Goal: Information Seeking & Learning: Learn about a topic

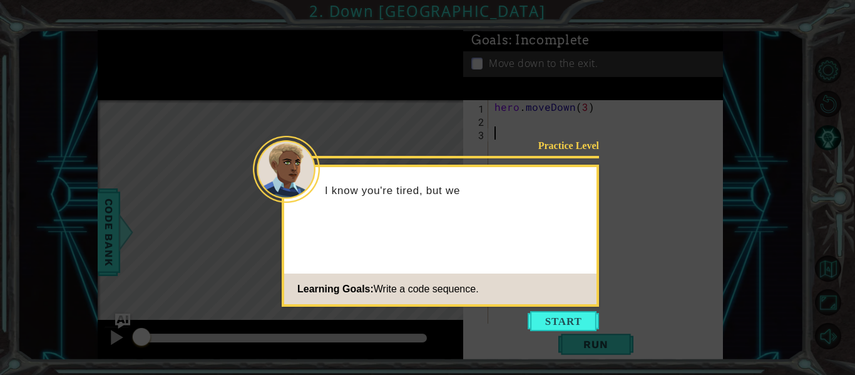
click at [563, 332] on body "1 ההההההההההההההההההההההההההההההההההההההההההההההההההההההההההההההההההההההההההההה…" at bounding box center [427, 187] width 855 height 375
click at [563, 324] on button "Start" at bounding box center [563, 321] width 71 height 20
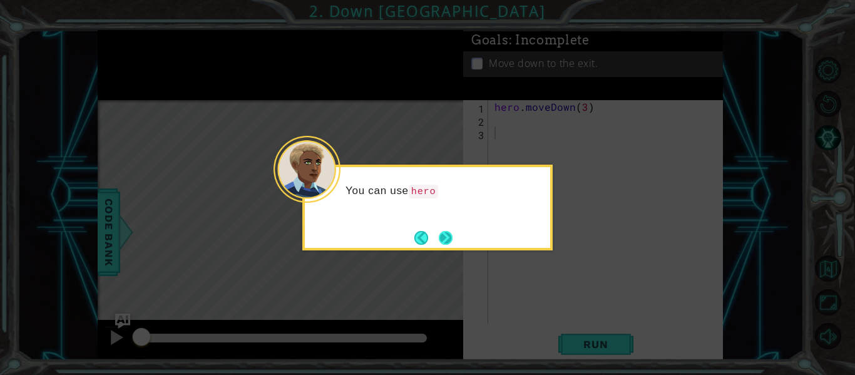
click at [439, 238] on button "Next" at bounding box center [446, 238] width 14 height 14
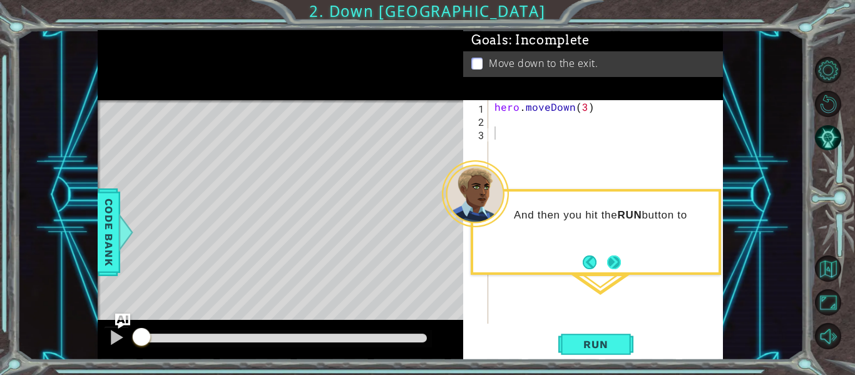
click at [608, 269] on button "Next" at bounding box center [614, 262] width 14 height 14
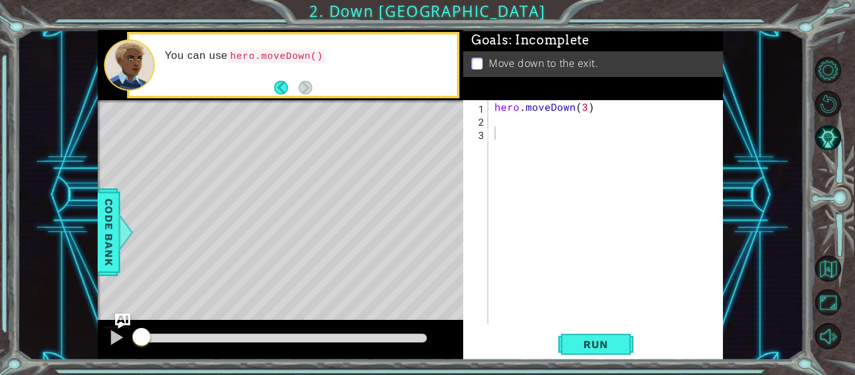
drag, startPoint x: 854, startPoint y: 183, endPoint x: 854, endPoint y: 404, distance: 221.0
click at [854, 374] on html "1 ההההההההההההההההההההההההההההההההההההההההההההההההההההההההההההההההההההההההההההה…" at bounding box center [427, 187] width 855 height 375
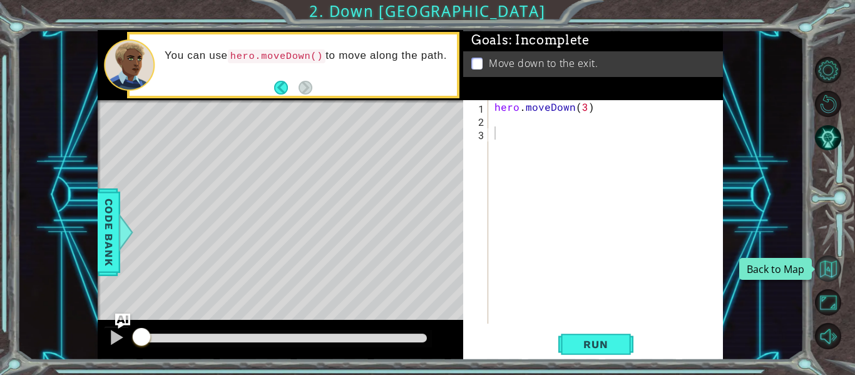
click at [824, 267] on button "Back to Map" at bounding box center [828, 268] width 26 height 26
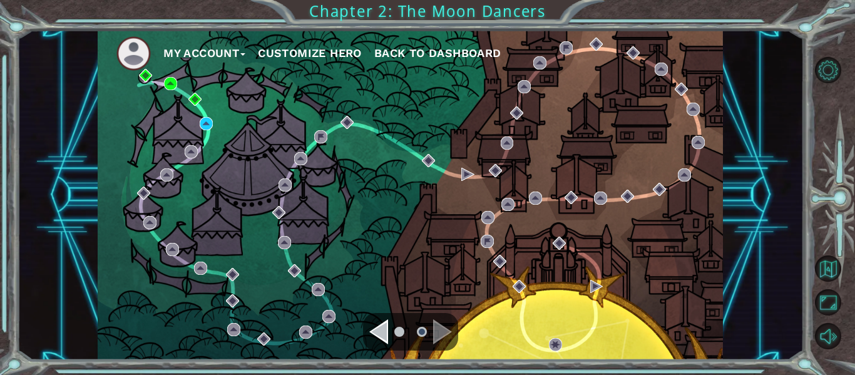
click at [373, 337] on div "Navigate to the previous page" at bounding box center [378, 331] width 19 height 25
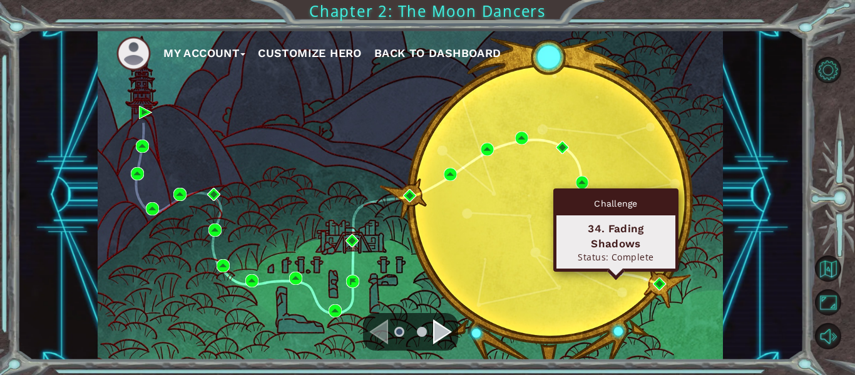
click at [615, 267] on img at bounding box center [616, 269] width 13 height 13
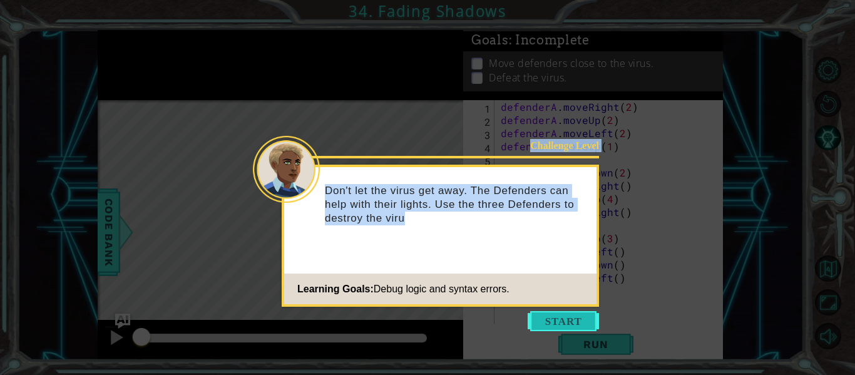
drag, startPoint x: 580, startPoint y: 317, endPoint x: 579, endPoint y: 325, distance: 8.2
click at [579, 325] on body "1 ההההההההההההההההההההההההההההההההההההההההההההההההההההההההההההההההההההההההההההה…" at bounding box center [427, 187] width 855 height 375
click at [578, 322] on button "Start" at bounding box center [563, 321] width 71 height 20
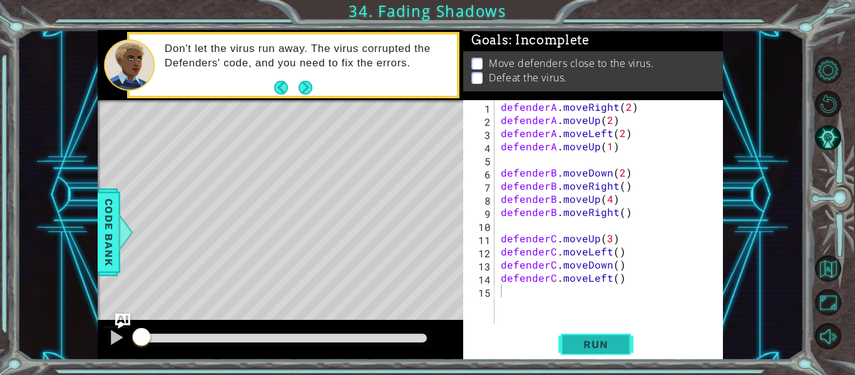
click at [579, 337] on button "Run" at bounding box center [595, 345] width 75 height 26
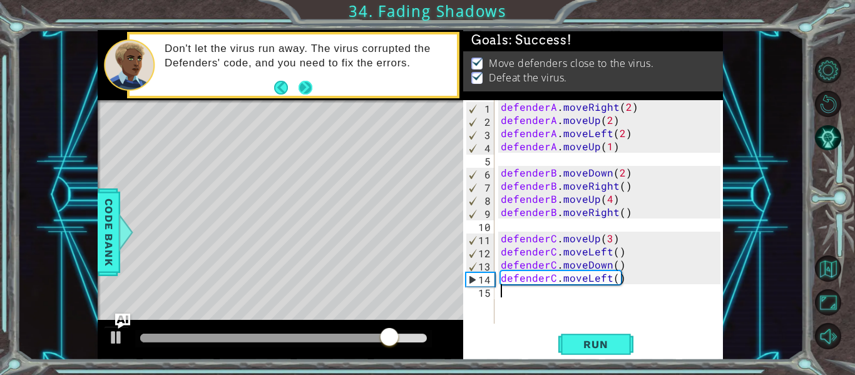
click at [309, 91] on button "Next" at bounding box center [305, 87] width 15 height 15
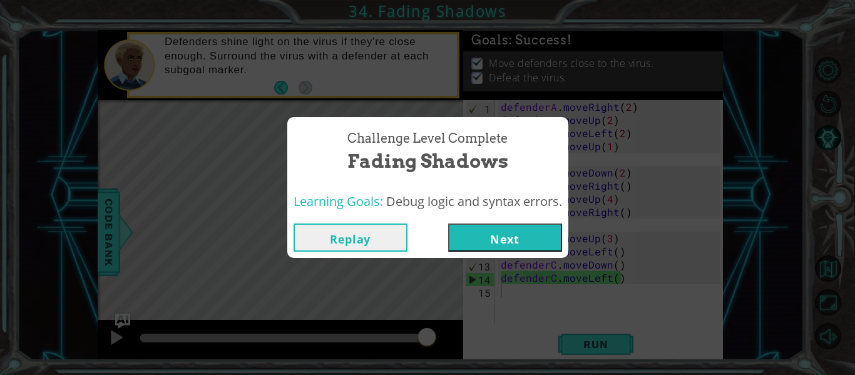
click at [513, 238] on button "Next" at bounding box center [505, 237] width 114 height 28
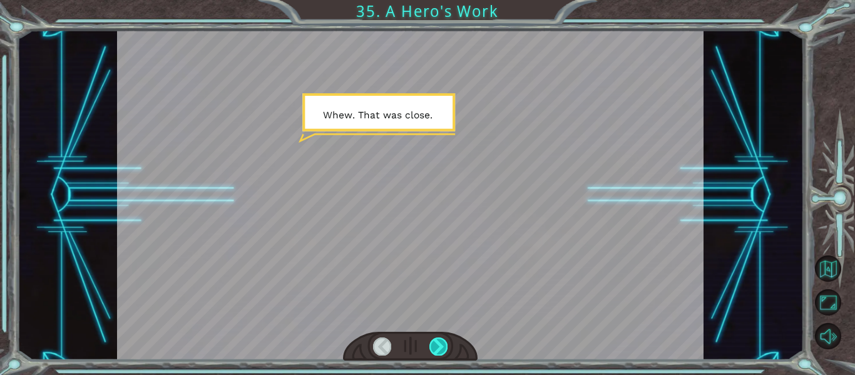
click at [439, 344] on div at bounding box center [438, 346] width 18 height 18
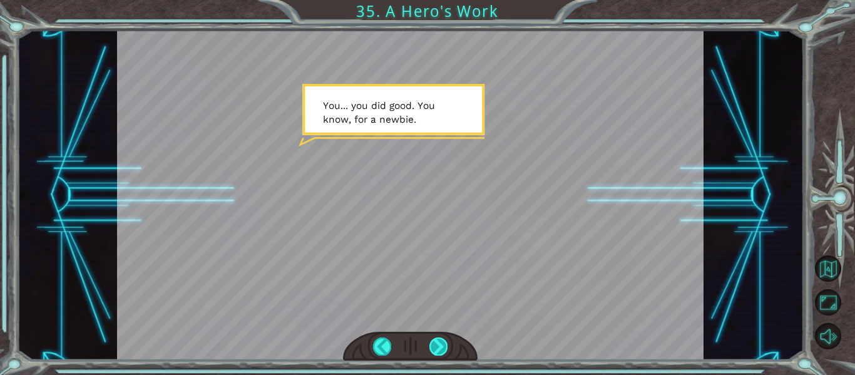
click at [432, 342] on div at bounding box center [438, 346] width 18 height 18
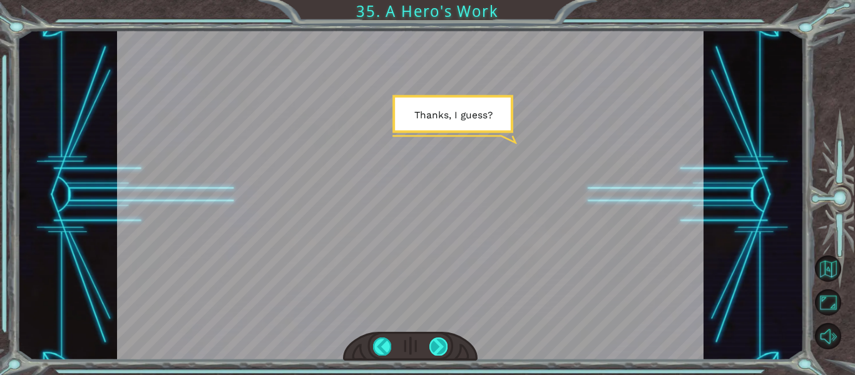
click at [433, 342] on div at bounding box center [438, 346] width 18 height 18
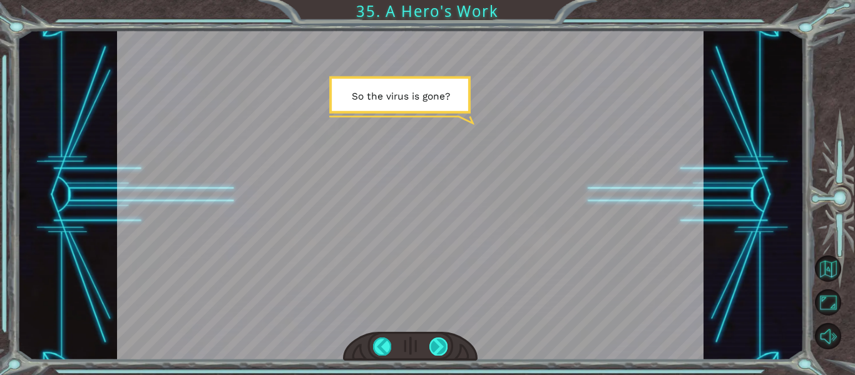
click at [433, 342] on div at bounding box center [438, 346] width 18 height 18
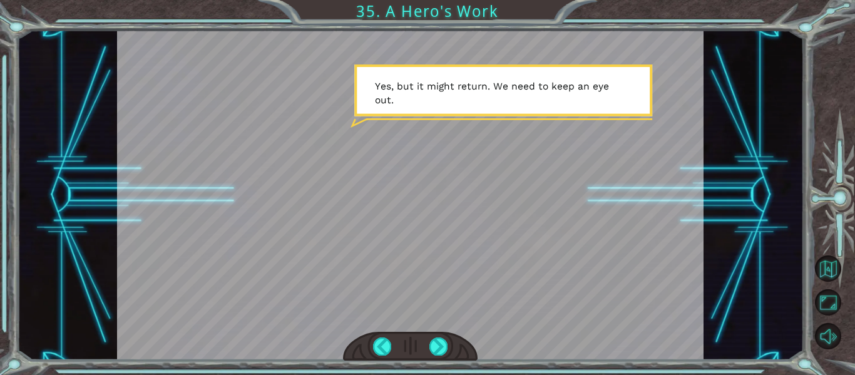
click at [507, 282] on div at bounding box center [410, 195] width 587 height 330
click at [439, 340] on div at bounding box center [438, 346] width 18 height 18
click at [442, 343] on div at bounding box center [438, 346] width 18 height 18
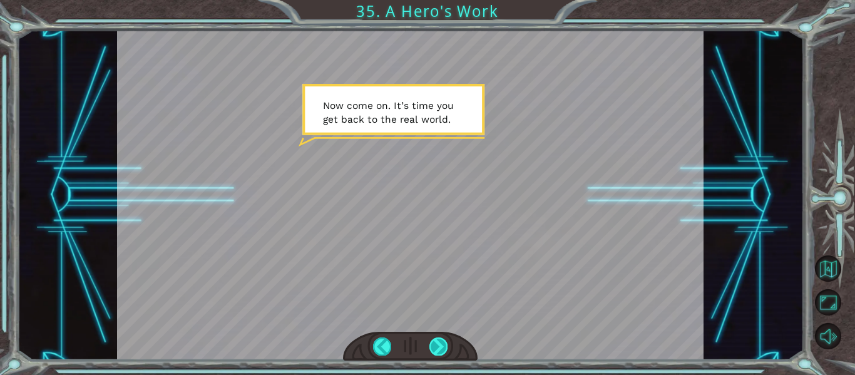
click at [439, 345] on div at bounding box center [438, 346] width 18 height 18
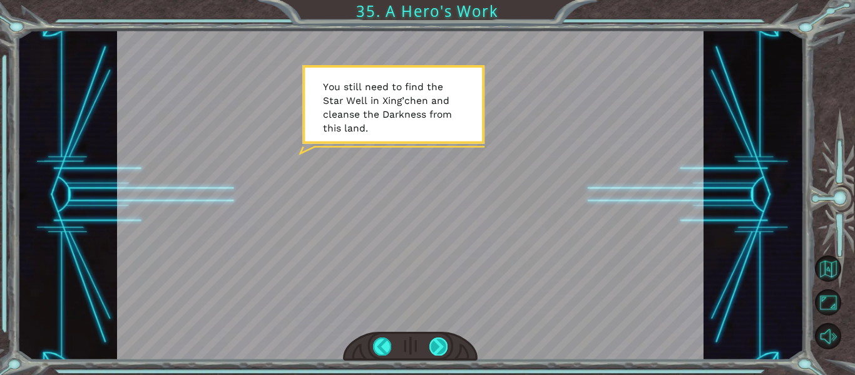
click at [439, 344] on div at bounding box center [438, 346] width 18 height 18
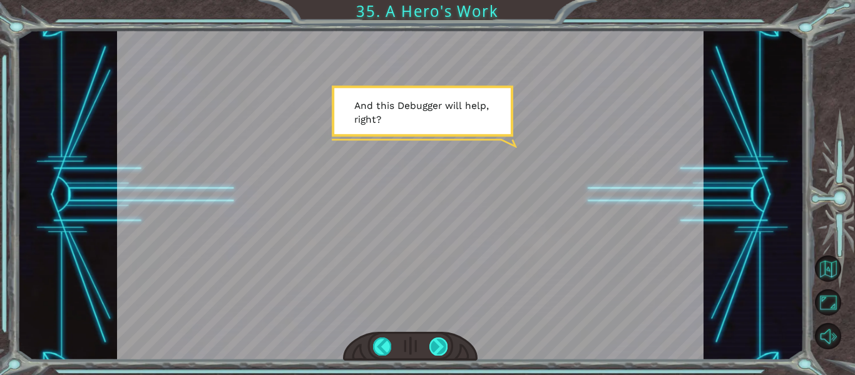
click at [441, 345] on div at bounding box center [438, 346] width 18 height 18
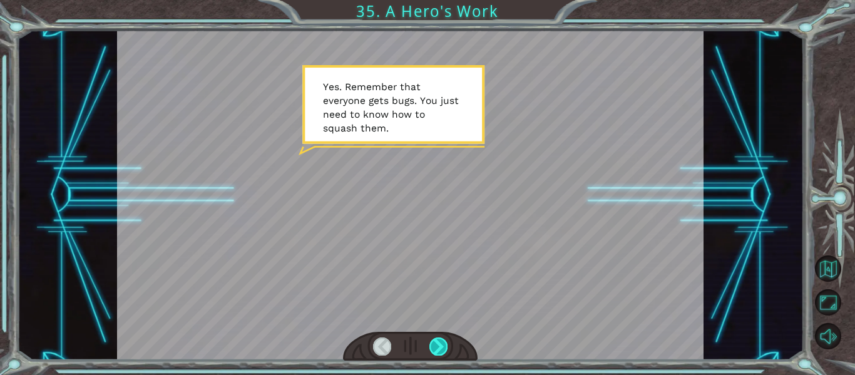
click at [439, 345] on div at bounding box center [438, 346] width 18 height 18
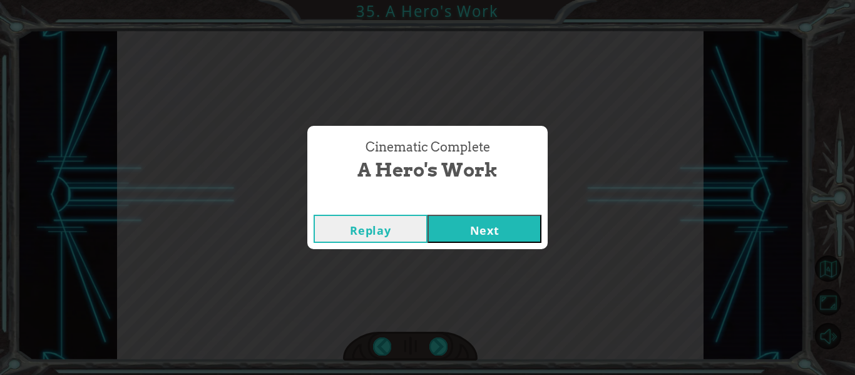
click at [491, 223] on button "Next" at bounding box center [485, 229] width 114 height 28
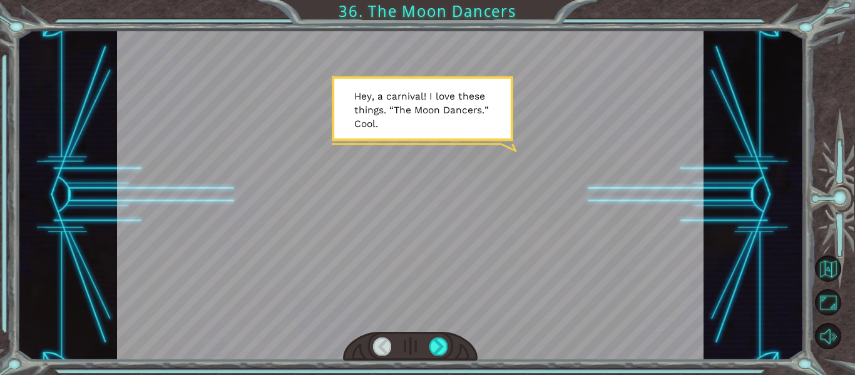
click at [427, 341] on div at bounding box center [410, 346] width 135 height 29
click at [440, 348] on div at bounding box center [438, 346] width 18 height 18
click at [443, 349] on div at bounding box center [438, 346] width 18 height 18
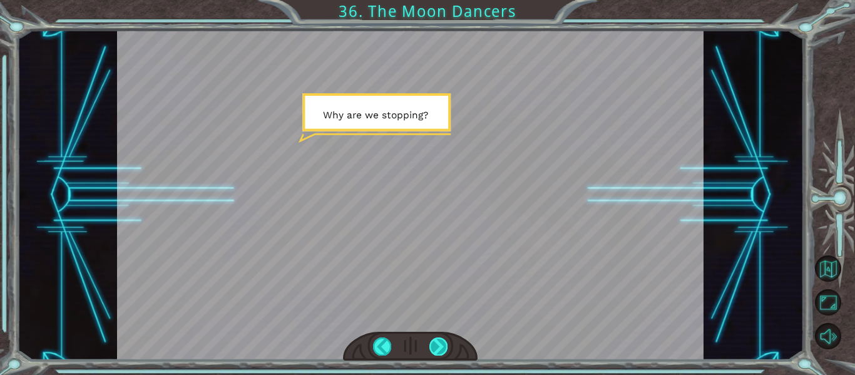
click at [440, 342] on div at bounding box center [438, 346] width 18 height 18
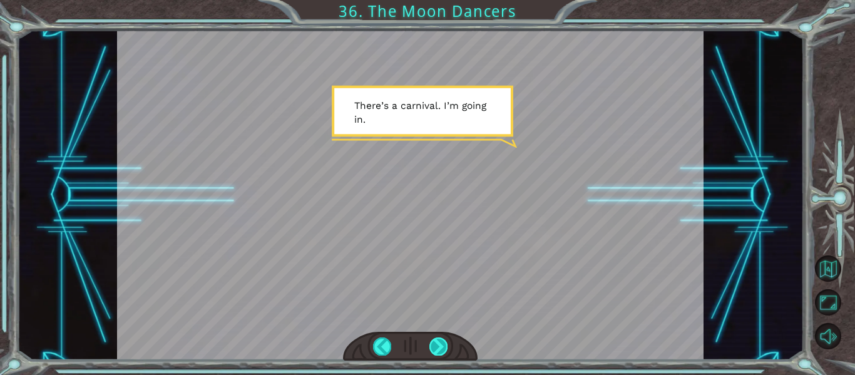
click at [440, 342] on div at bounding box center [438, 346] width 18 height 18
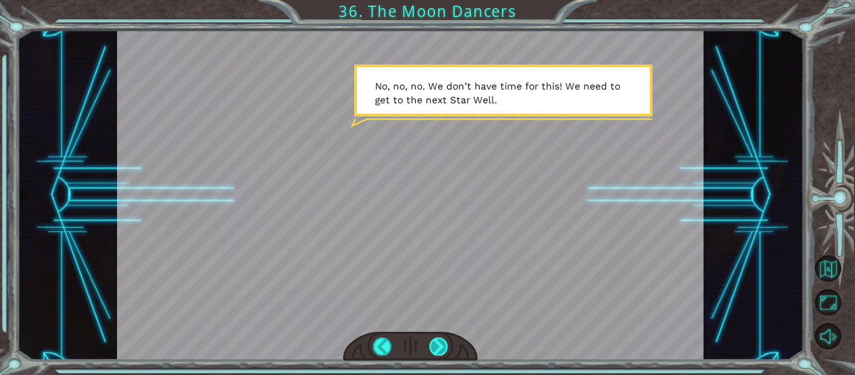
click at [440, 342] on div at bounding box center [438, 346] width 18 height 18
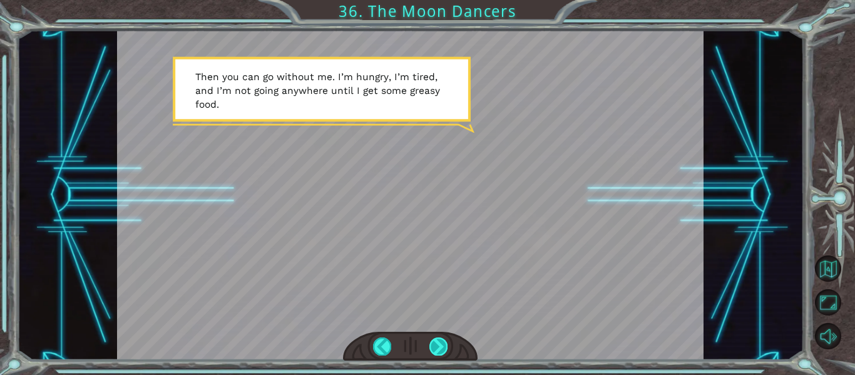
click at [439, 344] on div at bounding box center [438, 346] width 18 height 18
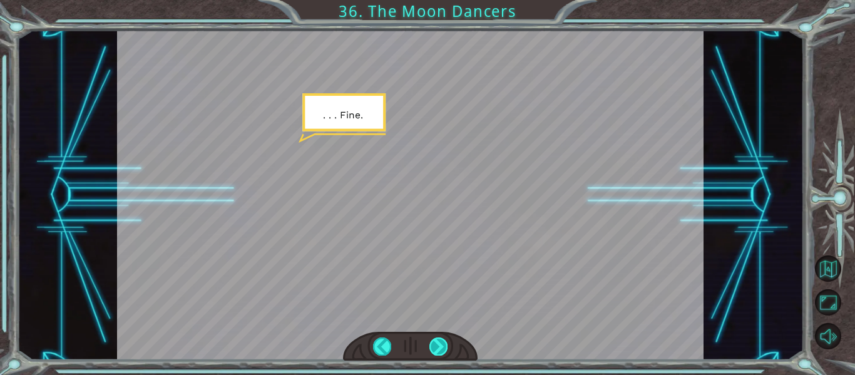
click at [439, 345] on div at bounding box center [438, 346] width 18 height 18
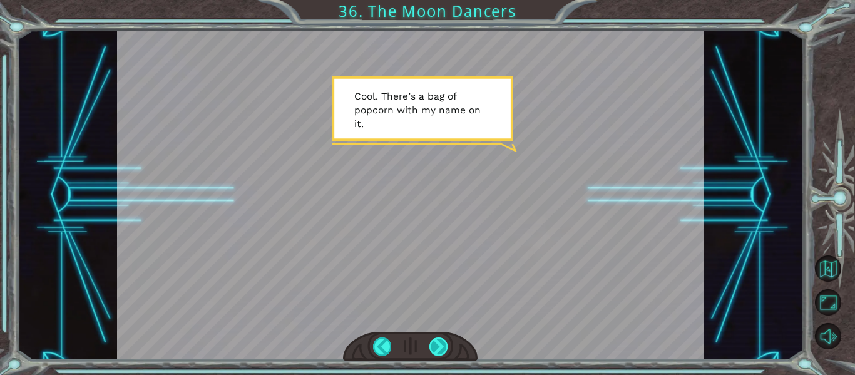
click at [440, 346] on div at bounding box center [438, 346] width 18 height 18
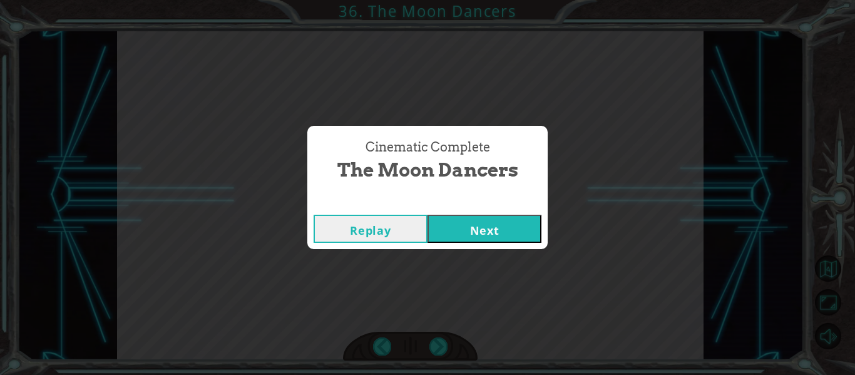
click at [503, 236] on button "Next" at bounding box center [485, 229] width 114 height 28
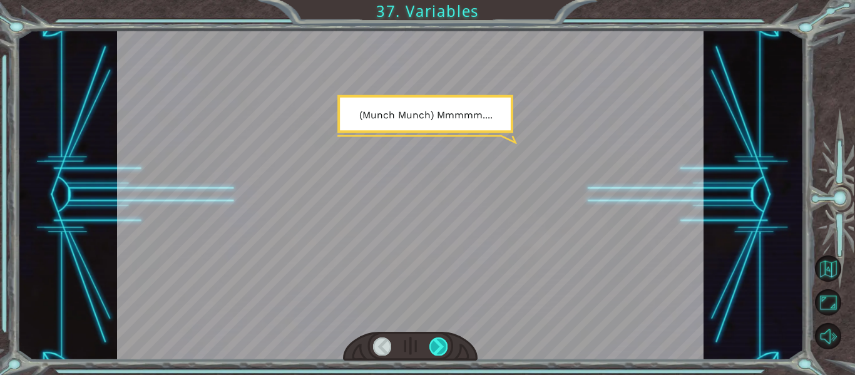
click at [436, 347] on div at bounding box center [438, 346] width 18 height 18
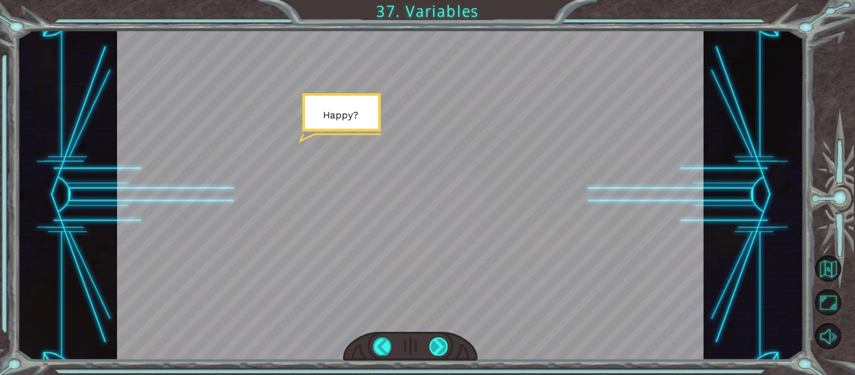
click at [436, 347] on div at bounding box center [438, 346] width 18 height 18
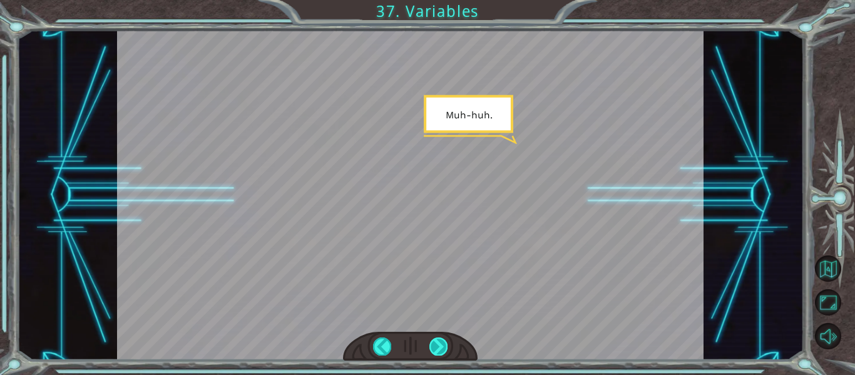
click at [436, 347] on div at bounding box center [438, 346] width 18 height 18
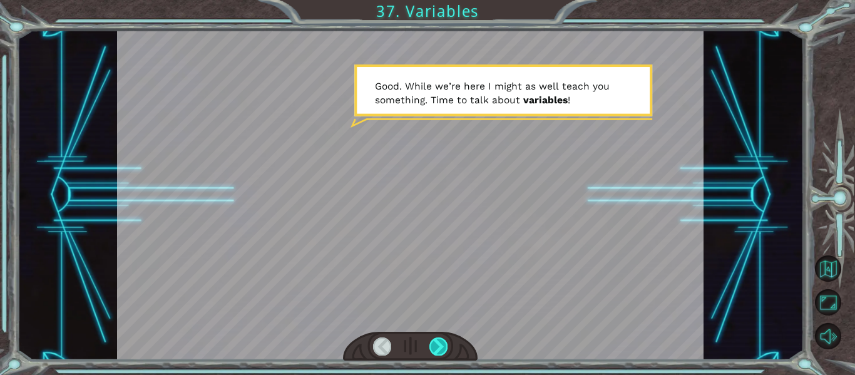
click at [436, 347] on div at bounding box center [438, 346] width 18 height 18
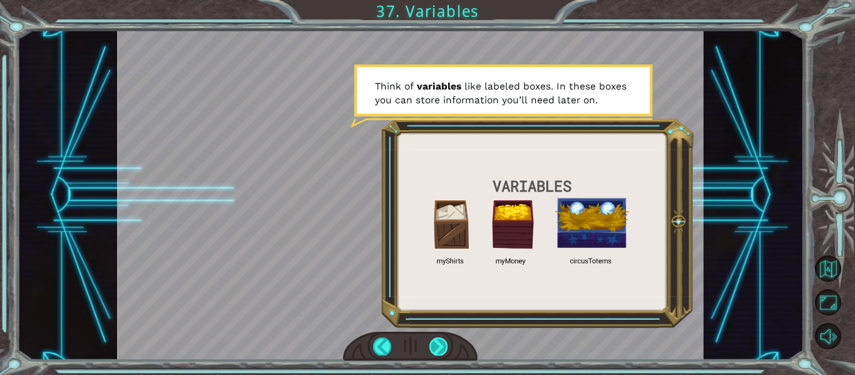
click at [437, 344] on div at bounding box center [438, 346] width 18 height 18
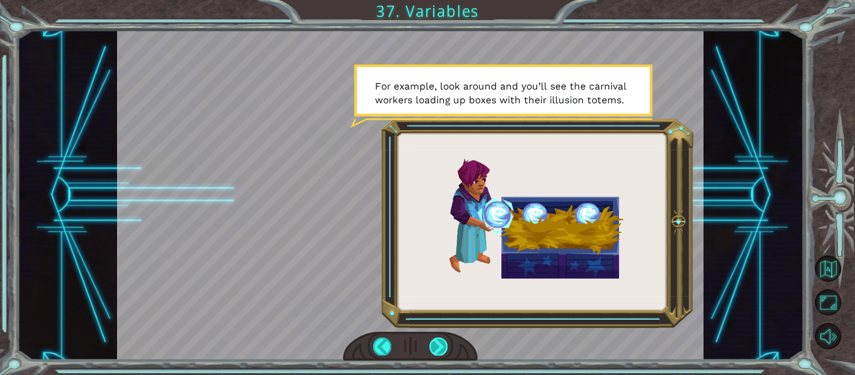
click at [437, 342] on div at bounding box center [438, 346] width 18 height 18
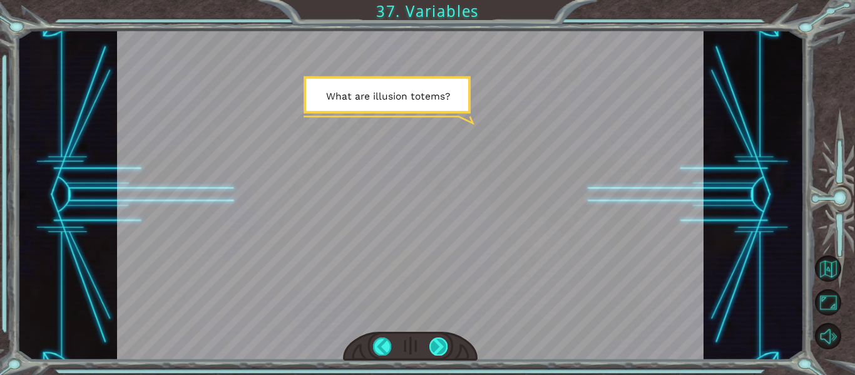
click at [439, 337] on div at bounding box center [438, 346] width 18 height 18
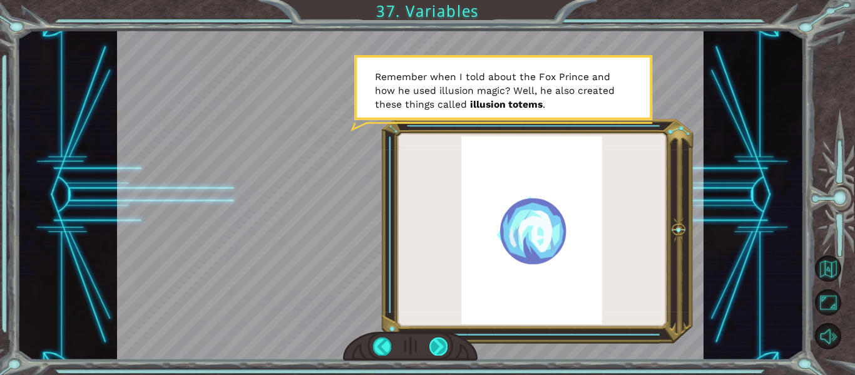
click at [439, 347] on div at bounding box center [438, 346] width 18 height 18
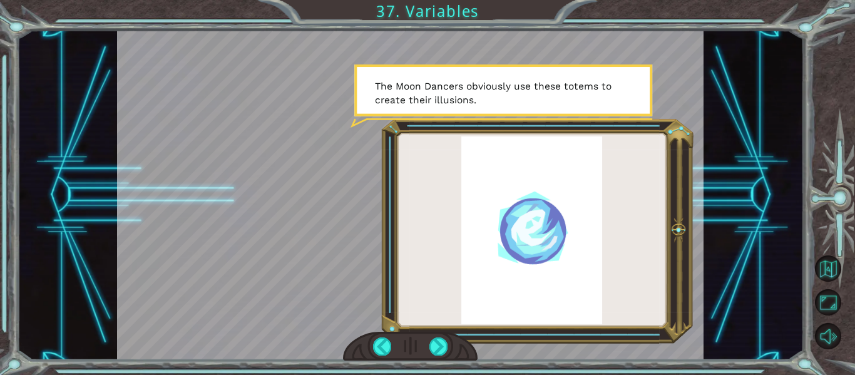
click at [448, 352] on div at bounding box center [410, 346] width 135 height 29
click at [446, 351] on div at bounding box center [438, 346] width 18 height 18
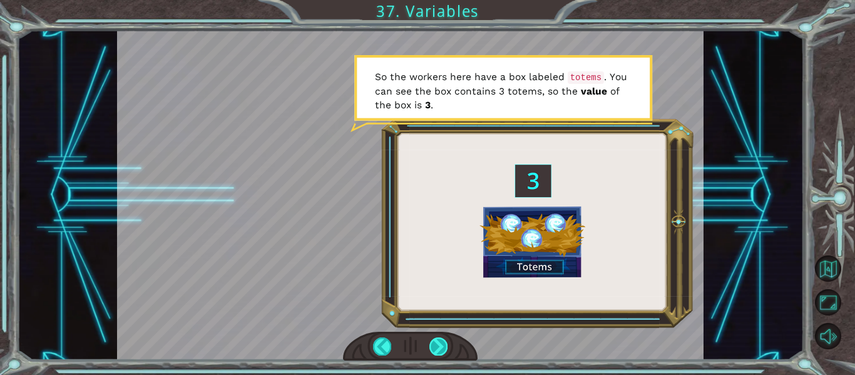
click at [443, 351] on div at bounding box center [438, 346] width 18 height 18
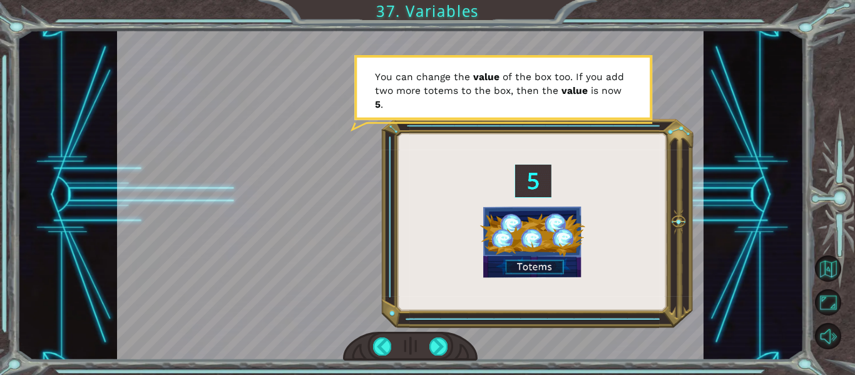
click at [448, 346] on div at bounding box center [410, 346] width 135 height 29
click at [443, 345] on div at bounding box center [438, 346] width 18 height 18
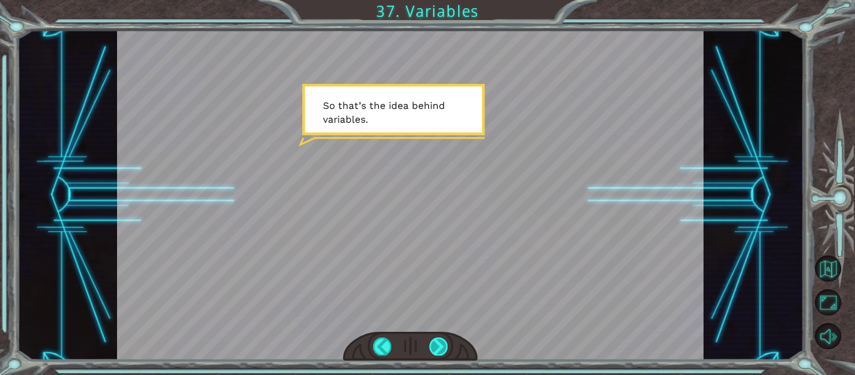
click at [440, 346] on div at bounding box center [438, 346] width 18 height 18
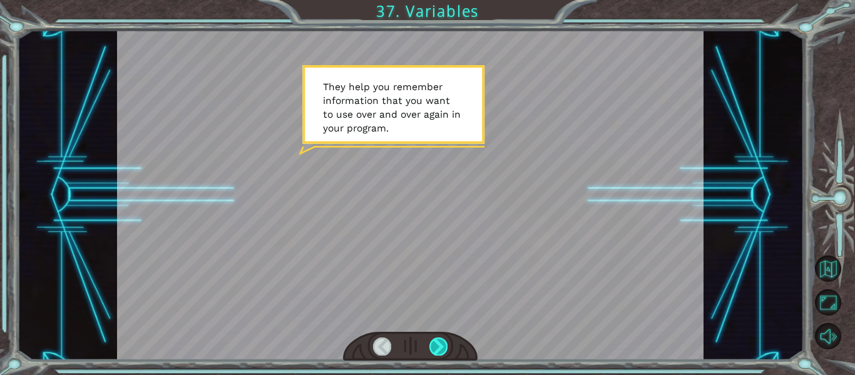
click at [440, 346] on div at bounding box center [438, 346] width 18 height 18
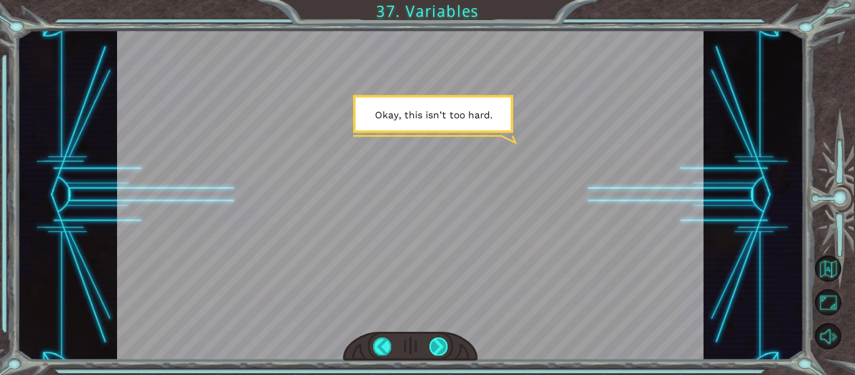
click at [440, 344] on div at bounding box center [438, 346] width 18 height 18
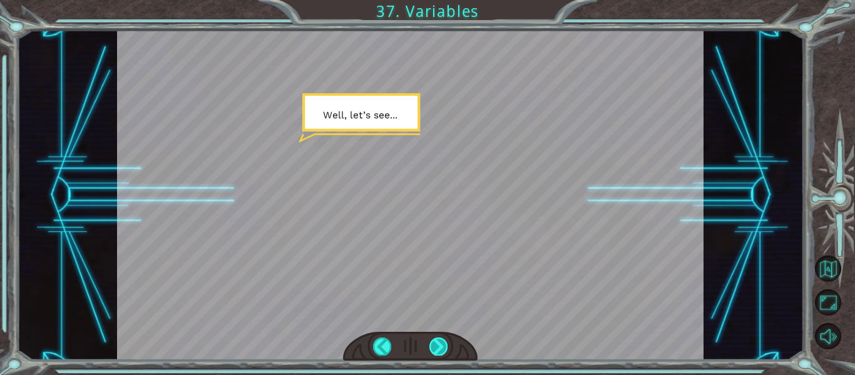
click at [440, 346] on div at bounding box center [438, 346] width 18 height 18
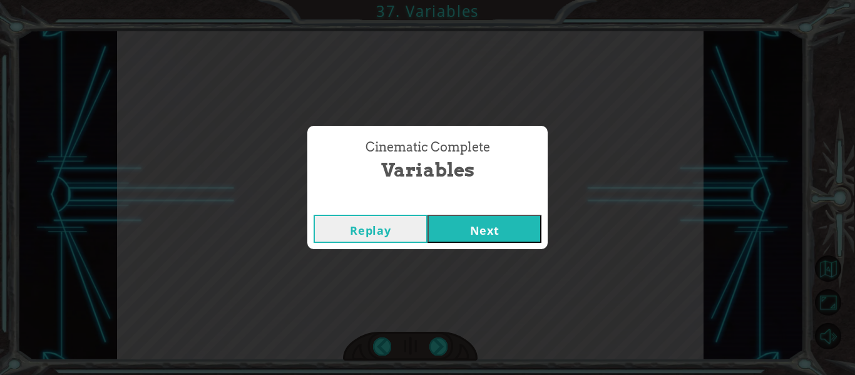
click at [503, 223] on button "Next" at bounding box center [485, 229] width 114 height 28
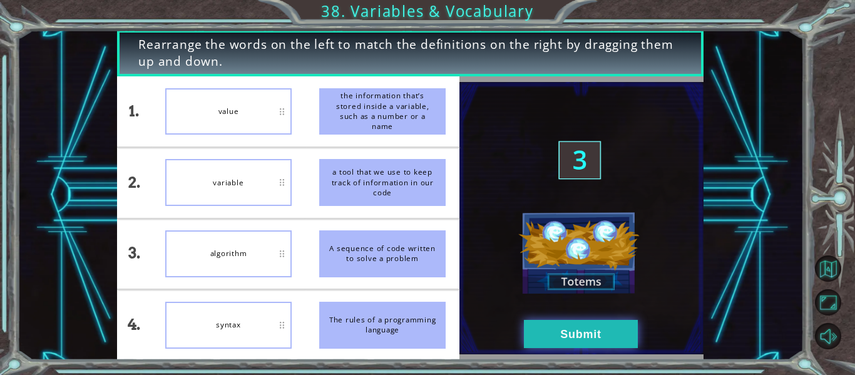
click at [555, 333] on button "Submit" at bounding box center [581, 334] width 114 height 28
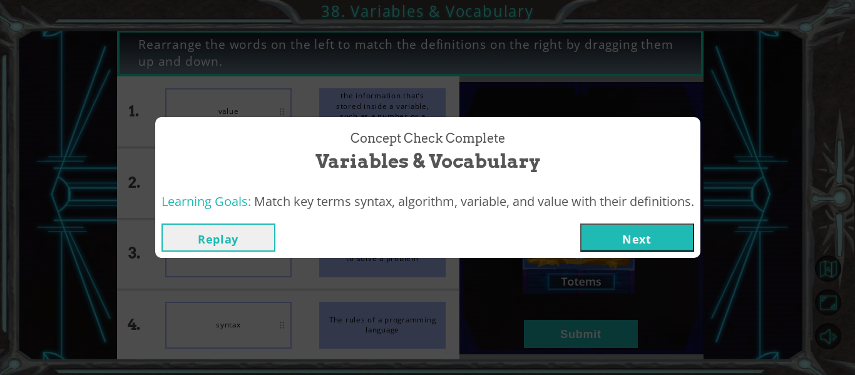
click at [648, 232] on button "Next" at bounding box center [637, 237] width 114 height 28
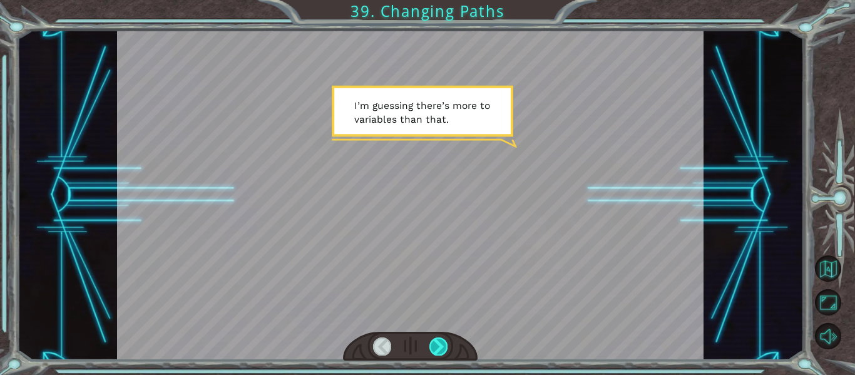
click at [436, 343] on div at bounding box center [438, 346] width 18 height 18
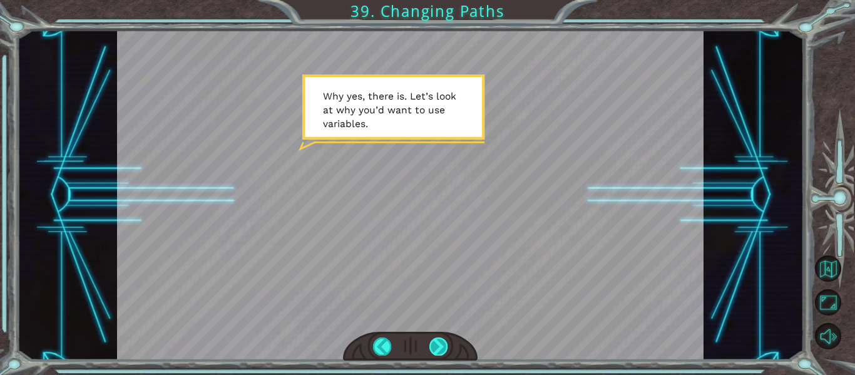
click at [439, 337] on div at bounding box center [438, 346] width 18 height 18
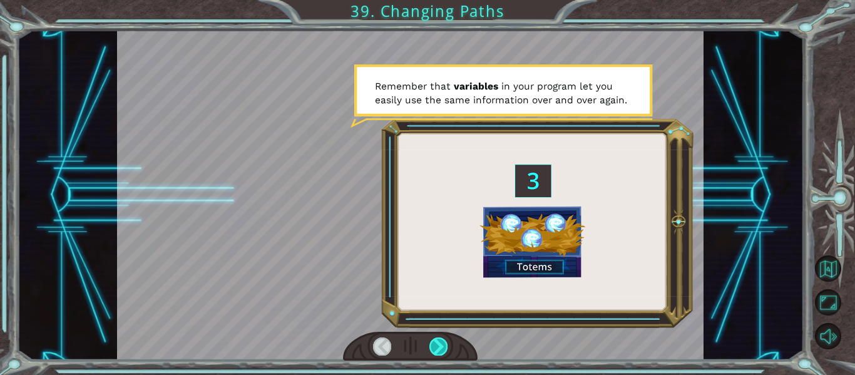
click at [439, 337] on div at bounding box center [438, 346] width 18 height 18
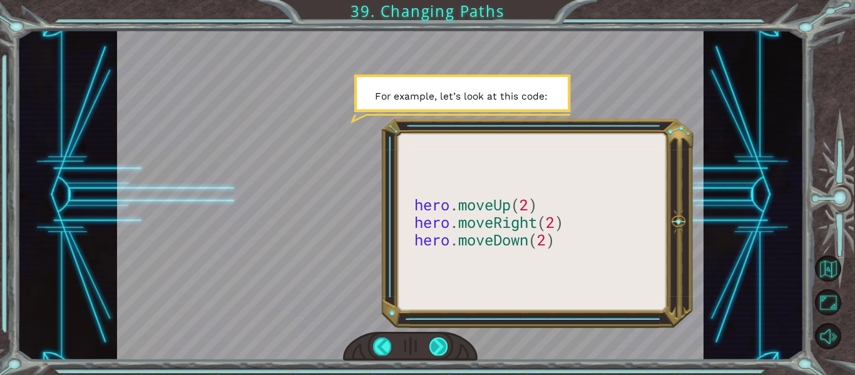
click at [438, 342] on div at bounding box center [438, 346] width 18 height 18
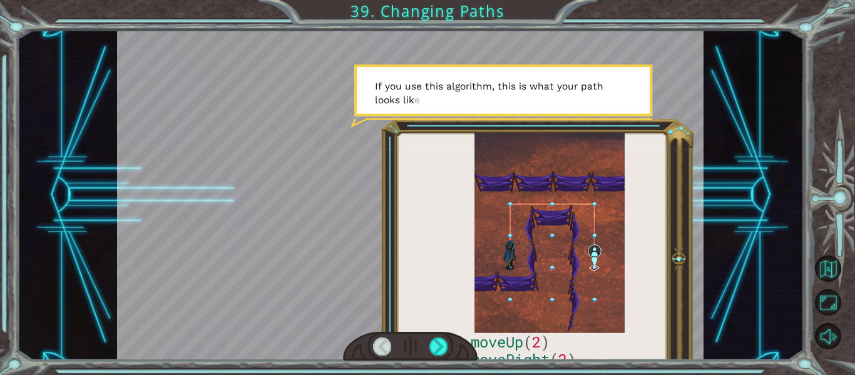
click at [438, 334] on div at bounding box center [410, 346] width 135 height 29
click at [438, 336] on div at bounding box center [410, 346] width 135 height 29
click at [441, 350] on div at bounding box center [438, 346] width 18 height 18
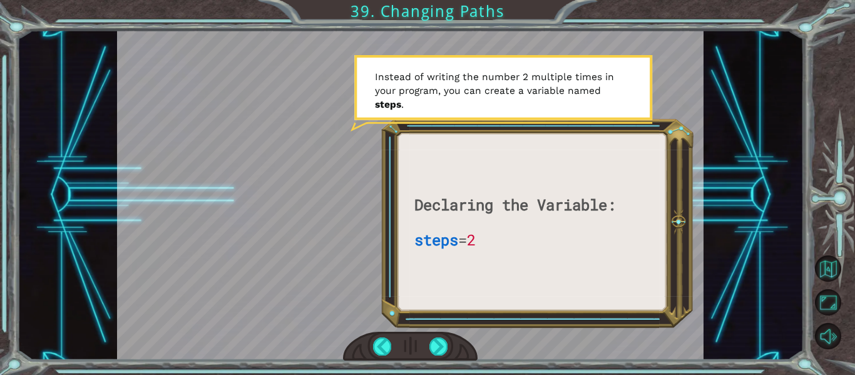
drag, startPoint x: 430, startPoint y: 348, endPoint x: 431, endPoint y: 366, distance: 17.6
click at [431, 366] on div "Declaring the Variable: steps = 2 I ’ m g u e s s i n g t h e r e ’ s m o r e t…" at bounding box center [427, 187] width 855 height 375
drag, startPoint x: 435, startPoint y: 349, endPoint x: 433, endPoint y: 340, distance: 9.0
drag, startPoint x: 433, startPoint y: 340, endPoint x: 431, endPoint y: 347, distance: 7.1
drag, startPoint x: 431, startPoint y: 347, endPoint x: 438, endPoint y: 349, distance: 7.3
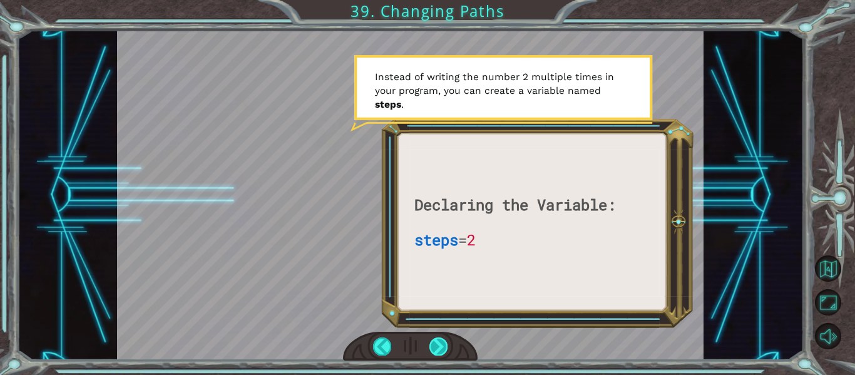
click at [438, 349] on div at bounding box center [438, 346] width 18 height 18
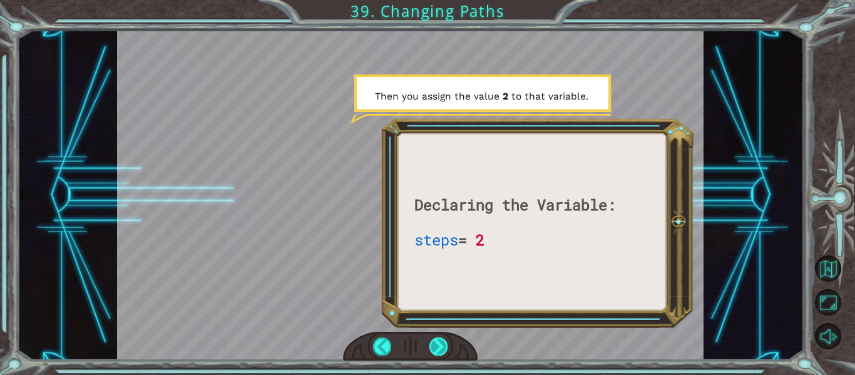
drag, startPoint x: 441, startPoint y: 348, endPoint x: 431, endPoint y: 340, distance: 12.9
click at [429, 338] on div at bounding box center [438, 346] width 18 height 18
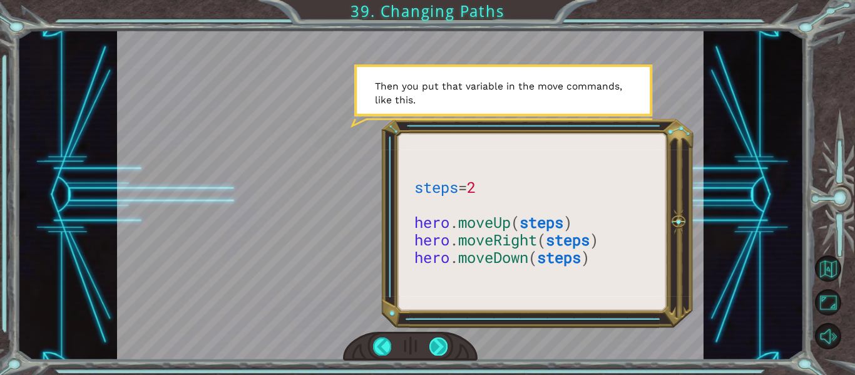
drag, startPoint x: 439, startPoint y: 346, endPoint x: 441, endPoint y: 339, distance: 7.0
click at [441, 339] on div at bounding box center [438, 346] width 18 height 18
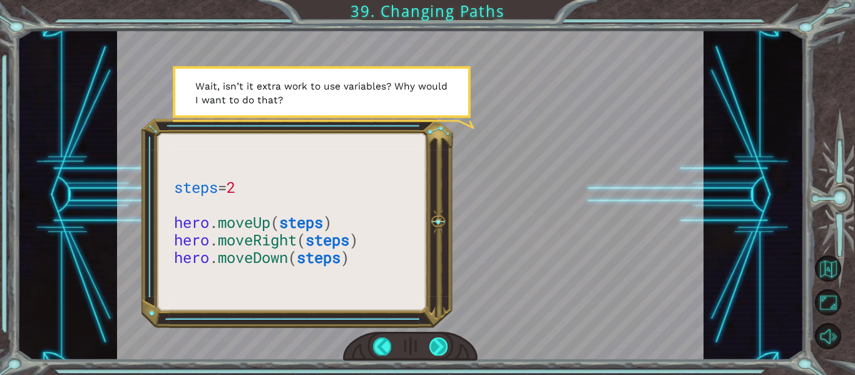
click at [436, 339] on div at bounding box center [438, 346] width 18 height 18
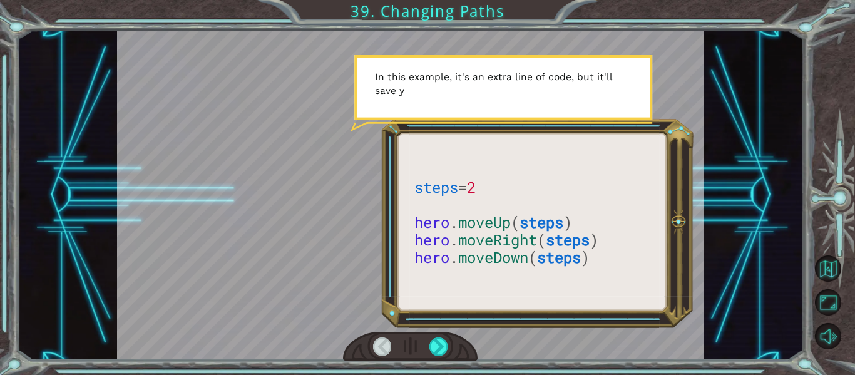
click at [434, 336] on div at bounding box center [410, 346] width 135 height 29
click at [457, 331] on div at bounding box center [410, 195] width 587 height 330
click at [436, 344] on div at bounding box center [438, 346] width 18 height 18
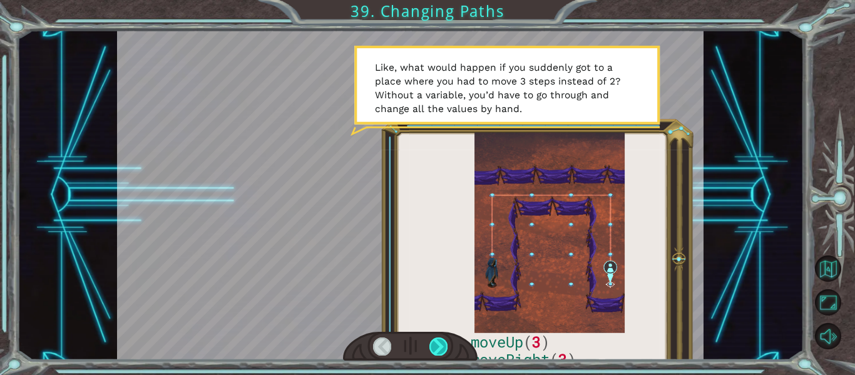
click at [439, 344] on div at bounding box center [438, 346] width 18 height 18
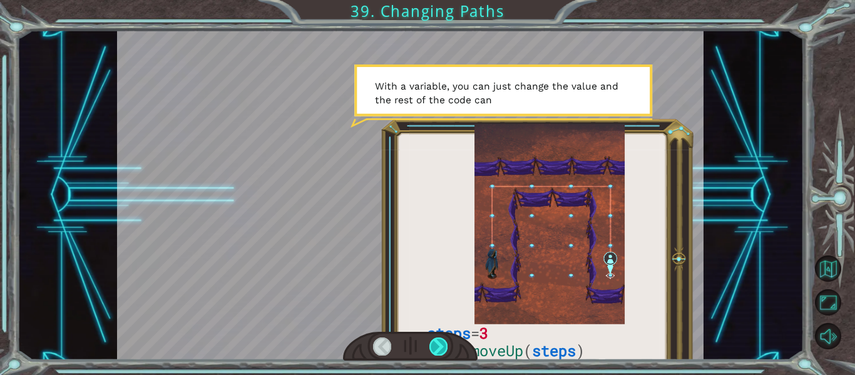
click at [441, 342] on div at bounding box center [438, 346] width 18 height 18
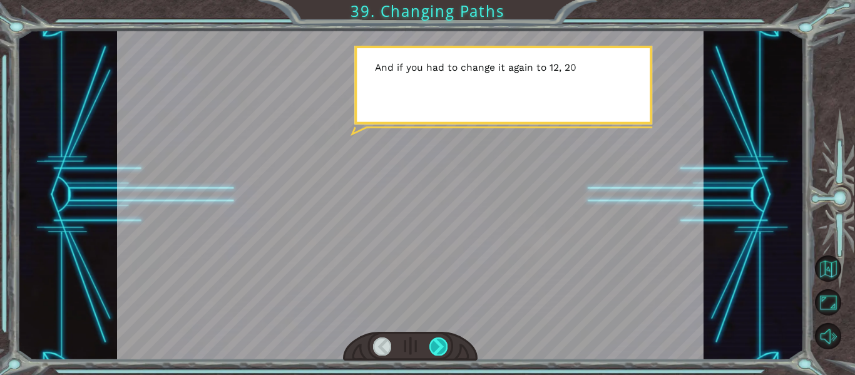
click at [442, 342] on div at bounding box center [438, 346] width 18 height 18
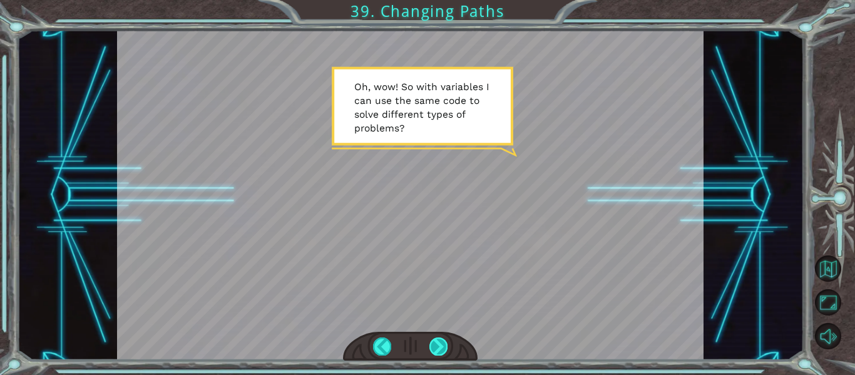
click at [443, 344] on div at bounding box center [438, 346] width 18 height 18
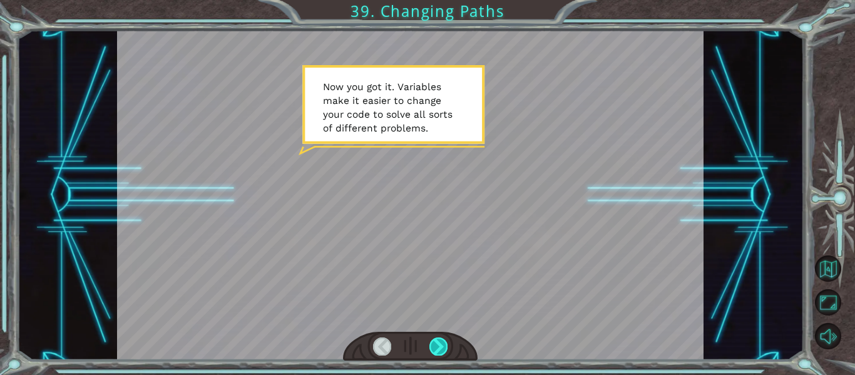
click at [443, 344] on div at bounding box center [438, 346] width 18 height 18
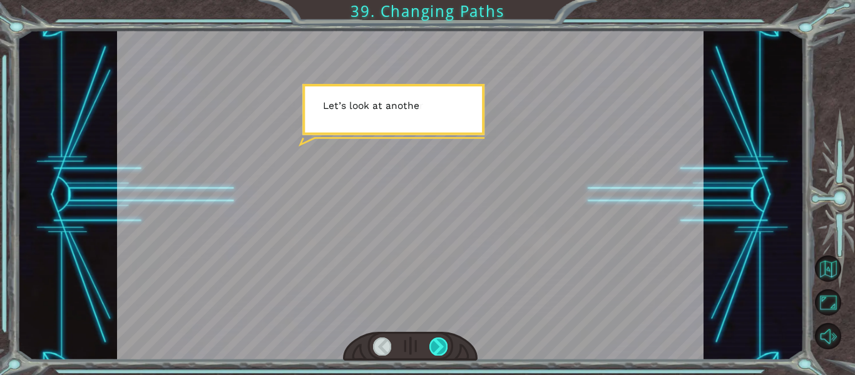
click at [442, 342] on div at bounding box center [438, 346] width 18 height 18
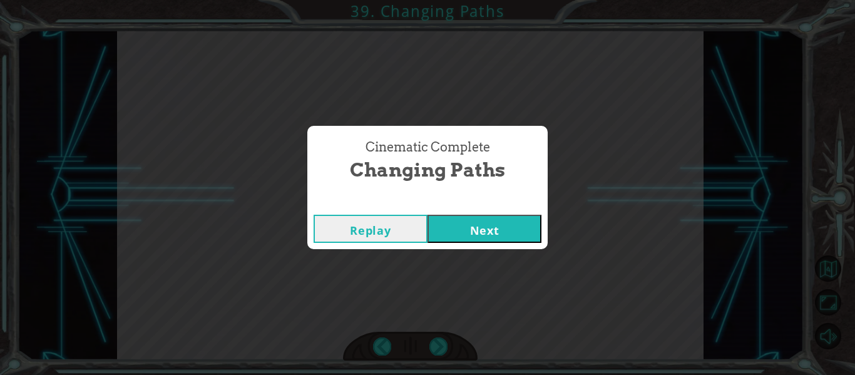
click at [519, 231] on button "Next" at bounding box center [485, 229] width 114 height 28
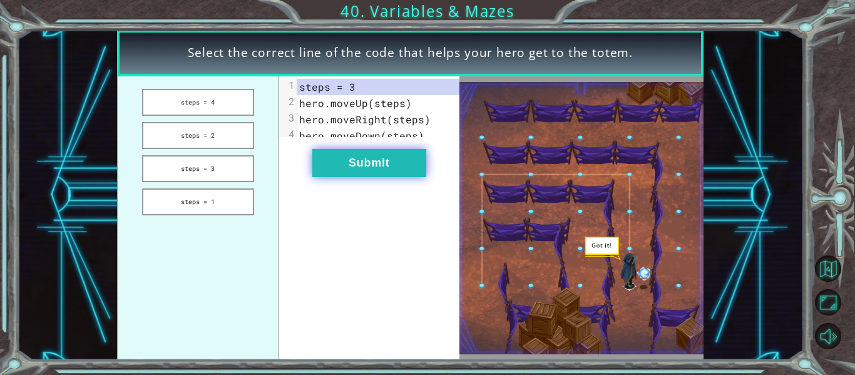
click at [399, 170] on button "Submit" at bounding box center [369, 163] width 114 height 28
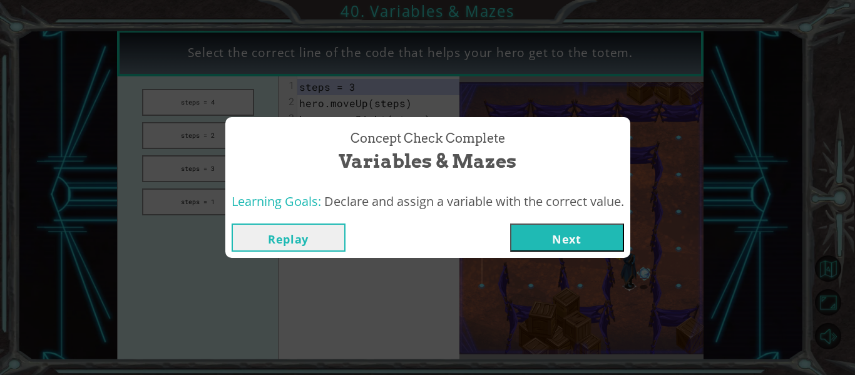
click at [591, 240] on button "Next" at bounding box center [567, 237] width 114 height 28
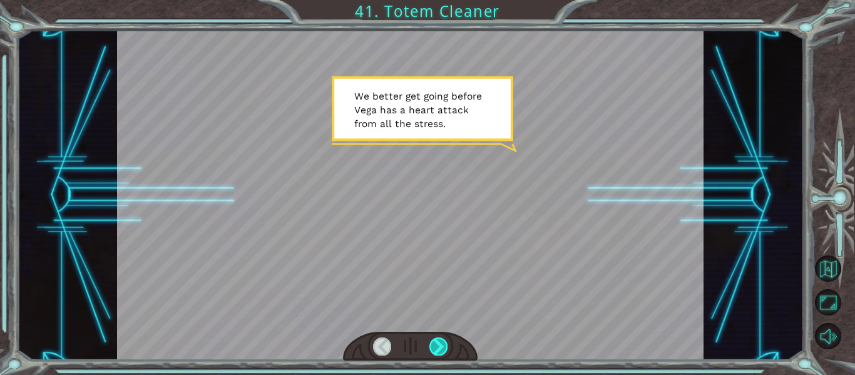
click at [438, 352] on div at bounding box center [438, 346] width 18 height 18
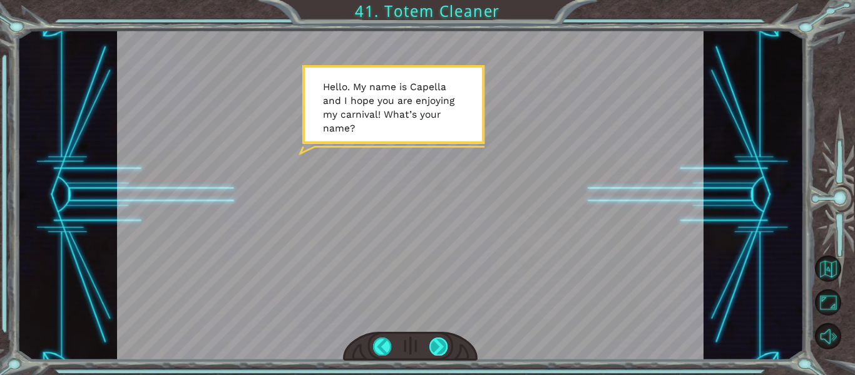
click at [441, 342] on div at bounding box center [438, 346] width 18 height 18
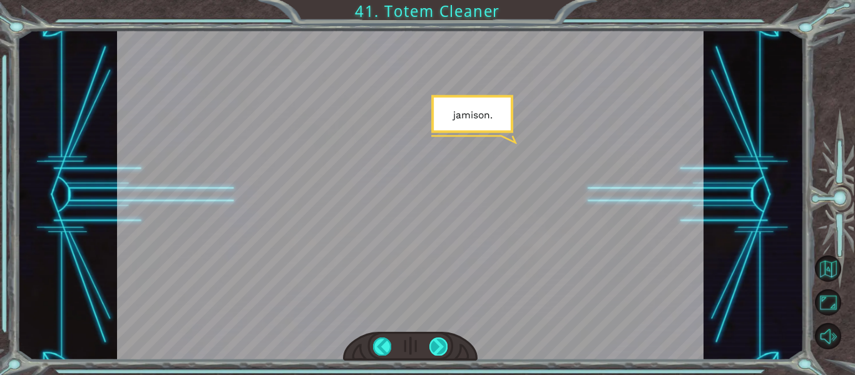
click at [441, 342] on div at bounding box center [438, 346] width 18 height 18
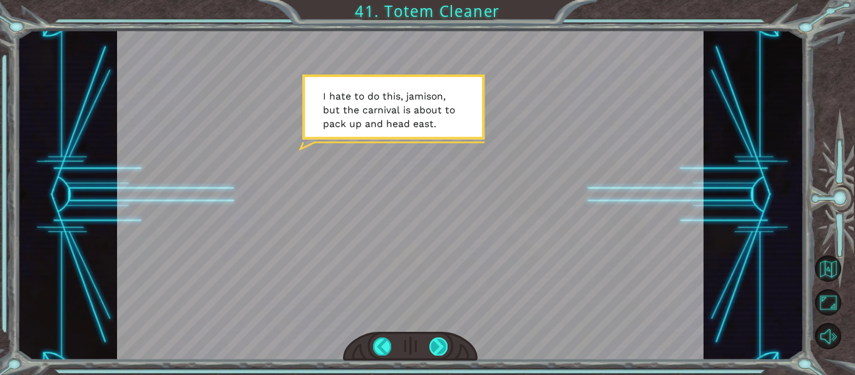
click at [441, 342] on div at bounding box center [438, 346] width 18 height 18
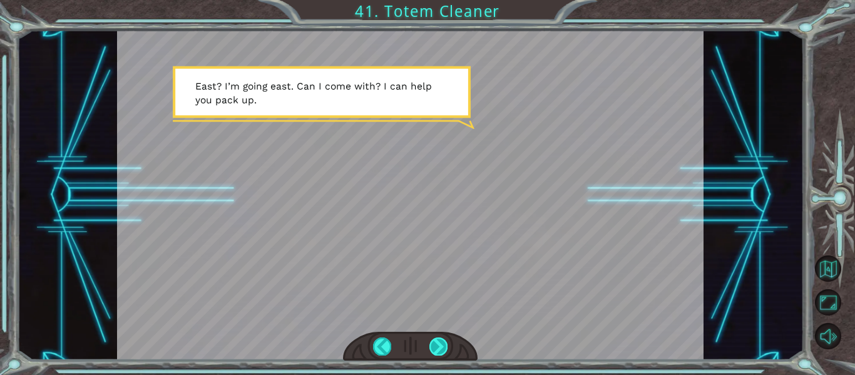
click at [441, 342] on div at bounding box center [438, 346] width 18 height 18
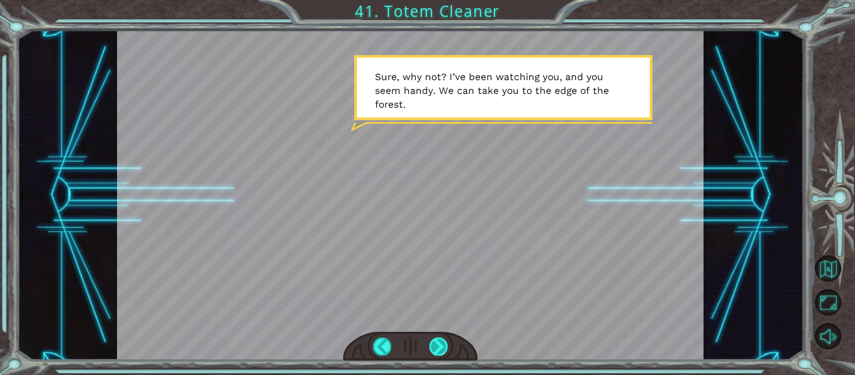
click at [436, 349] on div at bounding box center [438, 346] width 18 height 18
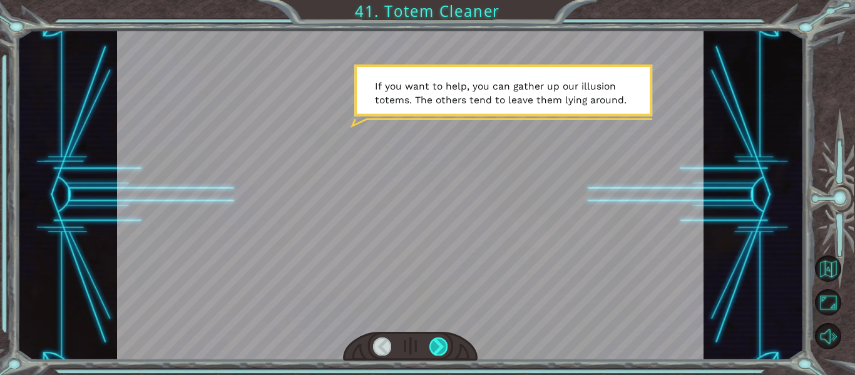
click at [436, 347] on div at bounding box center [438, 346] width 18 height 18
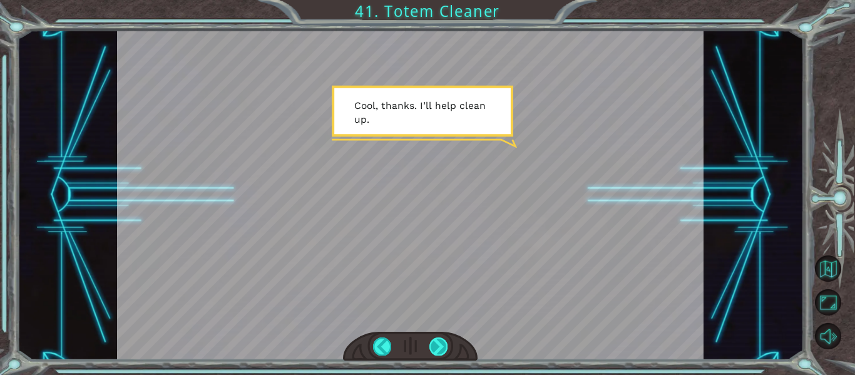
click at [443, 347] on div at bounding box center [438, 346] width 18 height 18
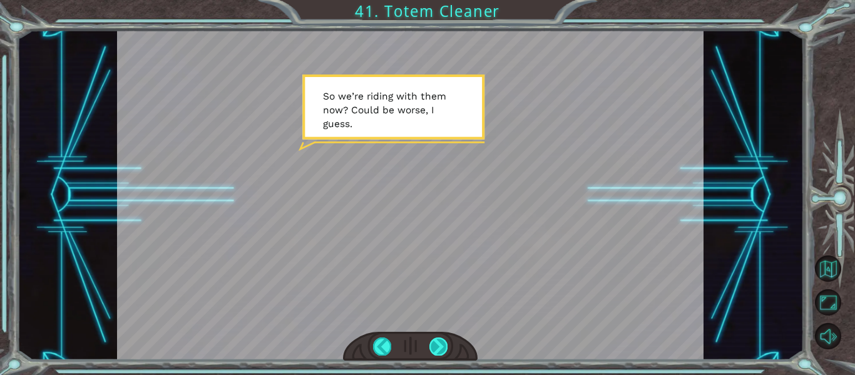
click at [442, 349] on div at bounding box center [438, 346] width 18 height 18
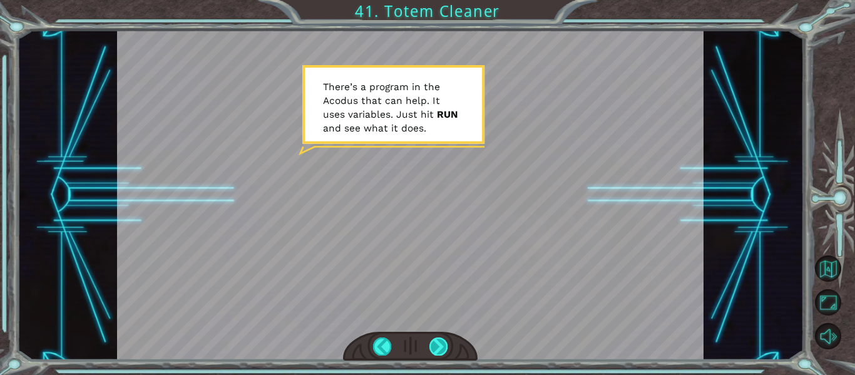
click at [444, 349] on div at bounding box center [438, 346] width 18 height 18
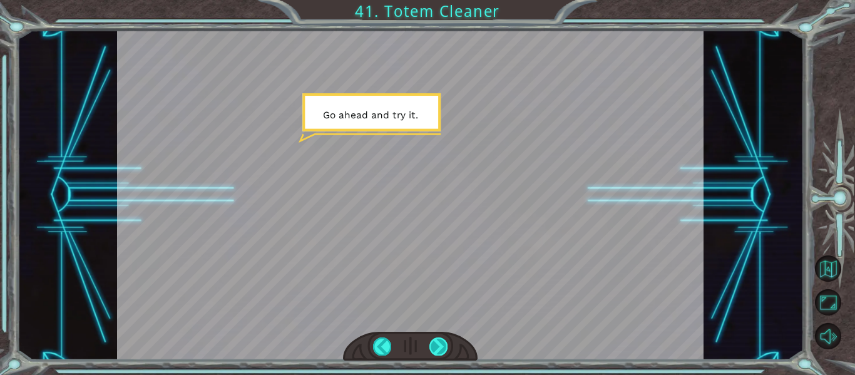
click at [444, 349] on div at bounding box center [438, 346] width 18 height 18
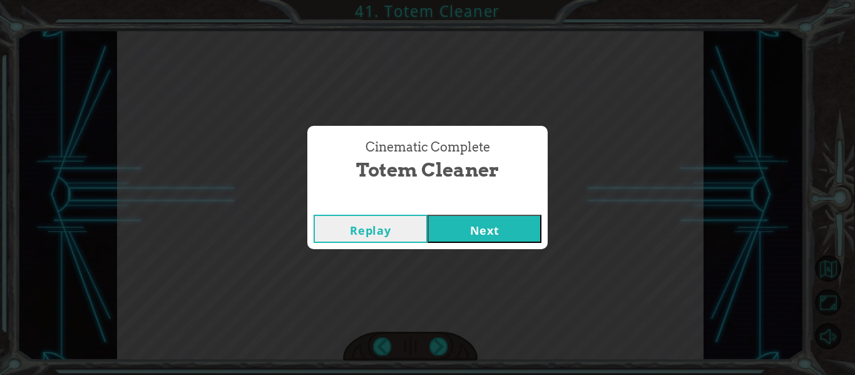
click at [479, 220] on button "Next" at bounding box center [485, 229] width 114 height 28
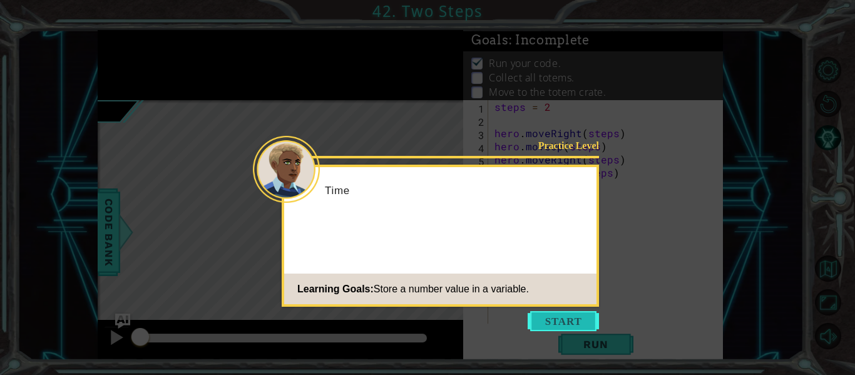
click at [541, 315] on button "Start" at bounding box center [563, 321] width 71 height 20
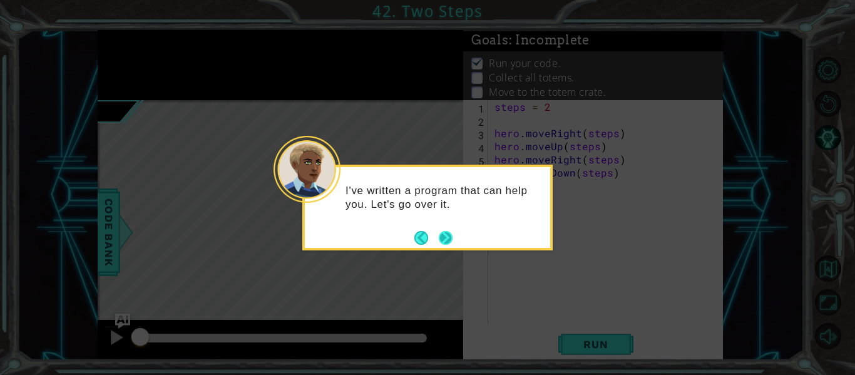
click at [439, 241] on button "Next" at bounding box center [446, 238] width 14 height 14
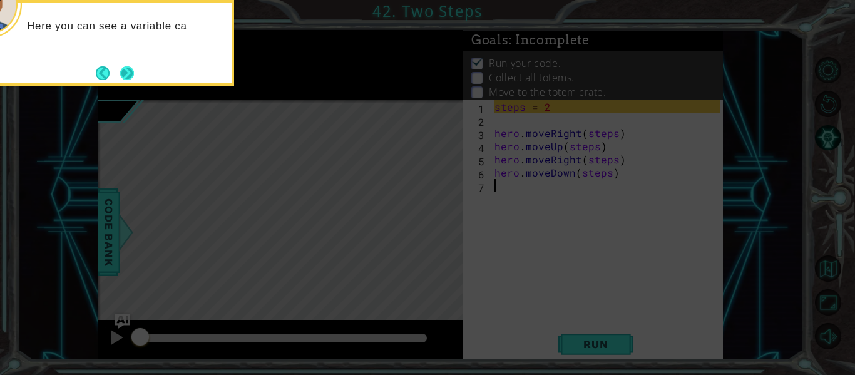
click at [125, 81] on button "Next" at bounding box center [127, 73] width 16 height 16
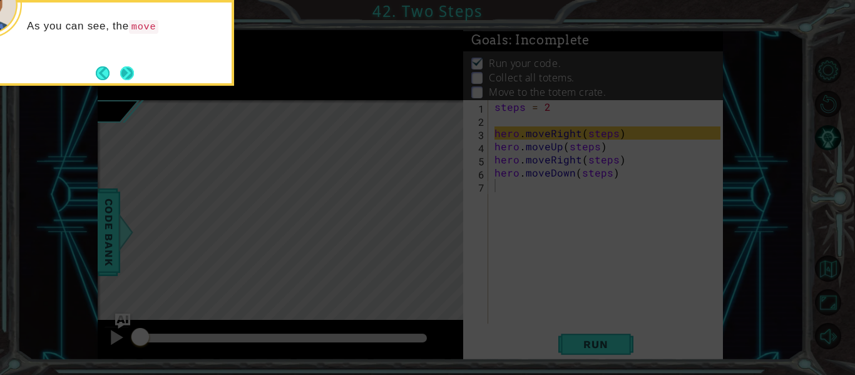
click at [135, 79] on button "Next" at bounding box center [126, 72] width 17 height 17
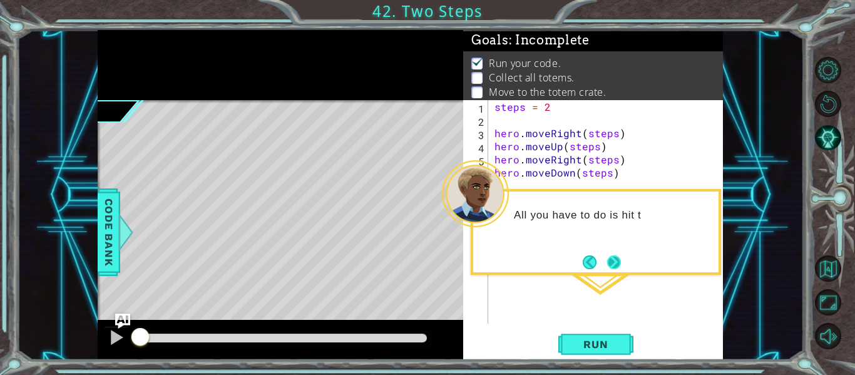
click at [617, 257] on button "Next" at bounding box center [614, 262] width 14 height 14
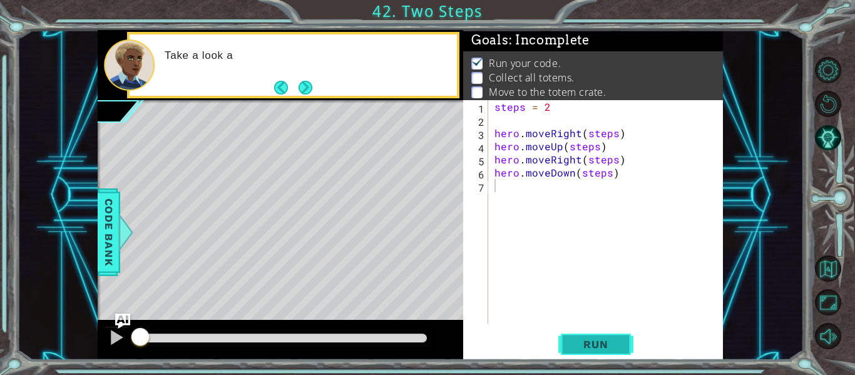
click at [615, 349] on span "Run" at bounding box center [595, 344] width 49 height 13
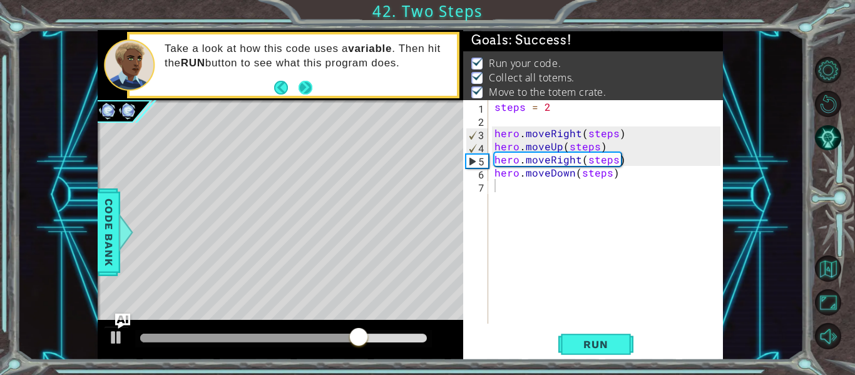
click at [306, 81] on button "Next" at bounding box center [305, 87] width 16 height 16
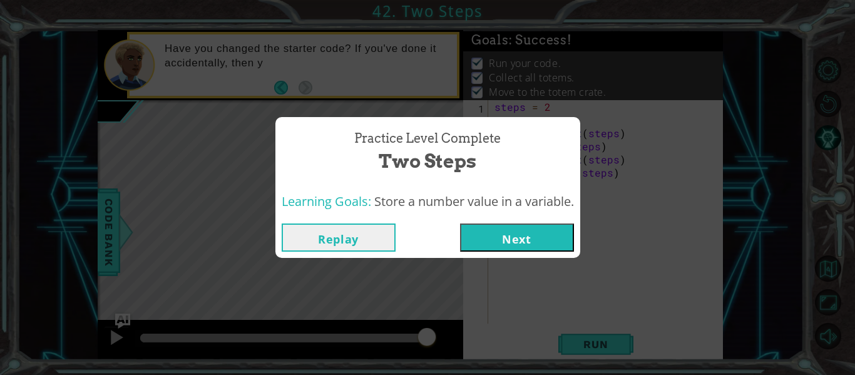
click at [527, 234] on button "Next" at bounding box center [517, 237] width 114 height 28
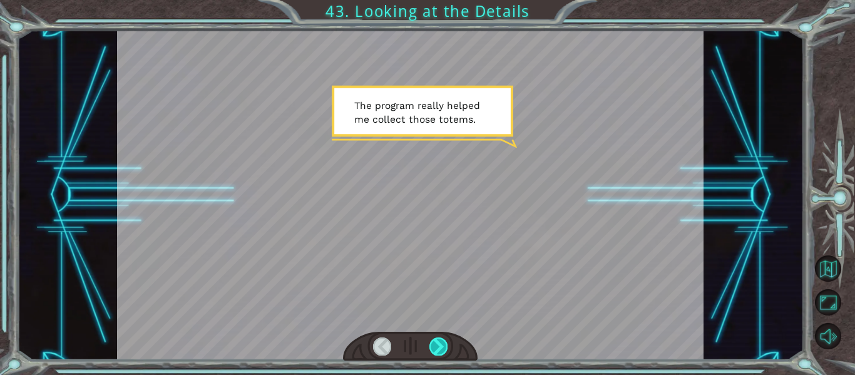
click at [435, 344] on div at bounding box center [438, 346] width 18 height 18
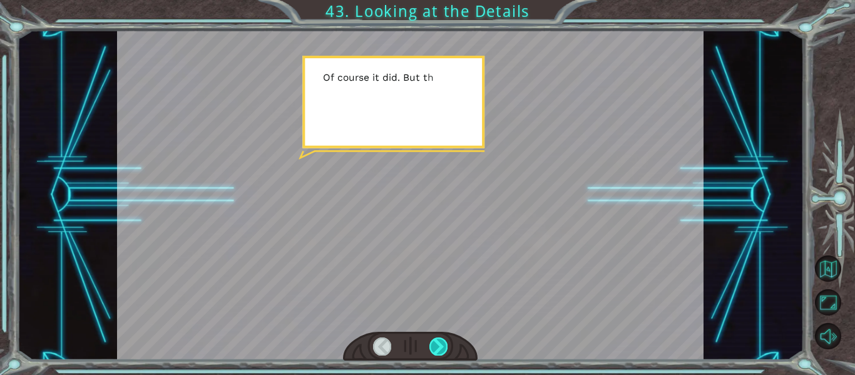
click at [435, 344] on div at bounding box center [438, 346] width 18 height 18
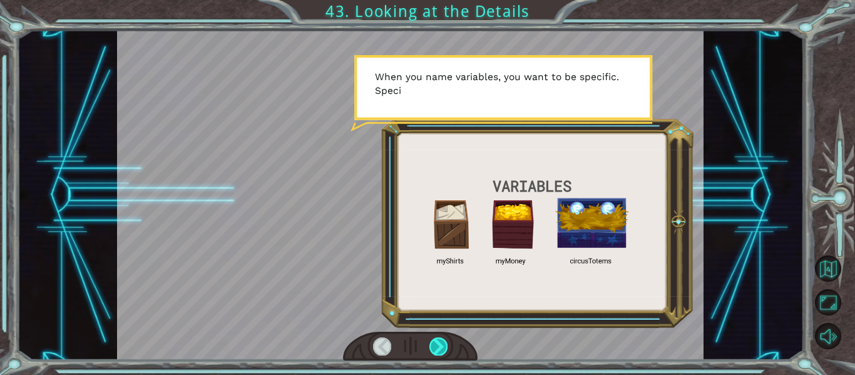
click at [435, 344] on div at bounding box center [438, 346] width 18 height 18
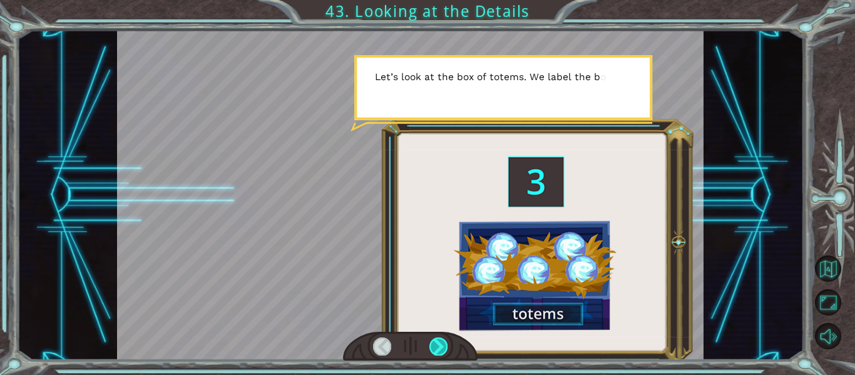
click at [438, 344] on div at bounding box center [438, 346] width 18 height 18
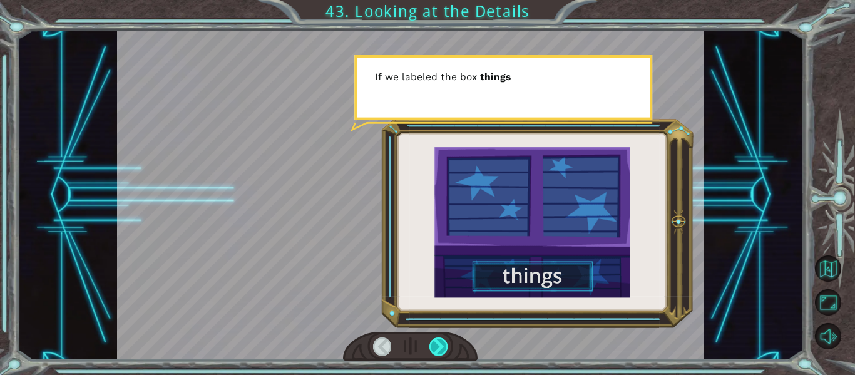
click at [438, 344] on div at bounding box center [438, 346] width 18 height 18
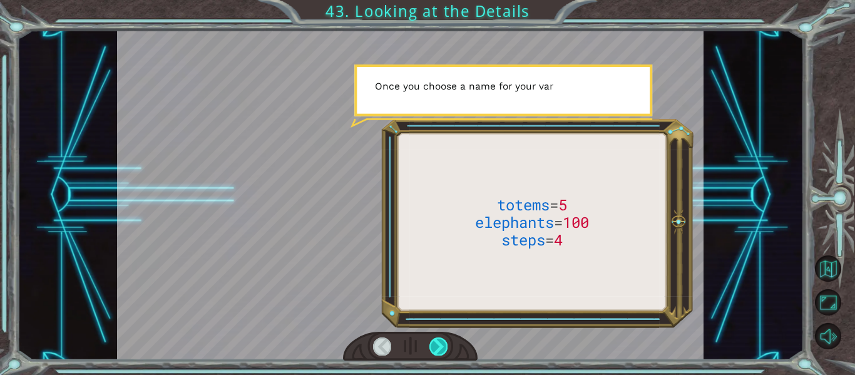
click at [438, 344] on div at bounding box center [438, 346] width 18 height 18
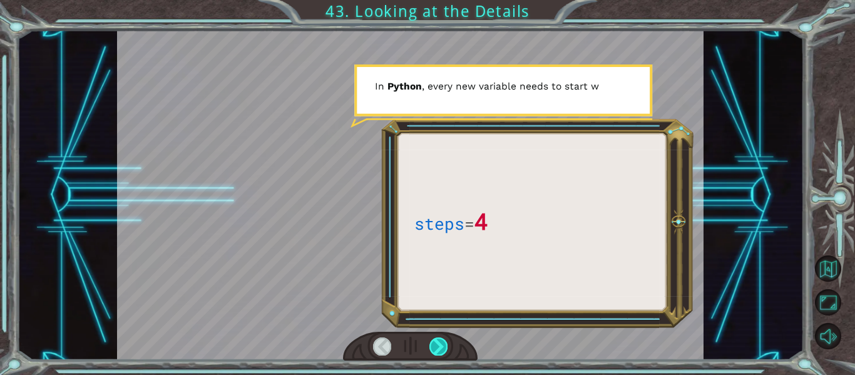
click at [438, 344] on div at bounding box center [438, 346] width 18 height 18
click at [434, 348] on div at bounding box center [438, 346] width 18 height 18
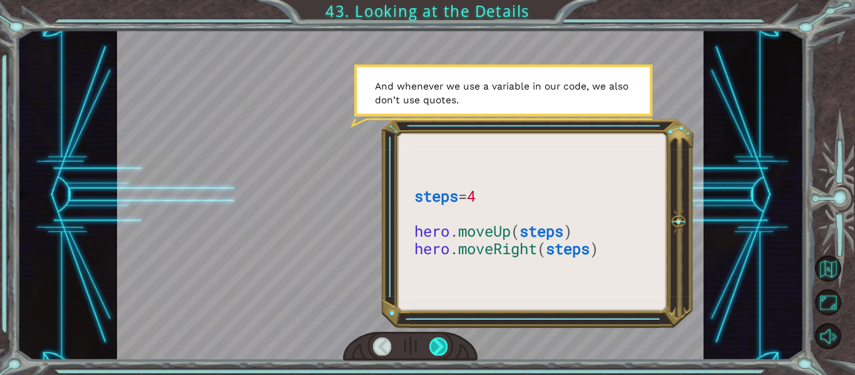
click at [434, 348] on div at bounding box center [438, 346] width 18 height 18
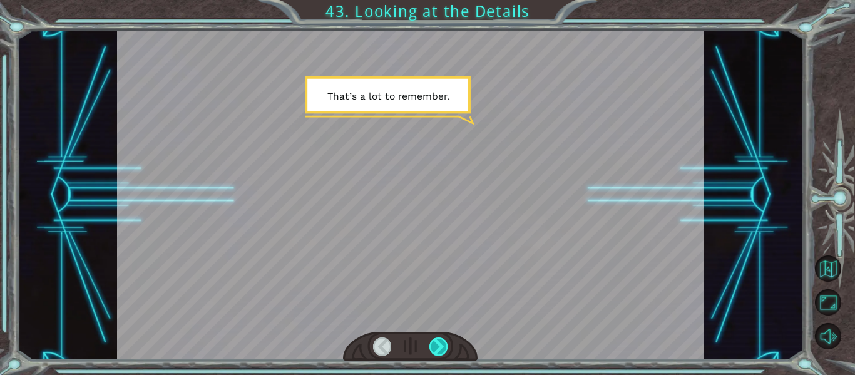
click at [434, 348] on div at bounding box center [438, 346] width 18 height 18
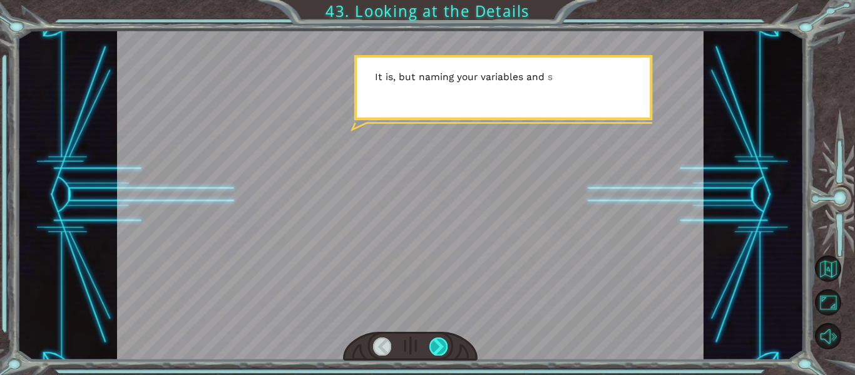
click at [434, 348] on div at bounding box center [438, 346] width 18 height 18
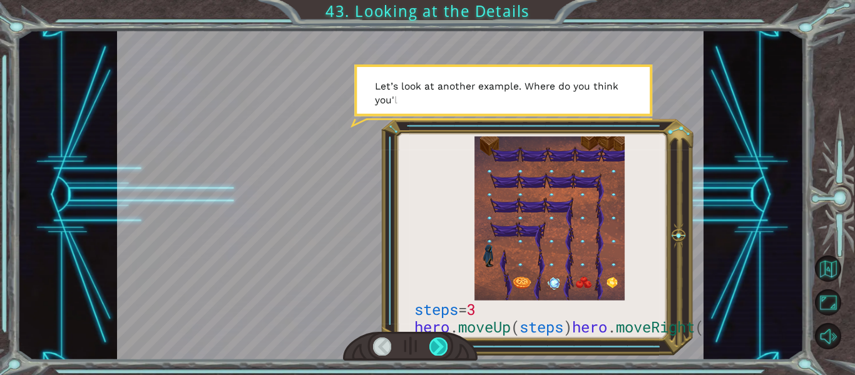
click at [434, 348] on div at bounding box center [438, 346] width 18 height 18
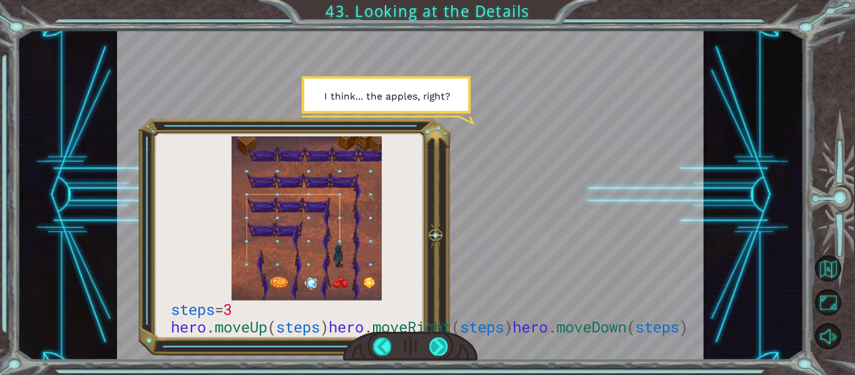
click at [434, 348] on div at bounding box center [438, 346] width 18 height 18
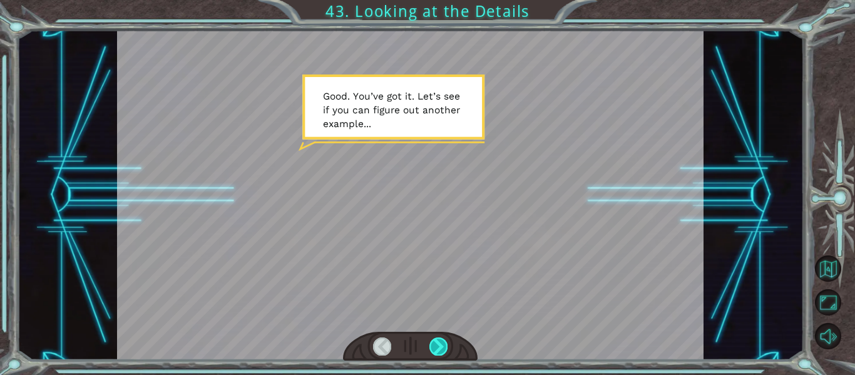
click at [434, 344] on div at bounding box center [438, 346] width 18 height 18
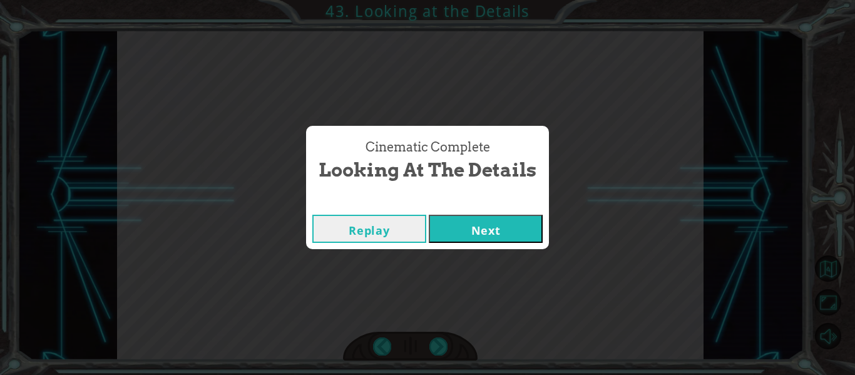
click at [505, 225] on button "Next" at bounding box center [486, 229] width 114 height 28
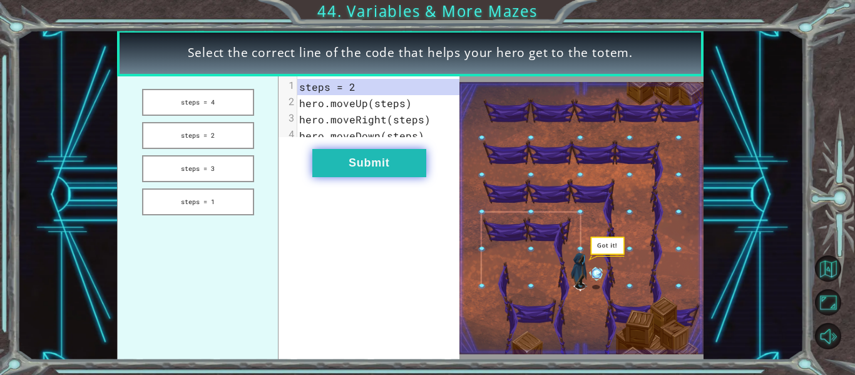
click at [392, 170] on button "Submit" at bounding box center [369, 163] width 114 height 28
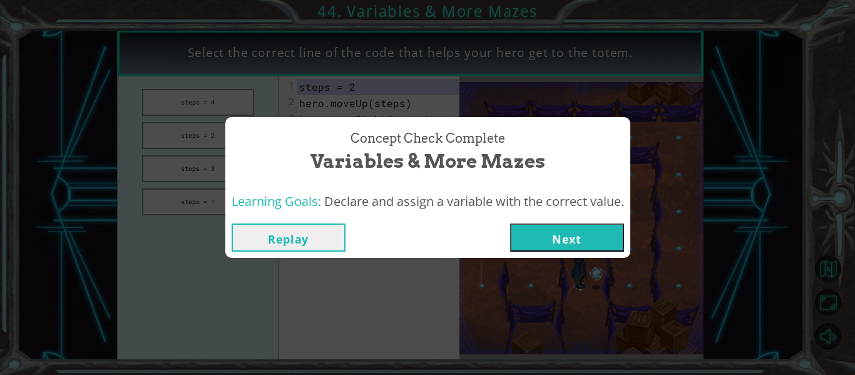
click at [533, 254] on div "Replay Next" at bounding box center [427, 237] width 405 height 41
click at [543, 239] on button "Next" at bounding box center [567, 237] width 114 height 28
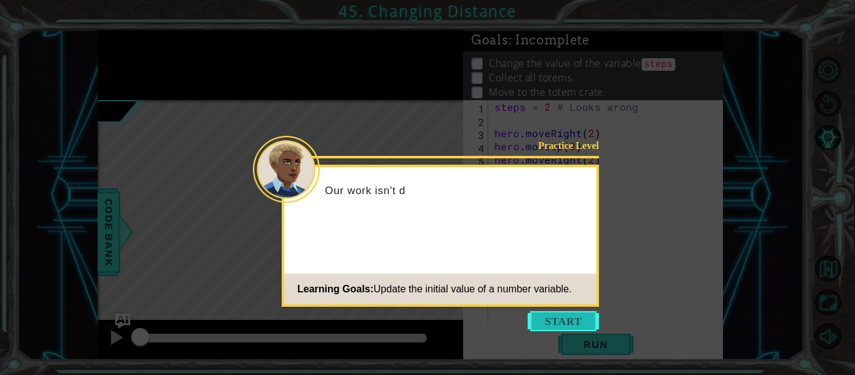
click at [550, 317] on button "Start" at bounding box center [563, 321] width 71 height 20
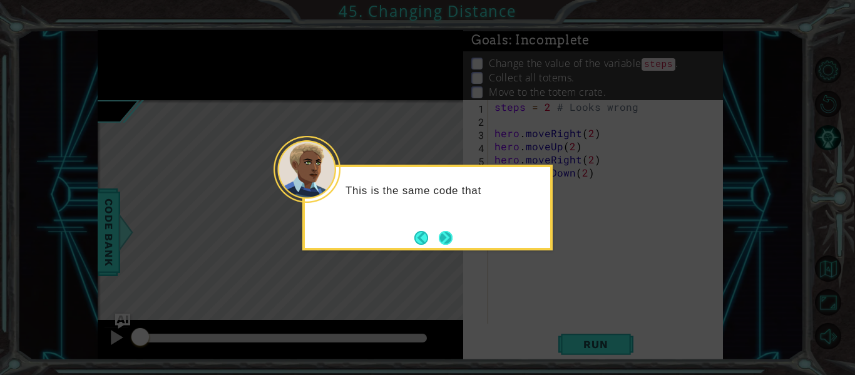
click at [446, 236] on button "Next" at bounding box center [446, 238] width 16 height 16
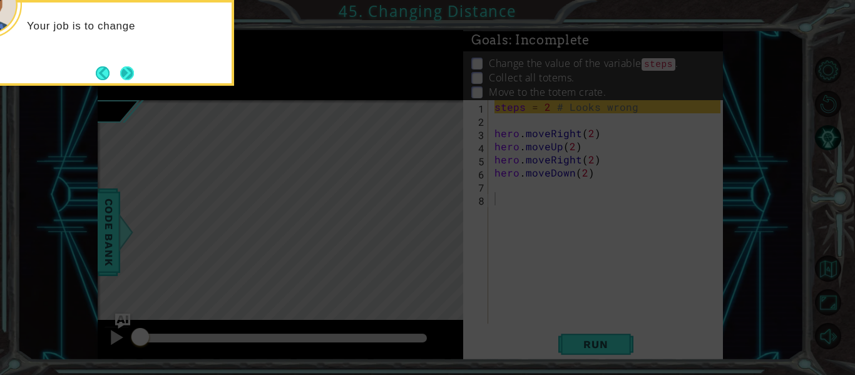
click at [128, 74] on button "Next" at bounding box center [127, 72] width 23 height 23
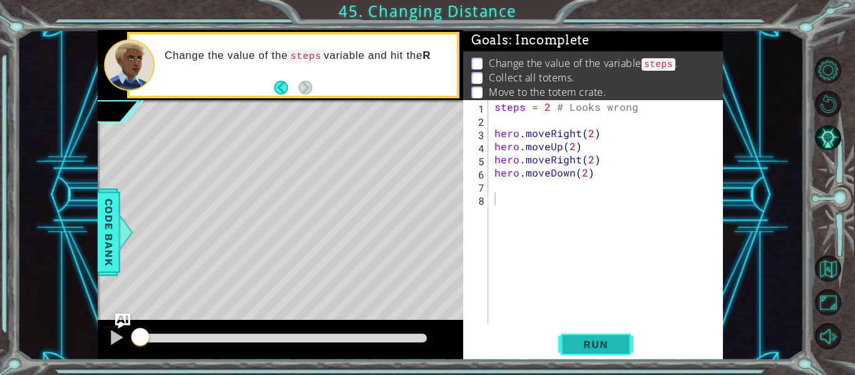
click at [575, 346] on span "Run" at bounding box center [595, 344] width 49 height 13
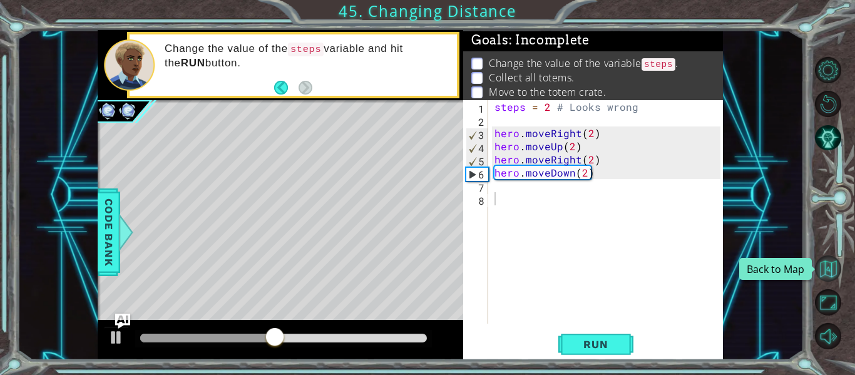
click at [834, 267] on button "Back to Map" at bounding box center [828, 268] width 26 height 26
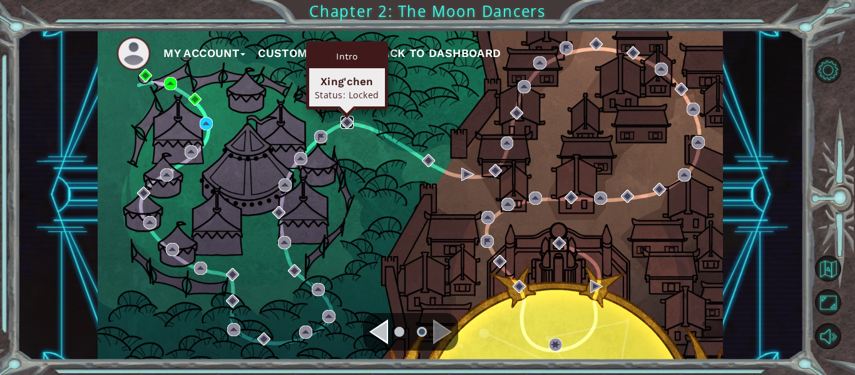
click at [346, 123] on img at bounding box center [347, 122] width 13 height 13
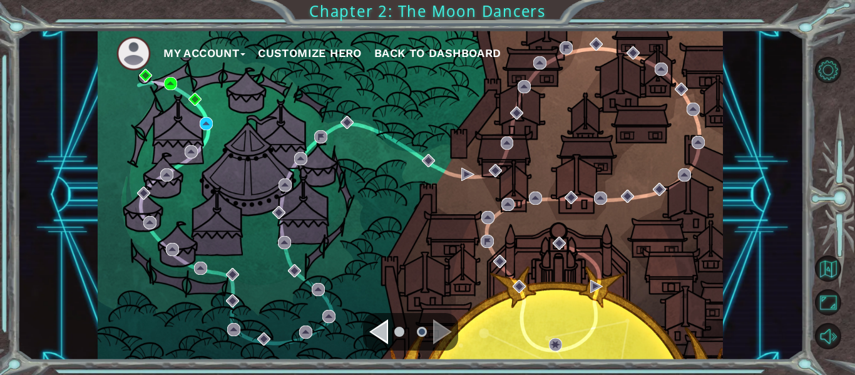
click at [379, 327] on div "Navigate to the previous page" at bounding box center [378, 331] width 19 height 25
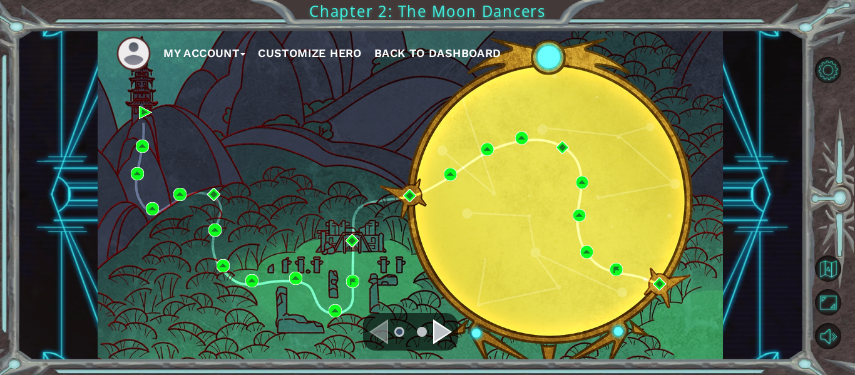
click at [438, 329] on div "Navigate to the next page" at bounding box center [442, 331] width 19 height 25
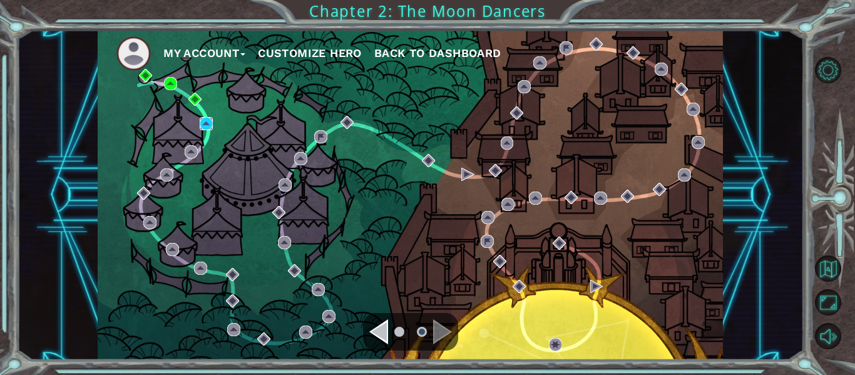
click at [204, 121] on img at bounding box center [206, 123] width 13 height 13
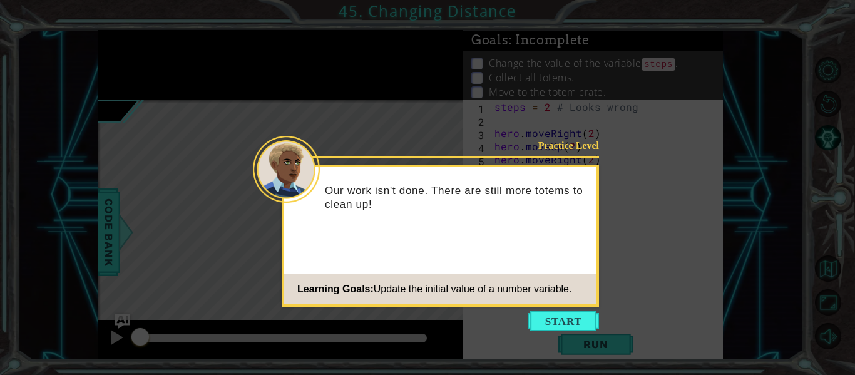
click at [854, 241] on icon at bounding box center [427, 187] width 855 height 375
click at [681, 217] on icon at bounding box center [427, 187] width 855 height 375
click at [562, 305] on div "Practice Level Our work isn't done. There are still more totems to clean up! Le…" at bounding box center [440, 236] width 317 height 142
click at [582, 332] on icon at bounding box center [427, 187] width 855 height 375
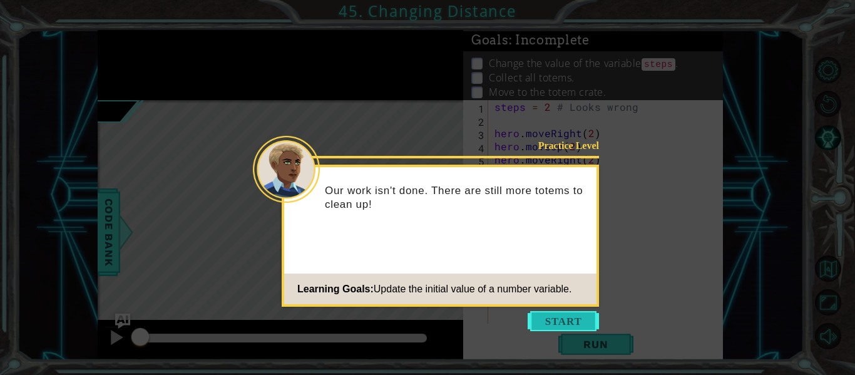
click at [592, 315] on button "Start" at bounding box center [563, 321] width 71 height 20
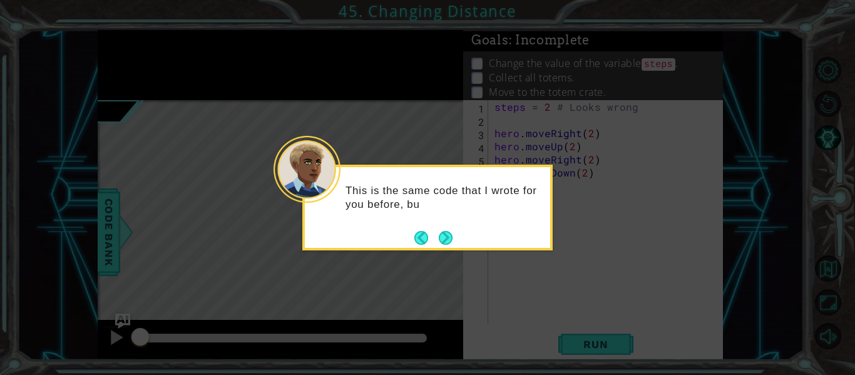
click at [446, 249] on div "This is the same code that I wrote for you before, bu" at bounding box center [427, 208] width 250 height 86
click at [443, 232] on button "Next" at bounding box center [446, 237] width 14 height 14
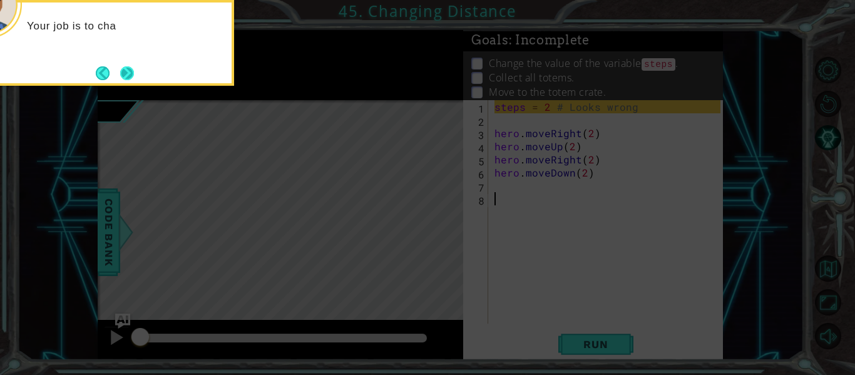
click at [133, 70] on button "Next" at bounding box center [127, 73] width 14 height 14
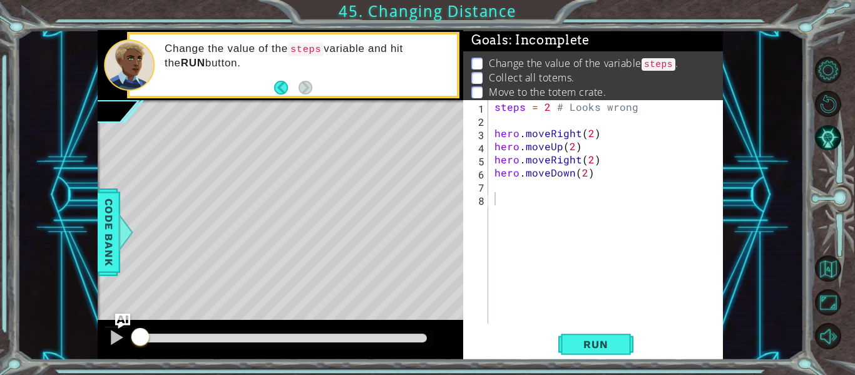
click at [854, 241] on div at bounding box center [836, 204] width 38 height 98
drag, startPoint x: 133, startPoint y: 70, endPoint x: 620, endPoint y: 224, distance: 510.8
click at [620, 224] on div "steps = 2 # Looks wrong hero . moveRight ( 2 ) hero . moveUp ( 2 ) hero . moveR…" at bounding box center [609, 225] width 235 height 250
click at [590, 135] on div "steps = 2 # Looks wrong hero . moveRight ( 2 ) hero . moveUp ( 2 ) hero . moveR…" at bounding box center [609, 225] width 235 height 250
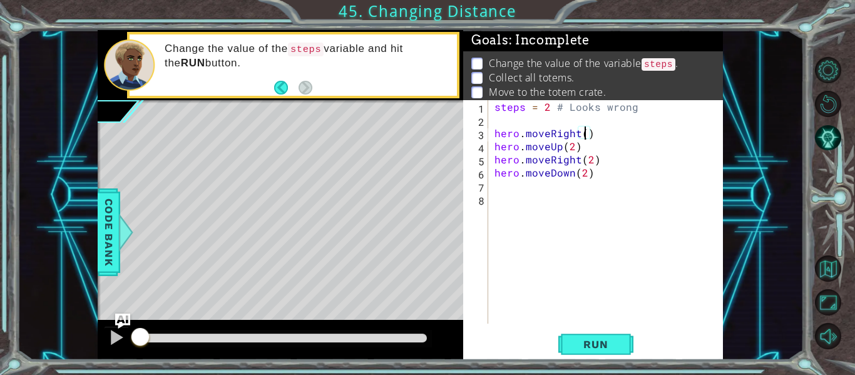
scroll to position [0, 6]
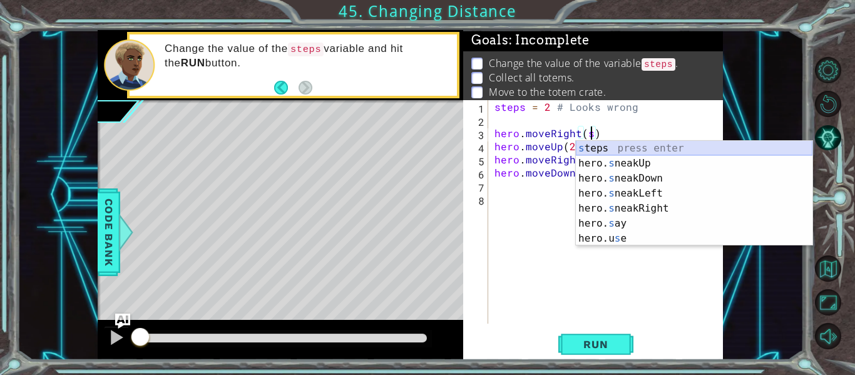
click at [610, 150] on div "s teps press enter hero. s neakUp press enter hero. s neakDown press enter hero…" at bounding box center [694, 208] width 237 height 135
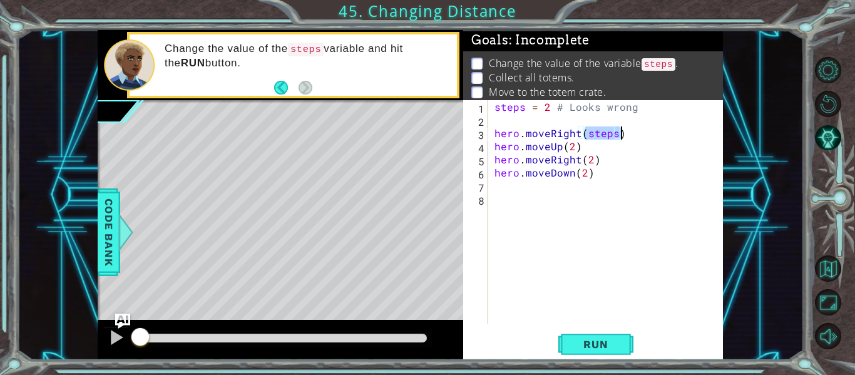
drag, startPoint x: 583, startPoint y: 134, endPoint x: 618, endPoint y: 138, distance: 35.3
click at [618, 138] on div "steps = 2 # Looks wrong hero . moveRight ( steps ) hero . moveUp ( 2 ) hero . m…" at bounding box center [609, 225] width 235 height 250
click at [666, 152] on div "steps = 2 # Looks wrong hero . moveRight ( steps ) hero . moveUp ( 2 ) hero . m…" at bounding box center [609, 225] width 235 height 250
click at [573, 146] on div "steps = 2 # Looks wrong hero . moveRight ( steps ) hero . moveUp ( 2 ) hero . m…" at bounding box center [609, 225] width 235 height 250
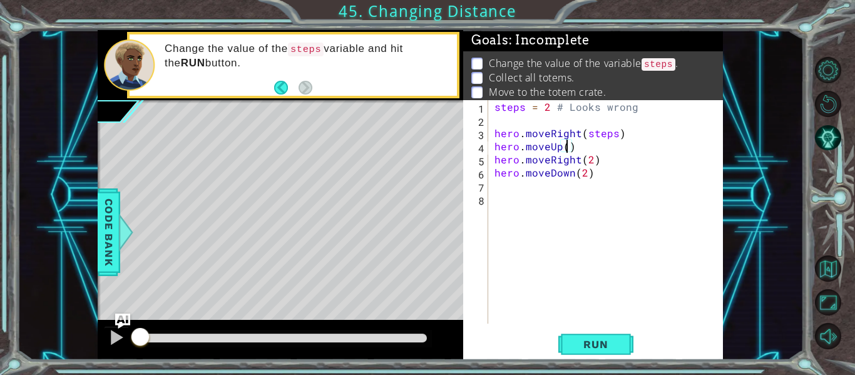
paste textarea "steps)"
click at [591, 160] on div "steps = 2 # Looks wrong hero . moveRight ( steps ) hero . moveUp ( steps )) her…" at bounding box center [609, 225] width 235 height 250
paste textarea "steps)"
click at [585, 174] on div "steps = 2 # Looks wrong hero . moveRight ( steps ) hero . moveUp ( steps )) her…" at bounding box center [609, 225] width 235 height 250
paste textarea "steps)"
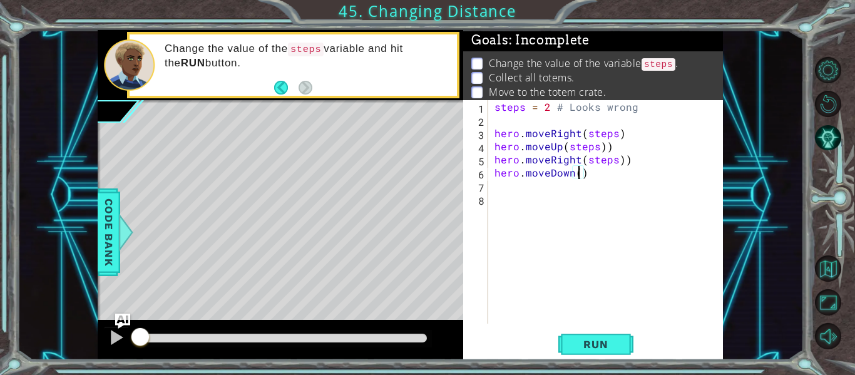
type textarea "hero.moveDown(steps))"
click at [665, 277] on div "steps = 2 # Looks wrong hero . moveRight ( steps ) hero . moveUp ( steps )) her…" at bounding box center [609, 225] width 235 height 250
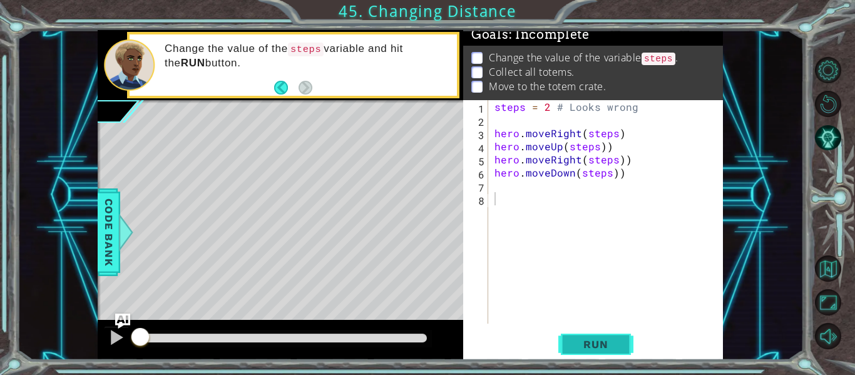
click at [602, 337] on button "Run" at bounding box center [595, 345] width 75 height 26
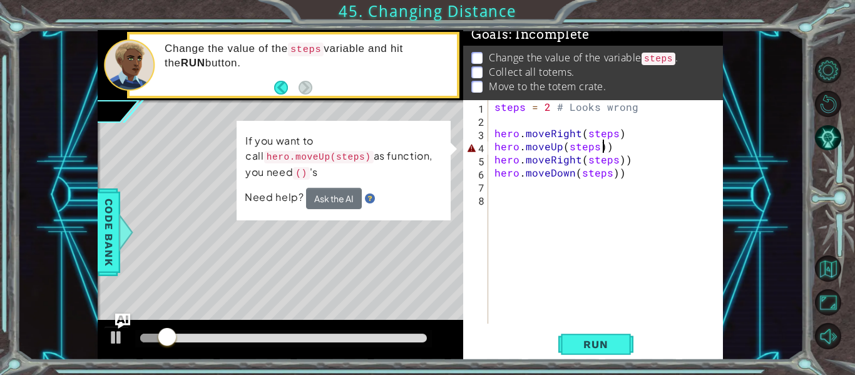
click at [605, 150] on div "steps = 2 # Looks wrong hero . moveRight ( steps ) hero . moveUp ( steps )) her…" at bounding box center [609, 225] width 235 height 250
click at [607, 146] on div "steps = 2 # Looks wrong hero . moveRight ( steps ) hero . moveUp ( steps )) her…" at bounding box center [609, 225] width 235 height 250
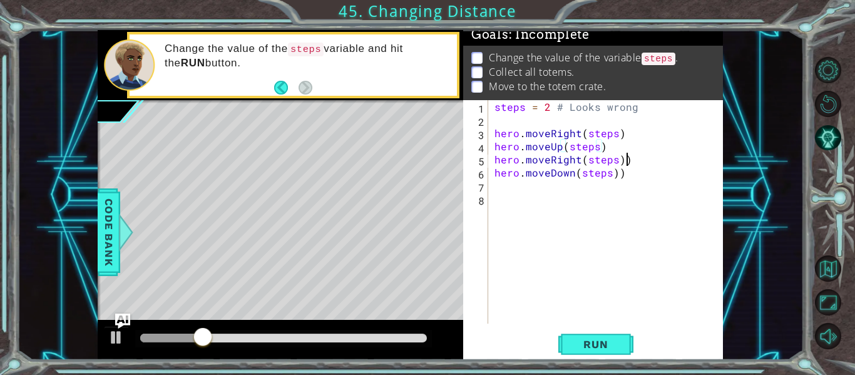
click at [629, 161] on div "steps = 2 # Looks wrong hero . moveRight ( steps ) hero . moveUp ( steps ) hero…" at bounding box center [609, 225] width 235 height 250
click at [623, 173] on div "steps = 2 # Looks wrong hero . moveRight ( steps ) hero . moveUp ( steps ) hero…" at bounding box center [609, 225] width 235 height 250
click at [623, 346] on button "Run" at bounding box center [595, 345] width 75 height 26
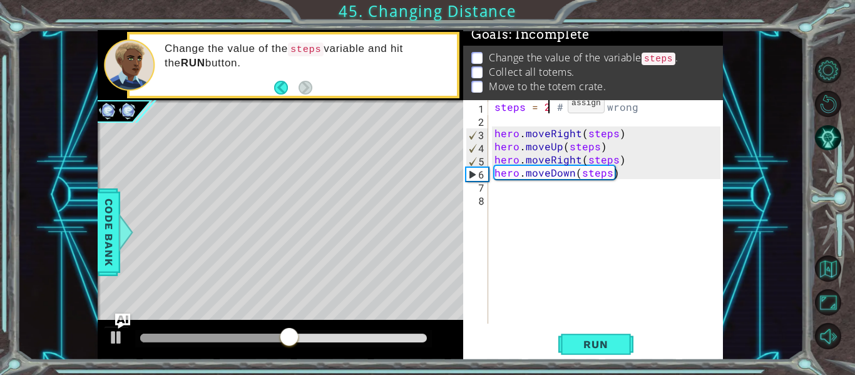
click at [546, 106] on div "steps = 2 # Looks wrong hero . moveRight ( steps ) hero . moveUp ( steps ) hero…" at bounding box center [609, 225] width 235 height 250
drag, startPoint x: 547, startPoint y: 107, endPoint x: 540, endPoint y: 109, distance: 7.7
click at [540, 109] on div "steps = 2 # Looks wrong hero . moveRight ( steps ) hero . moveUp ( steps ) hero…" at bounding box center [609, 225] width 235 height 250
click at [540, 109] on div "steps = 2 # Looks wrong hero . moveRight ( steps ) hero . moveUp ( steps ) hero…" at bounding box center [606, 211] width 228 height 223
click at [547, 103] on div "steps = 2 # Looks wrong hero . moveRight ( steps ) hero . moveUp ( steps ) hero…" at bounding box center [609, 225] width 235 height 250
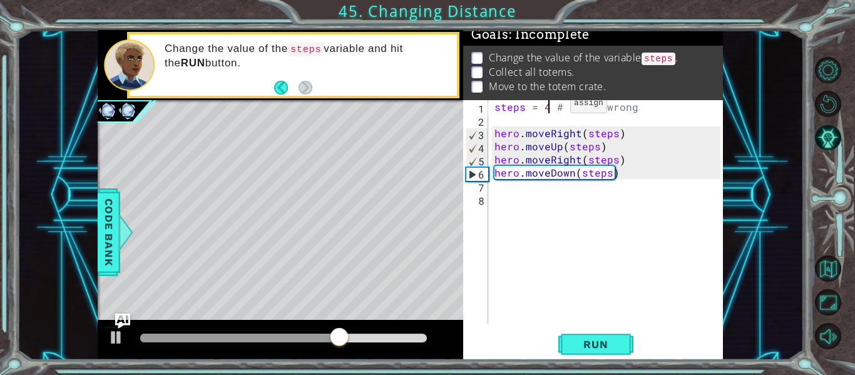
scroll to position [0, 4]
click at [620, 343] on span "Run" at bounding box center [595, 344] width 49 height 13
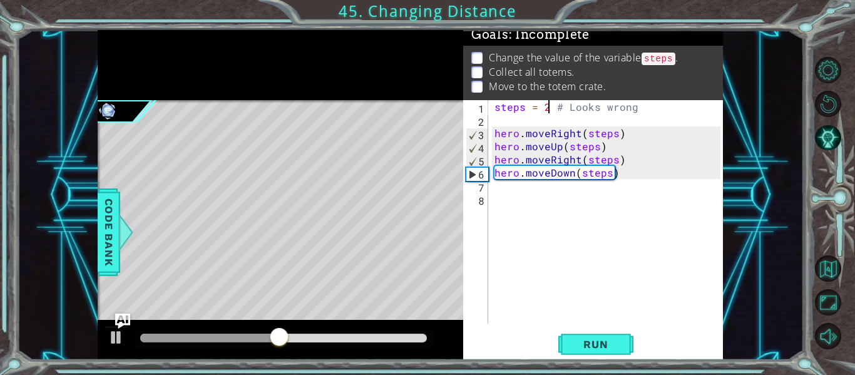
scroll to position [0, 4]
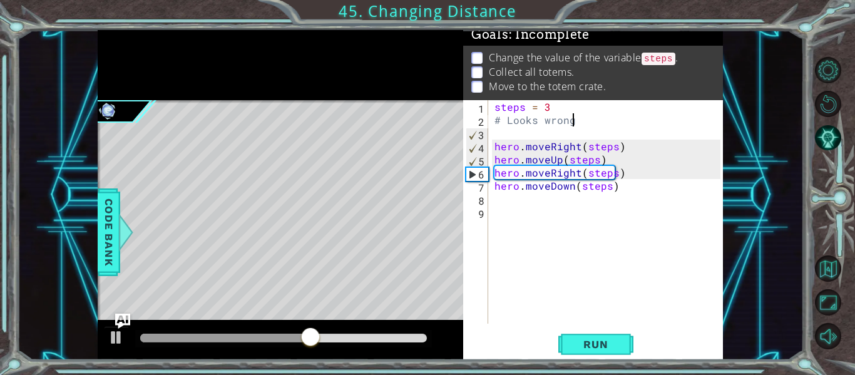
click at [572, 124] on div "steps = 3 # Looks wrong hero . moveRight ( steps ) hero . moveUp ( steps ) hero…" at bounding box center [609, 225] width 235 height 250
type textarea "#"
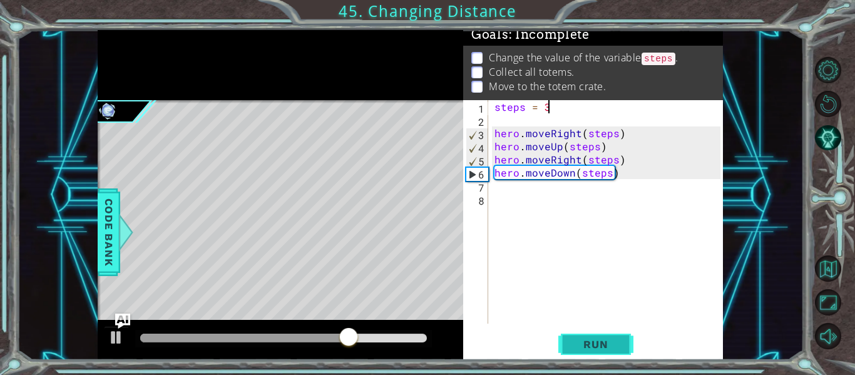
type textarea "steps = 3"
click at [608, 342] on span "Run" at bounding box center [595, 344] width 49 height 13
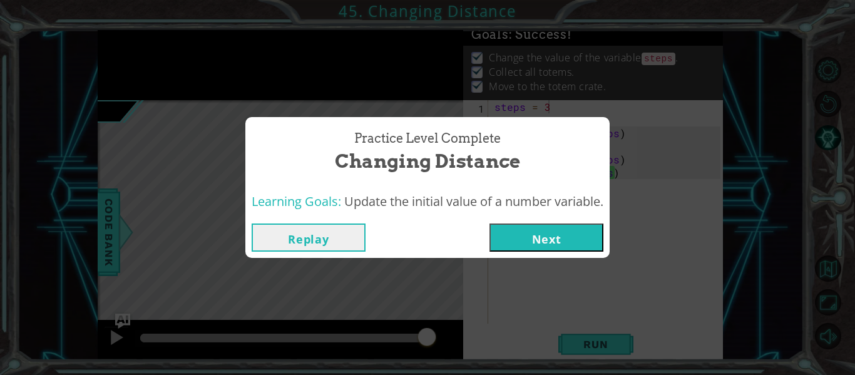
click at [538, 231] on button "Next" at bounding box center [547, 237] width 114 height 28
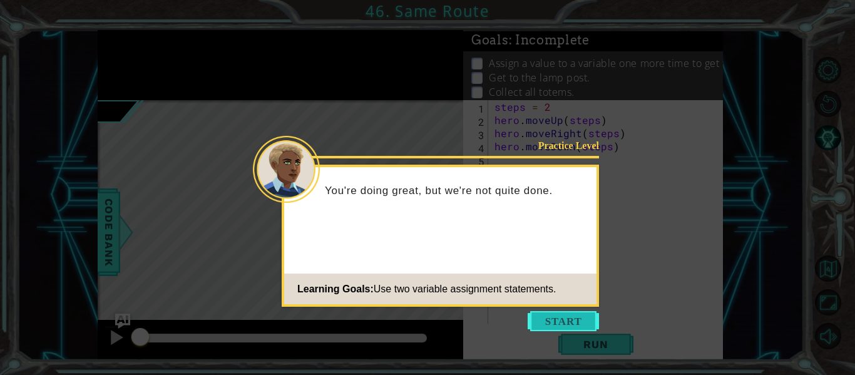
click at [580, 312] on button "Start" at bounding box center [563, 321] width 71 height 20
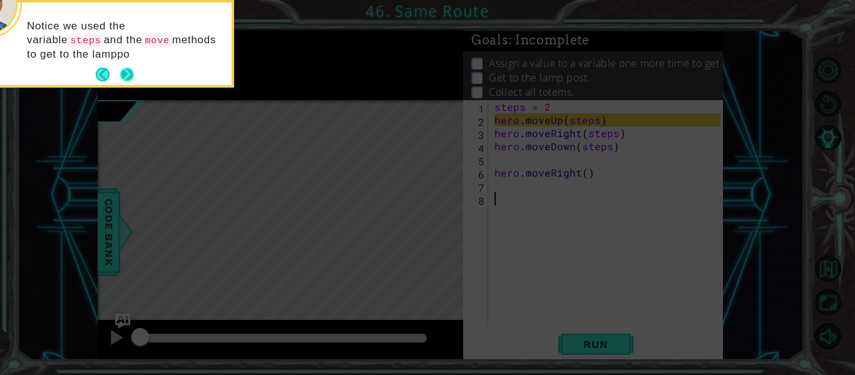
click at [132, 78] on button "Next" at bounding box center [127, 74] width 16 height 16
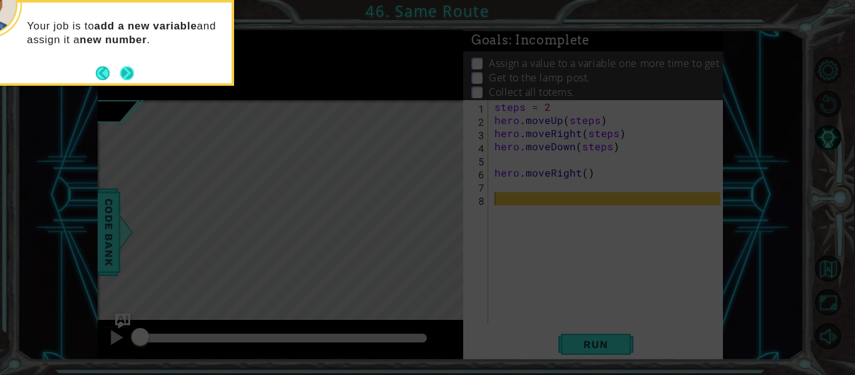
click at [128, 75] on button "Next" at bounding box center [127, 73] width 15 height 15
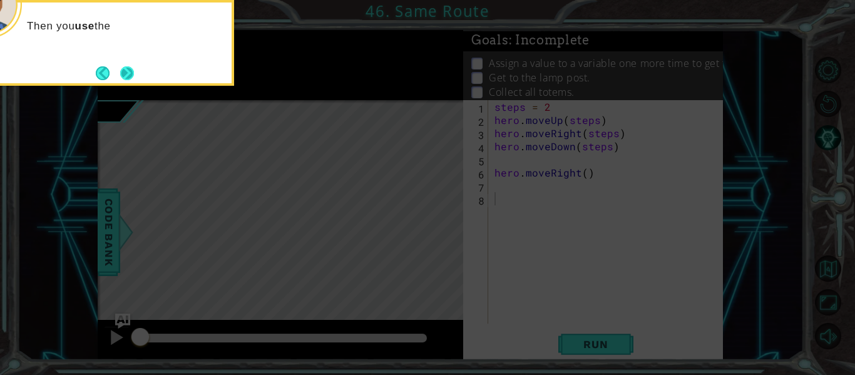
click at [128, 72] on button "Next" at bounding box center [127, 73] width 14 height 14
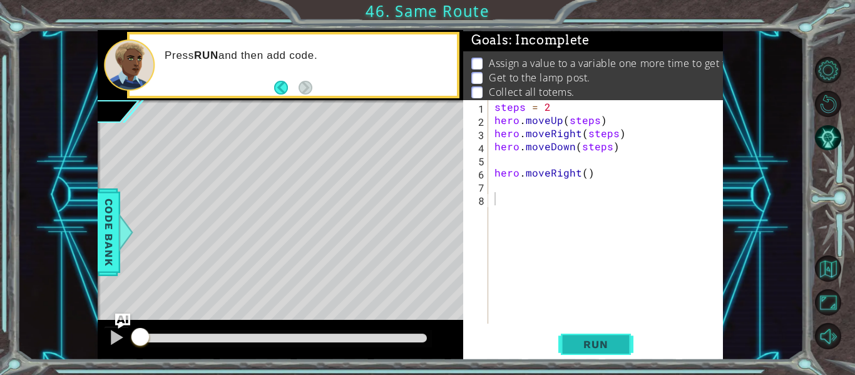
click at [575, 342] on span "Run" at bounding box center [595, 344] width 49 height 13
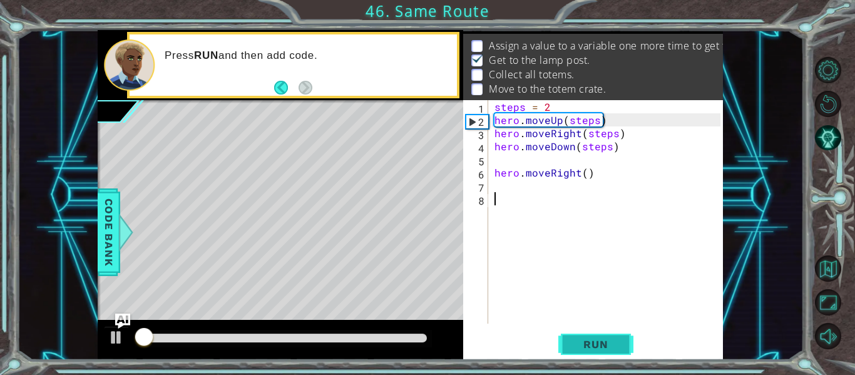
scroll to position [18, 0]
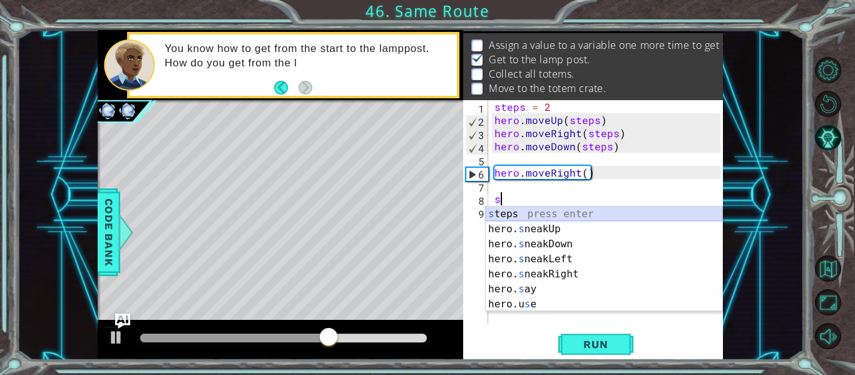
click at [528, 216] on div "s teps press enter hero. s neakUp press enter hero. s neakDown press enter hero…" at bounding box center [604, 274] width 237 height 135
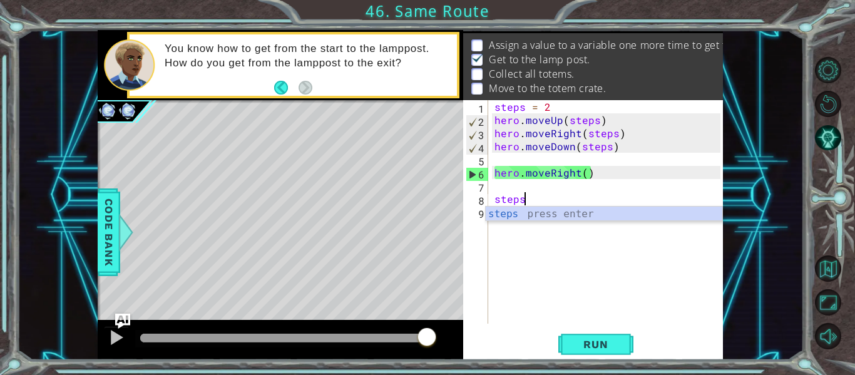
scroll to position [0, 2]
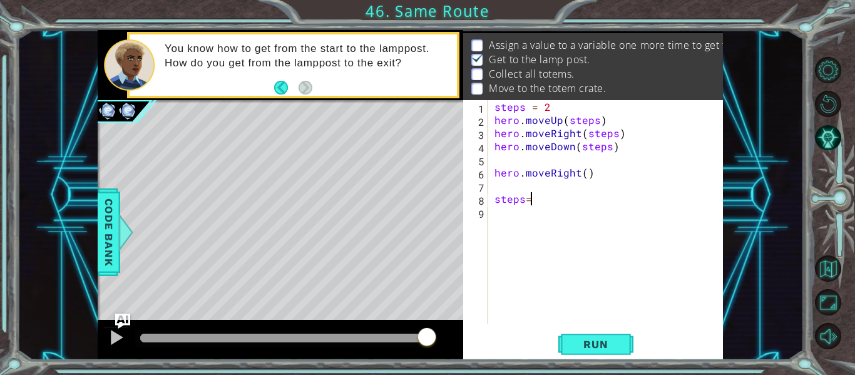
type textarea "steps=3"
click at [502, 212] on div "steps = 2 hero . moveUp ( steps ) hero . moveRight ( steps ) hero . moveDown ( …" at bounding box center [609, 225] width 235 height 250
type textarea "u"
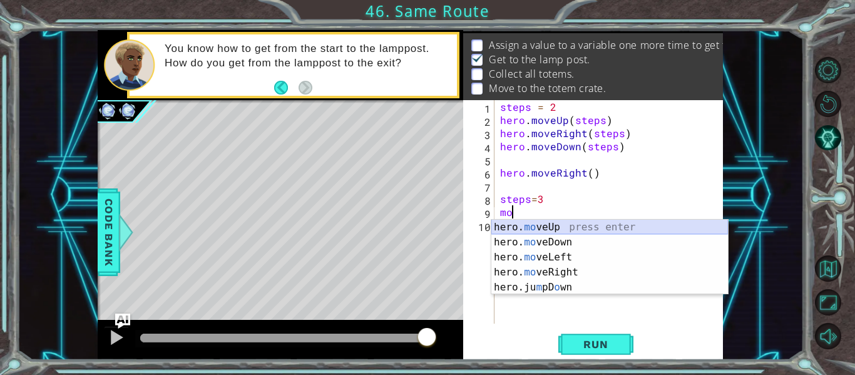
click at [565, 225] on div "hero. mo veUp press enter hero. mo veDown press enter hero. mo veLeft press ent…" at bounding box center [609, 272] width 237 height 105
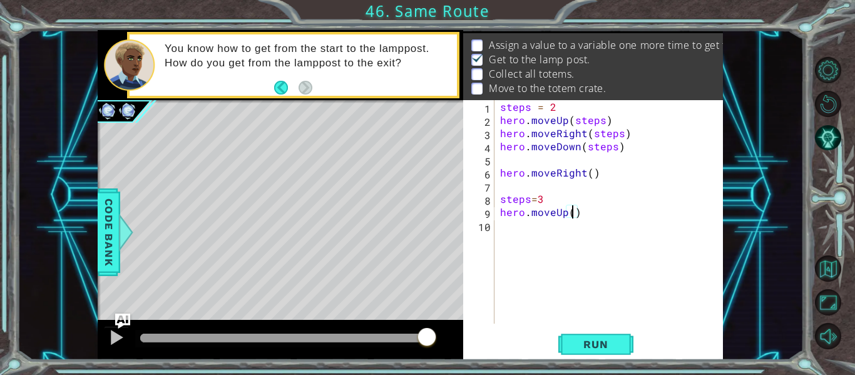
type textarea "hero.moveUp(3)"
click at [500, 230] on div "steps = 2 hero . moveUp ( steps ) hero . moveRight ( steps ) hero . moveDown ( …" at bounding box center [612, 225] width 229 height 250
type textarea "r"
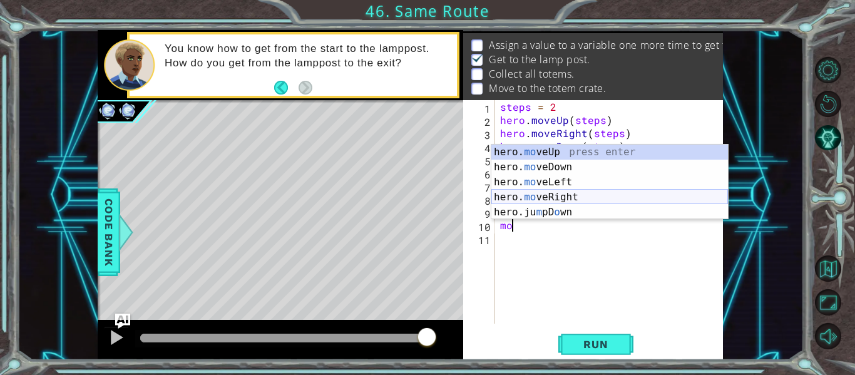
click at [584, 200] on div "hero. mo veUp press enter hero. mo veDown press enter hero. mo veLeft press ent…" at bounding box center [609, 197] width 237 height 105
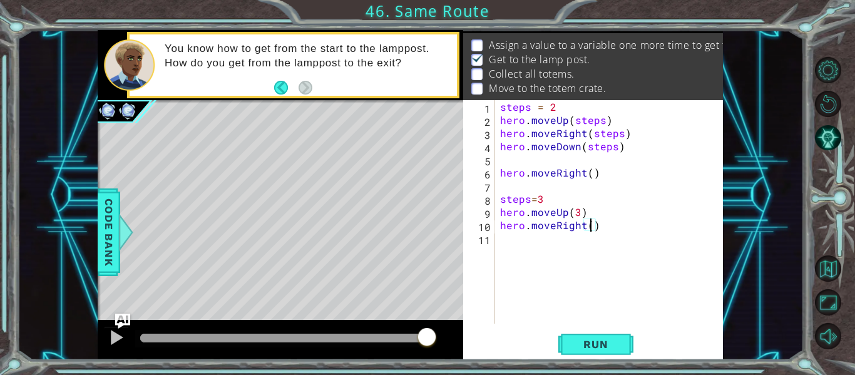
type textarea "hero.moveRight(2)"
click at [505, 241] on div "steps = 2 hero . moveUp ( steps ) hero . moveRight ( steps ) hero . moveDown ( …" at bounding box center [612, 225] width 229 height 250
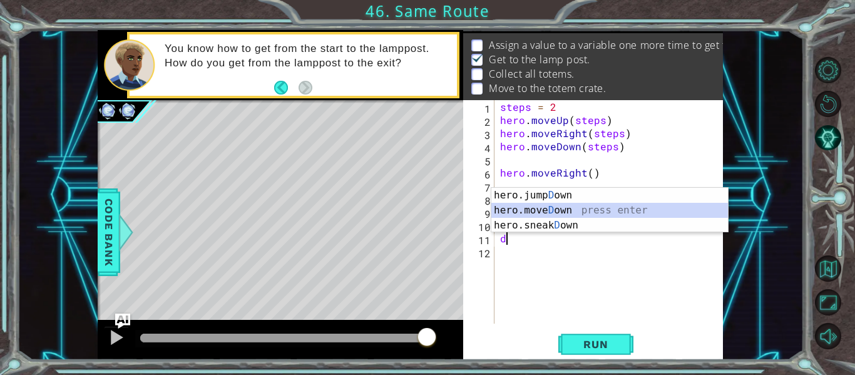
click at [561, 210] on div "hero.jump D own press enter hero.[PERSON_NAME] own press enter hero.sneak D own…" at bounding box center [609, 225] width 237 height 75
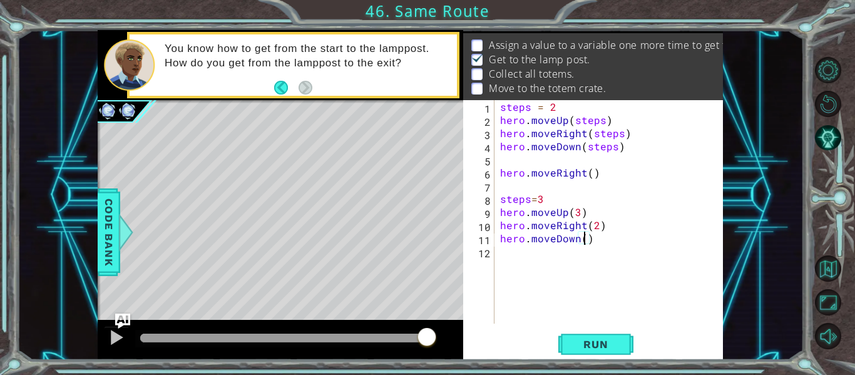
scroll to position [0, 6]
click at [592, 350] on span "Run" at bounding box center [595, 344] width 49 height 13
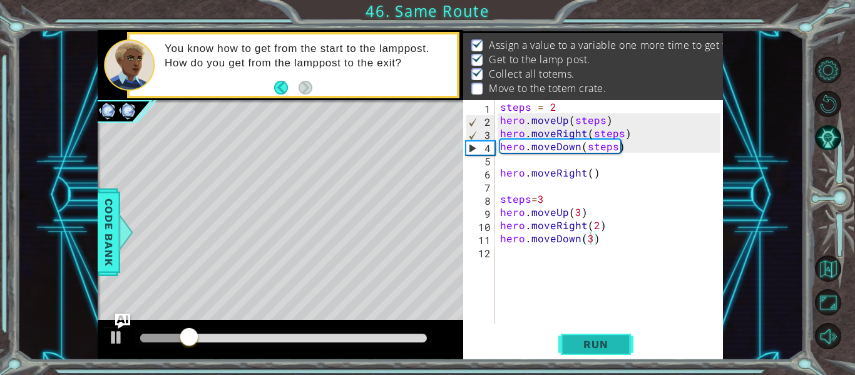
click at [613, 341] on span "Run" at bounding box center [595, 344] width 49 height 13
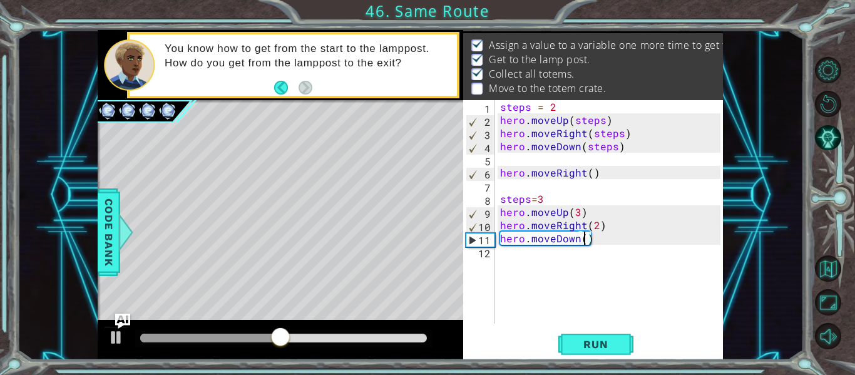
scroll to position [0, 5]
click at [594, 228] on div "steps = 2 hero . moveUp ( steps ) hero . moveRight ( steps ) hero . moveDown ( …" at bounding box center [612, 225] width 229 height 250
click at [587, 238] on div "steps = 2 hero . moveUp ( steps ) hero . moveRight ( steps ) hero . moveDown ( …" at bounding box center [612, 225] width 229 height 250
type textarea "hero.moveDown(3)"
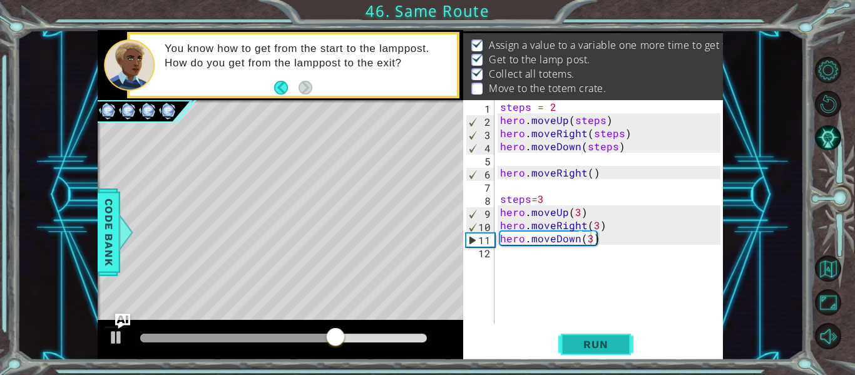
click at [623, 344] on button "Run" at bounding box center [595, 345] width 75 height 26
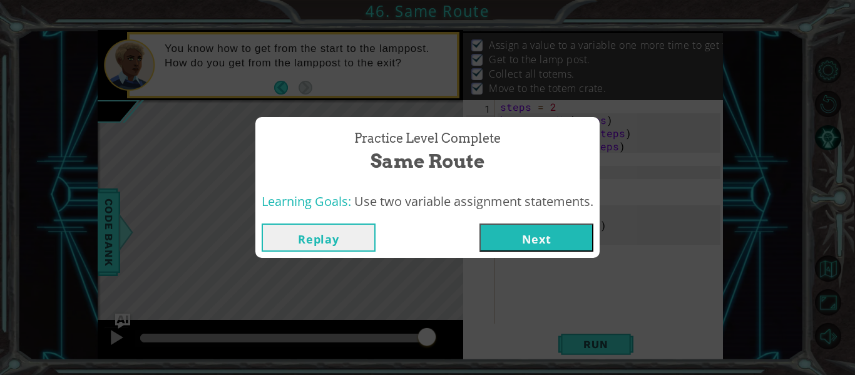
click at [542, 235] on button "Next" at bounding box center [536, 237] width 114 height 28
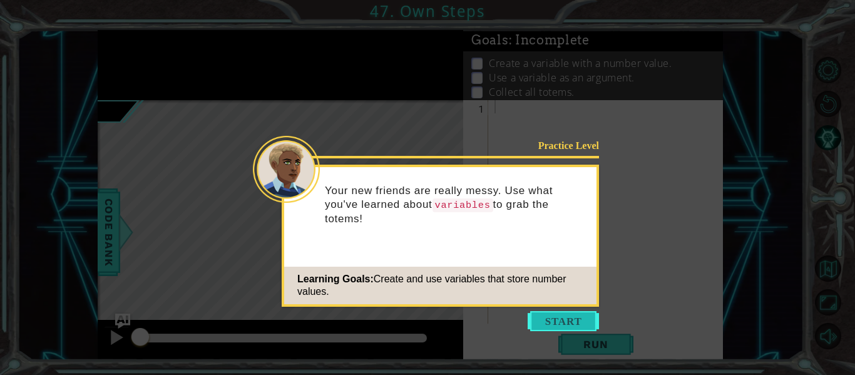
click at [576, 324] on button "Start" at bounding box center [563, 321] width 71 height 20
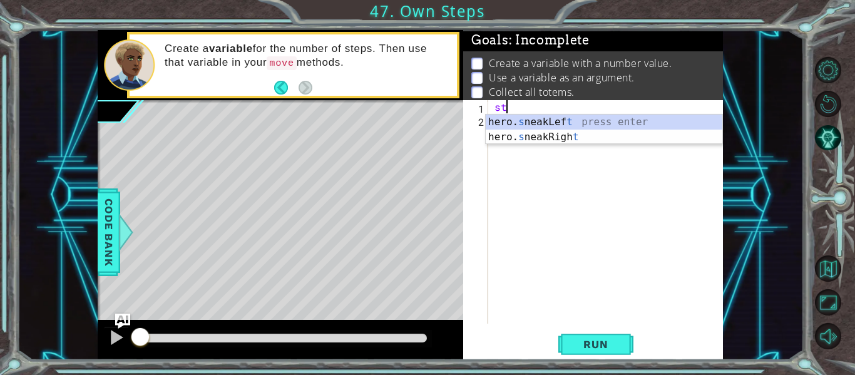
type textarea "s"
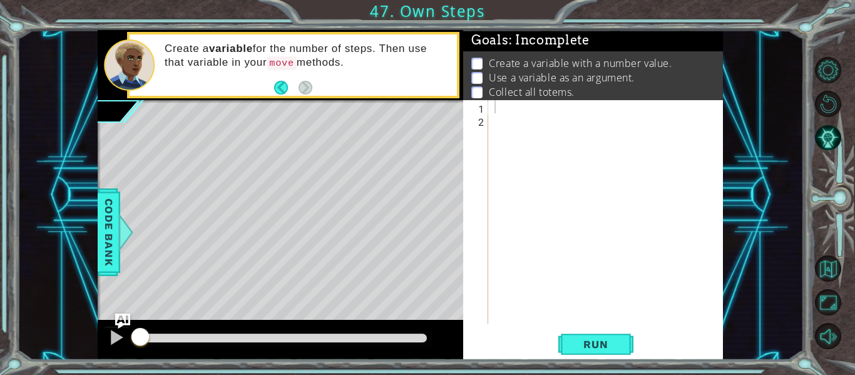
drag, startPoint x: 371, startPoint y: 9, endPoint x: 458, endPoint y: 14, distance: 87.8
click at [458, 14] on div "1 ההההההההההההההההההההההההההההההההההההההההההההההההההההההההההההההההההההההההההההה…" at bounding box center [427, 187] width 855 height 375
click at [814, 96] on div "1 ההההההההההההההההההההההההההההההההההההההההההההההההההההההההההההההההההההההההההההה…" at bounding box center [427, 187] width 855 height 375
click at [820, 100] on button "Restart Level" at bounding box center [828, 104] width 26 height 26
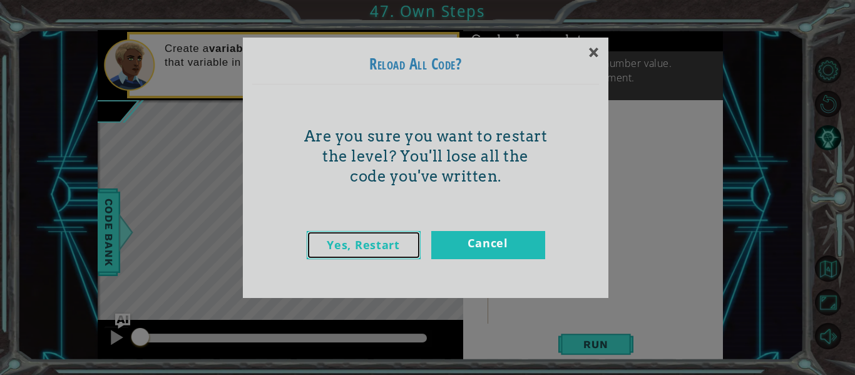
click at [363, 254] on link "Yes, Restart" at bounding box center [364, 245] width 114 height 28
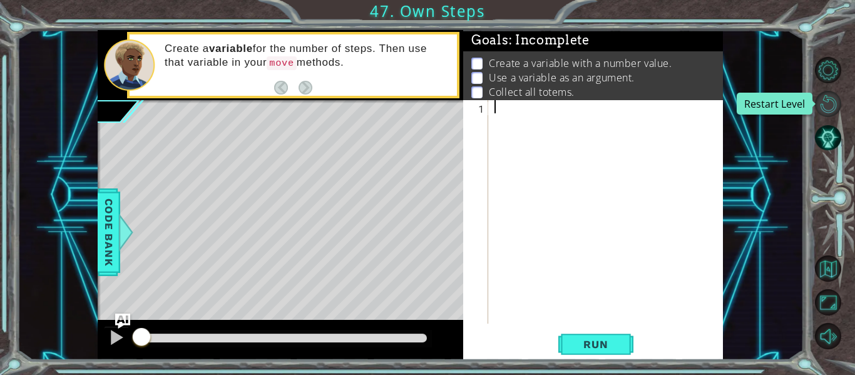
click at [824, 101] on button "Restart Level" at bounding box center [828, 104] width 26 height 26
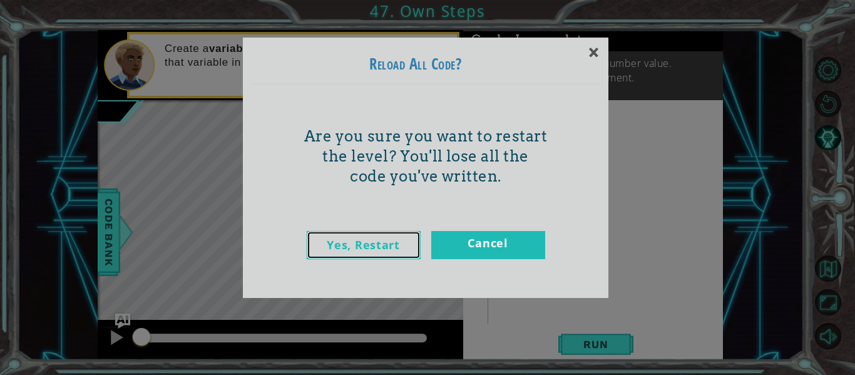
click at [362, 243] on link "Yes, Restart" at bounding box center [364, 245] width 114 height 28
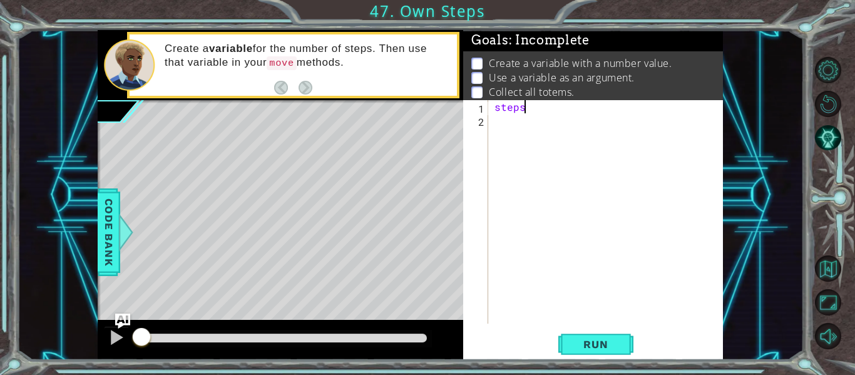
scroll to position [0, 2]
type textarea "steps=3"
click at [496, 124] on div "steps = 3" at bounding box center [609, 225] width 235 height 250
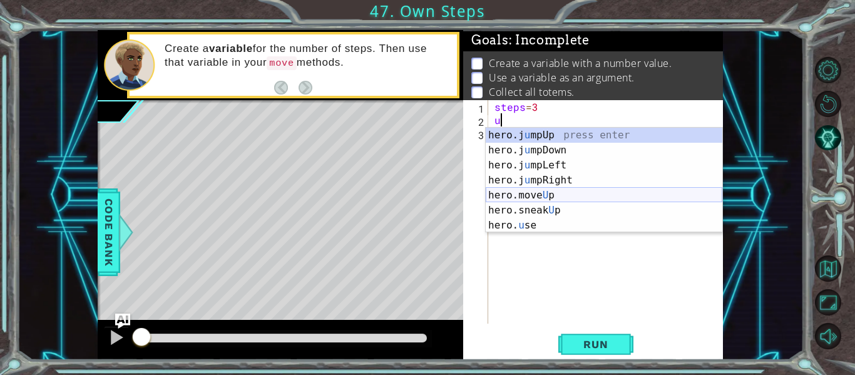
click at [548, 193] on div "hero.j u mpUp press enter hero.j u mpDown press enter hero.j u mpLeft press ent…" at bounding box center [604, 195] width 237 height 135
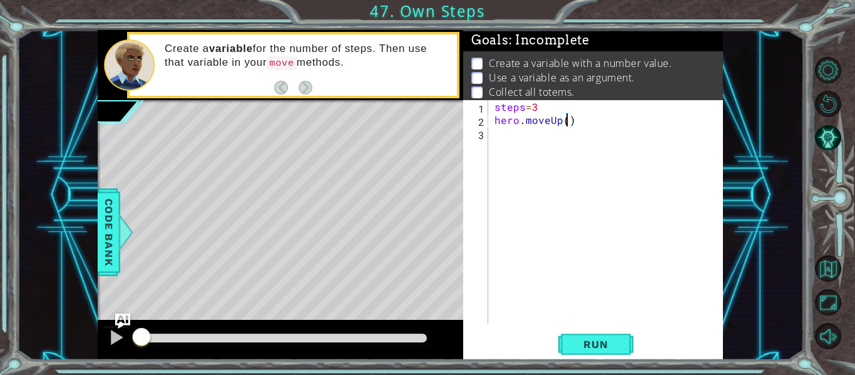
type textarea "hero.moveUp(3)"
click at [495, 135] on div "steps = 3 hero . moveUp ( 3 )" at bounding box center [609, 225] width 235 height 250
type textarea "r"
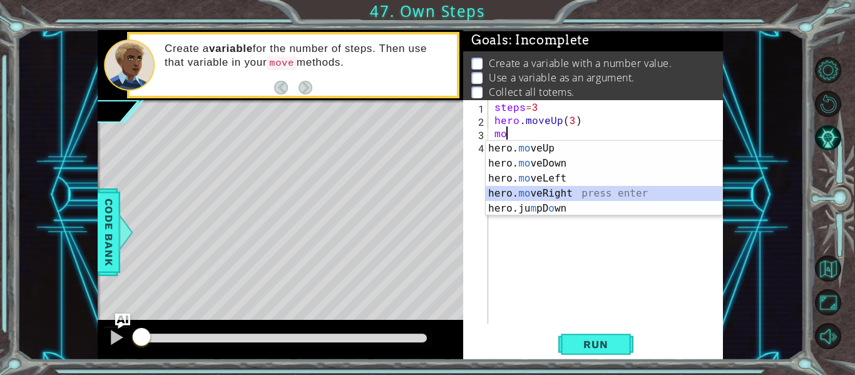
click at [567, 194] on div "hero. mo veUp press enter hero. mo veDown press enter hero. mo veLeft press ent…" at bounding box center [604, 193] width 237 height 105
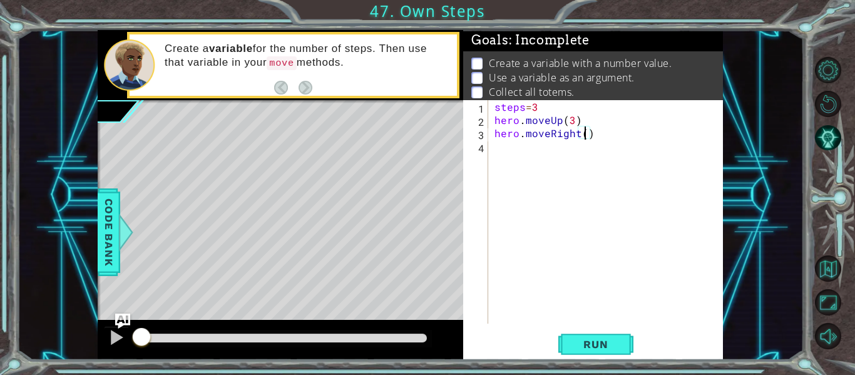
type textarea "hero.moveRight(3)"
click at [509, 150] on div "steps = 3 hero . moveUp ( 3 ) hero . moveRight ( 3 )" at bounding box center [609, 225] width 235 height 250
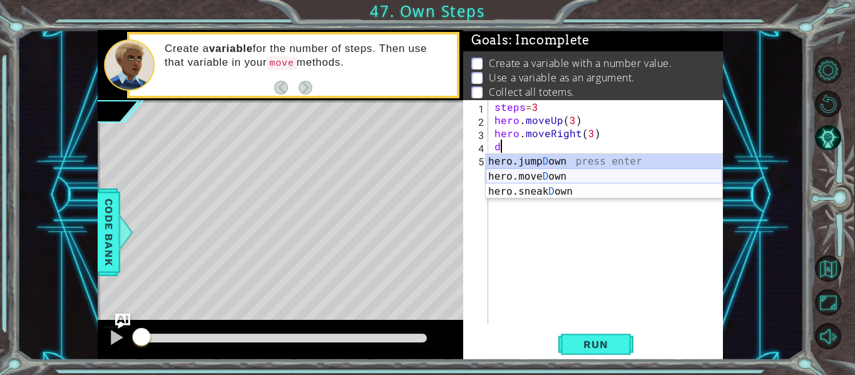
click at [547, 178] on div "hero.jump D own press enter hero.[PERSON_NAME] own press enter hero.sneak D own…" at bounding box center [604, 191] width 237 height 75
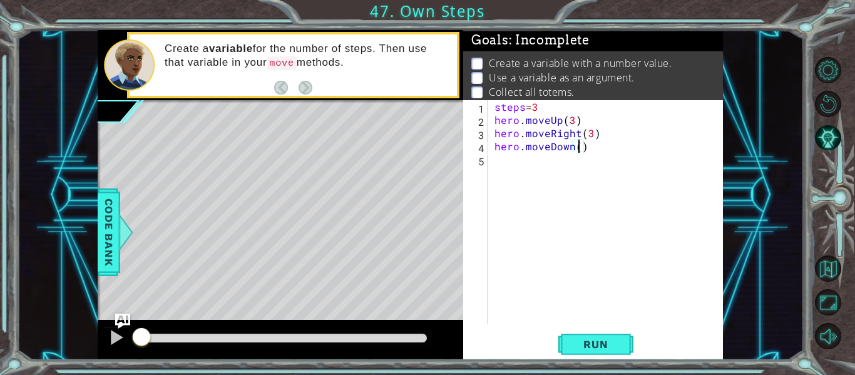
type textarea "hero.moveDown(3)"
click at [498, 167] on div "steps = 3 hero . moveUp ( 3 ) hero . moveRight ( 3 ) hero . moveDown ( 3 )" at bounding box center [609, 225] width 235 height 250
type textarea "r"
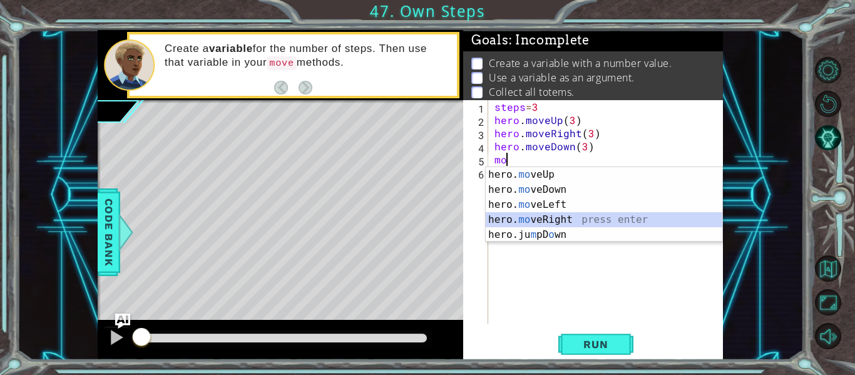
click at [575, 220] on div "hero. mo veUp press enter hero. mo veDown press enter hero. mo veLeft press ent…" at bounding box center [604, 219] width 237 height 105
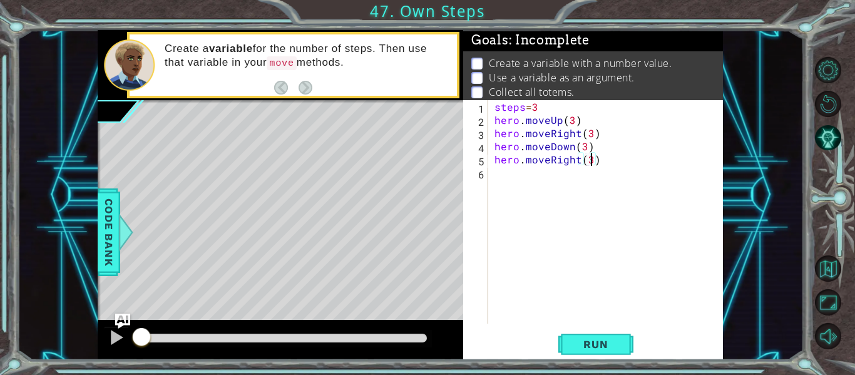
scroll to position [0, 6]
click at [607, 355] on button "Run" at bounding box center [595, 345] width 75 height 26
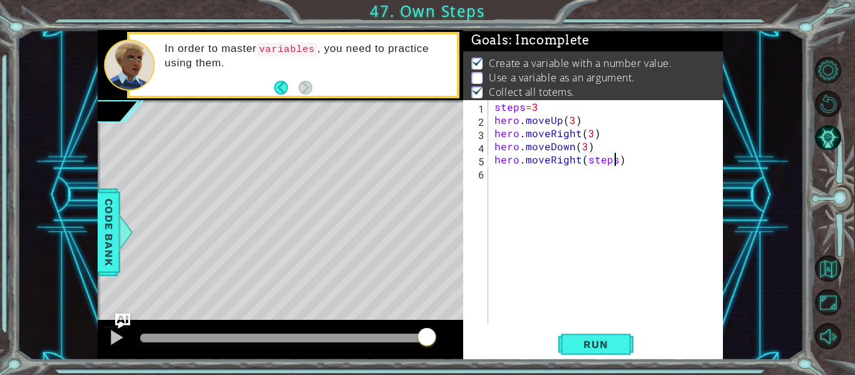
scroll to position [0, 8]
click at [583, 144] on div "steps = 3 hero . moveUp ( 3 ) hero . moveRight ( 3 ) hero . moveDown ( 3 ) hero…" at bounding box center [609, 225] width 235 height 250
click at [590, 131] on div "steps = 3 hero . moveUp ( 3 ) hero . moveRight ( 3 ) hero . moveDown ( steps ) …" at bounding box center [609, 225] width 235 height 250
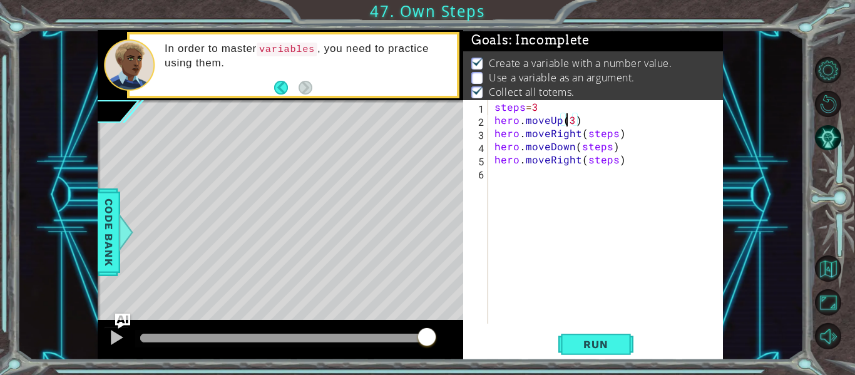
click at [569, 119] on div "steps = 3 hero . moveUp ( 3 ) hero . moveRight ( steps ) hero . moveDown ( step…" at bounding box center [609, 225] width 235 height 250
type textarea "hero.moveUp(steps)"
click at [619, 343] on span "Run" at bounding box center [595, 344] width 49 height 13
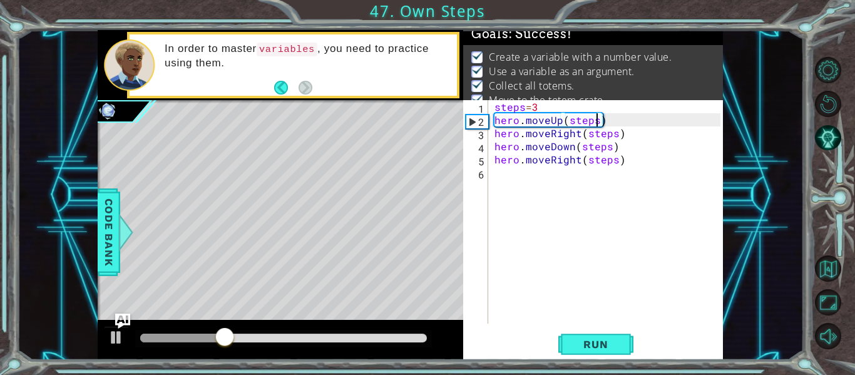
scroll to position [28, 0]
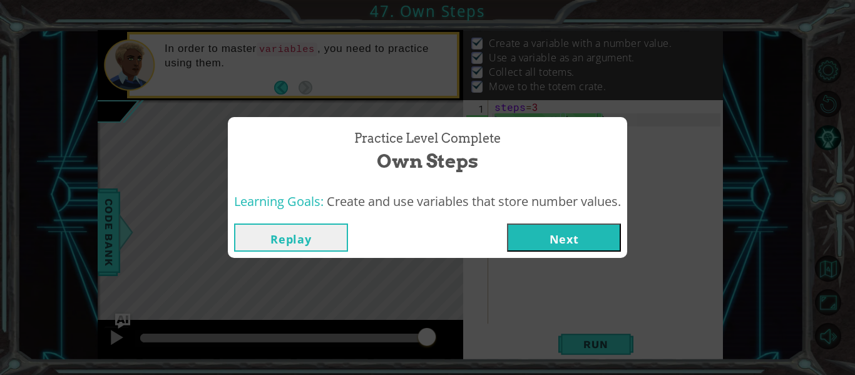
drag, startPoint x: 358, startPoint y: 337, endPoint x: 448, endPoint y: 359, distance: 92.2
click at [448, 359] on body "1 ההההההההההההההההההההההההההההההההההההההההההההההההההההההההההההההההההההההההההההה…" at bounding box center [427, 187] width 855 height 375
click at [592, 238] on button "Next" at bounding box center [564, 237] width 114 height 28
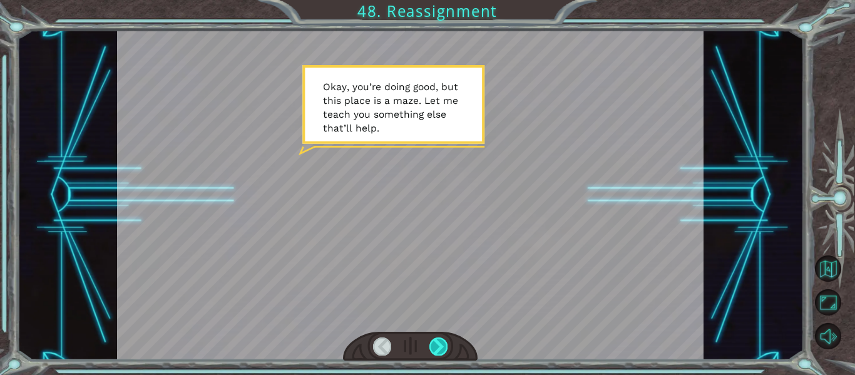
click at [444, 343] on div at bounding box center [438, 346] width 18 height 18
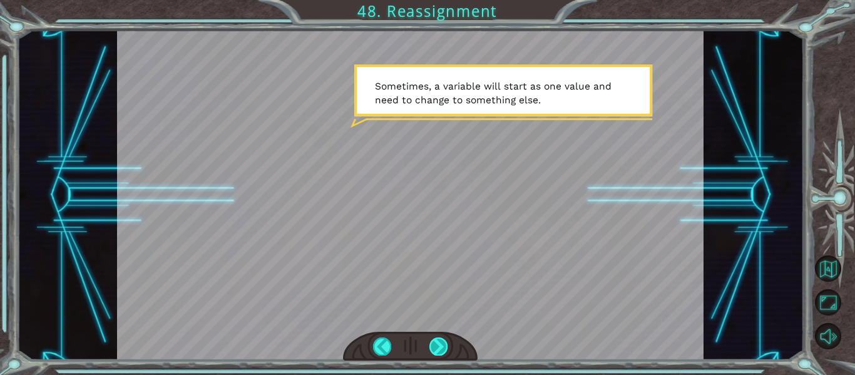
click at [444, 343] on div at bounding box center [438, 346] width 18 height 18
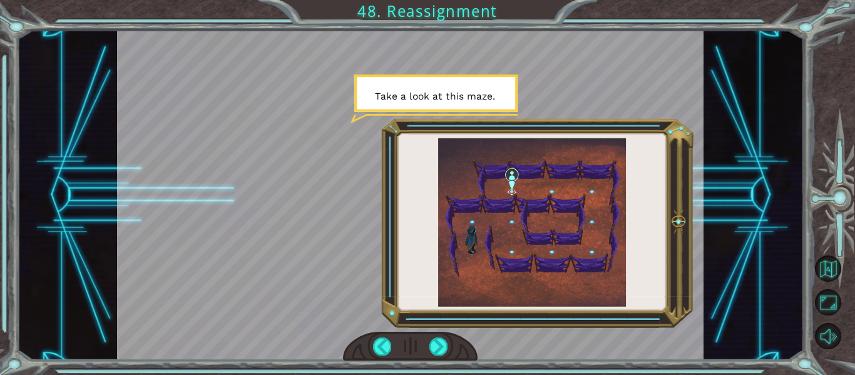
click at [445, 337] on div at bounding box center [410, 346] width 135 height 29
click at [437, 342] on div at bounding box center [438, 346] width 18 height 18
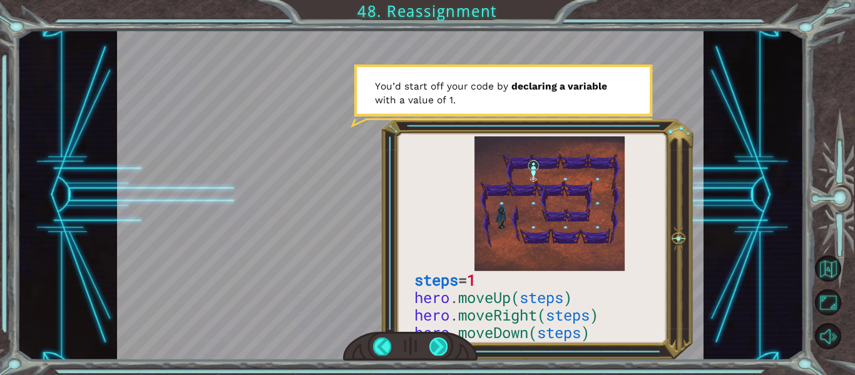
click at [438, 347] on div at bounding box center [438, 346] width 18 height 18
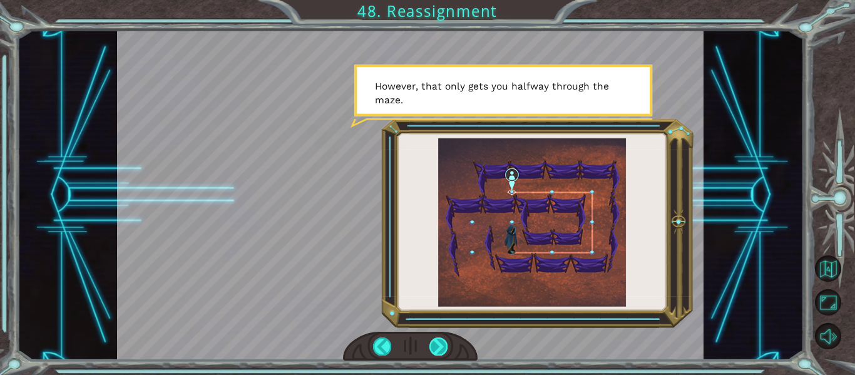
click at [439, 345] on div at bounding box center [438, 346] width 18 height 18
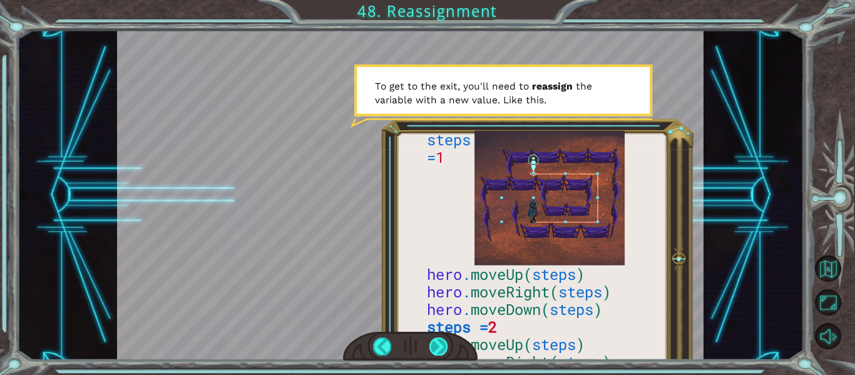
click at [437, 344] on div at bounding box center [438, 346] width 18 height 18
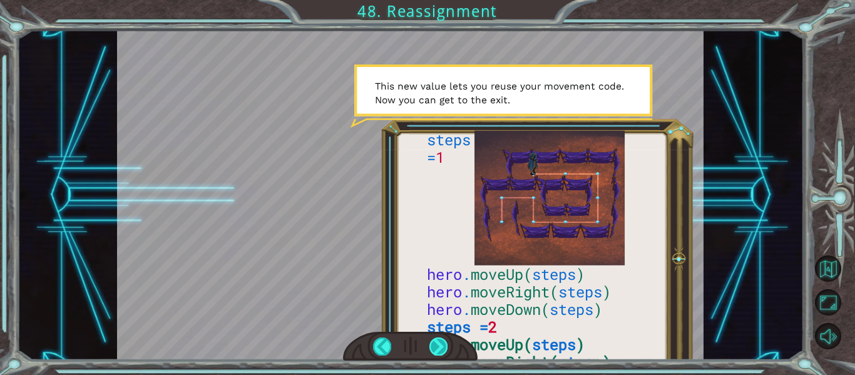
click at [440, 353] on div at bounding box center [438, 346] width 18 height 18
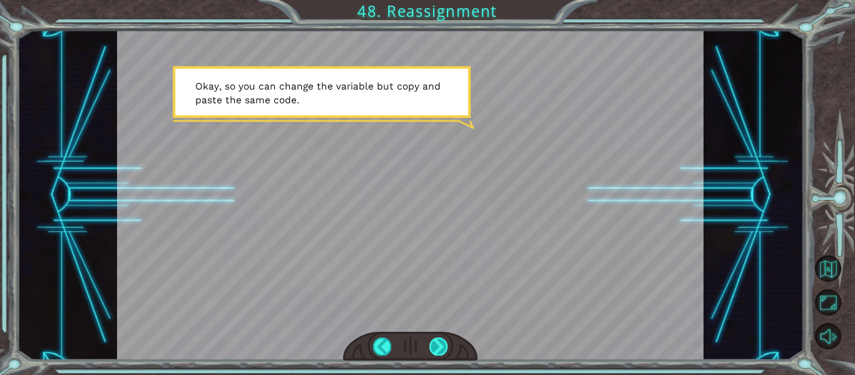
click at [440, 353] on div at bounding box center [438, 346] width 18 height 18
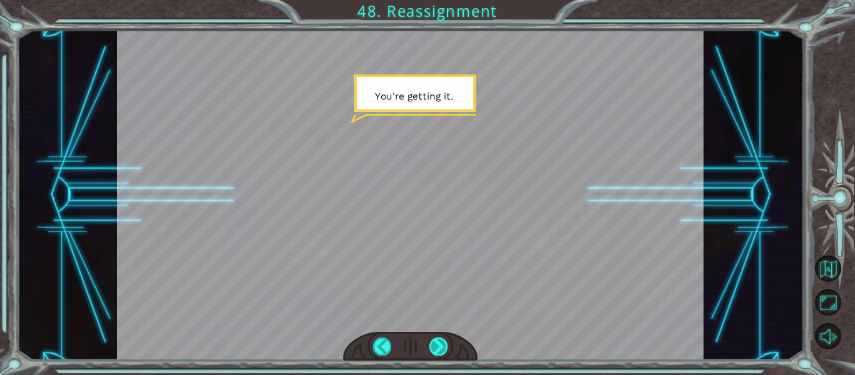
click at [442, 345] on div at bounding box center [438, 346] width 18 height 18
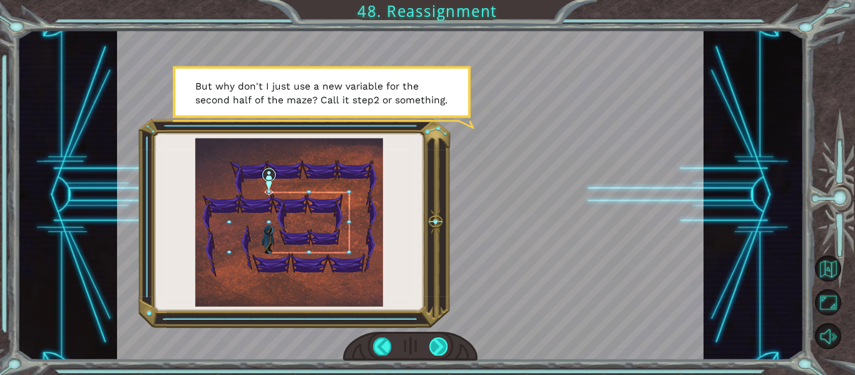
click at [440, 352] on div at bounding box center [438, 346] width 18 height 18
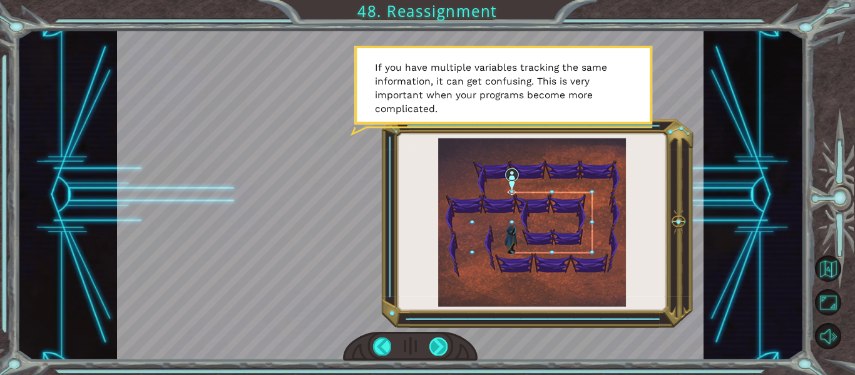
click at [444, 341] on div at bounding box center [438, 346] width 18 height 18
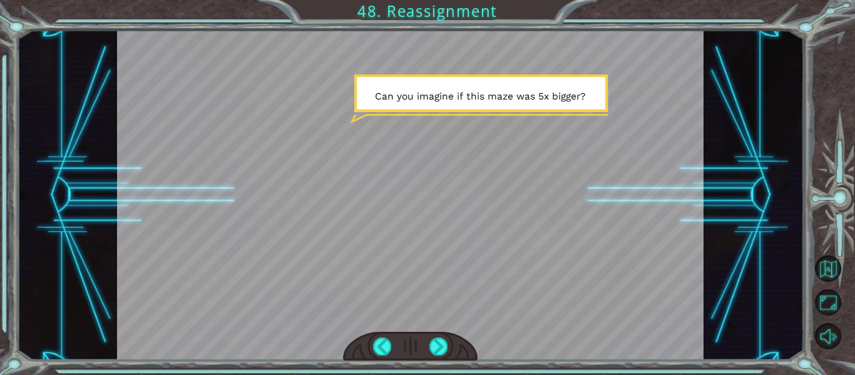
click at [448, 339] on div at bounding box center [410, 346] width 135 height 29
click at [439, 344] on div at bounding box center [438, 346] width 18 height 18
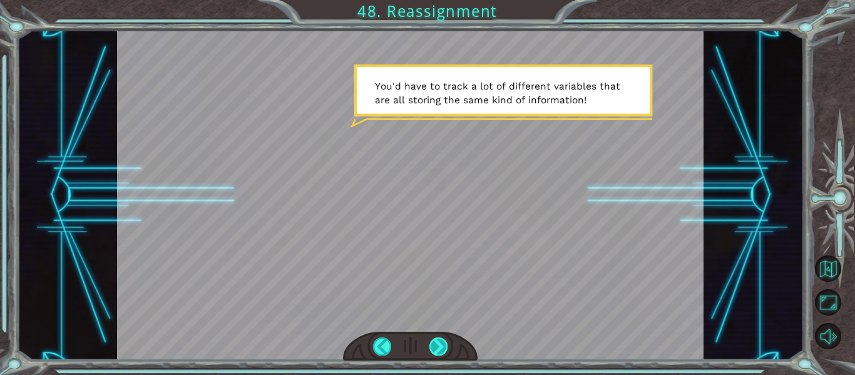
click at [436, 344] on div at bounding box center [438, 346] width 18 height 18
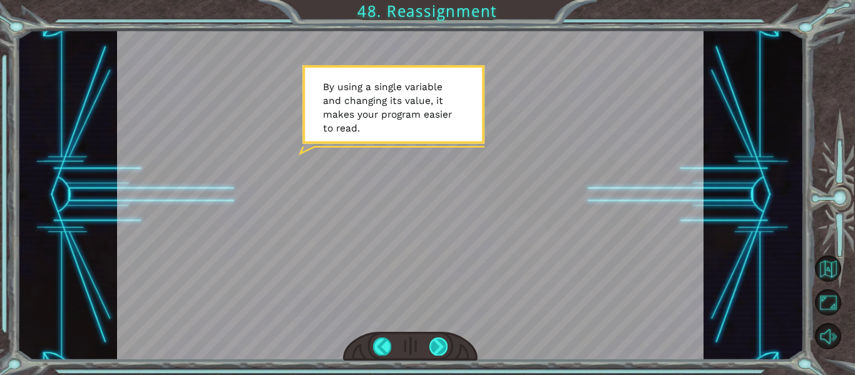
click at [435, 349] on div at bounding box center [438, 346] width 18 height 18
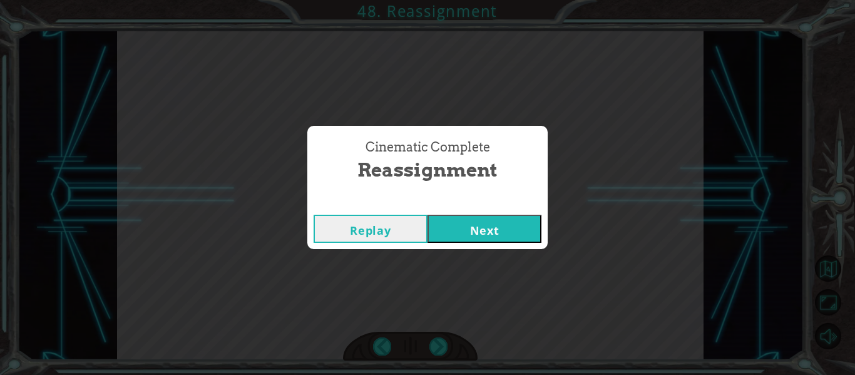
click at [491, 229] on button "Next" at bounding box center [485, 229] width 114 height 28
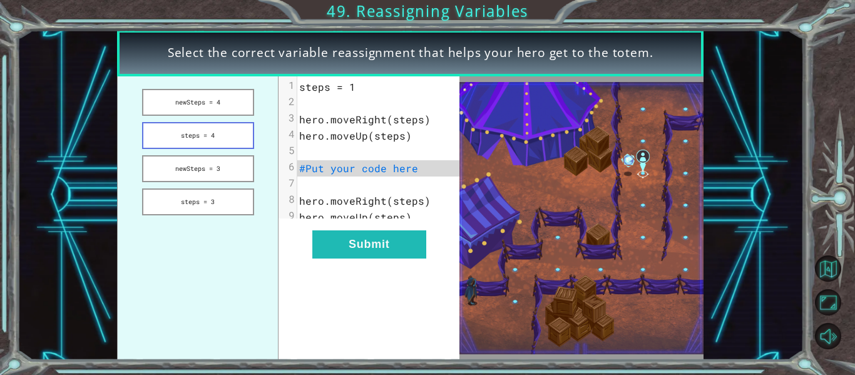
click at [180, 141] on button "steps = 4" at bounding box center [198, 135] width 112 height 27
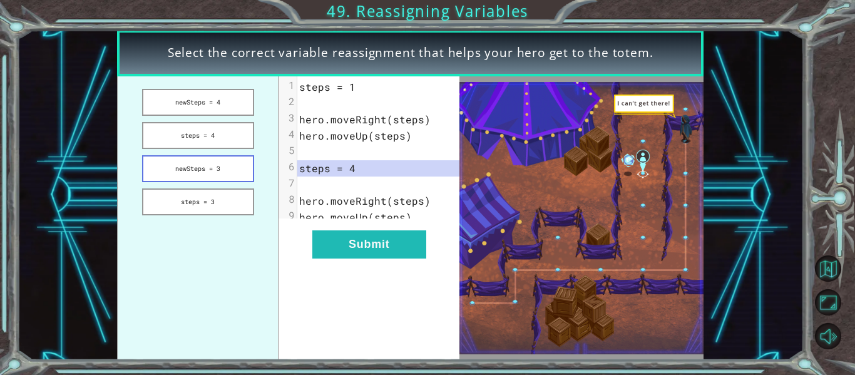
click at [195, 170] on button "newSteps = 3" at bounding box center [198, 168] width 112 height 27
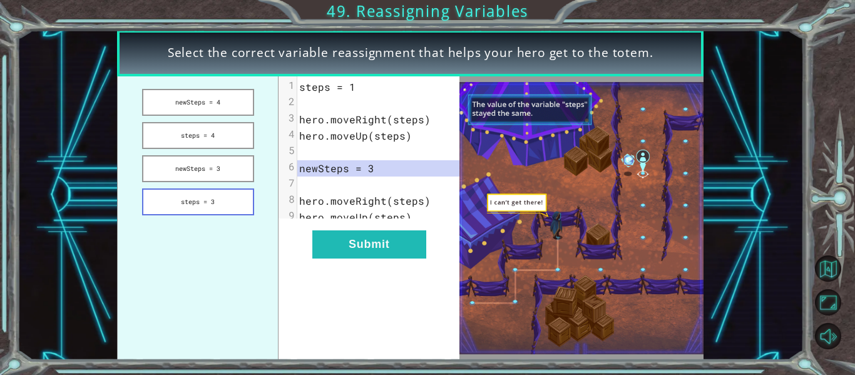
click at [206, 199] on button "steps = 3" at bounding box center [198, 201] width 112 height 27
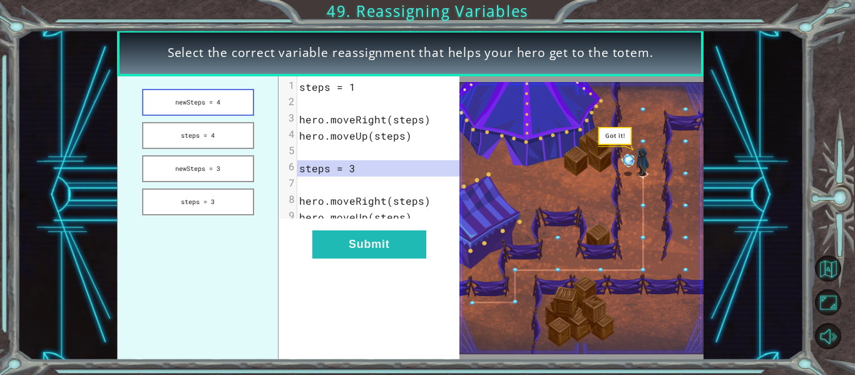
click at [203, 95] on button "newSteps = 4" at bounding box center [198, 102] width 112 height 27
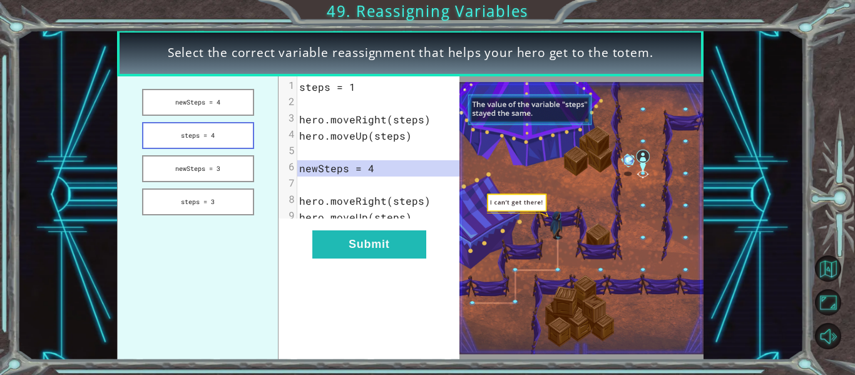
click at [211, 135] on button "steps = 4" at bounding box center [198, 135] width 112 height 27
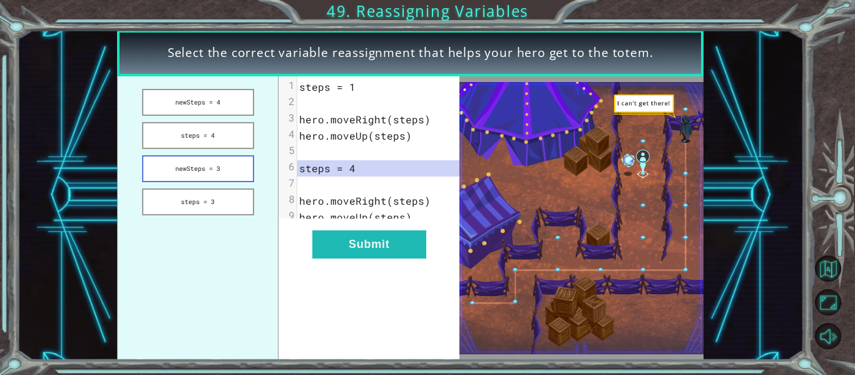
click at [223, 172] on button "newSteps = 3" at bounding box center [198, 168] width 112 height 27
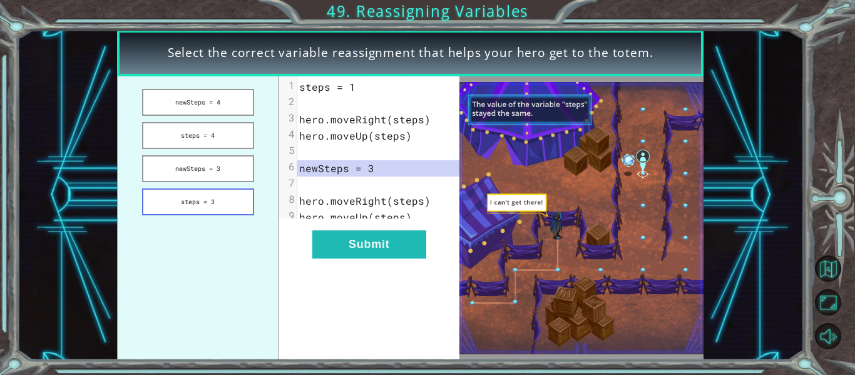
click at [234, 193] on button "steps = 3" at bounding box center [198, 201] width 112 height 27
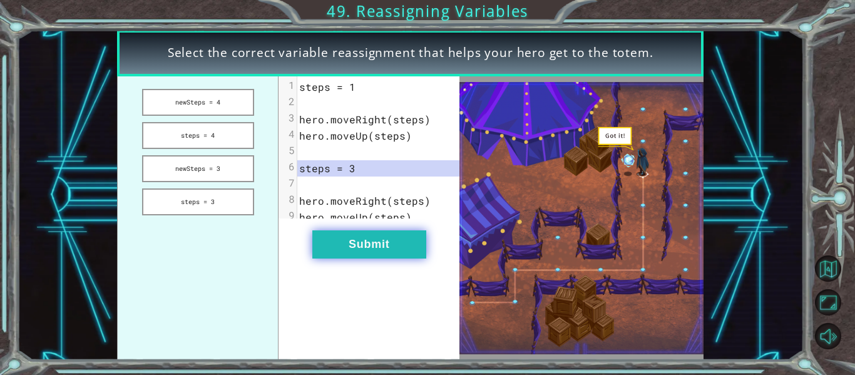
click at [405, 257] on button "Submit" at bounding box center [369, 244] width 114 height 28
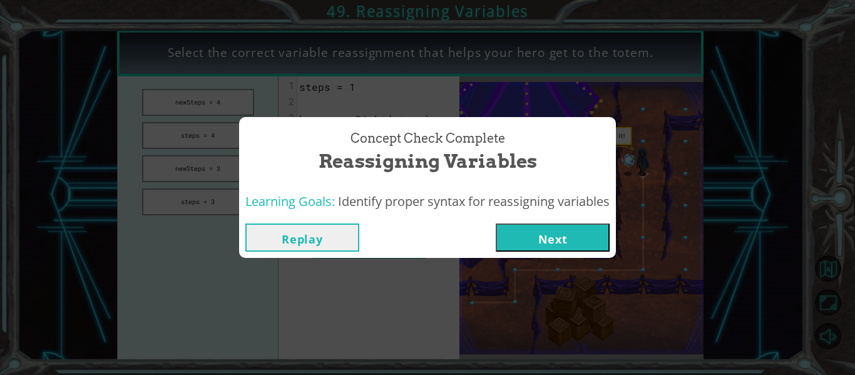
click at [538, 233] on button "Next" at bounding box center [553, 237] width 114 height 28
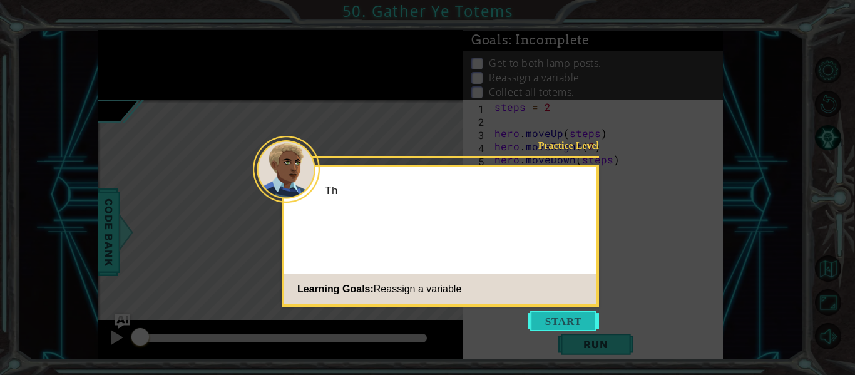
click at [559, 315] on button "Start" at bounding box center [563, 321] width 71 height 20
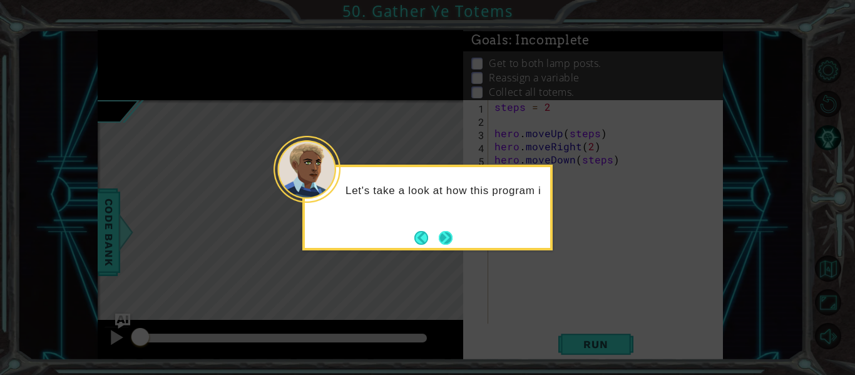
click at [445, 237] on button "Next" at bounding box center [446, 238] width 16 height 16
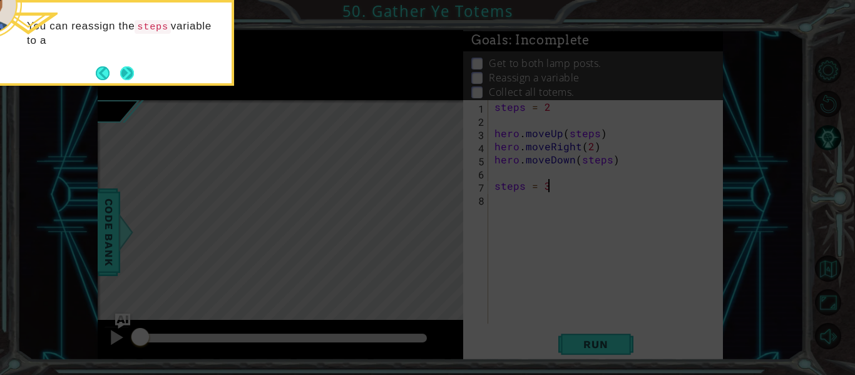
click at [117, 76] on footer at bounding box center [115, 73] width 38 height 19
click at [128, 74] on button "Next" at bounding box center [126, 73] width 21 height 21
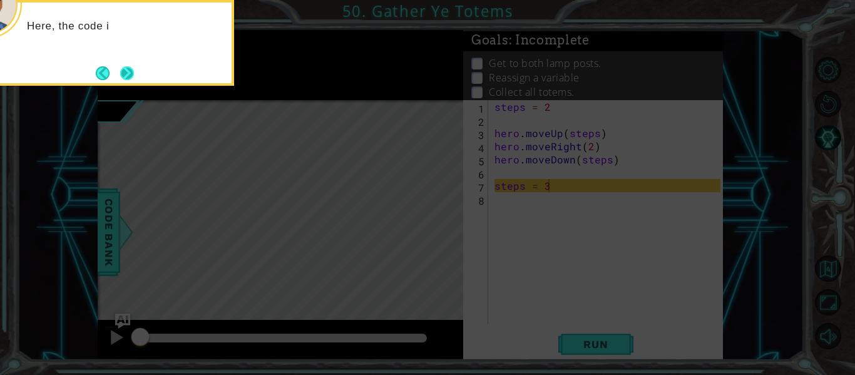
click at [126, 75] on button "Next" at bounding box center [127, 73] width 14 height 14
click at [126, 76] on button "Next" at bounding box center [127, 73] width 15 height 15
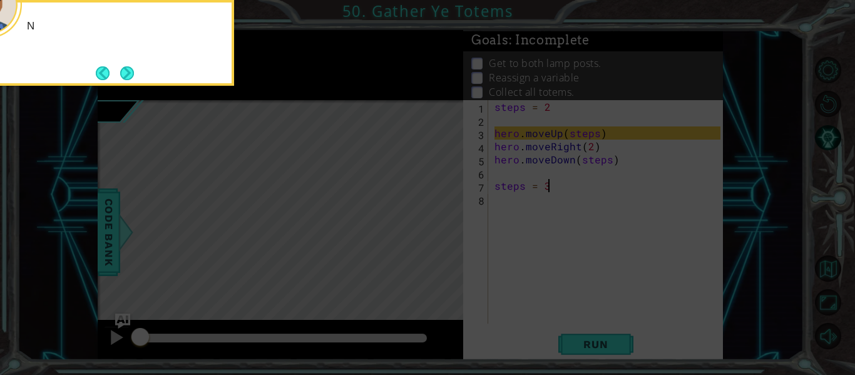
click at [126, 76] on button "Next" at bounding box center [127, 73] width 14 height 14
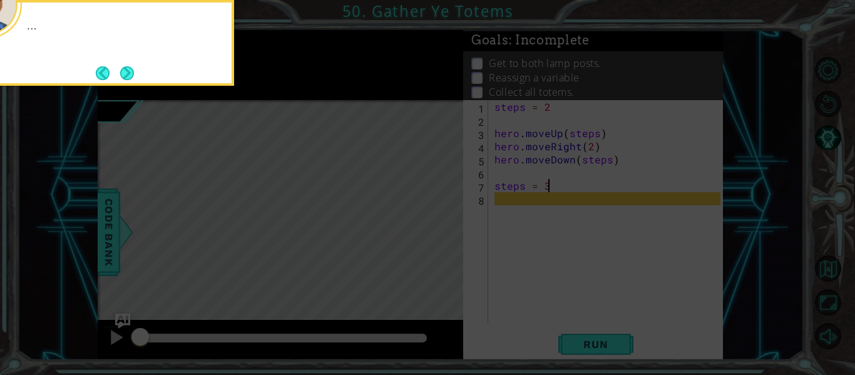
click at [126, 76] on button "Next" at bounding box center [127, 73] width 22 height 22
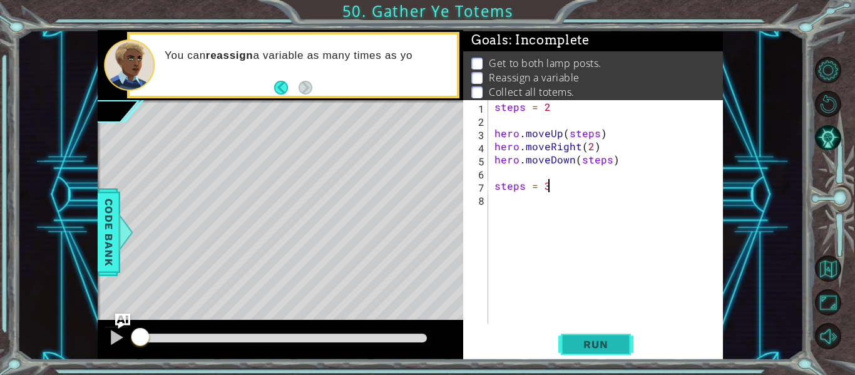
click at [602, 344] on span "Run" at bounding box center [595, 344] width 49 height 13
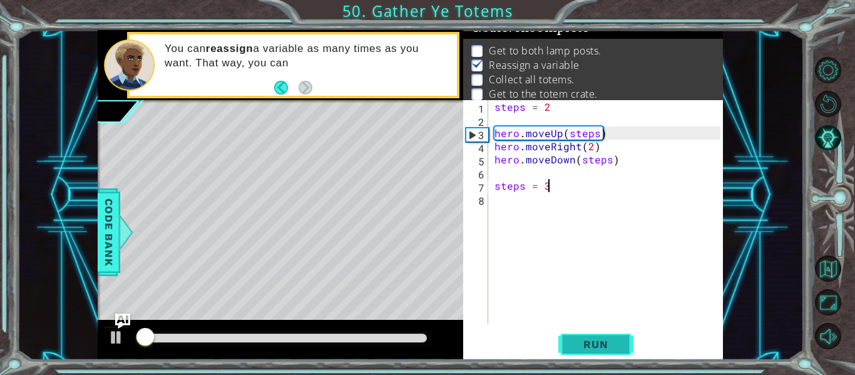
scroll to position [18, 0]
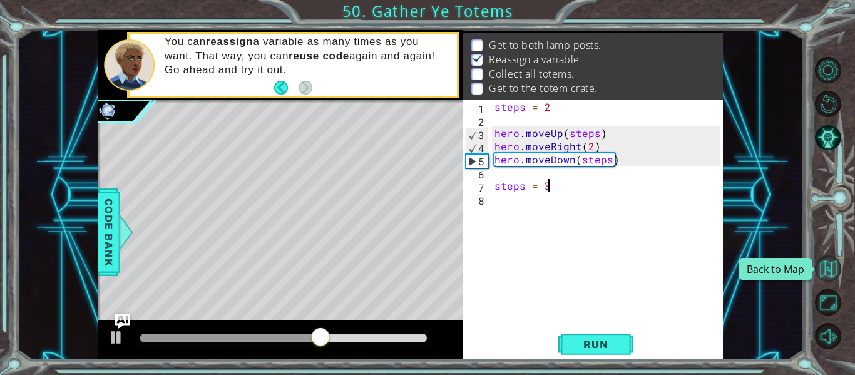
click at [831, 264] on button "Back to Map" at bounding box center [828, 268] width 26 height 26
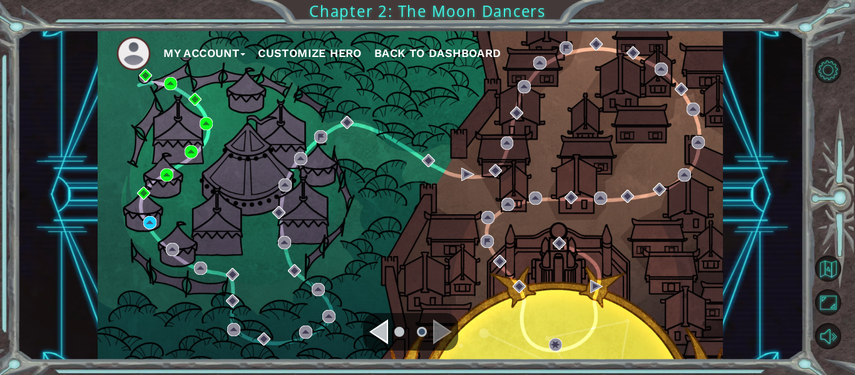
click at [380, 329] on div "Navigate to the previous page" at bounding box center [378, 331] width 19 height 25
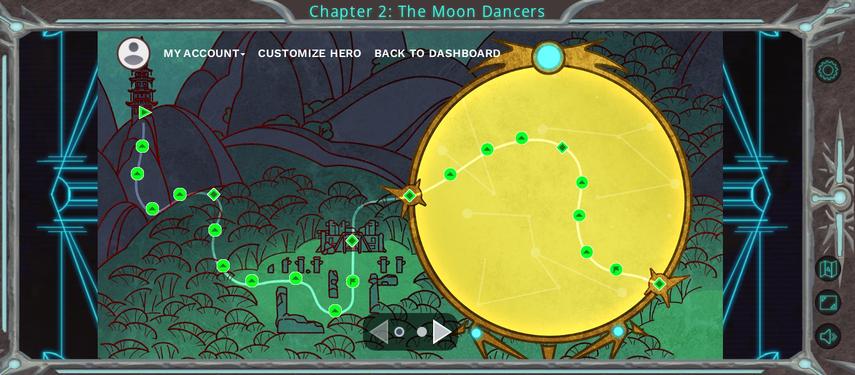
click at [436, 332] on div "Navigate to the next page" at bounding box center [442, 331] width 19 height 25
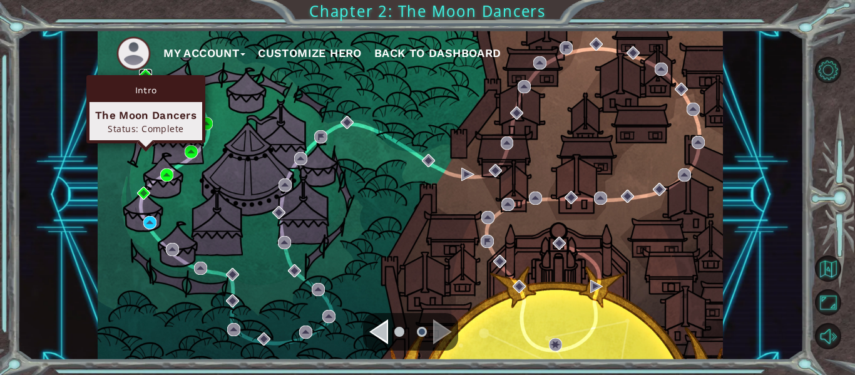
click at [144, 74] on img at bounding box center [145, 75] width 13 height 13
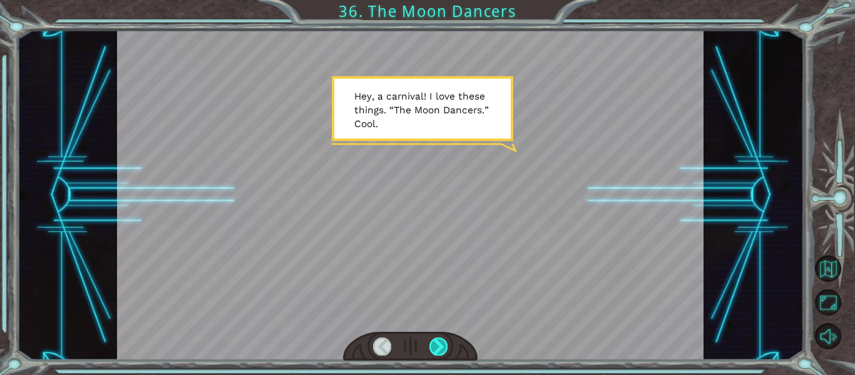
click at [436, 347] on div at bounding box center [438, 346] width 18 height 18
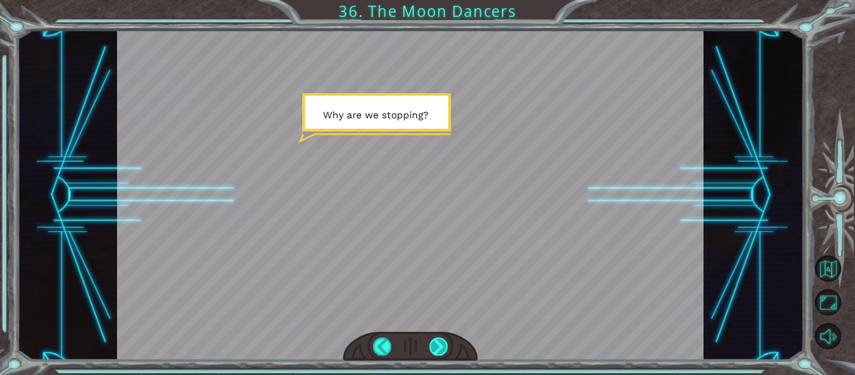
click at [436, 340] on div at bounding box center [438, 346] width 18 height 18
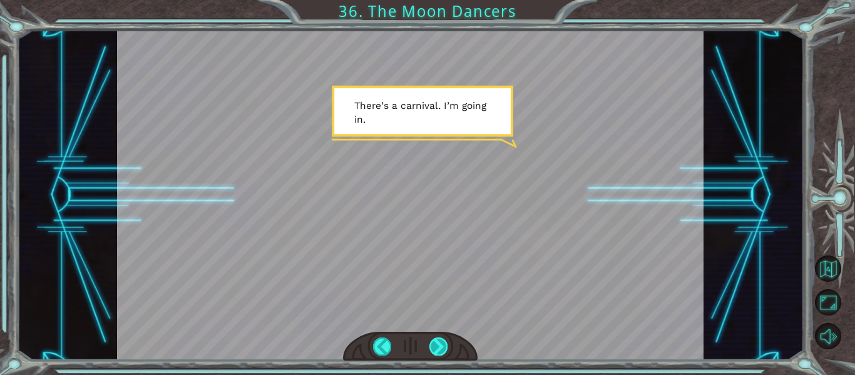
click at [436, 340] on div at bounding box center [438, 346] width 18 height 18
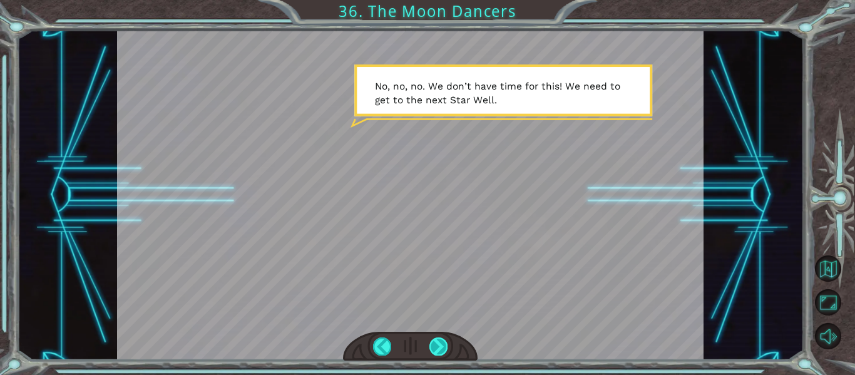
click at [436, 340] on div at bounding box center [438, 346] width 18 height 18
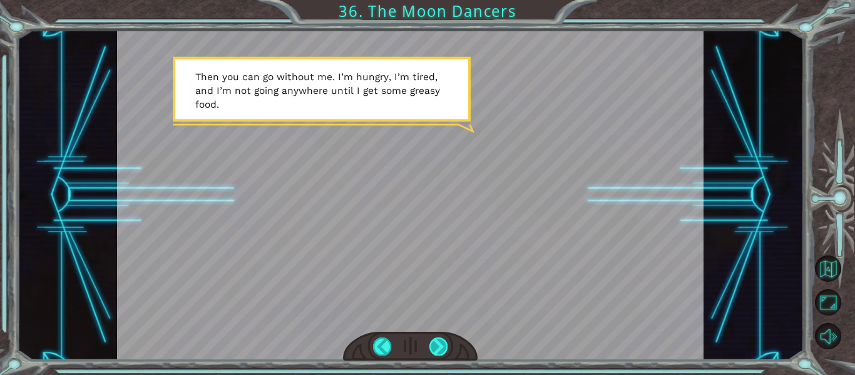
click at [438, 340] on div at bounding box center [438, 346] width 18 height 18
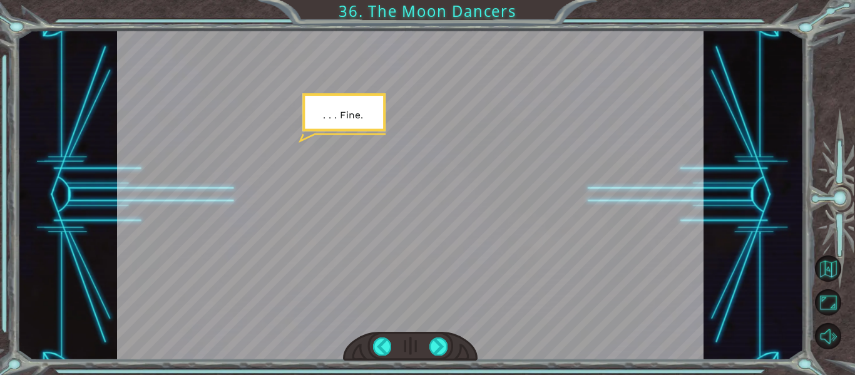
drag, startPoint x: 438, startPoint y: 340, endPoint x: 423, endPoint y: 381, distance: 43.4
click at [423, 374] on html "Temporary Text H e y , a c a r n i v a l ! I l o v e t h e s e t h i n g s . “ …" at bounding box center [427, 187] width 855 height 375
click at [440, 349] on div at bounding box center [438, 346] width 18 height 18
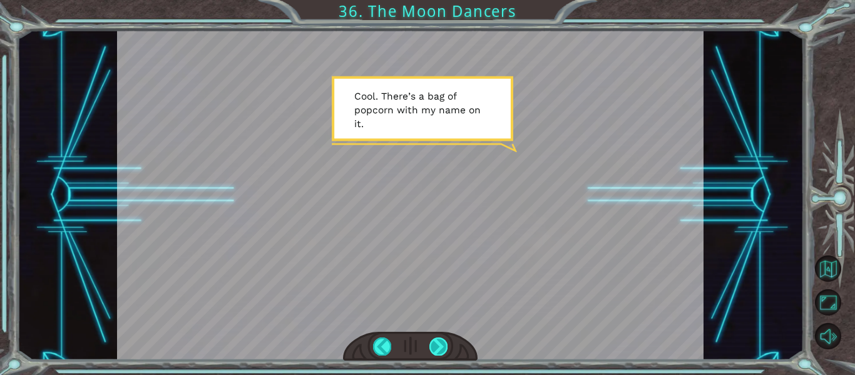
click at [440, 348] on div at bounding box center [438, 346] width 18 height 18
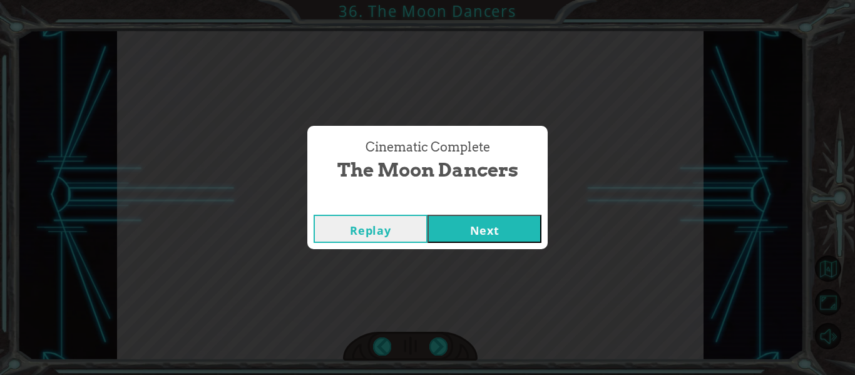
click at [505, 226] on button "Next" at bounding box center [485, 229] width 114 height 28
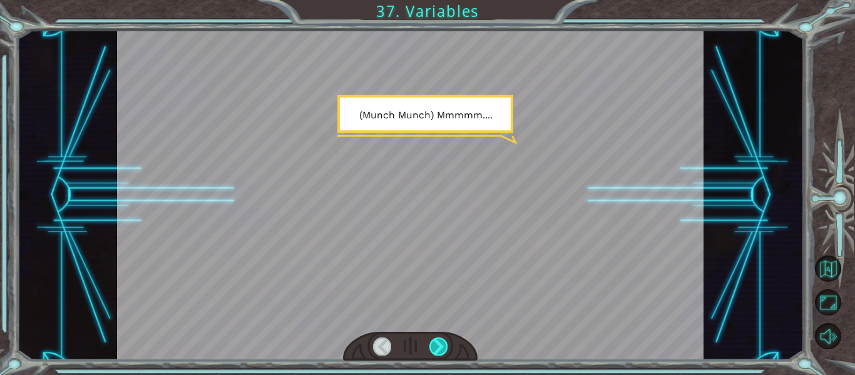
click at [436, 348] on div at bounding box center [438, 346] width 18 height 18
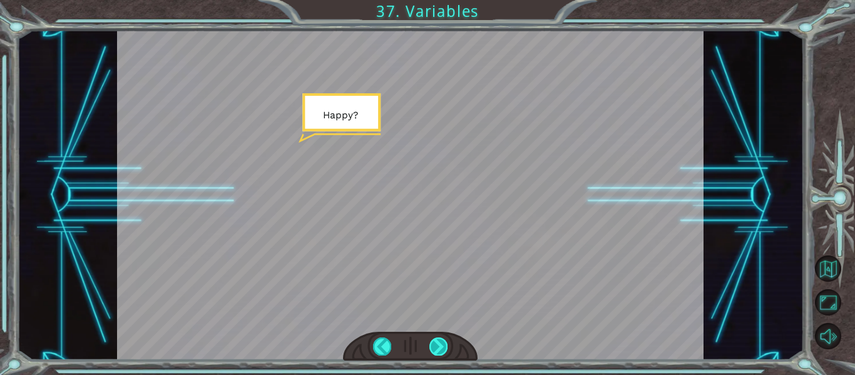
click at [438, 346] on div at bounding box center [438, 346] width 18 height 18
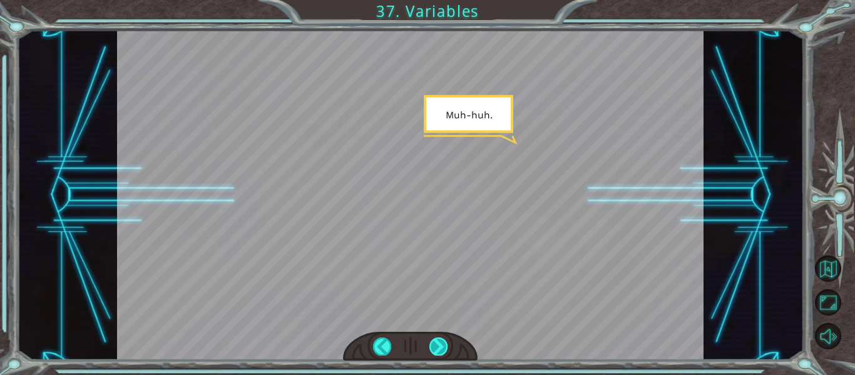
click at [437, 344] on div at bounding box center [438, 346] width 18 height 18
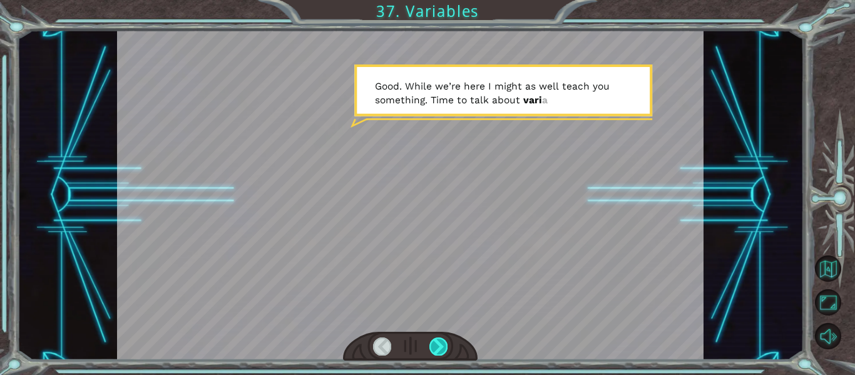
click at [436, 344] on div at bounding box center [438, 346] width 18 height 18
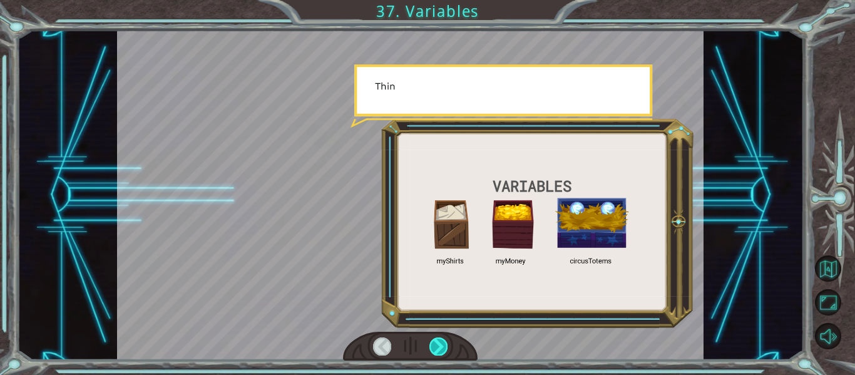
click at [436, 344] on div at bounding box center [438, 346] width 18 height 18
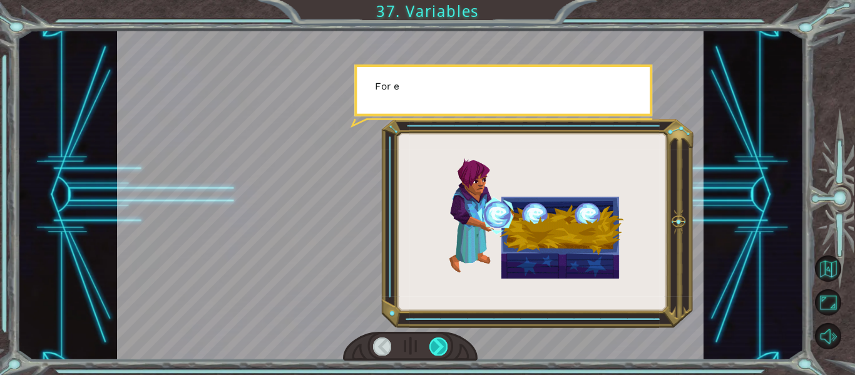
click at [436, 344] on div at bounding box center [438, 346] width 18 height 18
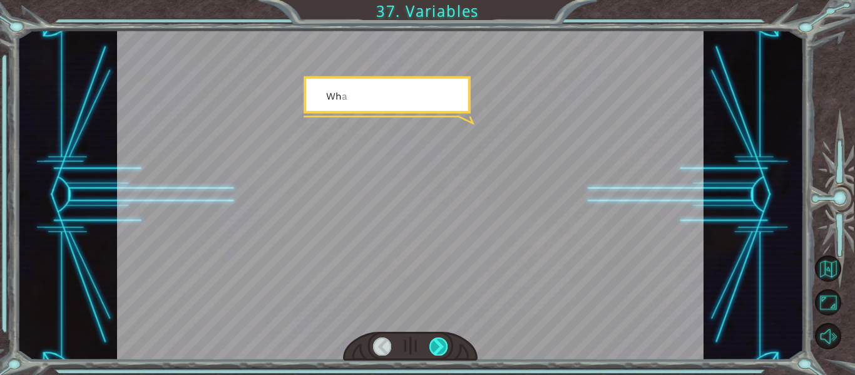
click at [436, 344] on div at bounding box center [438, 346] width 18 height 18
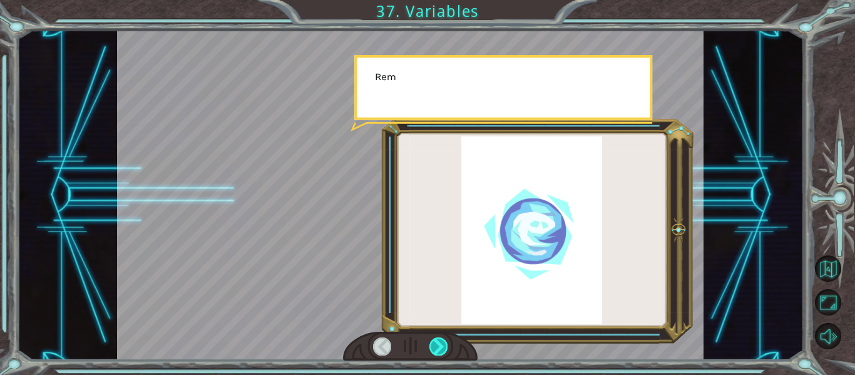
click at [436, 344] on div at bounding box center [438, 346] width 18 height 18
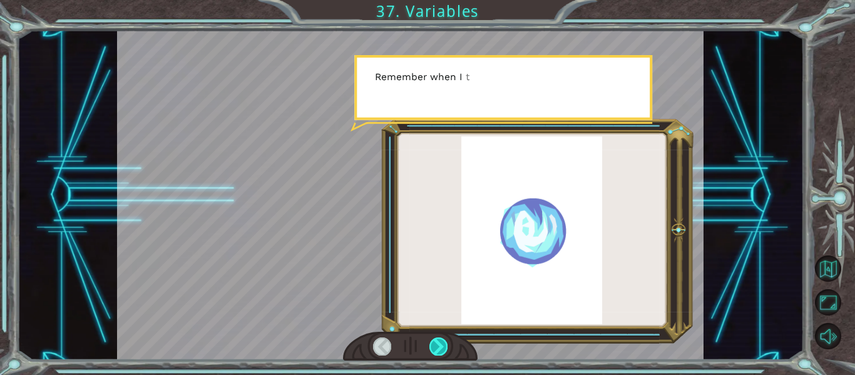
click at [436, 344] on div at bounding box center [438, 346] width 18 height 18
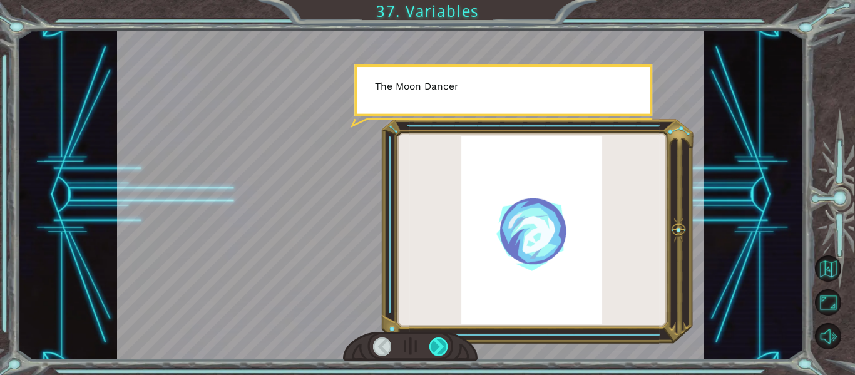
click at [438, 347] on div at bounding box center [438, 346] width 18 height 18
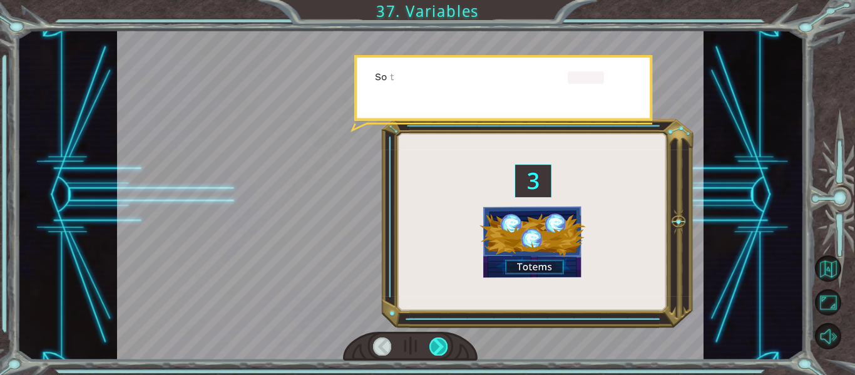
click at [438, 347] on div at bounding box center [438, 346] width 18 height 18
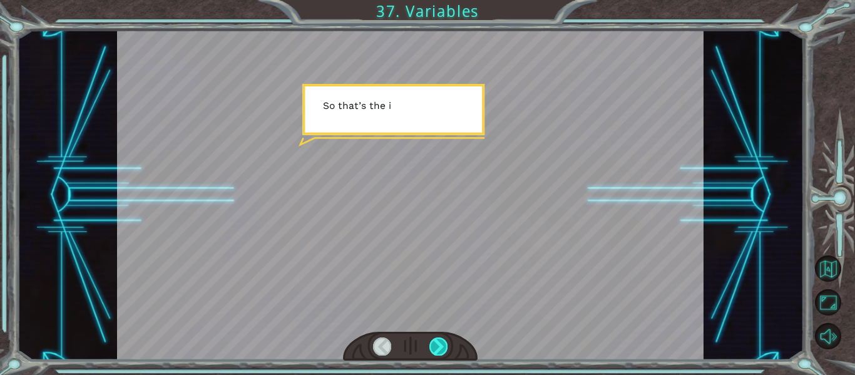
click at [438, 347] on div at bounding box center [438, 346] width 18 height 18
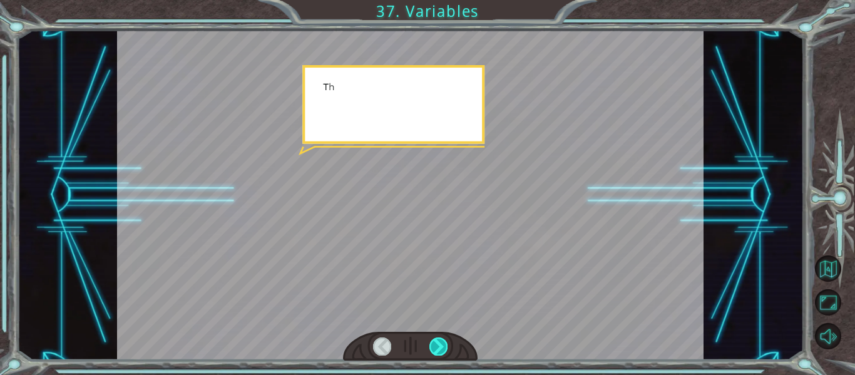
click at [438, 347] on div at bounding box center [438, 346] width 18 height 18
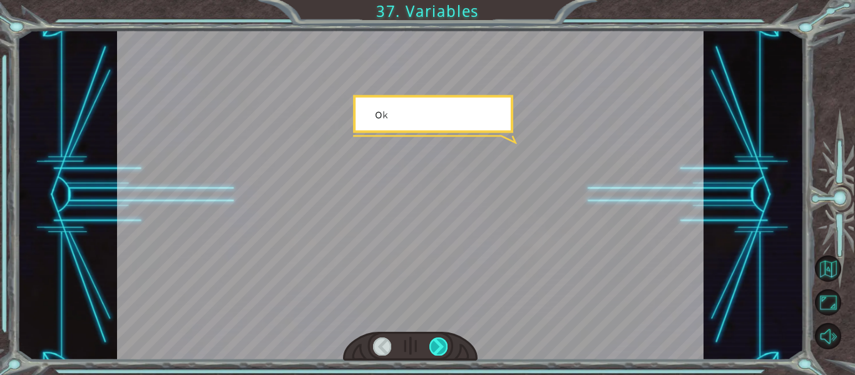
click at [438, 347] on div at bounding box center [438, 346] width 18 height 18
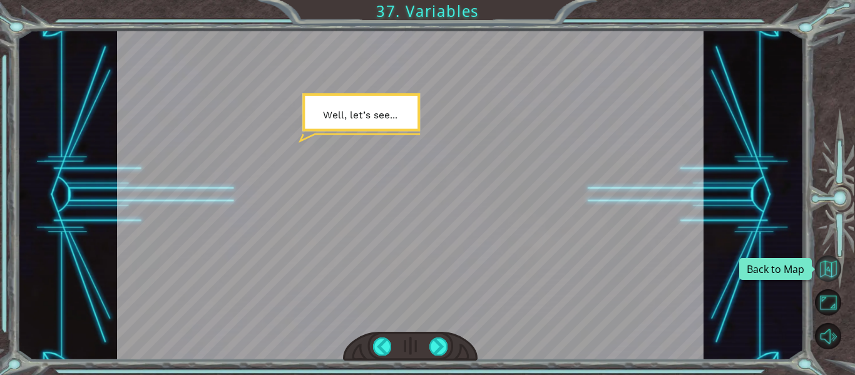
click at [824, 270] on button "Back to Map" at bounding box center [828, 268] width 26 height 26
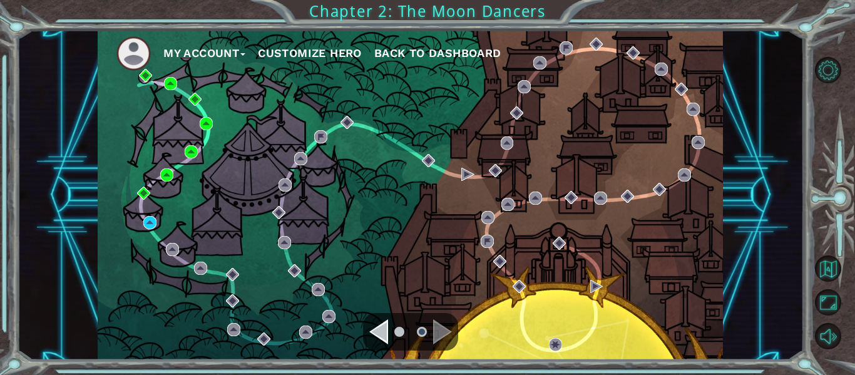
click at [138, 214] on div "My Account Customize Hero Back to Dashboard" at bounding box center [410, 195] width 625 height 330
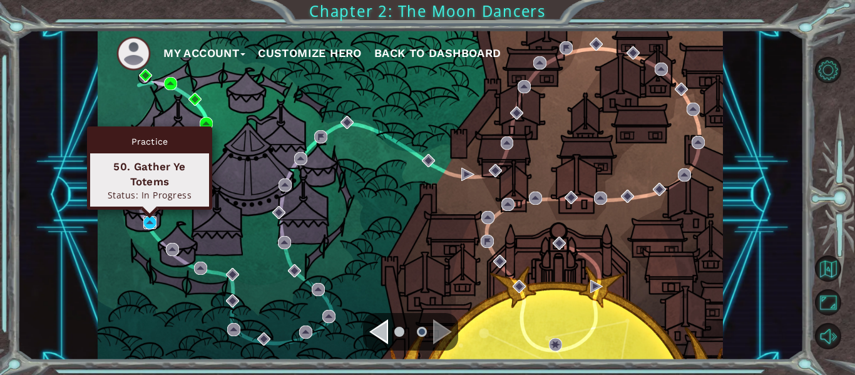
click at [150, 222] on img at bounding box center [149, 222] width 13 height 13
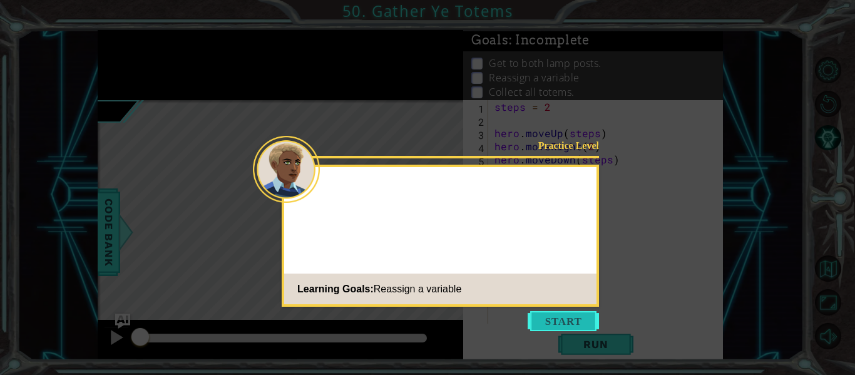
click at [553, 315] on button "Start" at bounding box center [563, 321] width 71 height 20
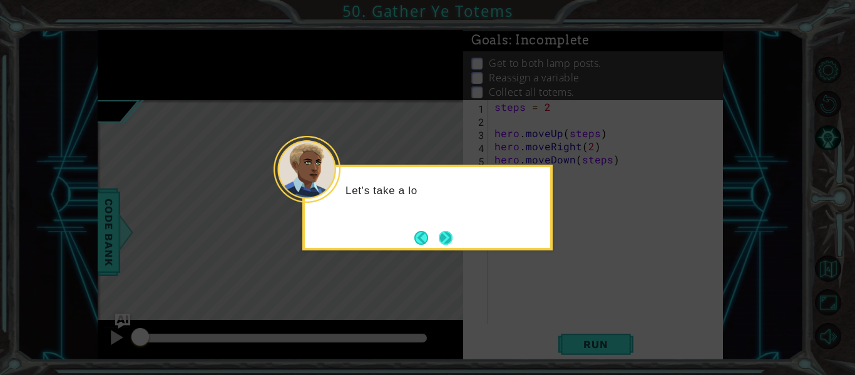
click at [443, 240] on button "Next" at bounding box center [445, 237] width 21 height 21
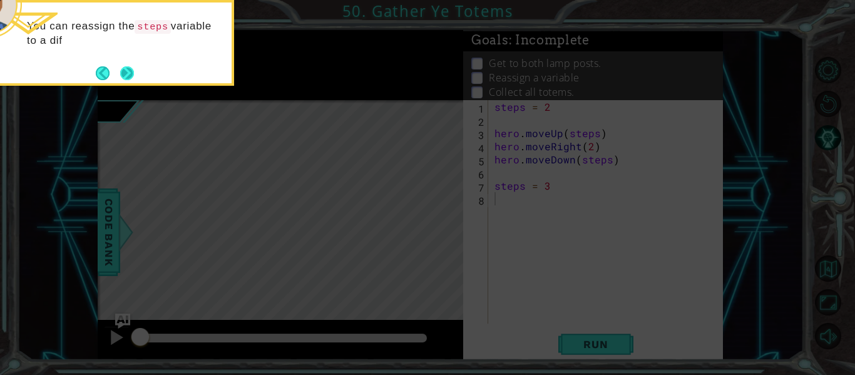
click at [121, 66] on button "Next" at bounding box center [127, 72] width 23 height 23
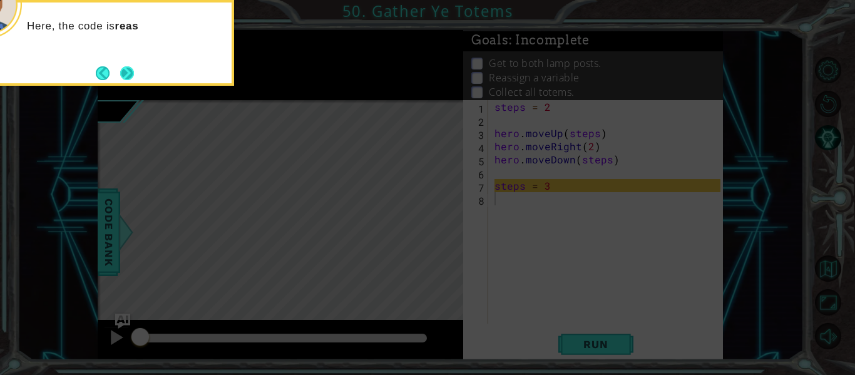
click at [132, 75] on button "Next" at bounding box center [127, 73] width 19 height 19
click at [132, 77] on button "Next" at bounding box center [127, 73] width 15 height 15
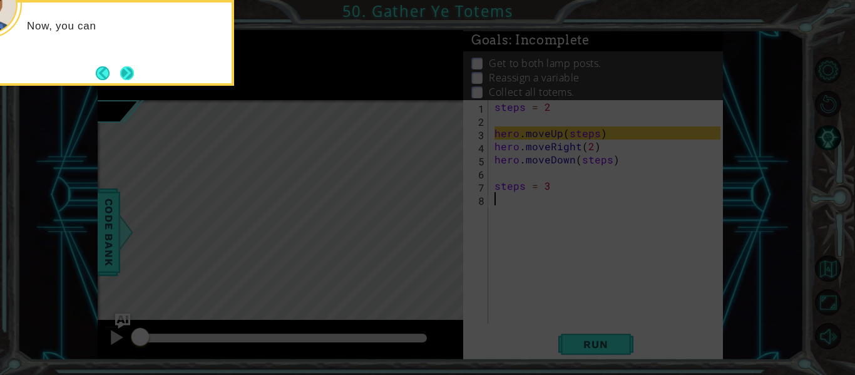
click at [134, 74] on button "Next" at bounding box center [127, 73] width 14 height 14
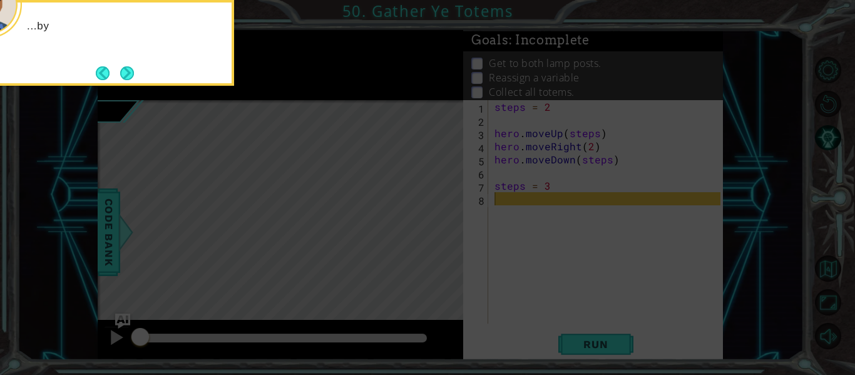
click at [138, 74] on div "...by" at bounding box center [109, 43] width 250 height 86
click at [139, 77] on div "...by copying and putting it right here ." at bounding box center [109, 43] width 250 height 86
click at [126, 71] on button "Next" at bounding box center [127, 73] width 19 height 19
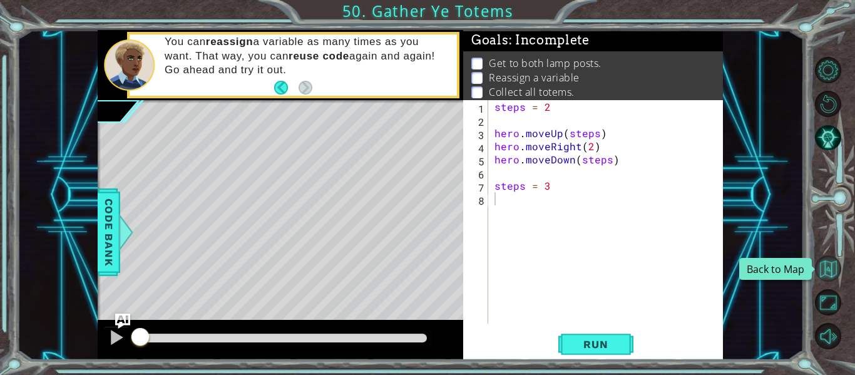
click at [824, 262] on button "Back to Map" at bounding box center [828, 268] width 26 height 26
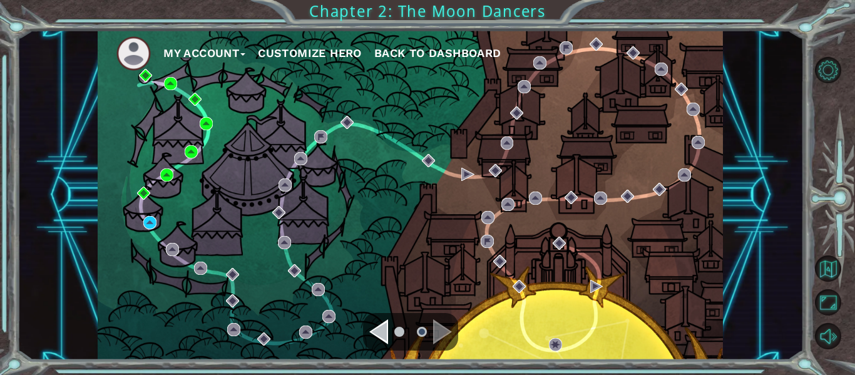
click at [142, 217] on div "My Account Customize Hero Back to Dashboard" at bounding box center [410, 195] width 625 height 330
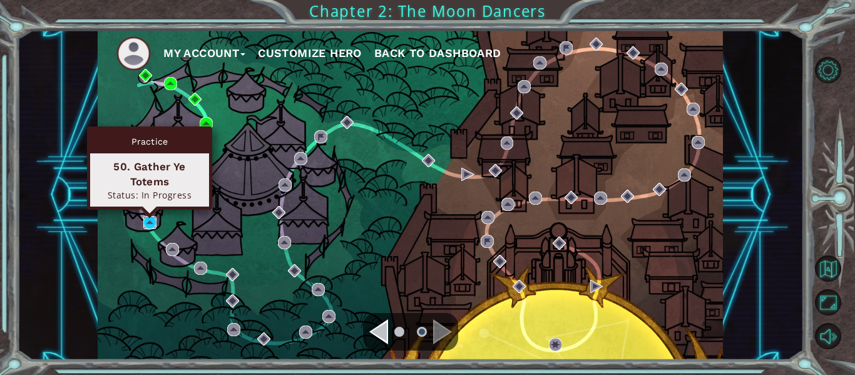
click at [156, 228] on img at bounding box center [149, 222] width 13 height 13
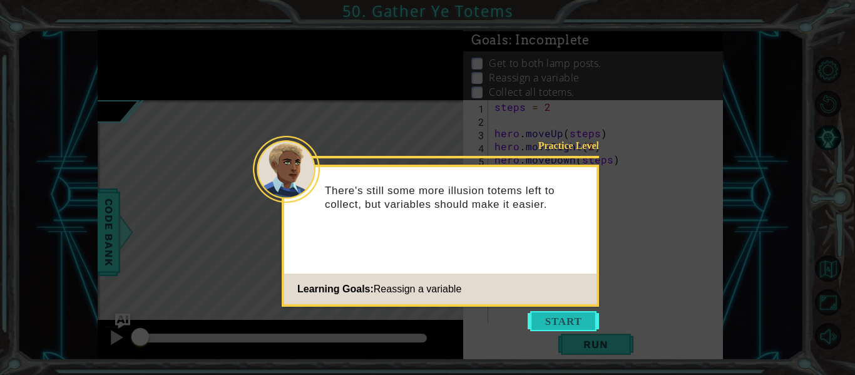
click at [566, 314] on button "Start" at bounding box center [563, 321] width 71 height 20
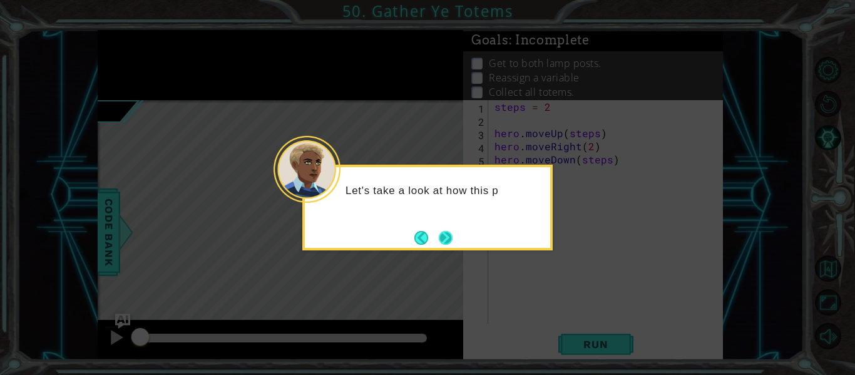
click at [450, 244] on button "Next" at bounding box center [446, 238] width 16 height 16
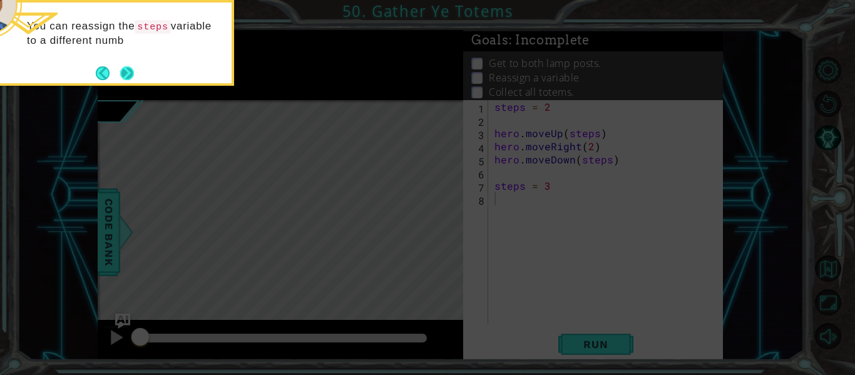
click at [120, 71] on button "Next" at bounding box center [127, 73] width 19 height 19
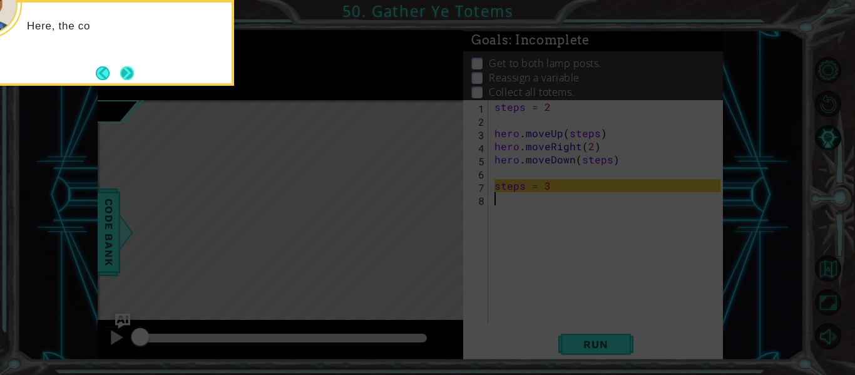
click at [120, 69] on button "Next" at bounding box center [127, 73] width 15 height 15
click at [120, 69] on button "Next" at bounding box center [127, 73] width 18 height 18
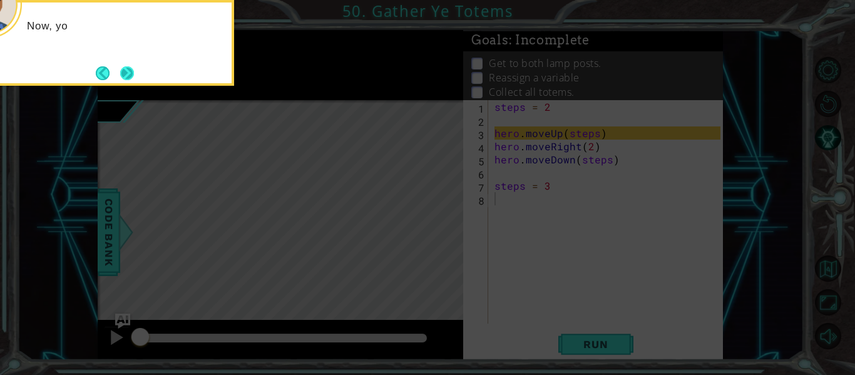
click at [118, 69] on button "Next" at bounding box center [127, 72] width 23 height 23
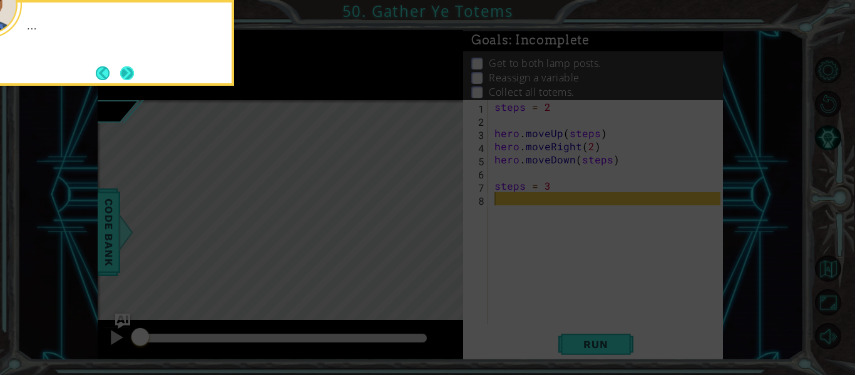
click at [120, 67] on button "Next" at bounding box center [126, 72] width 19 height 19
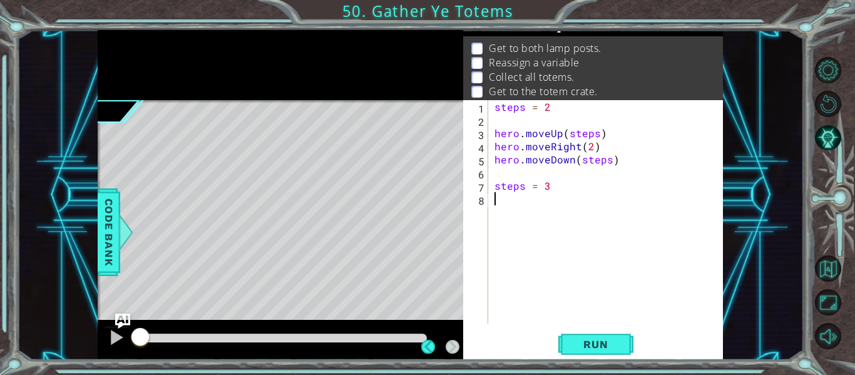
scroll to position [18, 0]
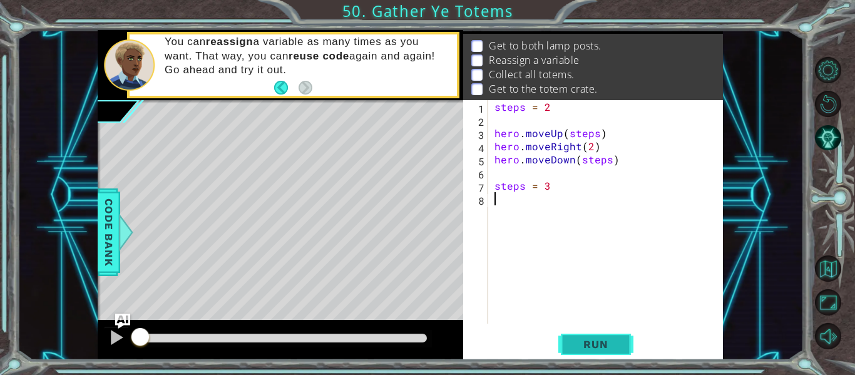
click at [595, 351] on span "Run" at bounding box center [595, 344] width 49 height 13
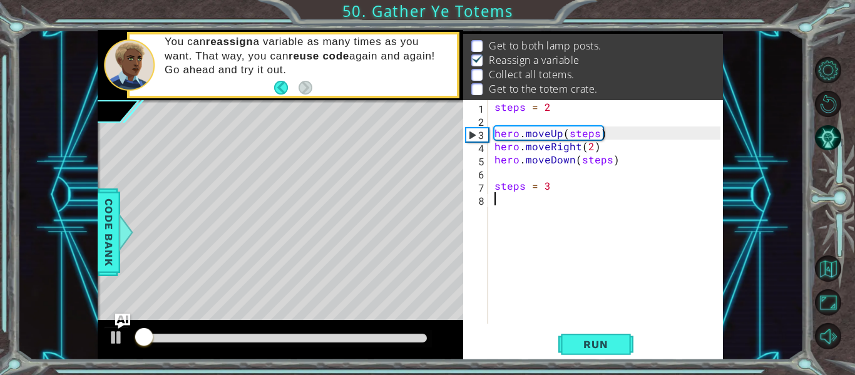
scroll to position [18, 0]
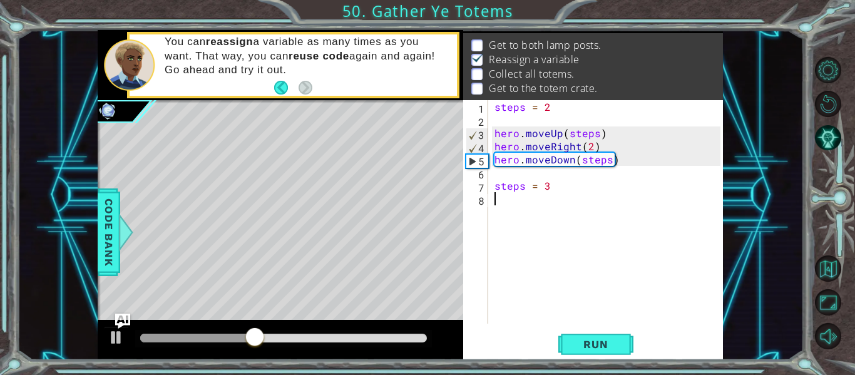
type textarea "u"
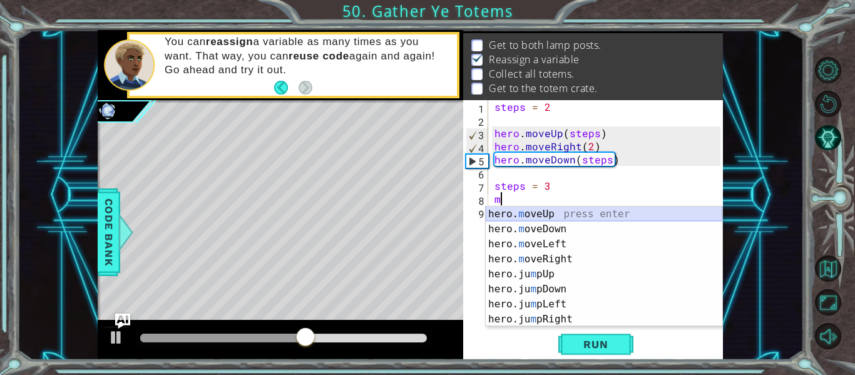
click at [577, 210] on div "hero. m oveUp press enter hero. m oveDown press enter hero. m oveLeft press ent…" at bounding box center [604, 282] width 237 height 150
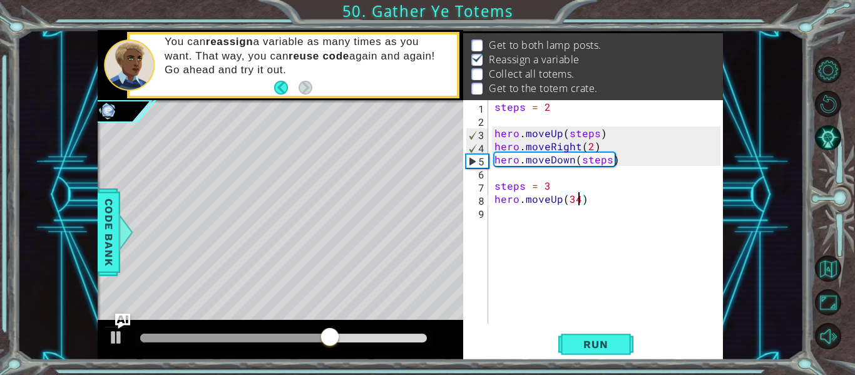
type textarea "hero.moveUp(3)"
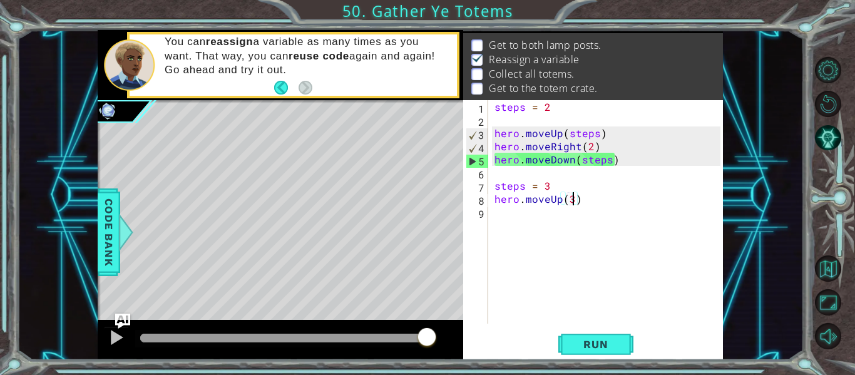
click at [501, 222] on div "steps = 2 hero . moveUp ( steps ) hero . moveRight ( 2 ) hero . moveDown ( step…" at bounding box center [609, 225] width 235 height 250
type textarea "r"
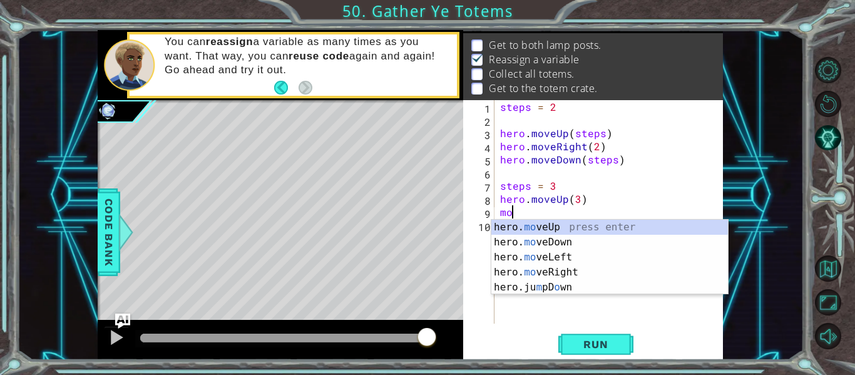
scroll to position [0, 1]
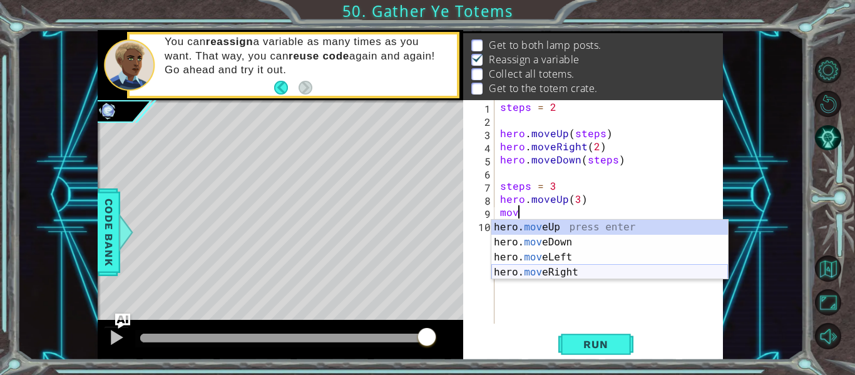
click at [573, 269] on div "hero. mov eUp press enter hero. mov eDown press enter hero. mov eLeft press ent…" at bounding box center [609, 265] width 237 height 90
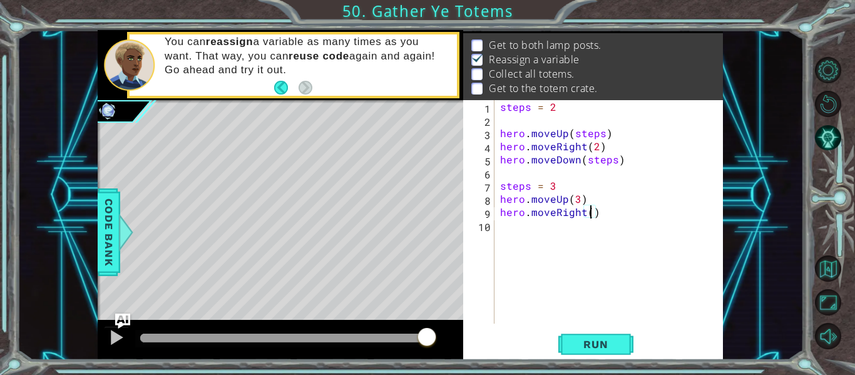
type textarea "hero.moveRight(3)"
click at [509, 230] on div "steps = 2 hero . moveUp ( steps ) hero . moveRight ( 2 ) hero . moveDown ( step…" at bounding box center [612, 225] width 229 height 250
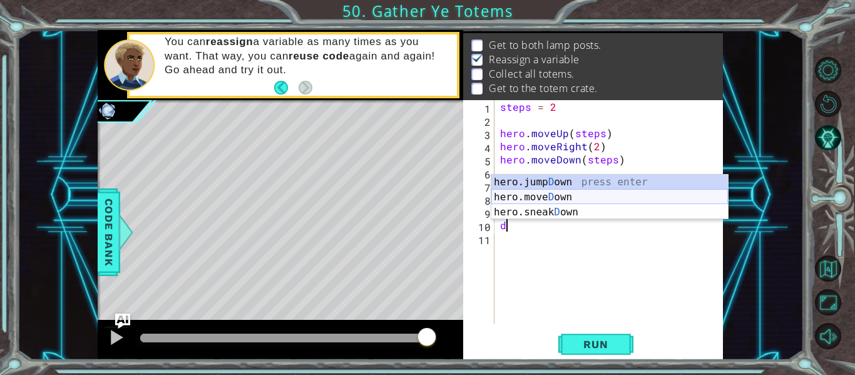
click at [546, 201] on div "hero.jump D own press enter hero.[PERSON_NAME] own press enter hero.sneak D own…" at bounding box center [609, 212] width 237 height 75
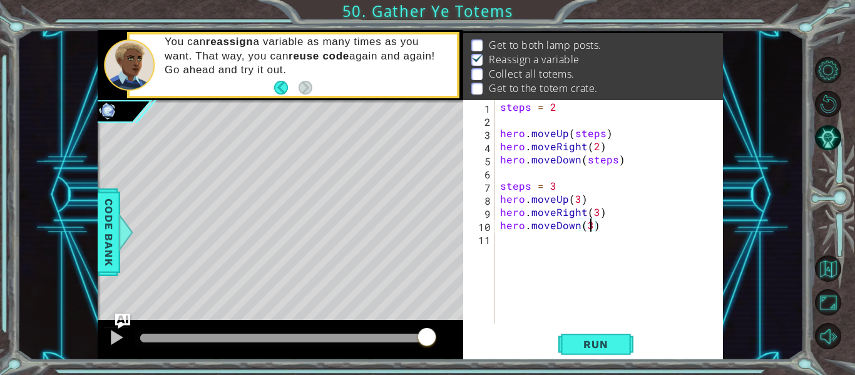
scroll to position [0, 6]
click at [600, 336] on button "Run" at bounding box center [595, 345] width 75 height 26
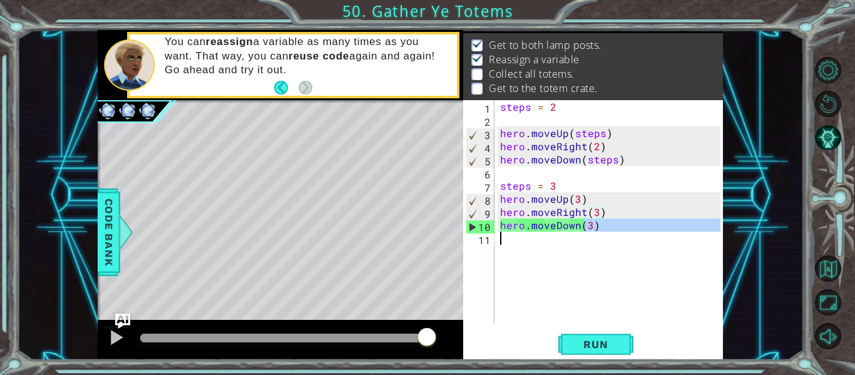
drag, startPoint x: 587, startPoint y: 228, endPoint x: 715, endPoint y: 294, distance: 144.5
click at [715, 294] on div "steps = 2 hero . moveUp ( steps ) hero . moveRight ( 2 ) hero . moveDown ( step…" at bounding box center [612, 225] width 229 height 250
type textarea "hero.moveDown(3)"
click at [715, 294] on div "steps = 2 hero . moveUp ( steps ) hero . moveRight ( 2 ) hero . moveDown ( step…" at bounding box center [609, 211] width 223 height 223
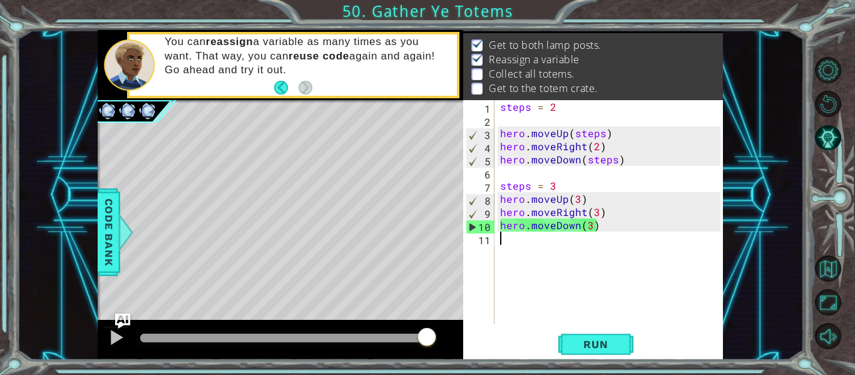
click at [597, 212] on div "steps = 2 hero . moveUp ( steps ) hero . moveRight ( 2 ) hero . moveDown ( step…" at bounding box center [612, 225] width 229 height 250
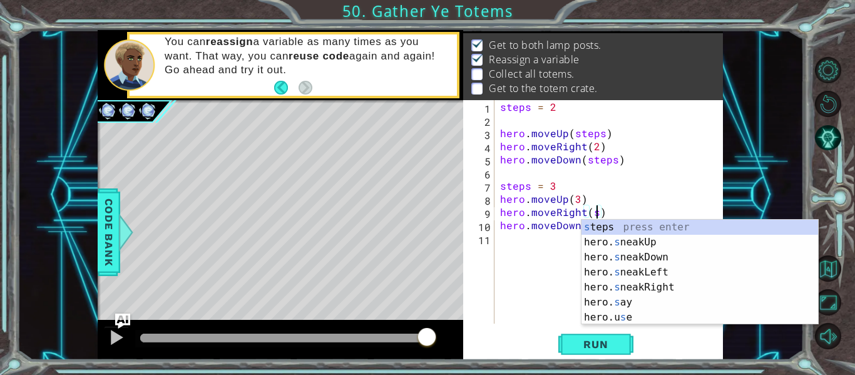
scroll to position [0, 6]
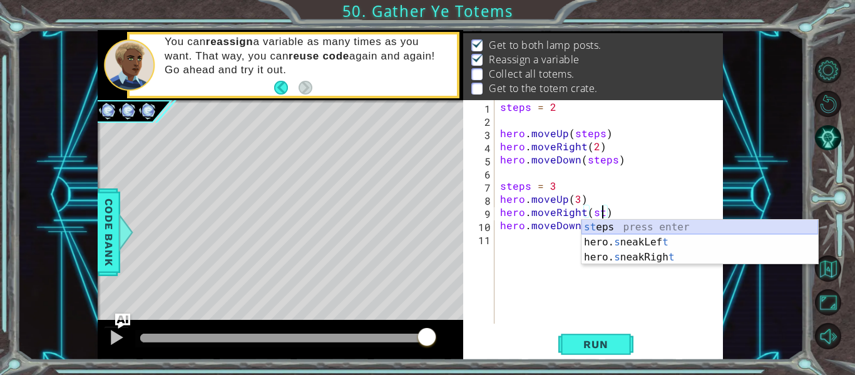
click at [633, 227] on div "st eps press enter hero. s neakLef t press enter hero. s neakRigh t press enter" at bounding box center [700, 257] width 237 height 75
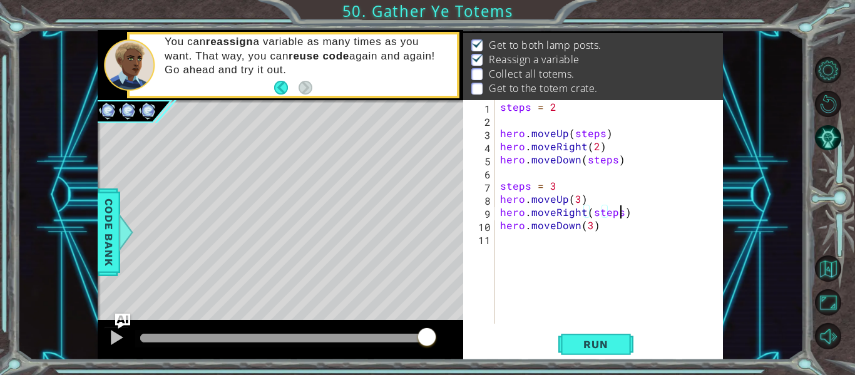
type textarea "hero.moveRight(steps)"
click at [520, 247] on div "steps = 2 hero . moveUp ( steps ) hero . moveRight ( 2 ) hero . moveDown ( step…" at bounding box center [612, 225] width 229 height 250
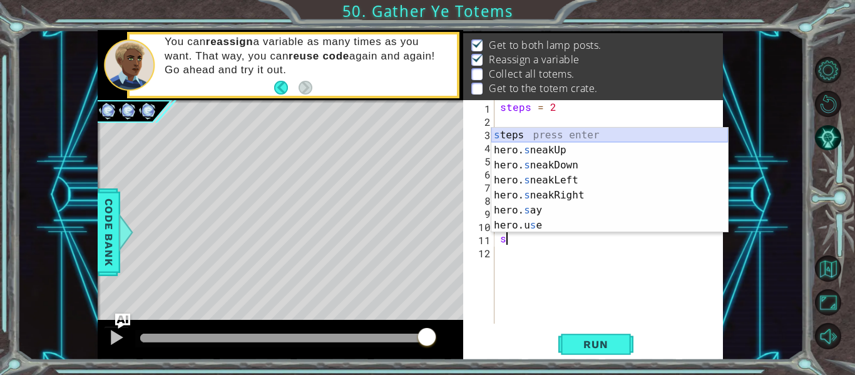
click at [559, 135] on div "s teps press enter hero. s neakUp press enter hero. s neakDown press enter hero…" at bounding box center [609, 195] width 237 height 135
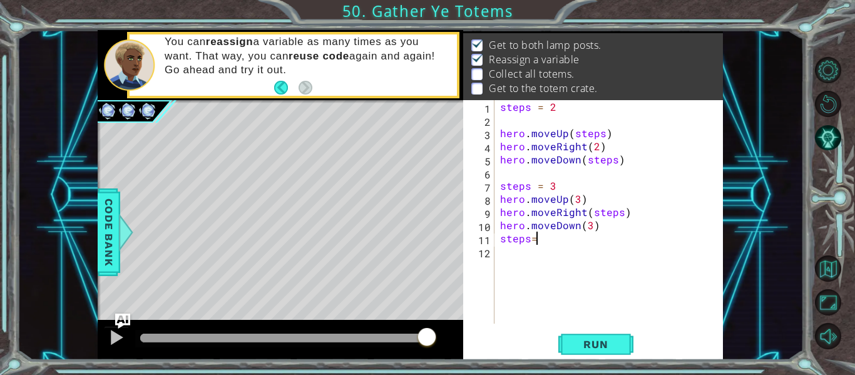
scroll to position [0, 2]
type textarea "steps=4"
click at [508, 255] on div "steps = 2 hero . moveUp ( steps ) hero . moveRight ( 2 ) hero . moveDown ( step…" at bounding box center [612, 225] width 229 height 250
type textarea "u"
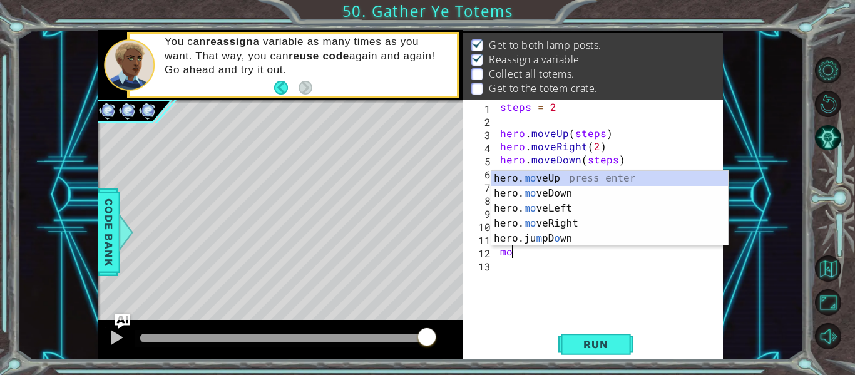
scroll to position [0, 1]
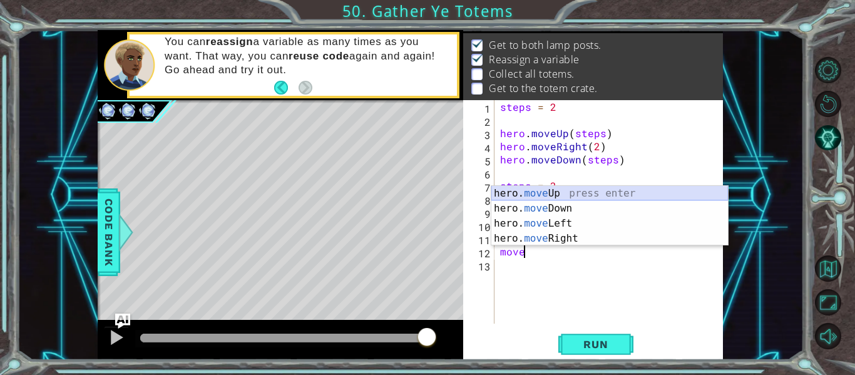
click at [566, 192] on div "hero. move Up press enter hero. move Down press enter hero. move Left press ent…" at bounding box center [609, 231] width 237 height 90
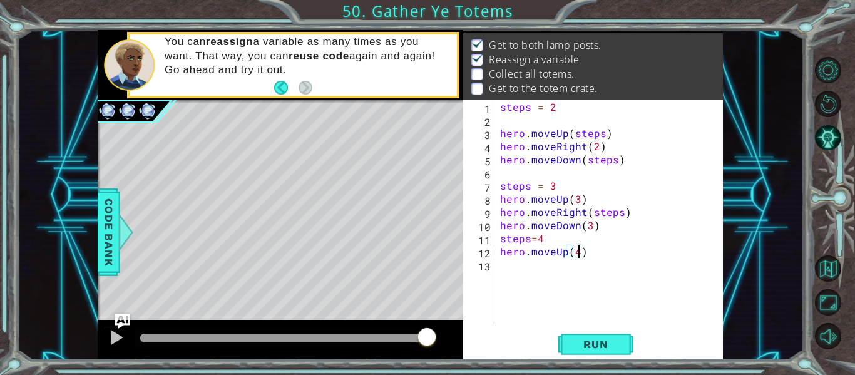
scroll to position [0, 4]
type textarea "hero.moveUp(4)"
click at [600, 342] on span "Run" at bounding box center [595, 344] width 49 height 13
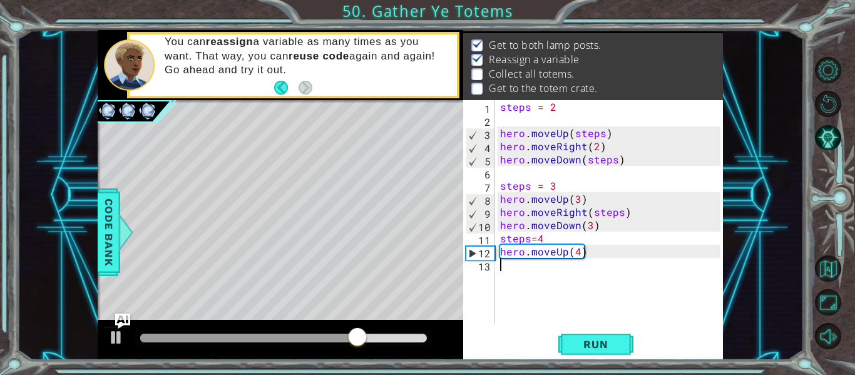
click at [503, 270] on div "steps = 2 hero . moveUp ( steps ) hero . moveRight ( 2 ) hero . moveDown ( step…" at bounding box center [612, 225] width 229 height 250
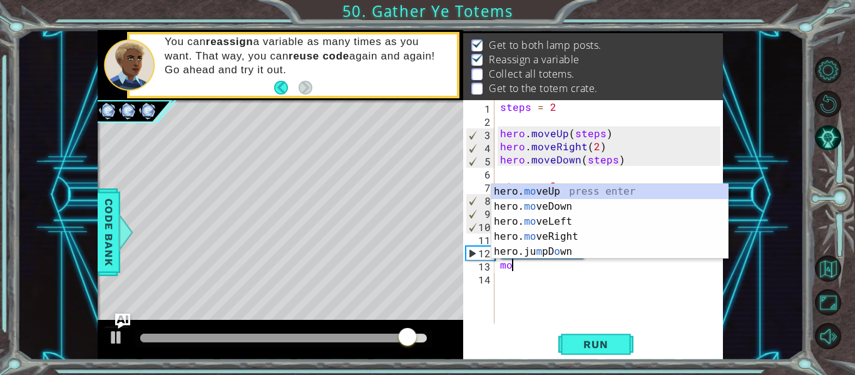
scroll to position [0, 1]
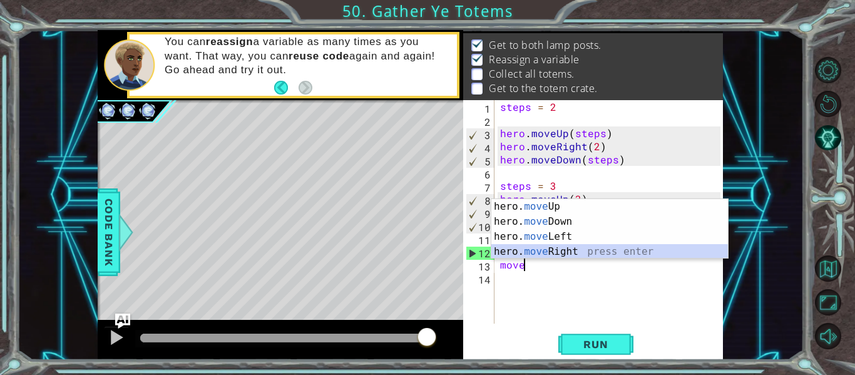
click at [582, 258] on div "hero. move Up press enter hero. move Down press enter hero. move Left press ent…" at bounding box center [609, 244] width 237 height 90
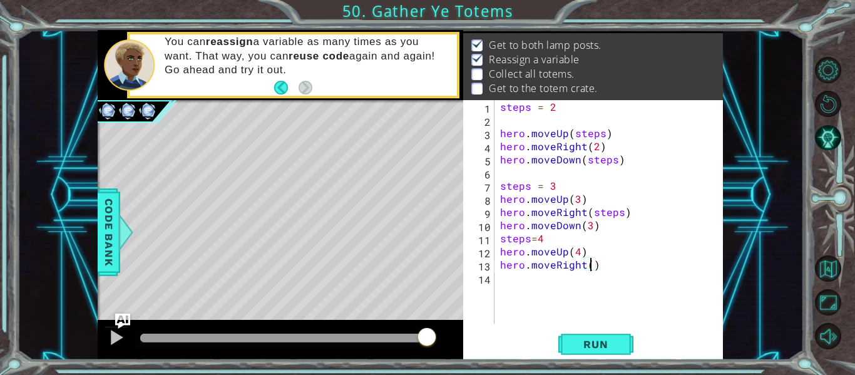
type textarea "hero.moveRight(2)"
click at [503, 280] on div "steps = 2 hero . moveUp ( steps ) hero . moveRight ( 2 ) hero . moveDown ( step…" at bounding box center [612, 225] width 229 height 250
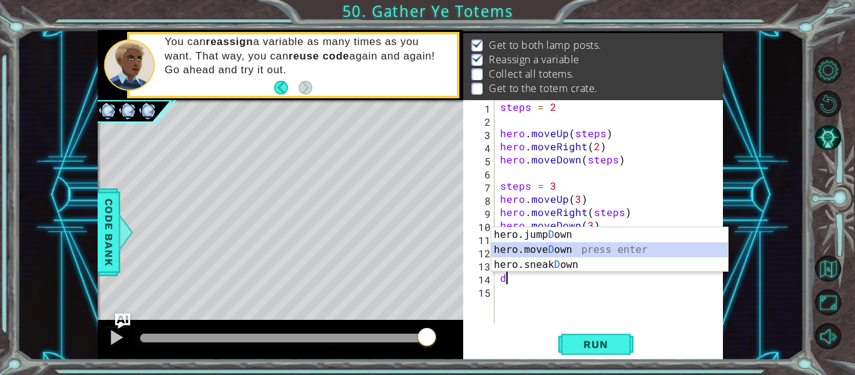
click at [570, 250] on div "hero.jump D own press enter hero.[PERSON_NAME] own press enter hero.sneak D own…" at bounding box center [609, 264] width 237 height 75
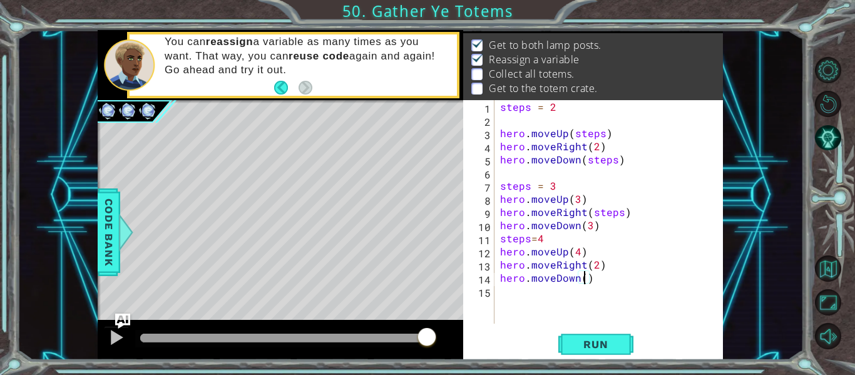
type textarea "hero.moveDown(4)"
click at [608, 348] on span "Run" at bounding box center [595, 344] width 49 height 13
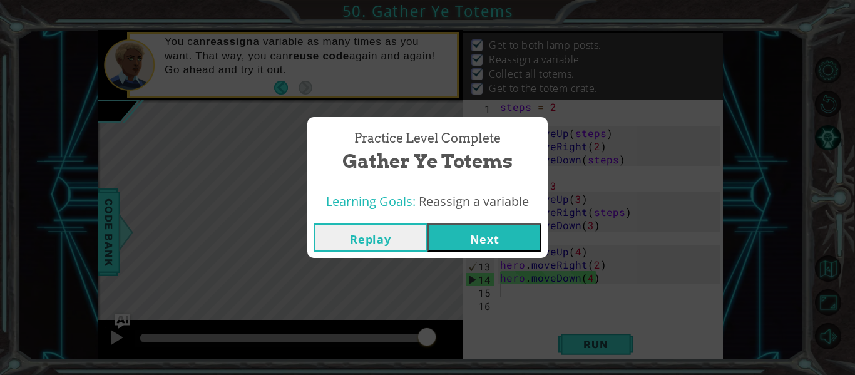
click at [500, 251] on button "Next" at bounding box center [485, 237] width 114 height 28
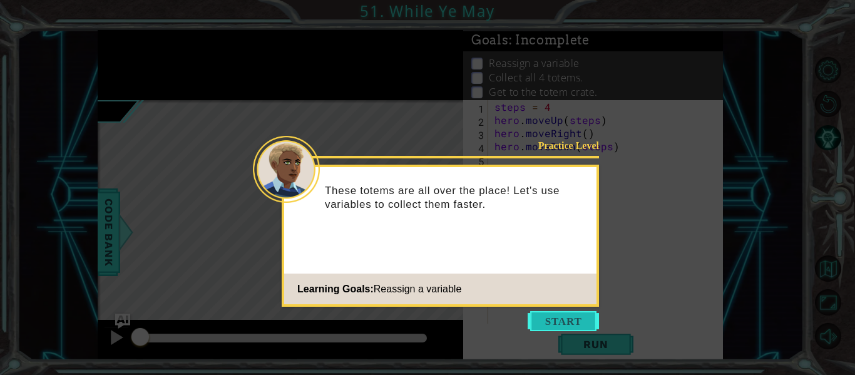
click at [555, 314] on button "Start" at bounding box center [563, 321] width 71 height 20
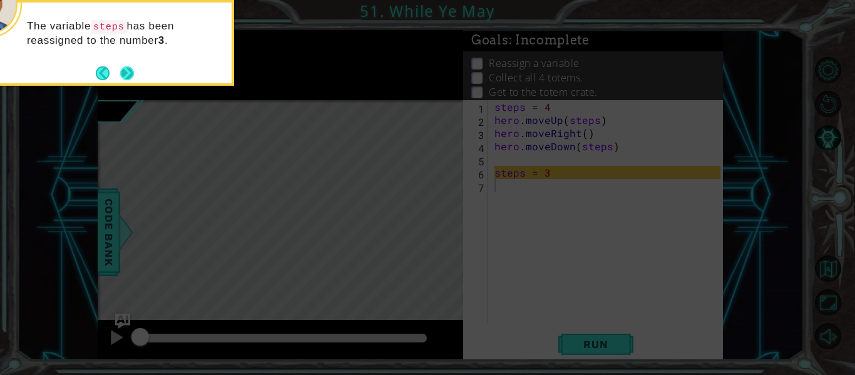
click at [127, 71] on button "Next" at bounding box center [127, 73] width 14 height 14
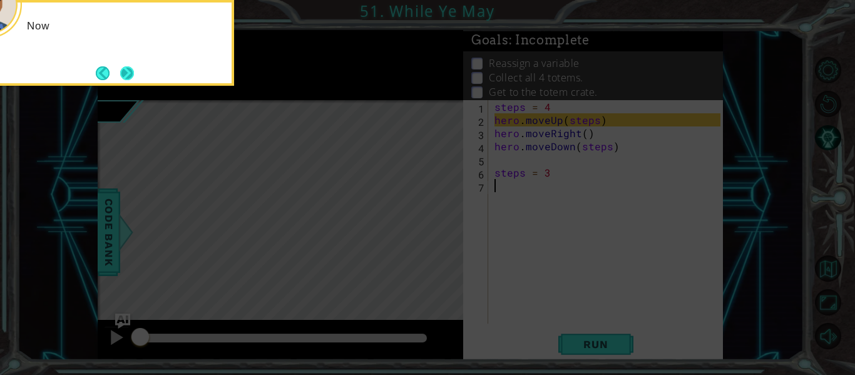
click at [128, 71] on button "Next" at bounding box center [127, 73] width 16 height 16
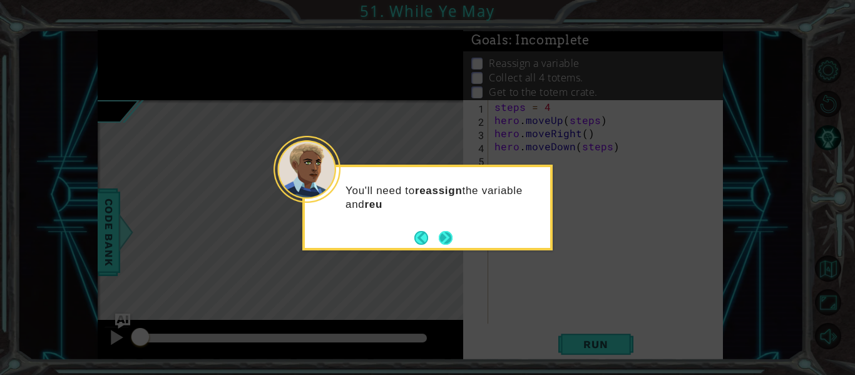
click at [446, 239] on button "Next" at bounding box center [445, 237] width 14 height 14
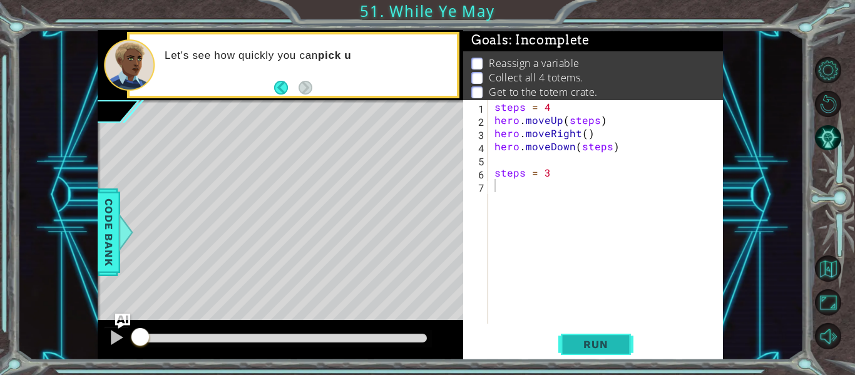
click at [617, 338] on span "Run" at bounding box center [595, 344] width 49 height 13
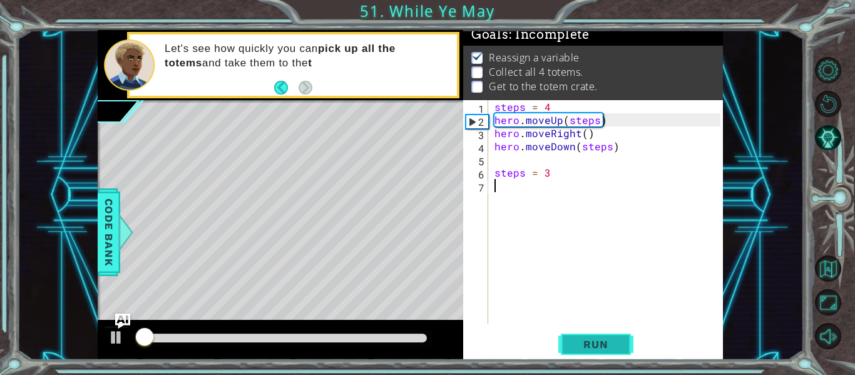
scroll to position [11, 0]
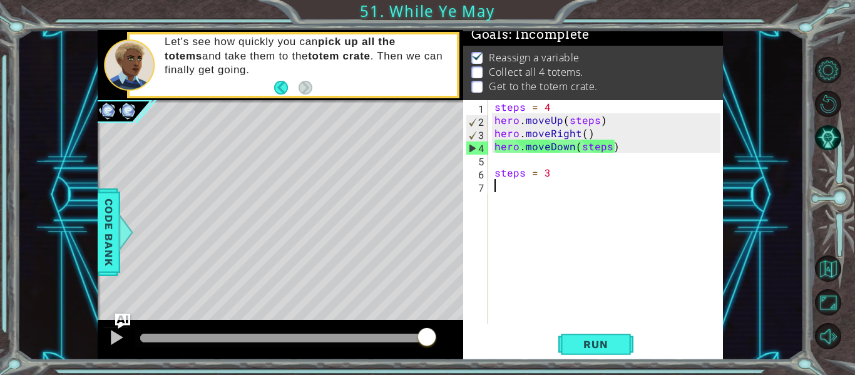
drag, startPoint x: 279, startPoint y: 338, endPoint x: 468, endPoint y: 350, distance: 189.4
click at [468, 350] on div "1 ההההההההההההההההההההההההההההההההההההההההההההההההההההההההההההההההההההההההההההה…" at bounding box center [410, 195] width 625 height 330
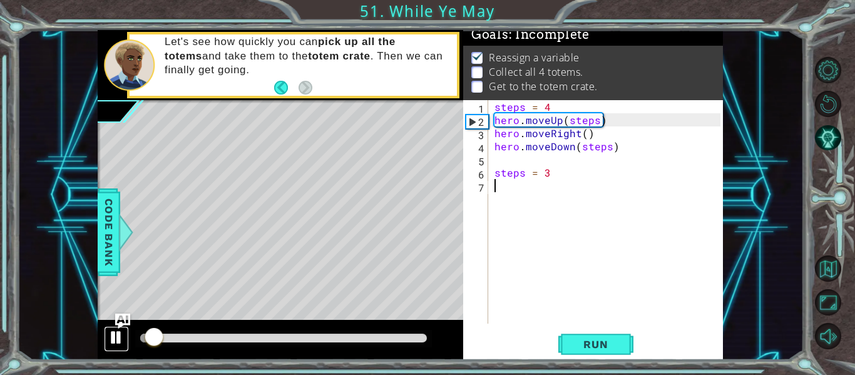
click at [119, 334] on div at bounding box center [116, 337] width 16 height 16
click at [113, 338] on div at bounding box center [116, 337] width 16 height 16
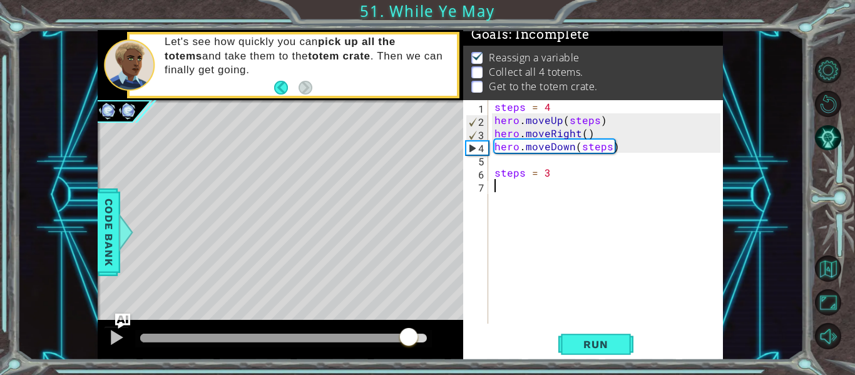
drag, startPoint x: 163, startPoint y: 337, endPoint x: 433, endPoint y: 334, distance: 269.2
click at [420, 334] on div at bounding box center [408, 338] width 23 height 23
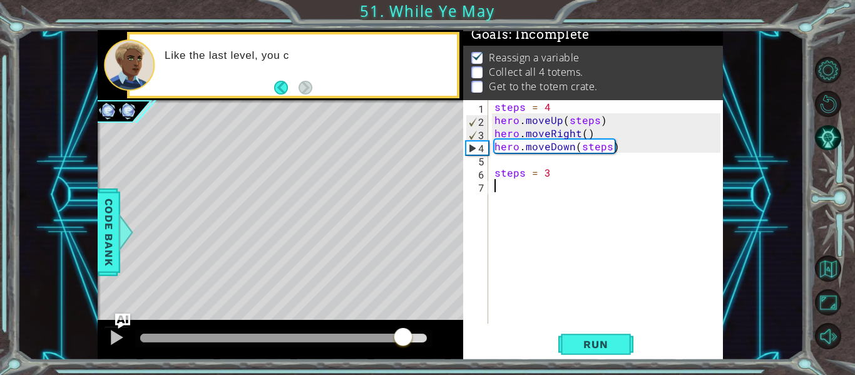
drag, startPoint x: 155, startPoint y: 335, endPoint x: 411, endPoint y: 333, distance: 256.0
click at [411, 333] on div at bounding box center [403, 338] width 23 height 23
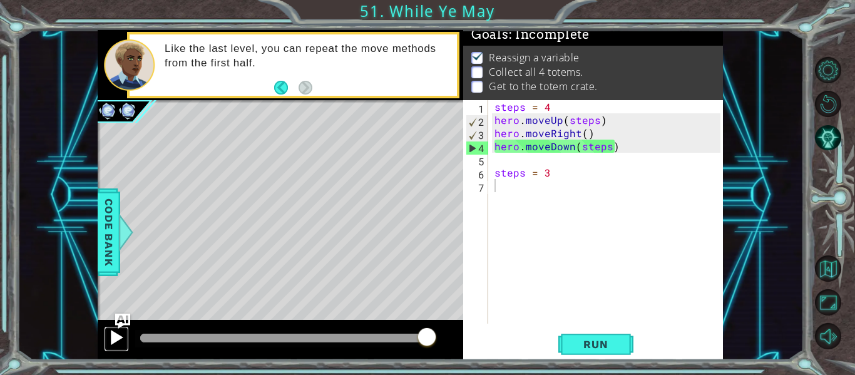
click at [121, 336] on div at bounding box center [116, 337] width 16 height 16
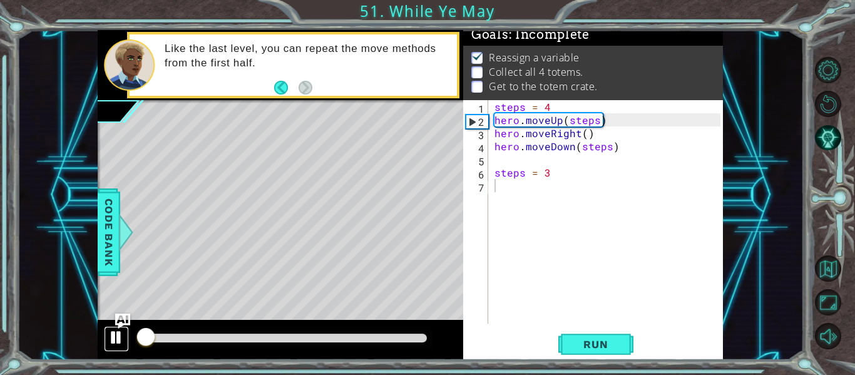
click at [119, 339] on div at bounding box center [116, 337] width 16 height 16
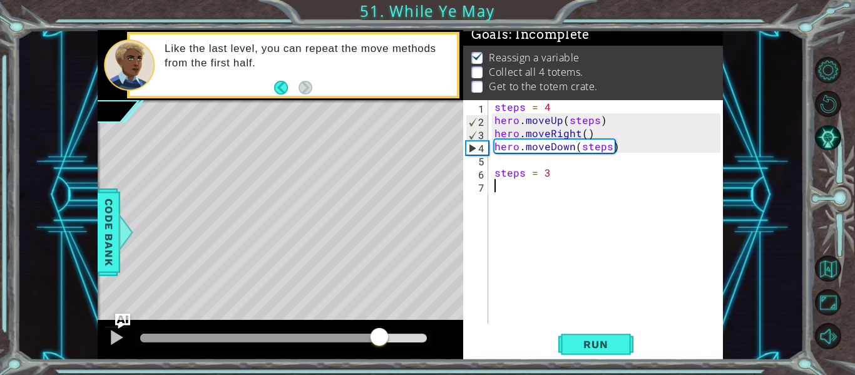
drag, startPoint x: 146, startPoint y: 336, endPoint x: 450, endPoint y: 325, distance: 304.4
click at [450, 325] on div at bounding box center [281, 340] width 366 height 40
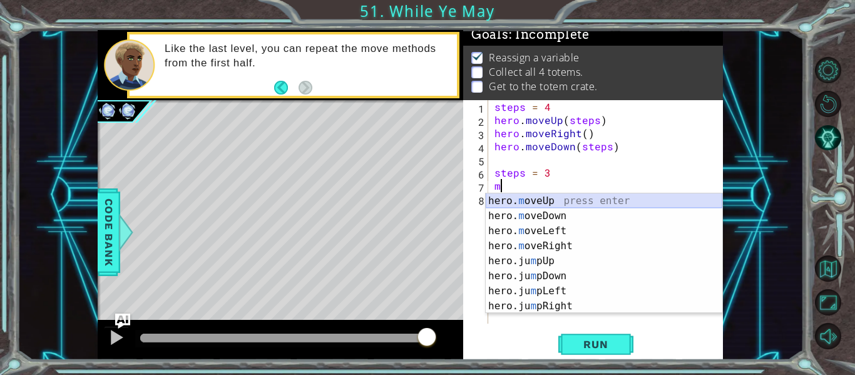
click at [512, 198] on div "hero. m oveUp press enter hero. m oveDown press enter hero. m oveLeft press ent…" at bounding box center [604, 268] width 237 height 150
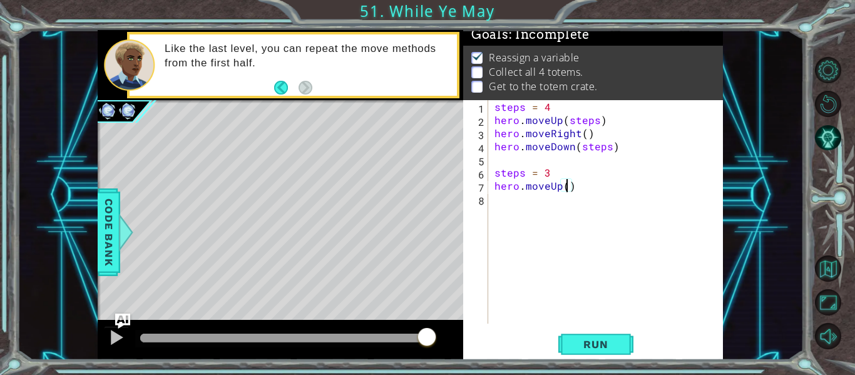
type textarea "hero.moveUp(3)"
click at [511, 212] on div "steps = 4 hero . moveUp ( steps ) hero . moveRight ( ) hero . moveDown ( steps …" at bounding box center [609, 225] width 235 height 250
type textarea "r"
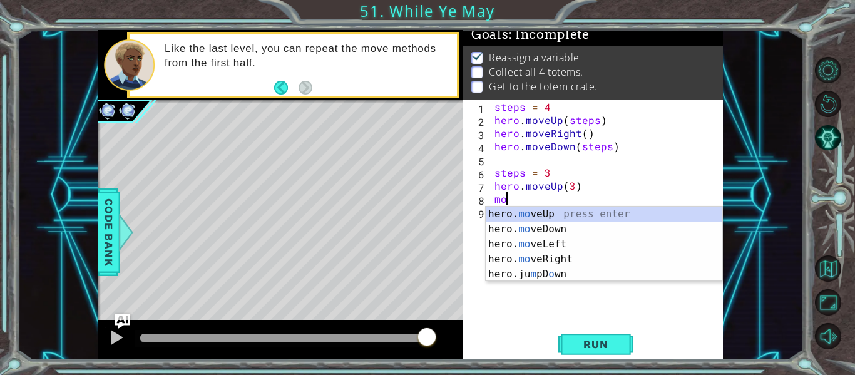
scroll to position [0, 1]
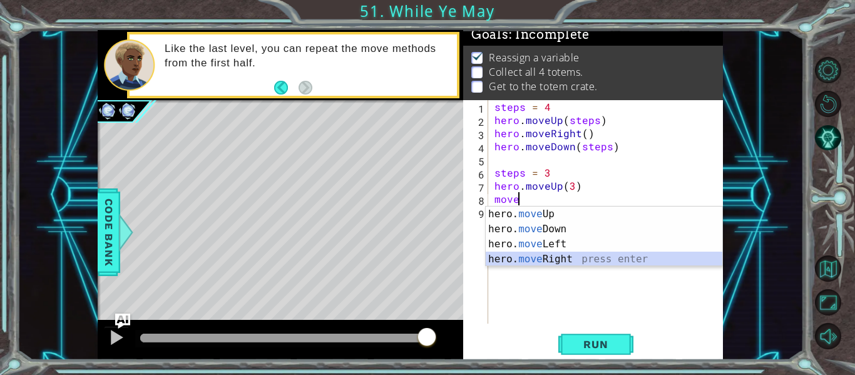
click at [560, 260] on div "hero. move Up press enter hero. move Down press enter hero. move Left press ent…" at bounding box center [604, 252] width 237 height 90
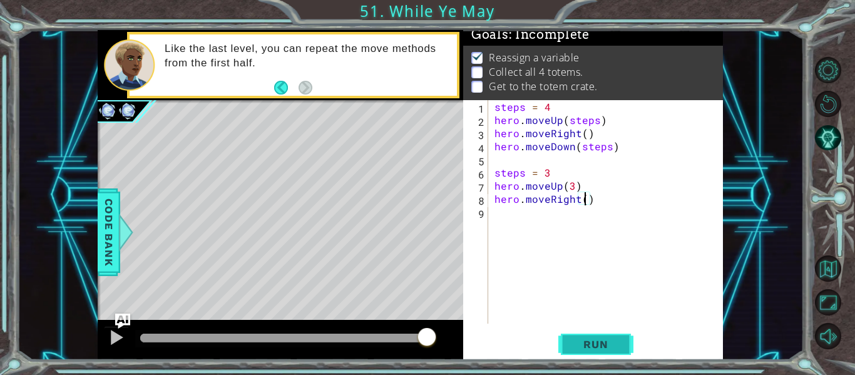
type textarea "hero.moveRight()"
click at [591, 346] on span "Run" at bounding box center [595, 344] width 49 height 13
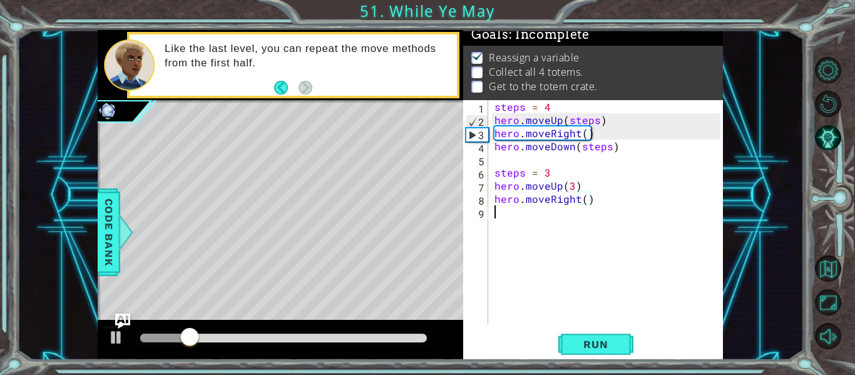
click at [500, 216] on div "steps = 4 hero . moveUp ( steps ) hero . moveRight ( ) hero . moveDown ( steps …" at bounding box center [609, 225] width 235 height 250
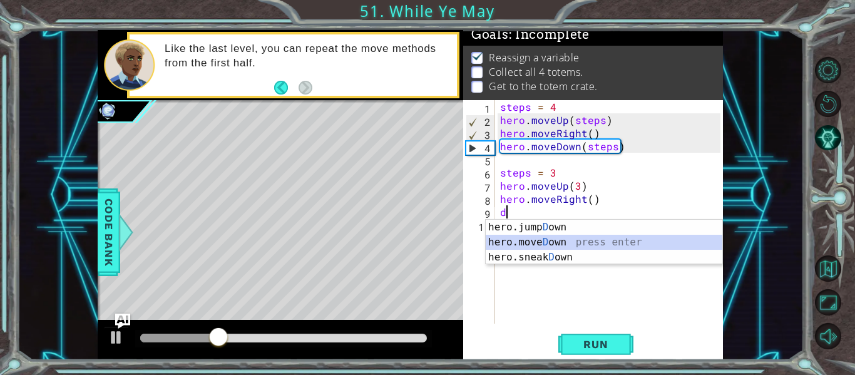
click at [574, 242] on div "hero.jump D own press enter hero.[PERSON_NAME] own press enter hero.sneak D own…" at bounding box center [604, 257] width 237 height 75
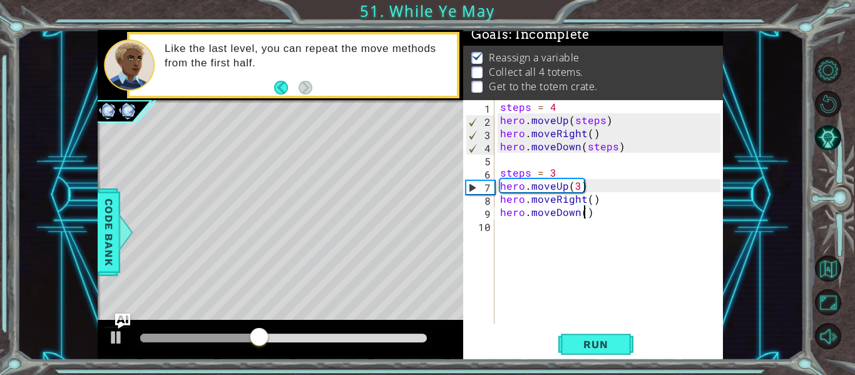
scroll to position [0, 6]
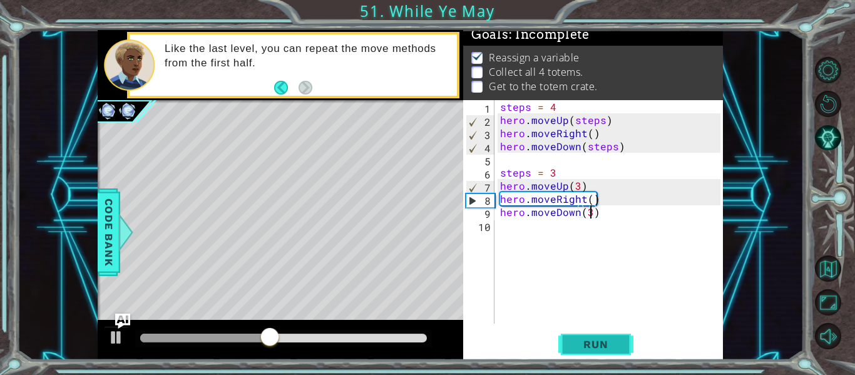
type textarea "hero.moveDown(3)"
click at [609, 346] on span "Run" at bounding box center [595, 344] width 49 height 13
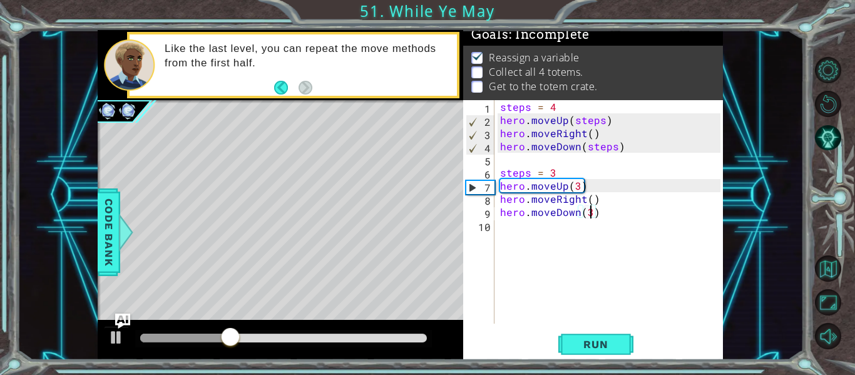
click at [500, 234] on div "steps = 4 hero . moveUp ( steps ) hero . moveRight ( ) hero . moveDown ( steps …" at bounding box center [612, 225] width 229 height 250
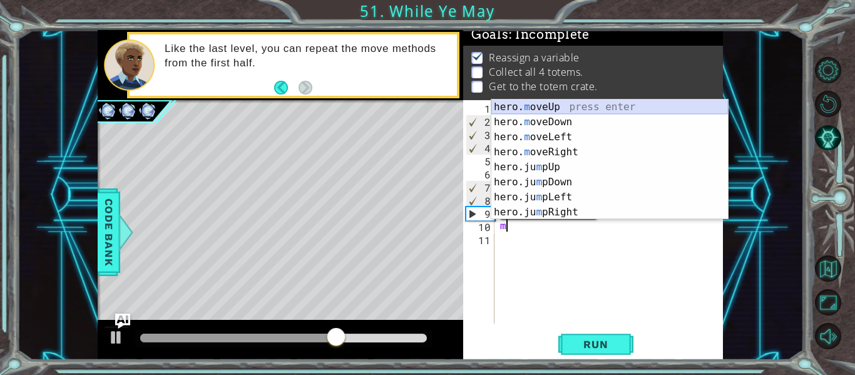
click at [574, 105] on div "hero. m oveUp press enter hero. m oveDown press enter hero. m oveLeft press ent…" at bounding box center [609, 175] width 237 height 150
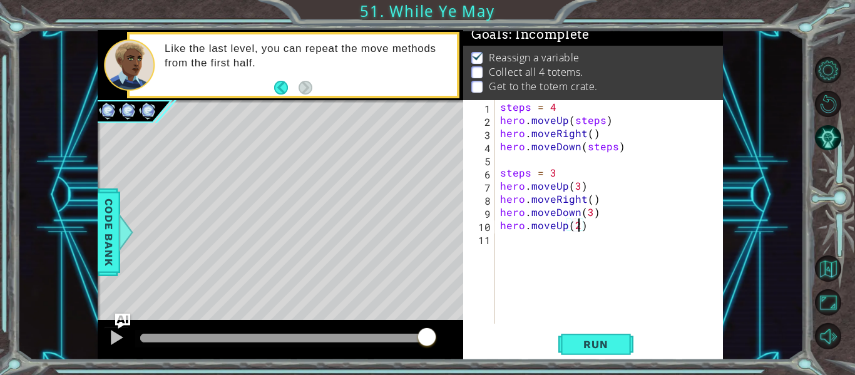
scroll to position [0, 4]
type textarea "hero.moveUp(2)"
click at [600, 344] on span "Run" at bounding box center [595, 344] width 49 height 13
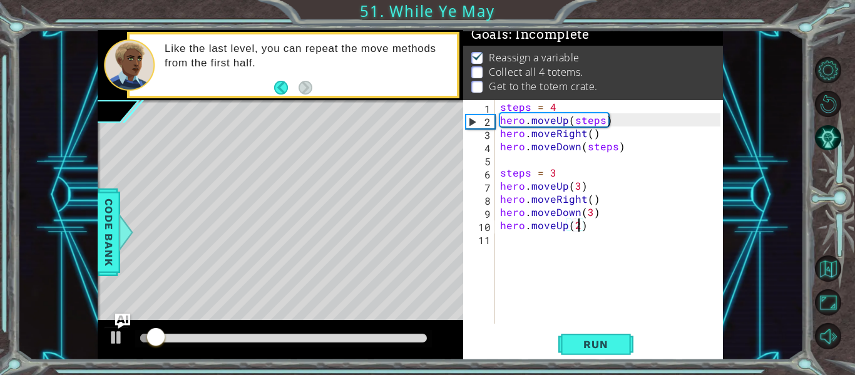
click at [520, 247] on div "steps = 4 hero . moveUp ( steps ) hero . moveRight ( ) hero . moveDown ( steps …" at bounding box center [612, 225] width 229 height 250
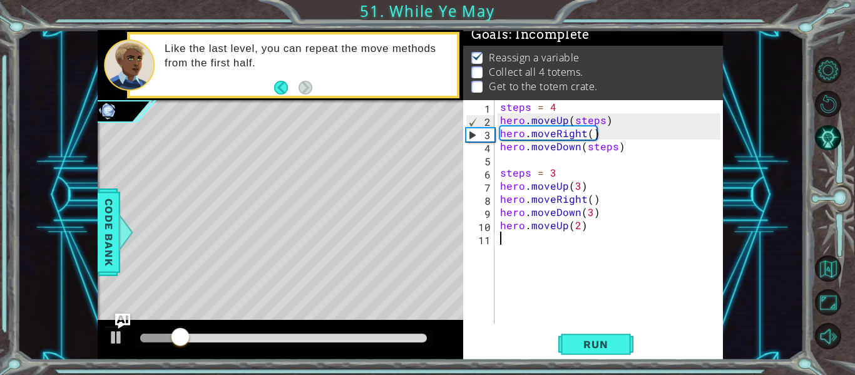
click at [580, 227] on div "steps = 4 hero . moveUp ( steps ) hero . moveRight ( ) hero . moveDown ( steps …" at bounding box center [612, 225] width 229 height 250
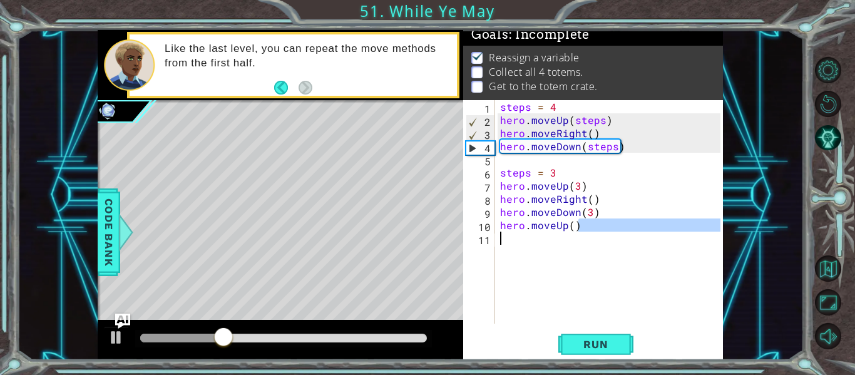
drag, startPoint x: 580, startPoint y: 231, endPoint x: 519, endPoint y: 235, distance: 60.8
click at [519, 235] on div "steps = 4 hero . moveUp ( steps ) hero . moveRight ( ) hero . moveDown ( steps …" at bounding box center [612, 225] width 229 height 250
type textarea "hero.moveUp()"
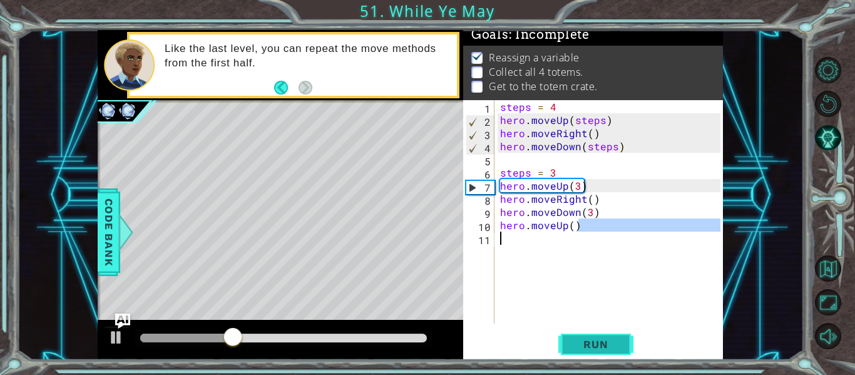
click at [605, 346] on span "Run" at bounding box center [595, 344] width 49 height 13
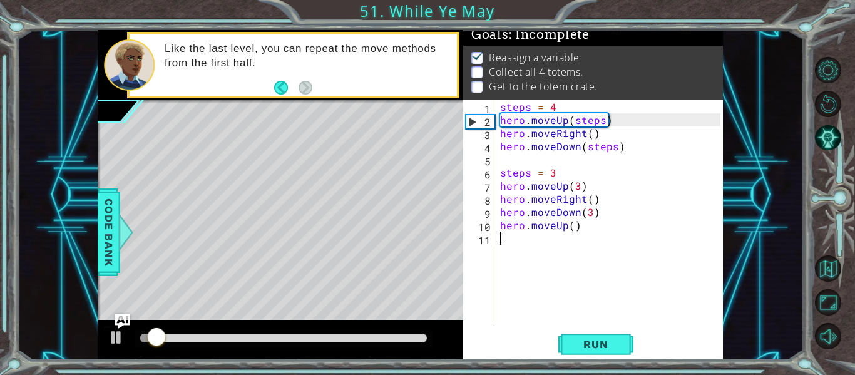
click at [580, 232] on div "steps = 4 hero . moveUp ( steps ) hero . moveRight ( ) hero . moveDown ( steps …" at bounding box center [612, 225] width 229 height 250
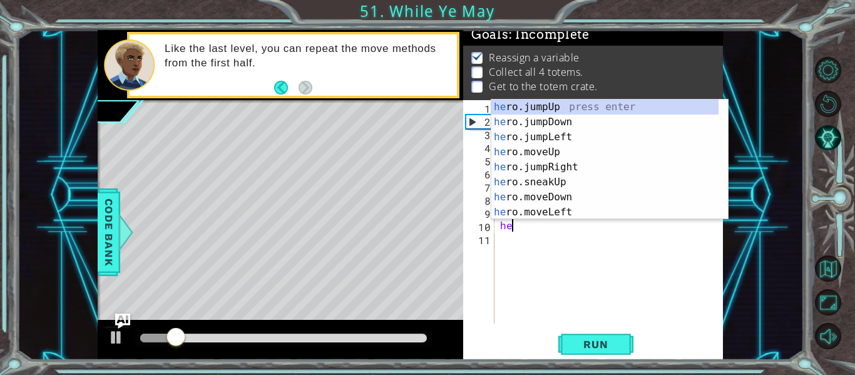
type textarea "h"
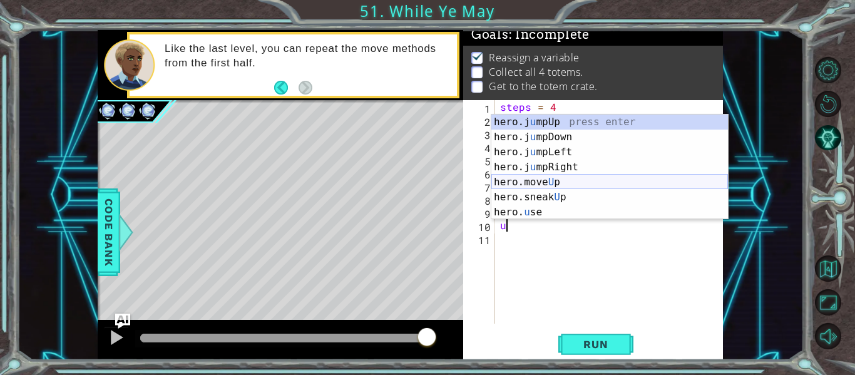
click at [569, 182] on div "hero.j u mpUp press enter hero.j u mpDown press enter hero.j u mpLeft press ent…" at bounding box center [609, 182] width 237 height 135
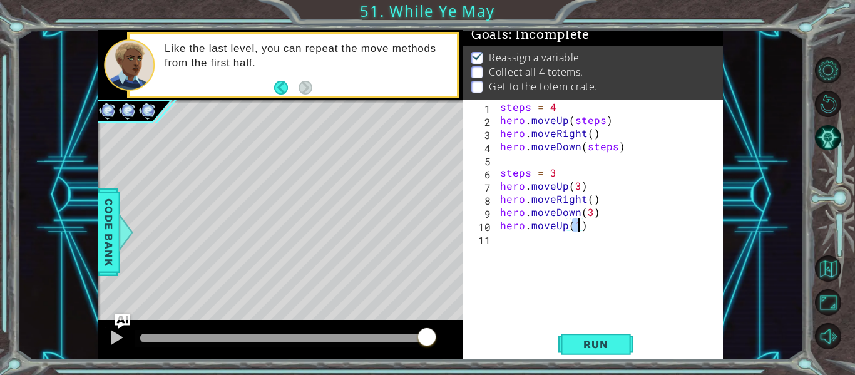
type textarea "hero.moveUp()"
click at [500, 245] on div "steps = 4 hero . moveUp ( steps ) hero . moveRight ( ) hero . moveDown ( steps …" at bounding box center [612, 225] width 229 height 250
click at [610, 341] on span "Run" at bounding box center [595, 344] width 49 height 13
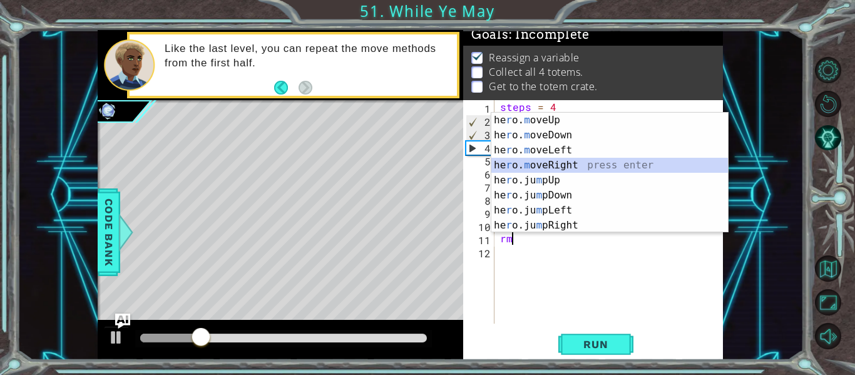
click at [550, 165] on div "he r o. m oveUp press enter he r o. m oveDown press enter he r o. m oveLeft pre…" at bounding box center [609, 188] width 237 height 150
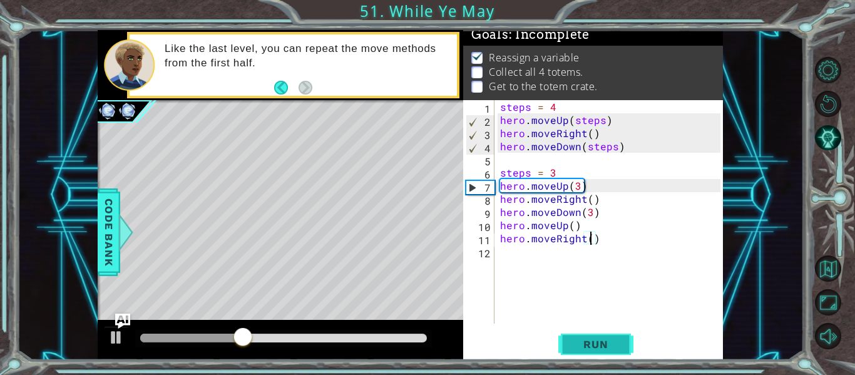
click at [618, 349] on span "Run" at bounding box center [595, 344] width 49 height 13
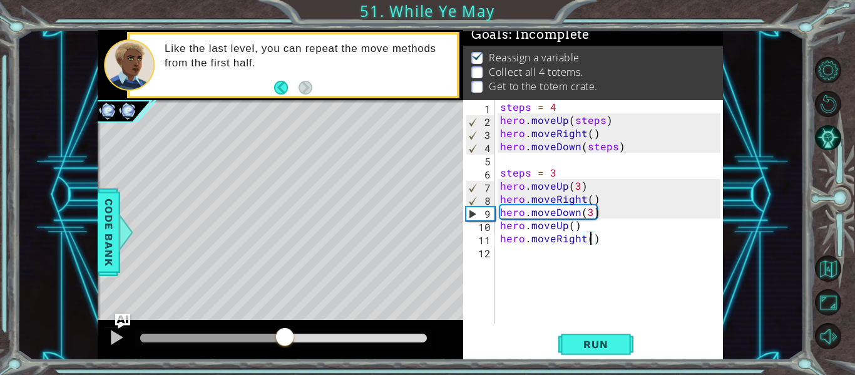
drag, startPoint x: 175, startPoint y: 337, endPoint x: 285, endPoint y: 338, distance: 110.2
click at [285, 338] on div at bounding box center [285, 338] width 23 height 23
click at [587, 230] on div "steps = 4 hero . moveUp ( steps ) hero . moveRight ( ) hero . moveDown ( steps …" at bounding box center [612, 225] width 229 height 250
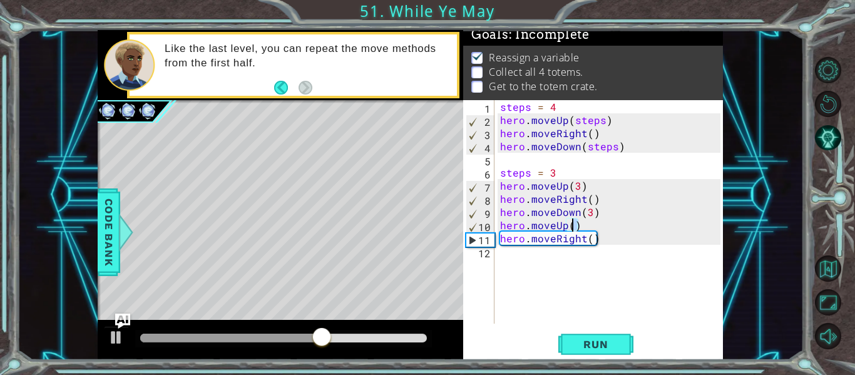
drag, startPoint x: 587, startPoint y: 230, endPoint x: 575, endPoint y: 230, distance: 11.9
click at [575, 230] on div "steps = 4 hero . moveUp ( steps ) hero . moveRight ( ) hero . moveDown ( steps …" at bounding box center [612, 225] width 229 height 250
click at [599, 240] on div "steps = 4 hero . moveUp ( steps ) hero . moveRight ( ) hero . moveDown ( steps …" at bounding box center [612, 225] width 229 height 250
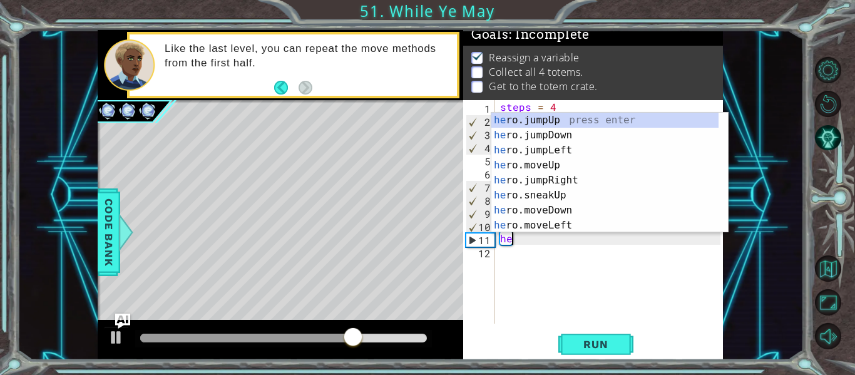
type textarea "h"
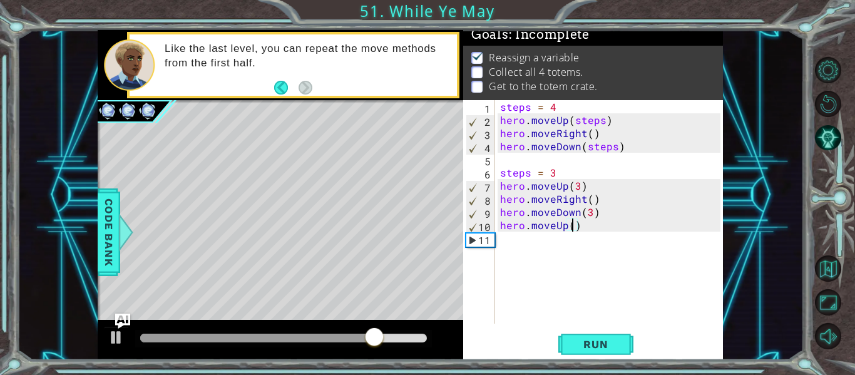
click at [570, 226] on div "steps = 4 hero . moveUp ( steps ) hero . moveRight ( ) hero . moveDown ( steps …" at bounding box center [612, 225] width 229 height 250
type textarea "hero.moveUp(2)"
click at [614, 352] on button "Run" at bounding box center [595, 345] width 75 height 26
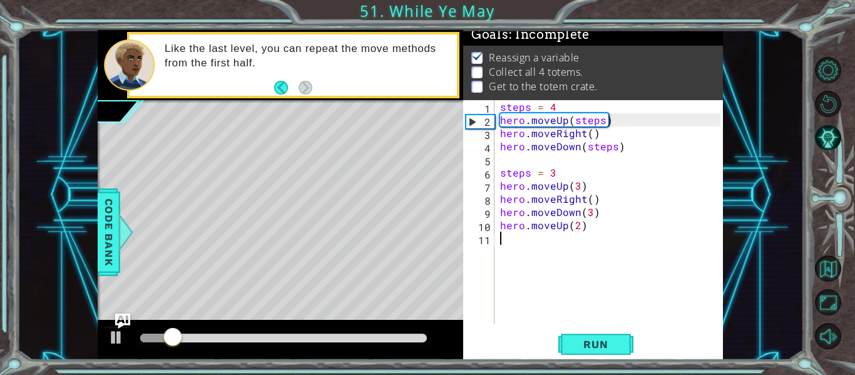
click at [503, 242] on div "steps = 4 hero . moveUp ( steps ) hero . moveRight ( ) hero . moveDown ( steps …" at bounding box center [612, 225] width 229 height 250
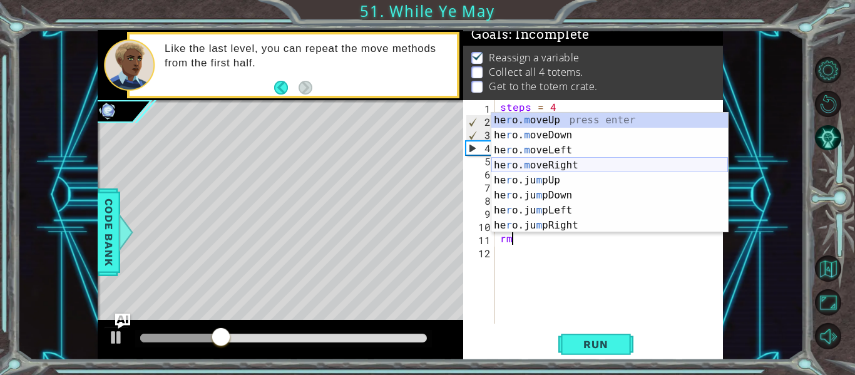
click at [542, 163] on div "he r o. m oveUp press enter he r o. m oveDown press enter he r o. m oveLeft pre…" at bounding box center [609, 188] width 237 height 150
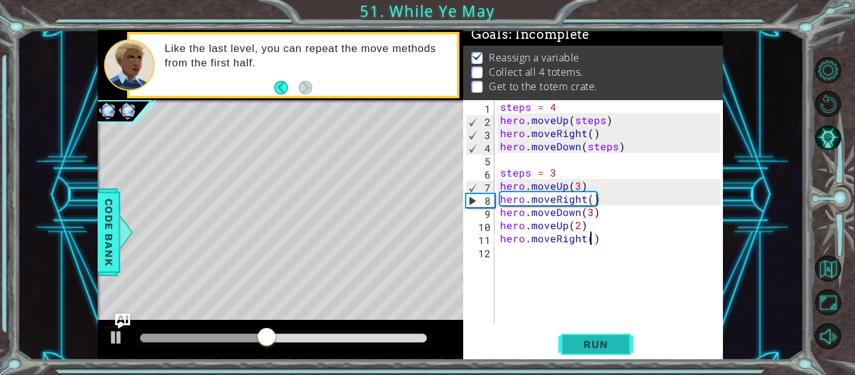
type textarea "hero.moveRight()"
click at [602, 344] on span "Run" at bounding box center [595, 344] width 49 height 13
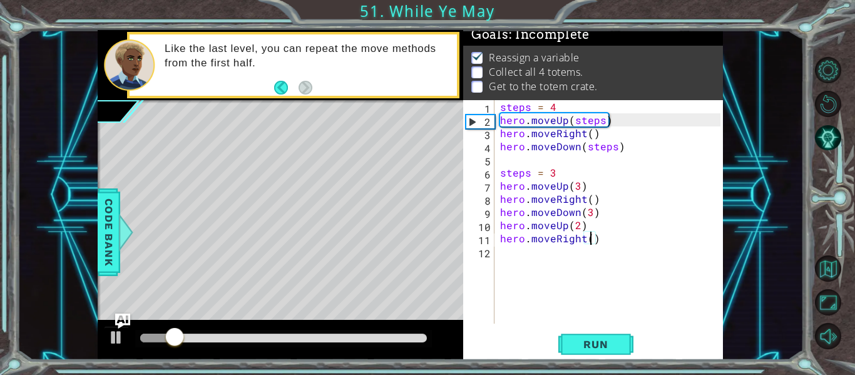
click at [510, 254] on div "steps = 4 hero . moveUp ( steps ) hero . moveRight ( ) hero . moveDown ( steps …" at bounding box center [612, 225] width 229 height 250
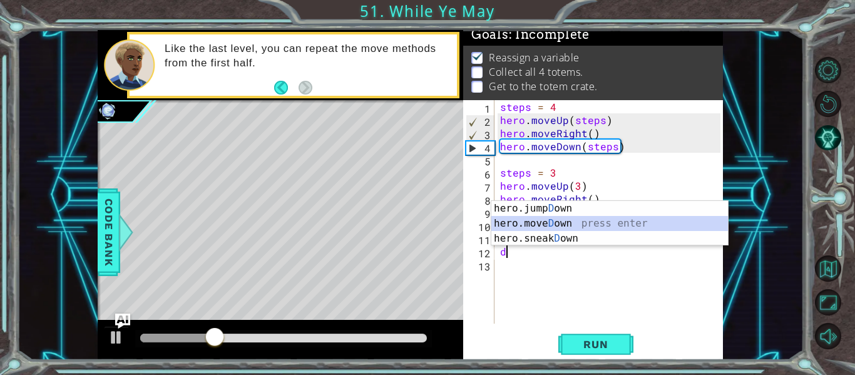
click at [557, 222] on div "hero.jump D own press enter hero.[PERSON_NAME] own press enter hero.sneak D own…" at bounding box center [609, 238] width 237 height 75
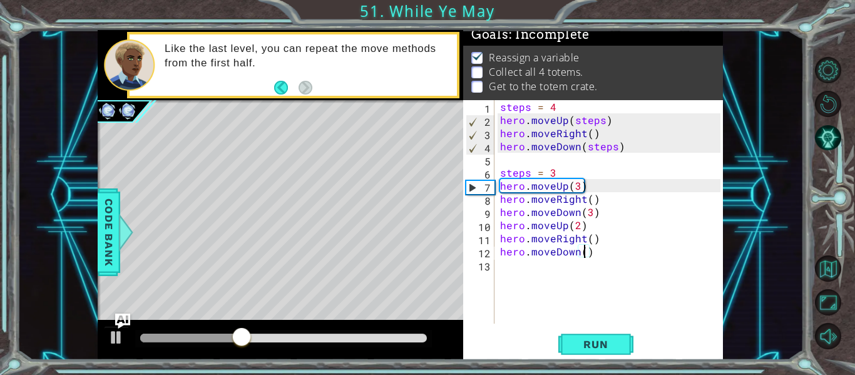
type textarea "hero.moveDown(2)"
click at [511, 268] on div "steps = 4 hero . moveUp ( steps ) hero . moveRight ( ) hero . moveDown ( steps …" at bounding box center [612, 225] width 229 height 250
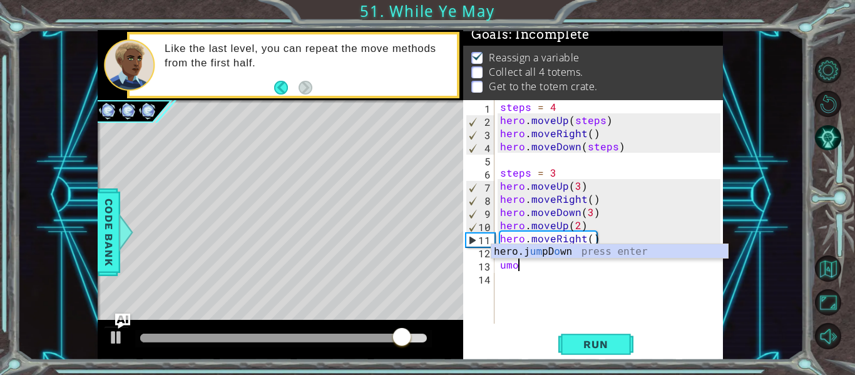
scroll to position [0, 0]
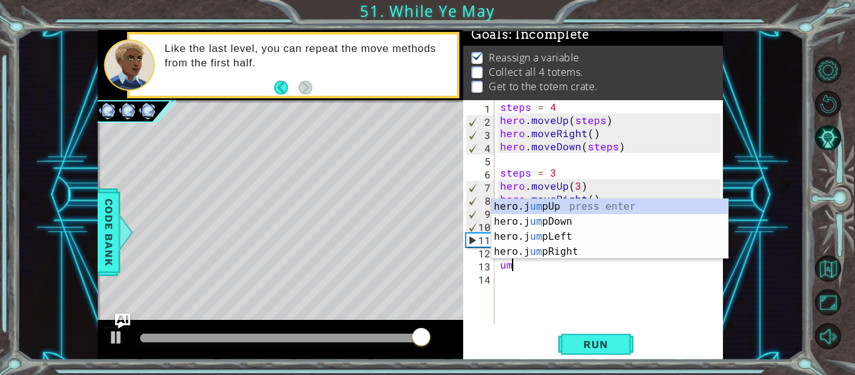
type textarea "u"
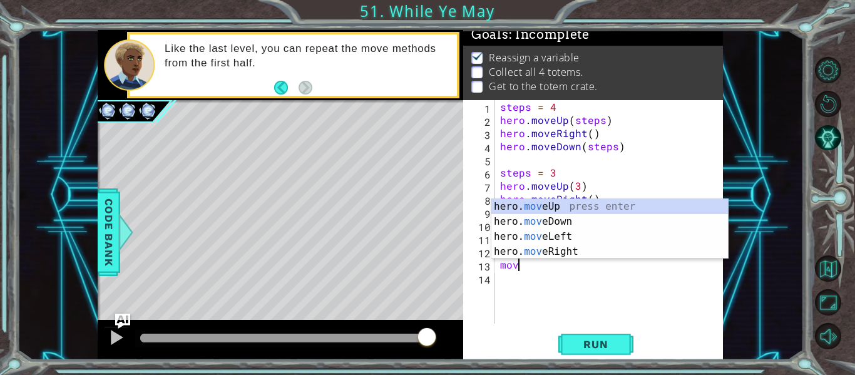
scroll to position [0, 1]
click at [573, 210] on div "hero. move Up press enter hero. move Down press enter hero. move Left press ent…" at bounding box center [609, 244] width 237 height 90
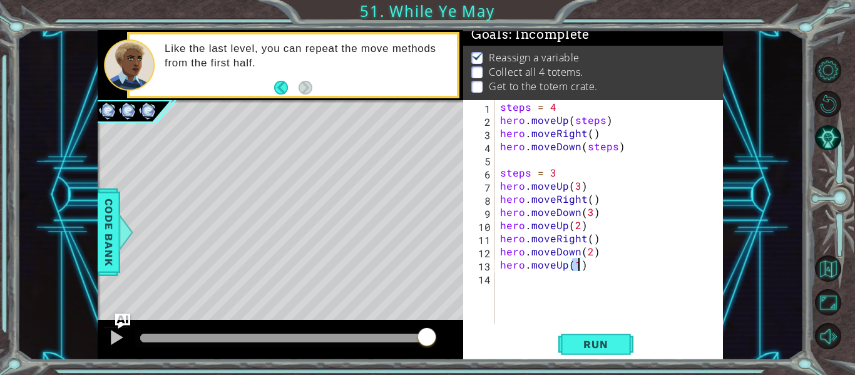
type textarea "hero.moveUp(1)"
click at [496, 277] on div "hero.moveUp(1) 1 2 3 4 5 6 7 8 9 10 11 12 13 14 steps = 4 hero . moveUp ( steps…" at bounding box center [591, 211] width 257 height 223
click at [600, 345] on span "Run" at bounding box center [595, 344] width 49 height 13
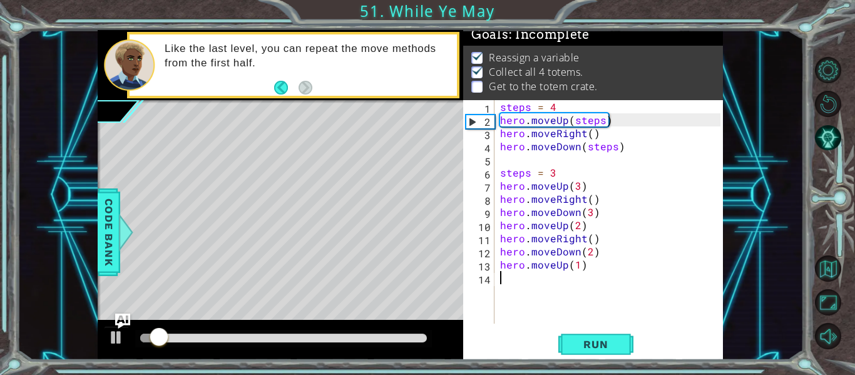
click at [508, 280] on div "steps = 4 hero . moveUp ( steps ) hero . moveRight ( ) hero . moveDown ( steps …" at bounding box center [612, 225] width 229 height 250
type textarea "r"
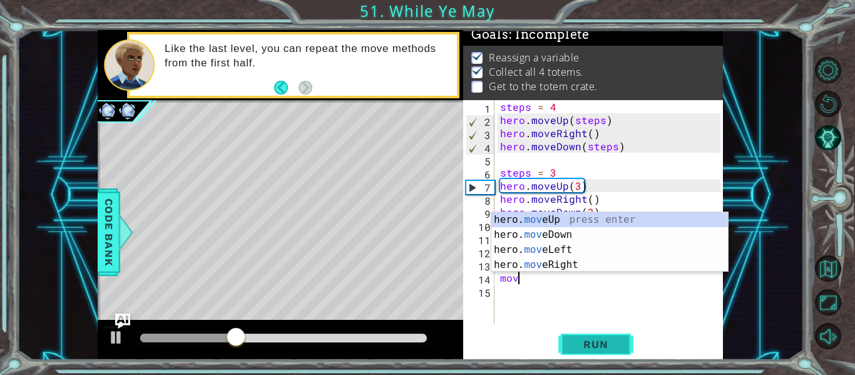
scroll to position [0, 1]
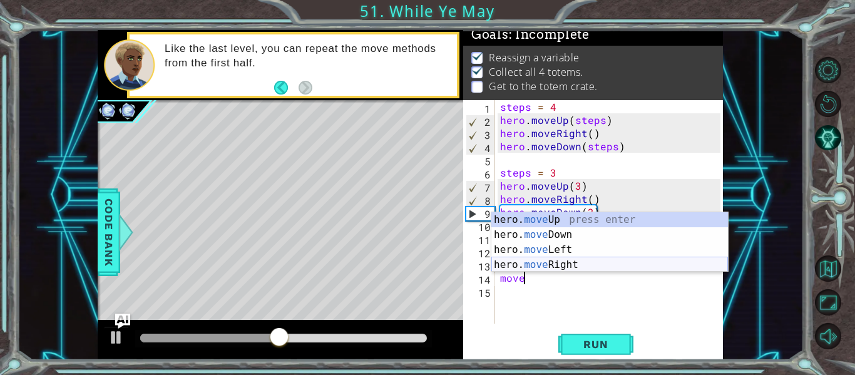
click at [566, 268] on div "hero. move Up press enter hero. move Down press enter hero. move Left press ent…" at bounding box center [609, 257] width 237 height 90
type textarea "hero.moveRight(1)"
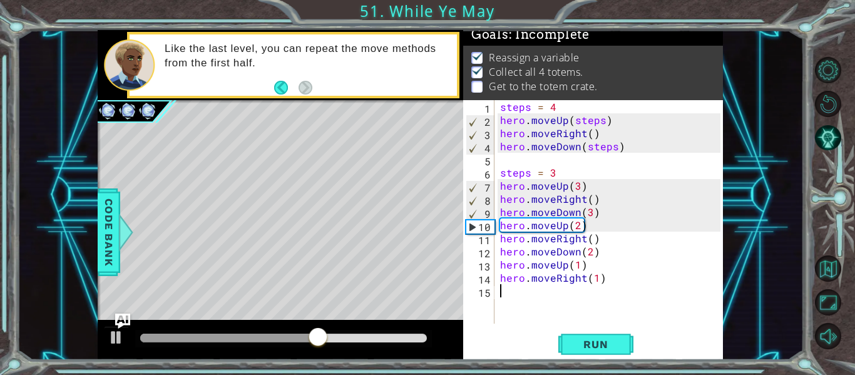
click at [513, 301] on div "steps = 4 hero . moveUp ( steps ) hero . moveRight ( ) hero . moveDown ( steps …" at bounding box center [612, 225] width 229 height 250
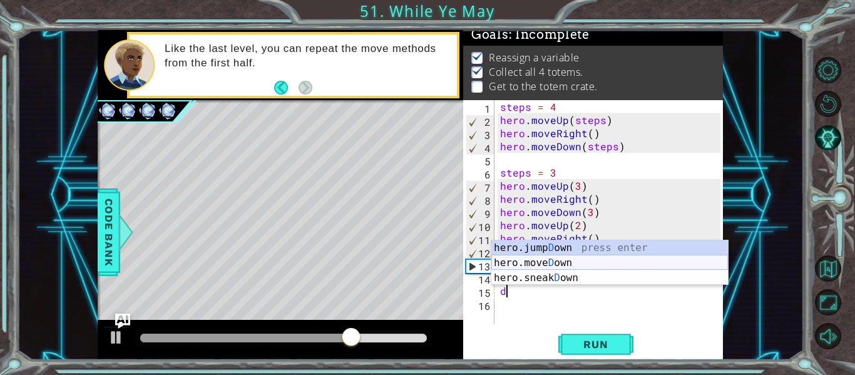
click at [554, 264] on div "hero.jump D own press enter hero.[PERSON_NAME] own press enter hero.sneak D own…" at bounding box center [609, 277] width 237 height 75
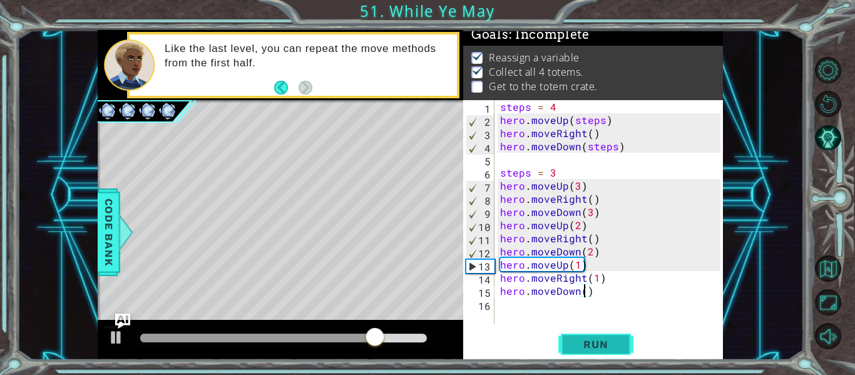
type textarea "hero.moveDown()"
click at [608, 352] on button "Run" at bounding box center [595, 345] width 75 height 26
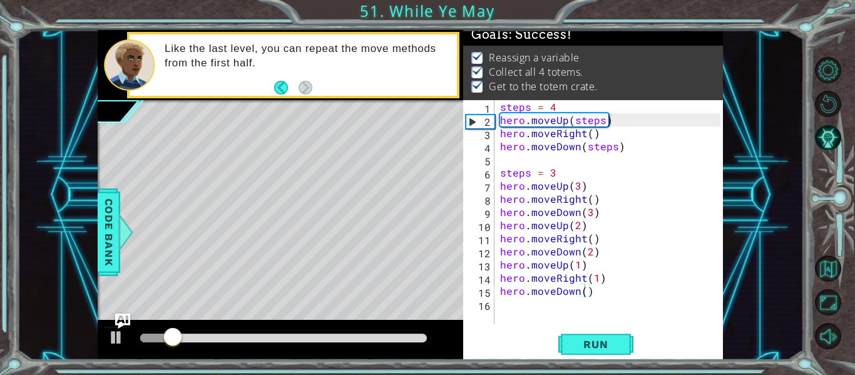
drag, startPoint x: 712, startPoint y: 69, endPoint x: 717, endPoint y: 55, distance: 15.2
click at [717, 55] on div "Goals : Success! Reassign a variable Collect all 4 totems. Get to the totem cra…" at bounding box center [593, 65] width 260 height 70
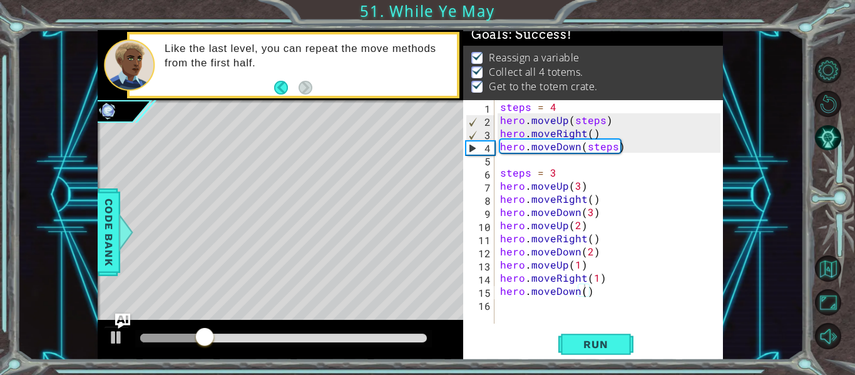
scroll to position [18, 0]
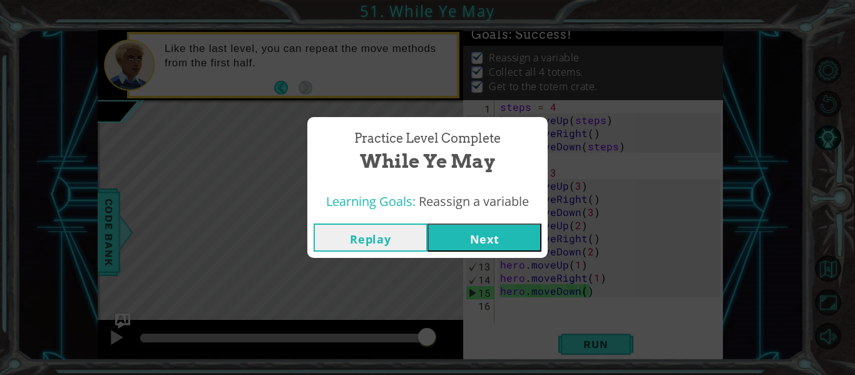
click at [463, 251] on button "Next" at bounding box center [485, 237] width 114 height 28
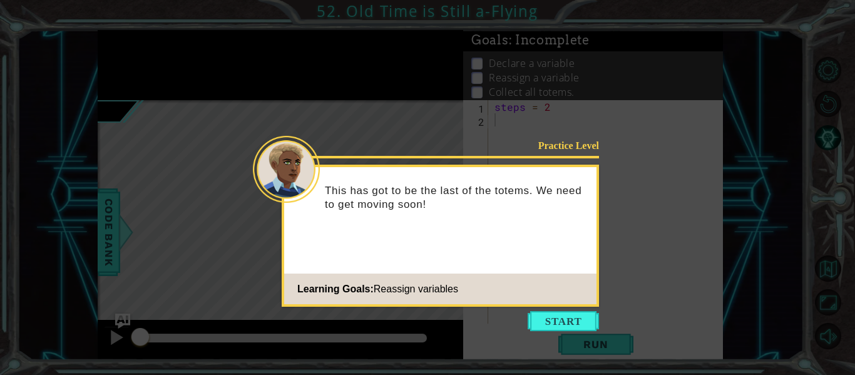
drag, startPoint x: 554, startPoint y: 319, endPoint x: 552, endPoint y: 312, distance: 6.5
click at [552, 312] on button "Start" at bounding box center [563, 321] width 71 height 20
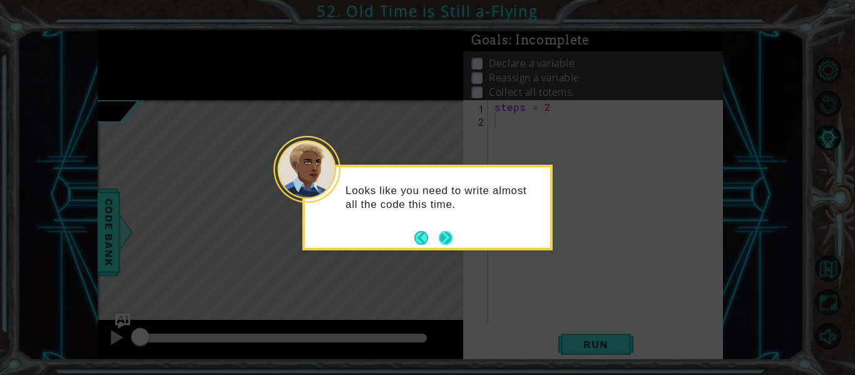
click at [443, 237] on button "Next" at bounding box center [446, 238] width 14 height 14
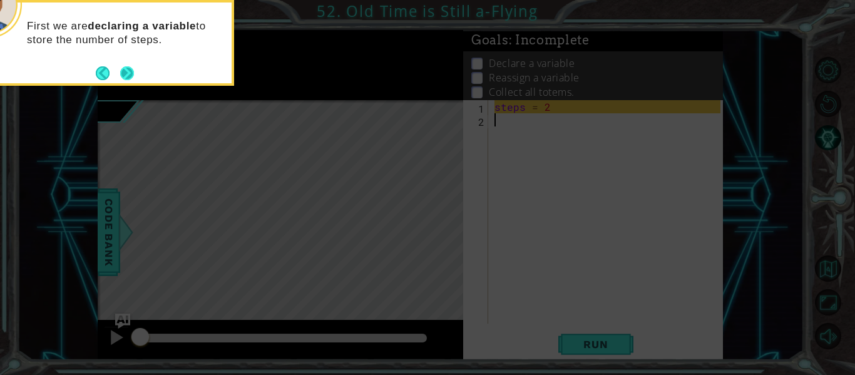
click at [131, 68] on button "Next" at bounding box center [127, 73] width 14 height 14
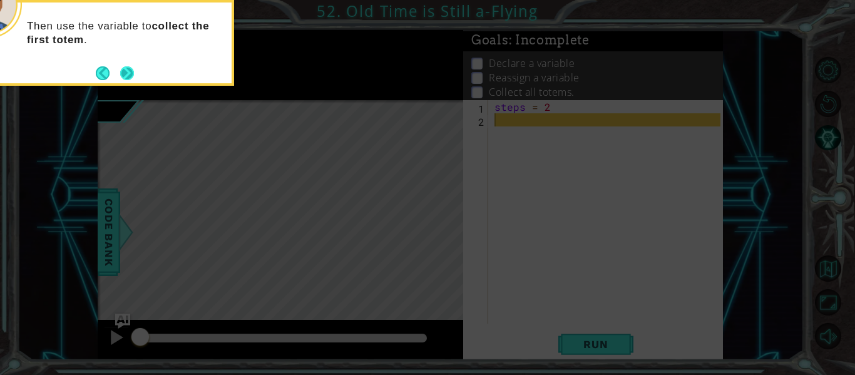
click at [126, 76] on button "Next" at bounding box center [127, 73] width 14 height 14
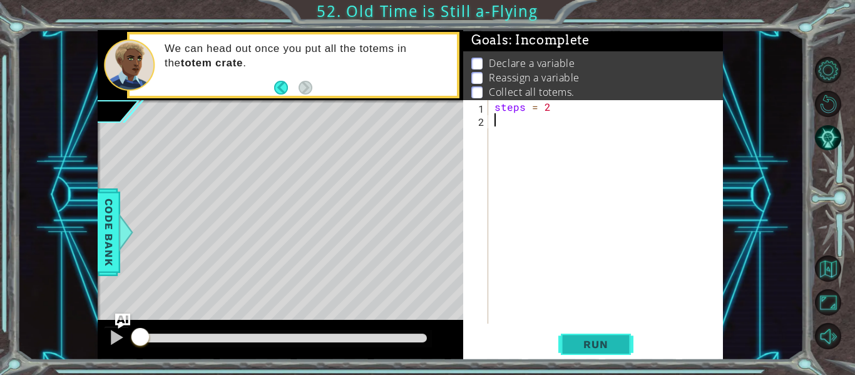
click at [579, 342] on span "Run" at bounding box center [595, 344] width 49 height 13
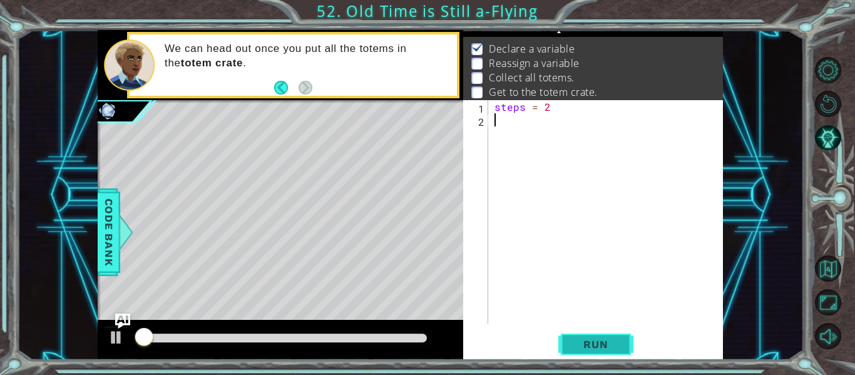
scroll to position [18, 0]
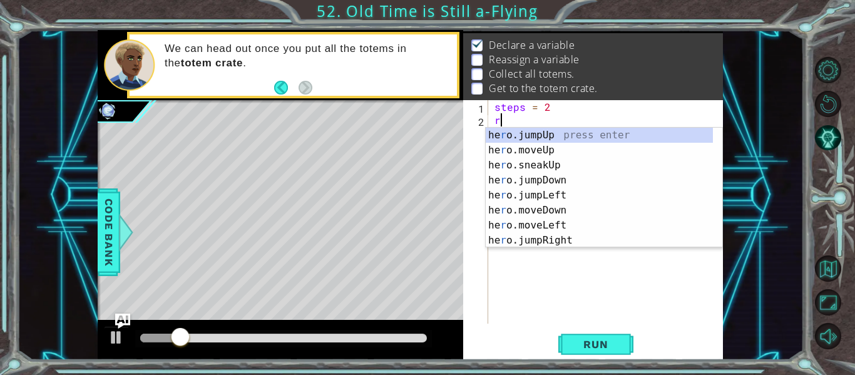
type textarea "r"
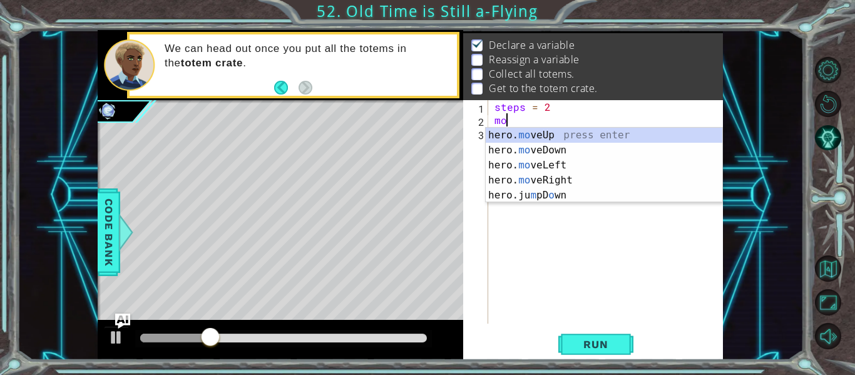
scroll to position [0, 1]
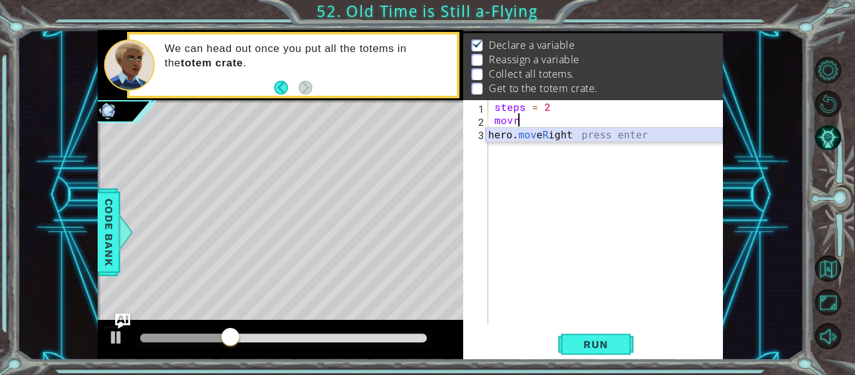
click at [576, 136] on div "hero. mov e R ight press enter" at bounding box center [604, 150] width 237 height 45
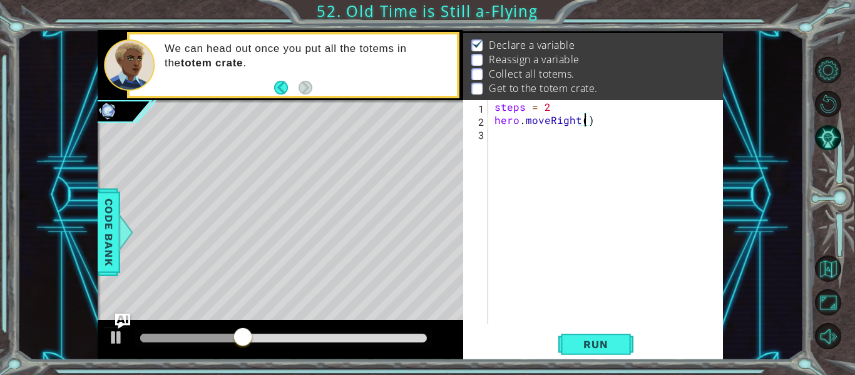
scroll to position [0, 6]
type textarea "hero.moveRight(2)"
click at [605, 346] on span "Run" at bounding box center [595, 344] width 49 height 13
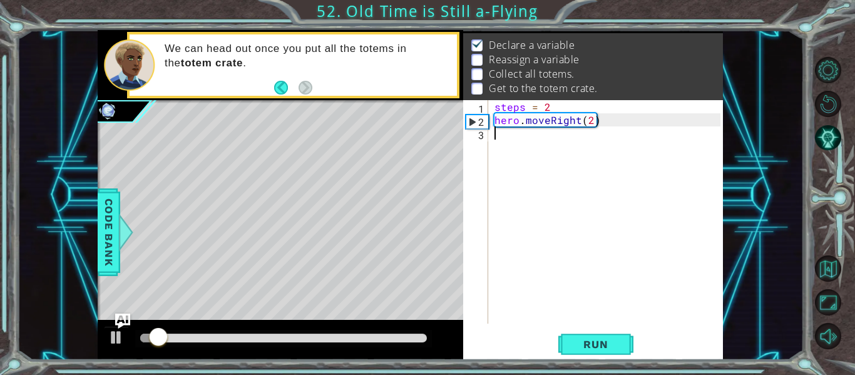
click at [503, 141] on div "steps = 2 hero . moveRight ( 2 )" at bounding box center [609, 225] width 235 height 250
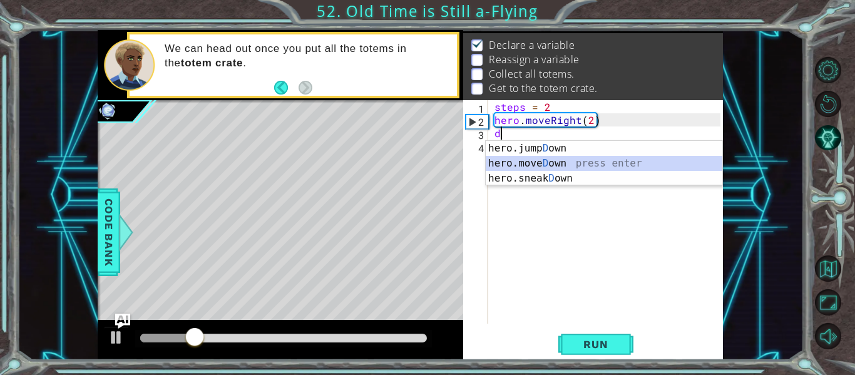
click at [548, 164] on div "hero.jump D own press enter hero.[PERSON_NAME] own press enter hero.sneak D own…" at bounding box center [604, 178] width 237 height 75
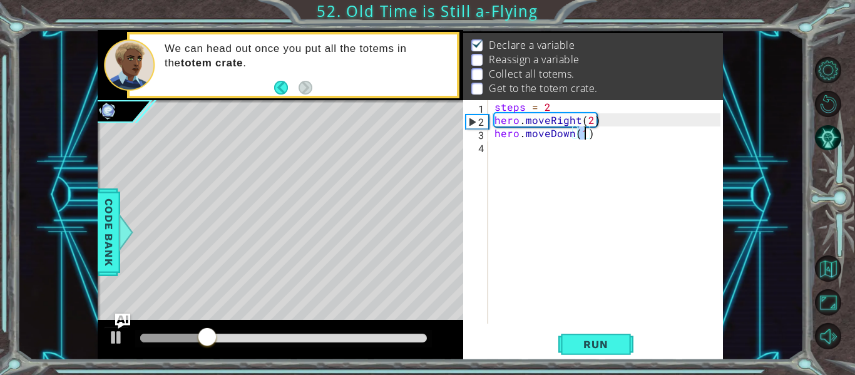
type textarea "hero.moveDown()"
click at [501, 150] on div "steps = 2 hero . moveRight ( 2 ) hero . moveDown ( )" at bounding box center [609, 225] width 235 height 250
click at [600, 347] on span "Run" at bounding box center [595, 344] width 49 height 13
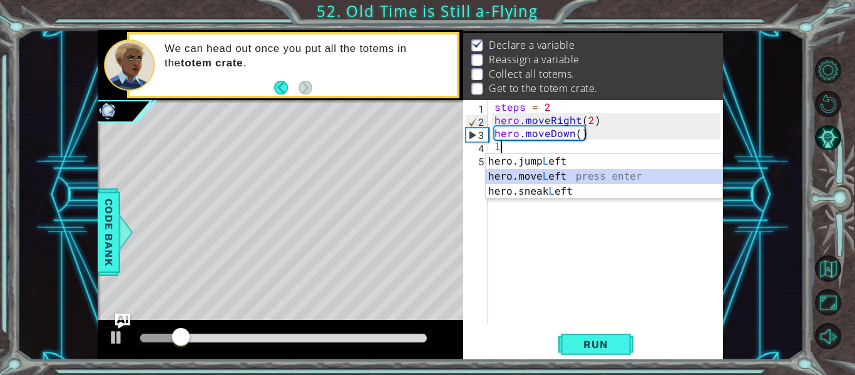
click at [533, 179] on div "hero.jump L eft press enter hero.move L eft press enter hero.sneak L eft press …" at bounding box center [604, 191] width 237 height 75
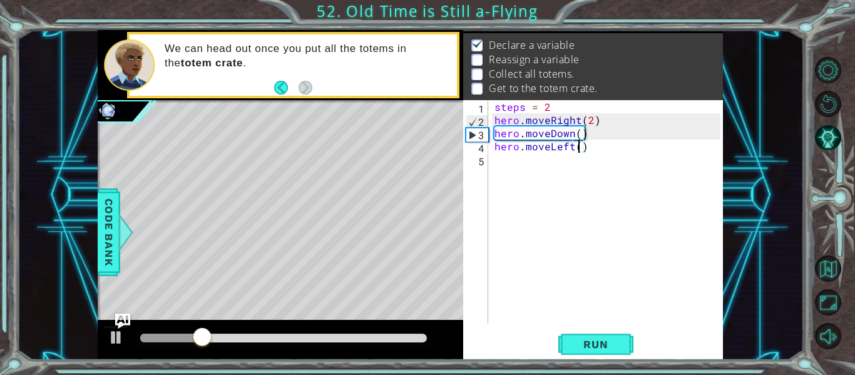
scroll to position [0, 6]
type textarea "hero.moveLeft(2)"
click at [618, 345] on span "Run" at bounding box center [595, 344] width 49 height 13
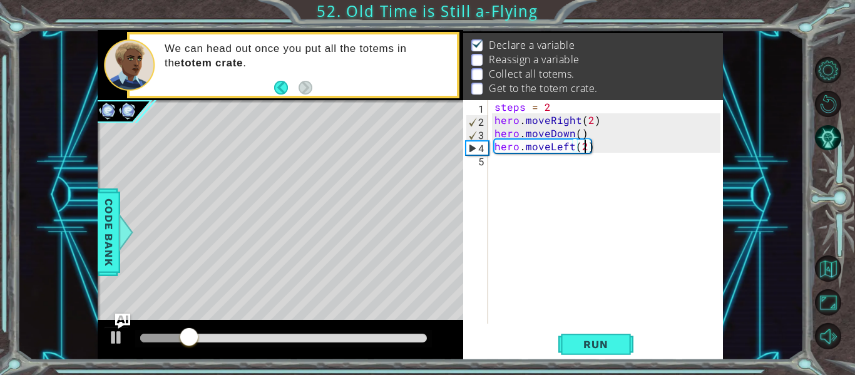
click at [504, 173] on div "steps = 2 hero . moveRight ( 2 ) hero . moveDown ( ) hero . moveLeft ( 2 )" at bounding box center [609, 225] width 235 height 250
type textarea "r"
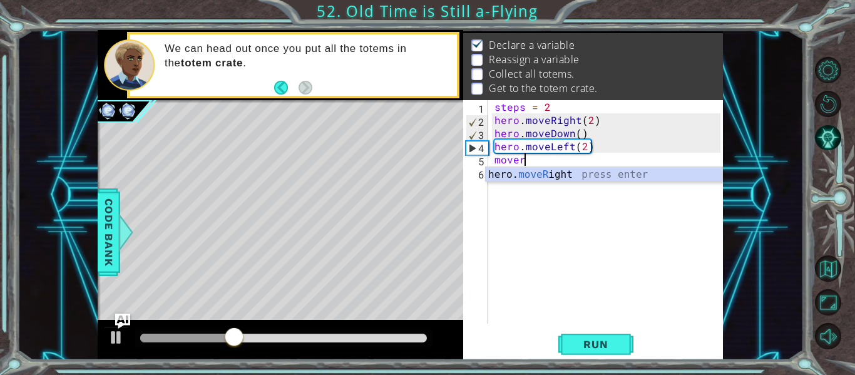
scroll to position [0, 1]
click at [570, 175] on div "hero. moveR ight press enter" at bounding box center [604, 189] width 237 height 45
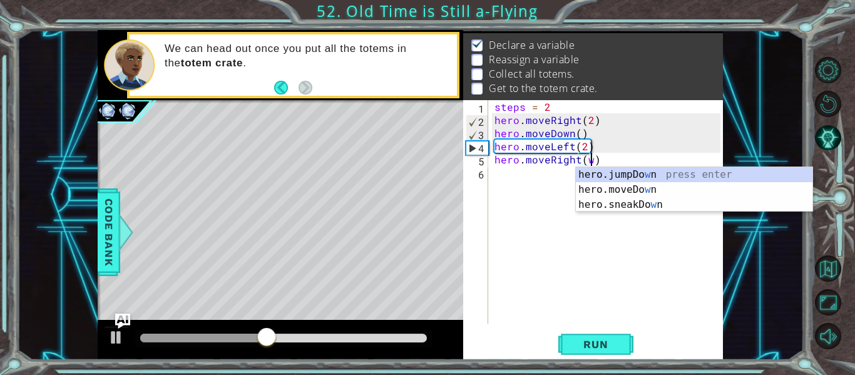
scroll to position [0, 6]
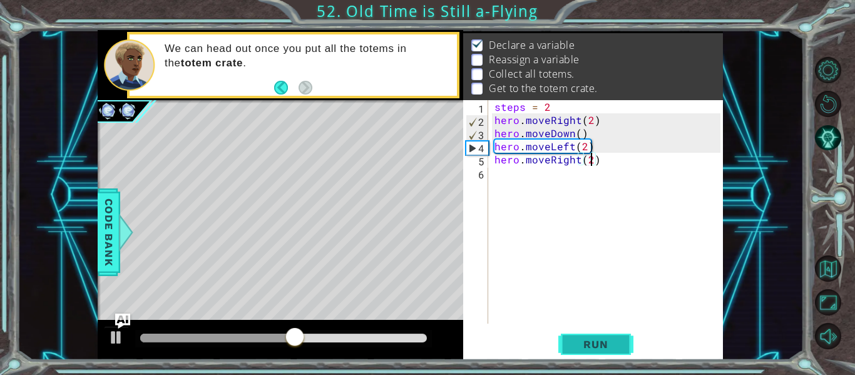
click at [589, 351] on button "Run" at bounding box center [595, 345] width 75 height 26
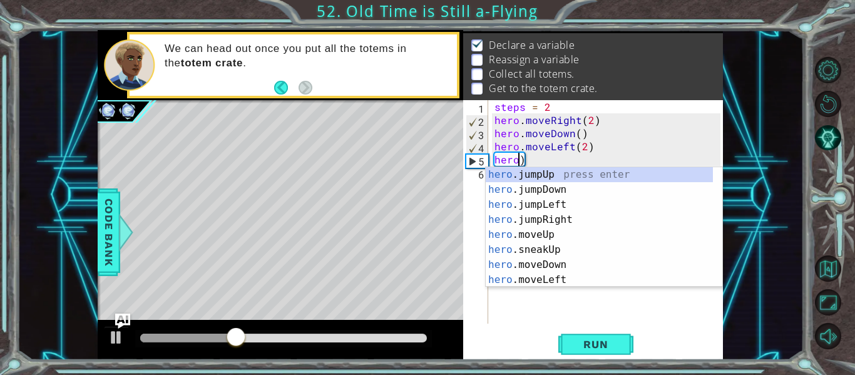
type textarea "her)"
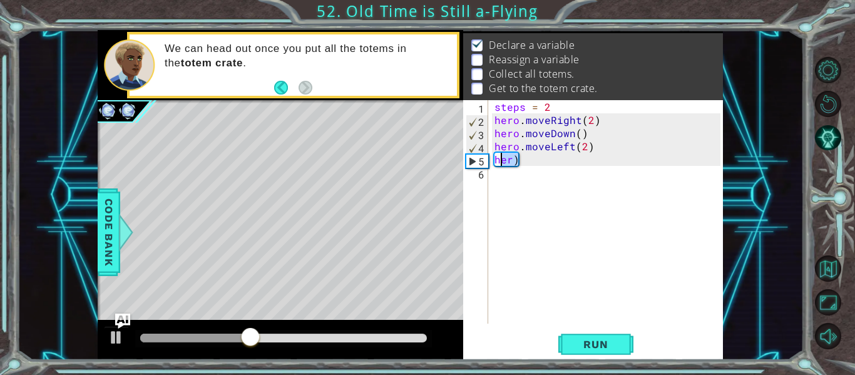
drag, startPoint x: 516, startPoint y: 163, endPoint x: 493, endPoint y: 160, distance: 23.4
click at [493, 160] on div "steps = 2 hero . moveRight ( 2 ) hero . moveDown ( ) hero . moveLeft ( 2 ) her )" at bounding box center [609, 225] width 235 height 250
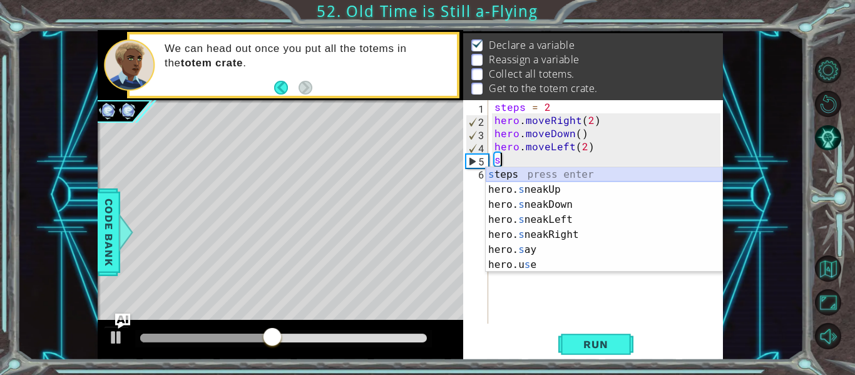
click at [516, 173] on div "s teps press enter hero. s neakUp press enter hero. s neakDown press enter hero…" at bounding box center [604, 234] width 237 height 135
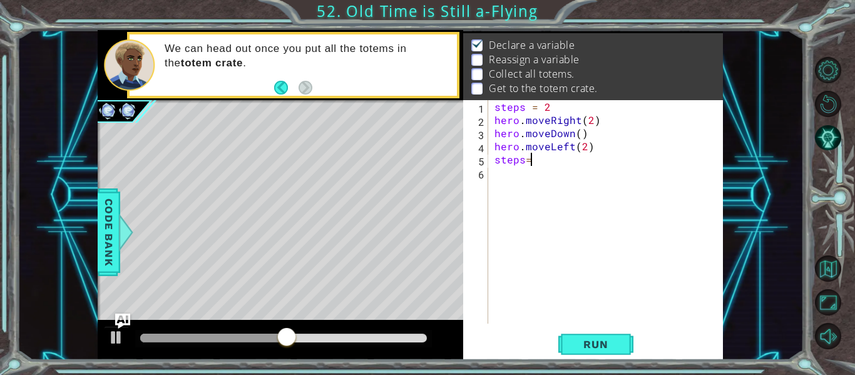
scroll to position [0, 2]
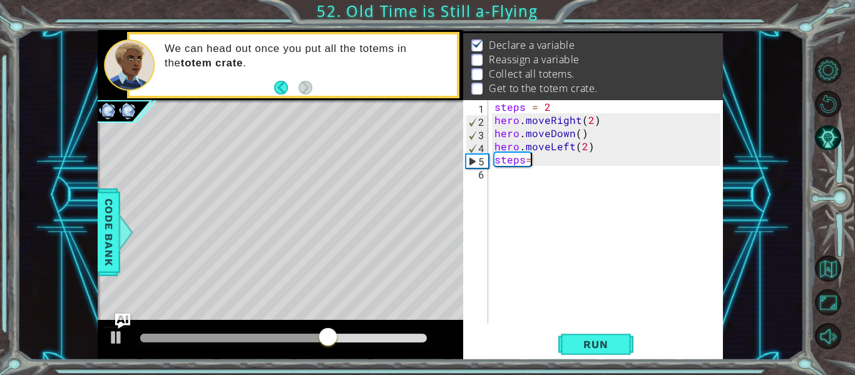
type textarea "steps=2"
click at [500, 179] on div "steps = 2 hero . moveRight ( 2 ) hero . moveDown ( ) hero . moveLeft ( 2 ) step…" at bounding box center [609, 225] width 235 height 250
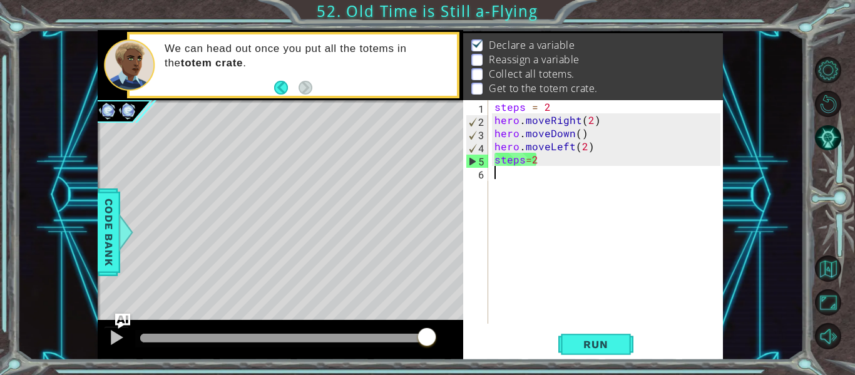
type textarea "r"
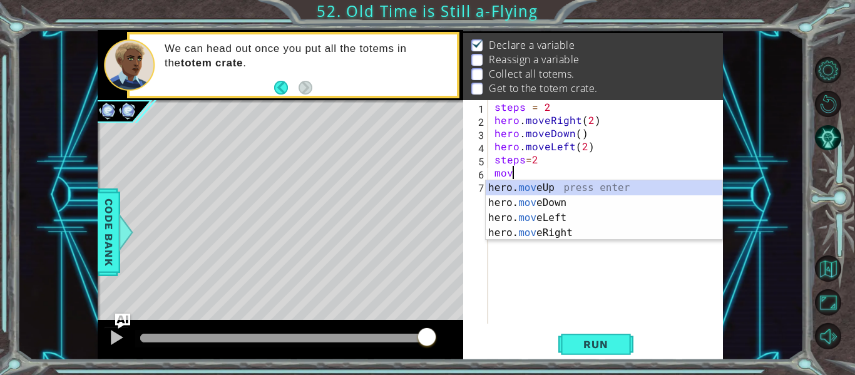
scroll to position [0, 1]
click at [564, 231] on div "hero. move Up press enter hero. move Down press enter hero. move Left press ent…" at bounding box center [604, 225] width 237 height 90
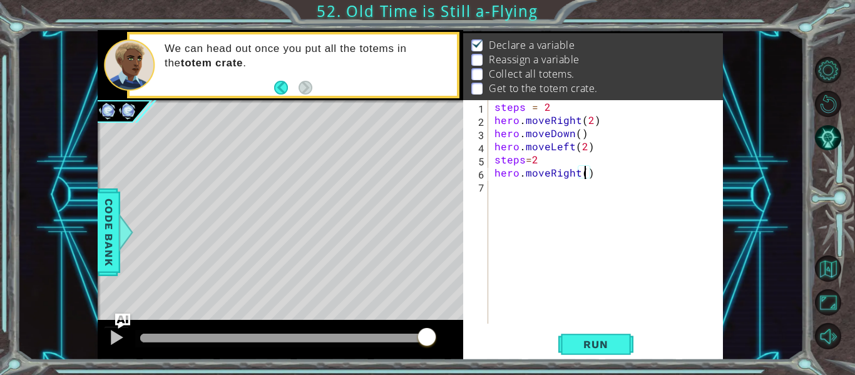
type textarea "hero.moveRight(2)"
click at [508, 195] on div "steps = 2 hero . moveRight ( 2 ) hero . moveDown ( ) hero . moveLeft ( 2 ) step…" at bounding box center [609, 225] width 235 height 250
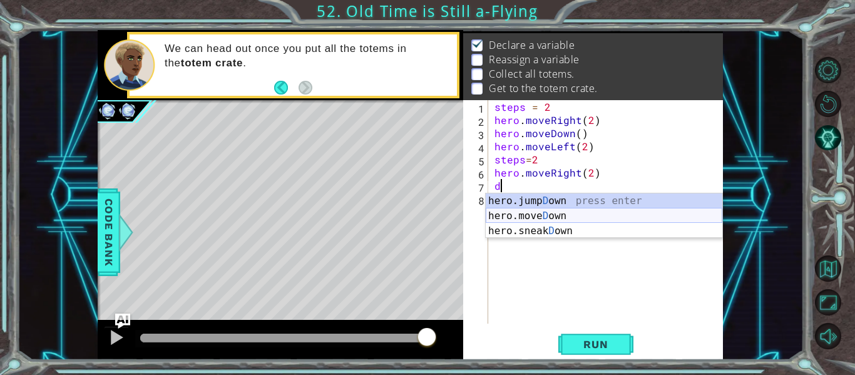
click at [555, 217] on div "hero.jump D own press enter hero.[PERSON_NAME] own press enter hero.sneak D own…" at bounding box center [604, 230] width 237 height 75
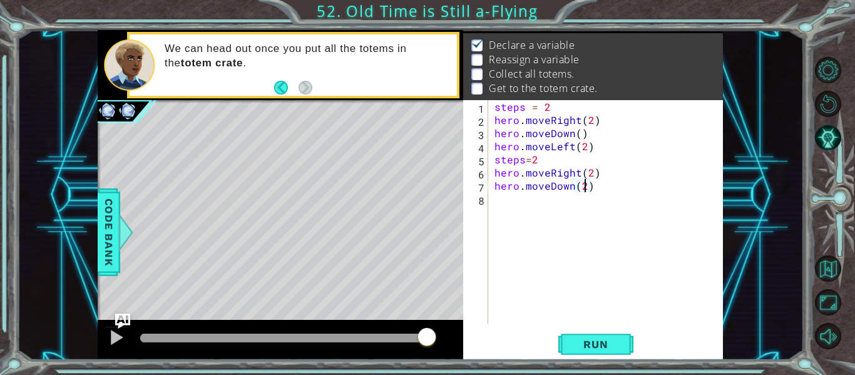
scroll to position [0, 6]
click at [583, 336] on button "Run" at bounding box center [595, 345] width 75 height 26
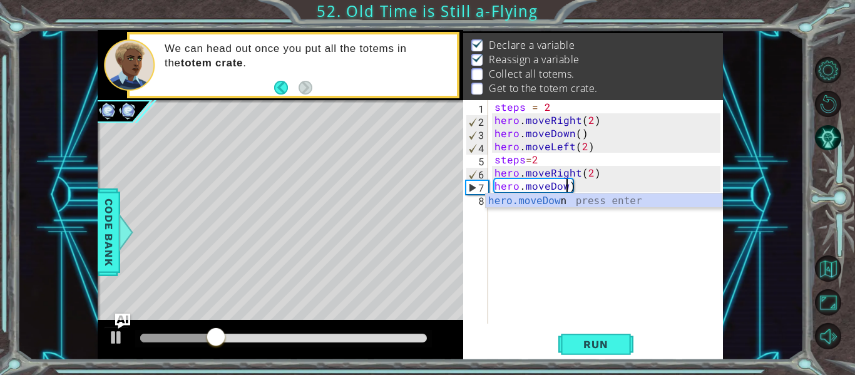
scroll to position [0, 4]
type textarea "hero.moveD)"
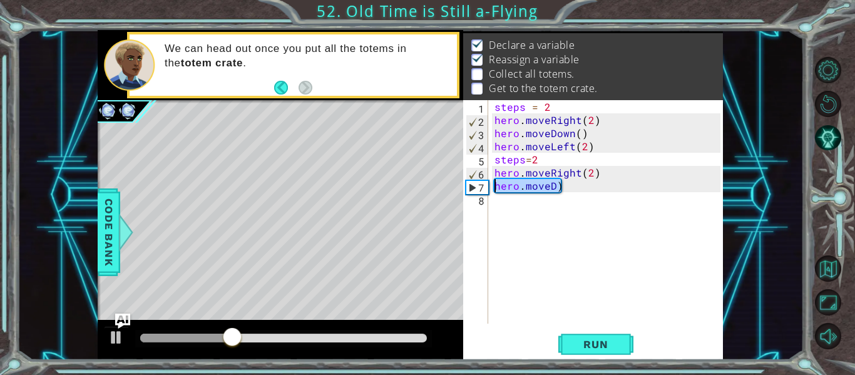
drag, startPoint x: 577, startPoint y: 182, endPoint x: 483, endPoint y: 192, distance: 94.4
click at [483, 192] on div "hero.moveD) 1 2 3 4 5 6 7 8 steps = 2 hero . moveRight ( 2 ) hero . moveDown ( …" at bounding box center [591, 211] width 257 height 223
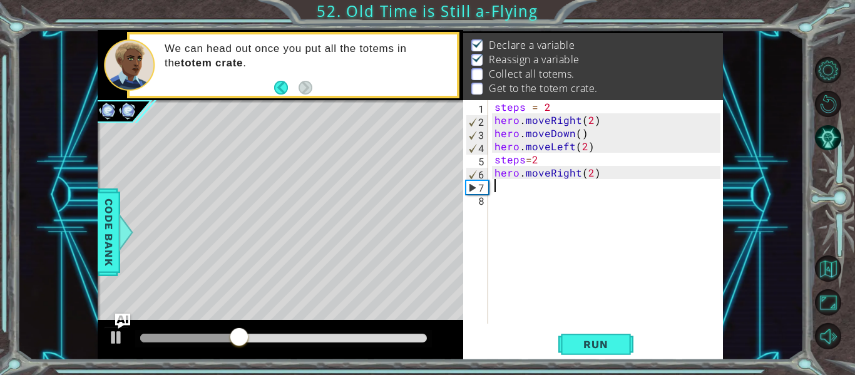
scroll to position [0, 0]
click at [613, 343] on span "Run" at bounding box center [595, 344] width 49 height 13
click at [540, 160] on div "steps = 2 hero . moveRight ( 2 ) hero . moveDown ( ) hero . moveLeft ( 2 ) step…" at bounding box center [609, 225] width 235 height 250
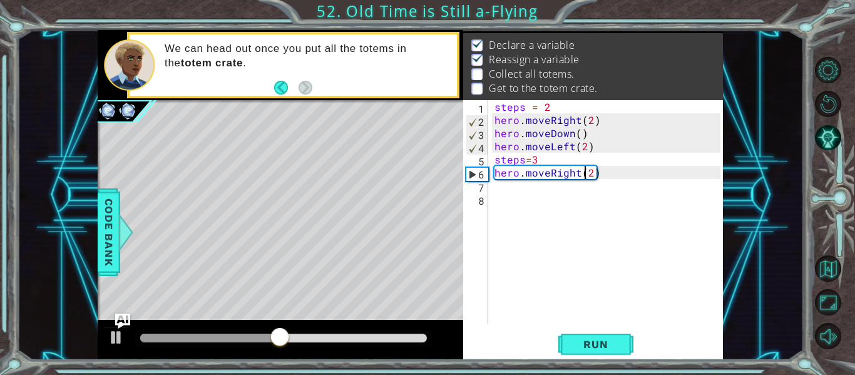
click at [586, 173] on div "steps = 2 hero . moveRight ( 2 ) hero . moveDown ( ) hero . moveLeft ( 2 ) step…" at bounding box center [609, 225] width 235 height 250
click at [588, 175] on div "steps = 2 hero . moveRight ( 2 ) hero . moveDown ( ) hero . moveLeft ( 2 ) step…" at bounding box center [609, 225] width 235 height 250
click at [628, 344] on button "Run" at bounding box center [595, 345] width 75 height 26
click at [541, 158] on div "steps = 2 hero . moveRight ( 2 ) hero . moveDown ( ) hero . moveLeft ( 2 ) step…" at bounding box center [609, 225] width 235 height 250
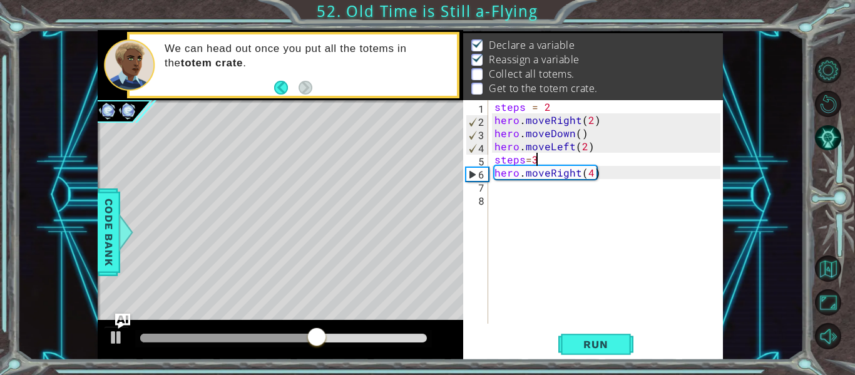
scroll to position [0, 2]
type textarea "steps=4"
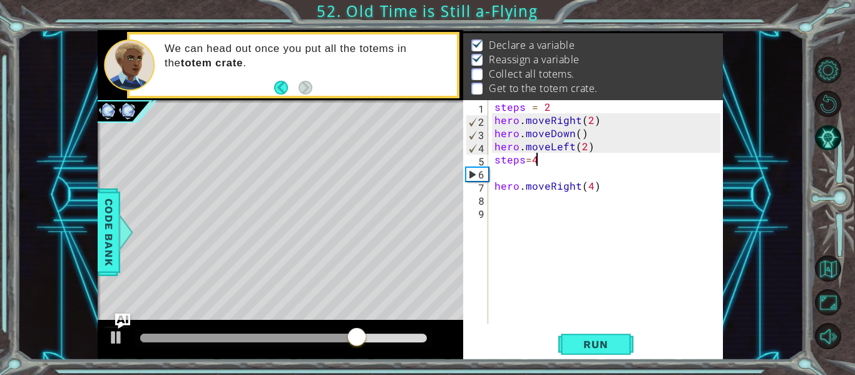
click at [541, 161] on div "steps = 2 hero . moveRight ( 2 ) hero . moveDown ( ) hero . moveLeft ( 2 ) step…" at bounding box center [609, 225] width 235 height 250
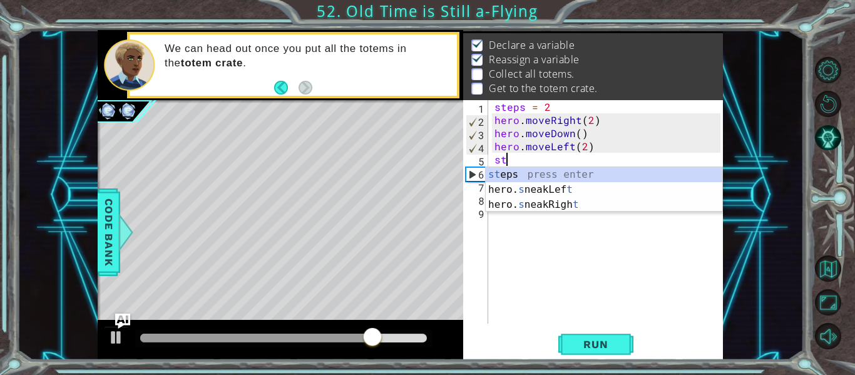
type textarea "s"
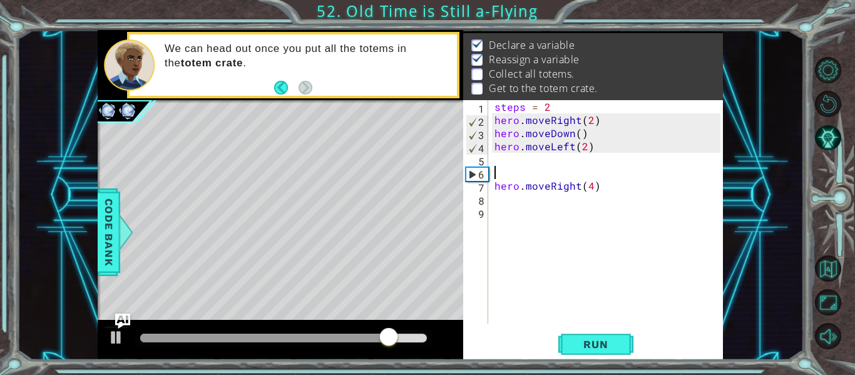
click at [501, 173] on div "steps = 2 hero . moveRight ( 2 ) hero . moveDown ( ) hero . moveLeft ( 2 ) hero…" at bounding box center [609, 225] width 235 height 250
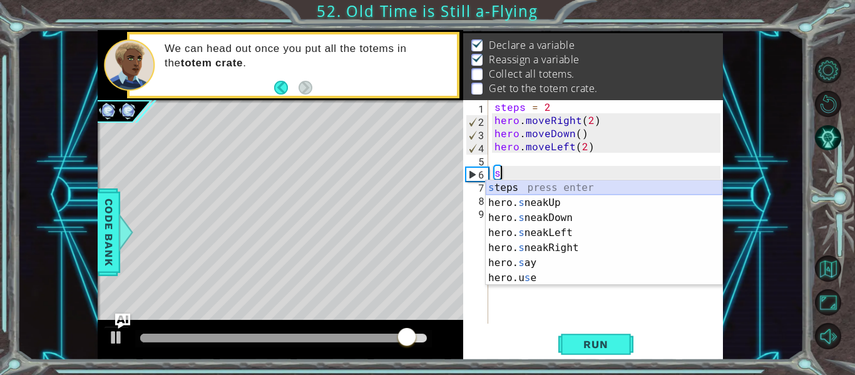
click at [519, 188] on div "s teps press enter hero. s neakUp press enter hero. s neakDown press enter hero…" at bounding box center [604, 247] width 237 height 135
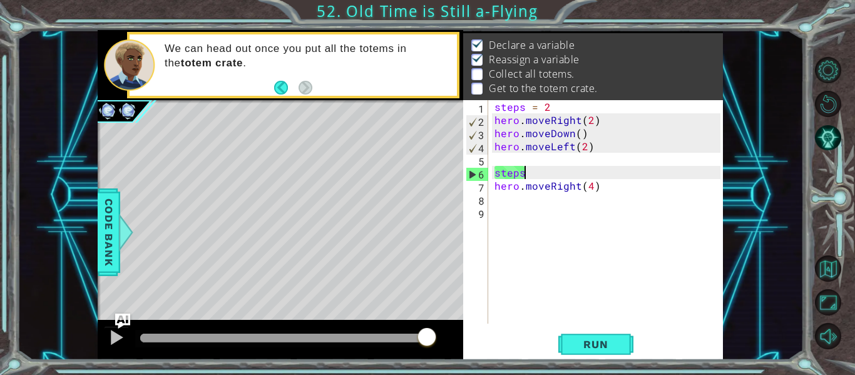
scroll to position [0, 2]
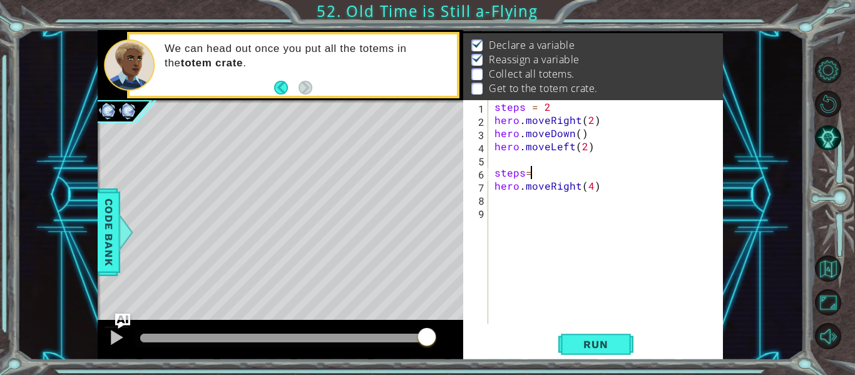
type textarea "steps=4"
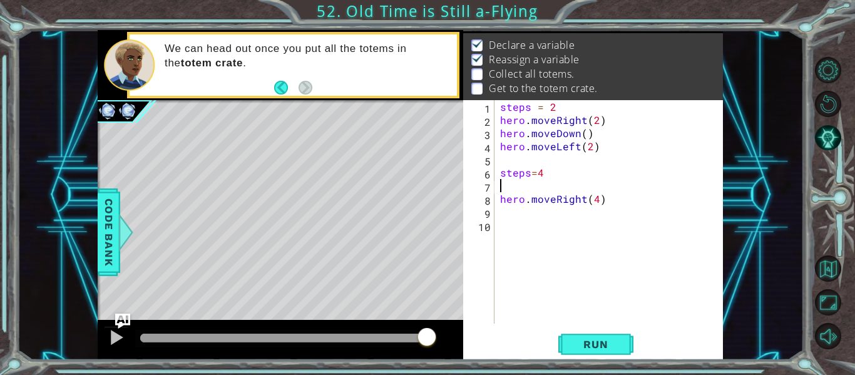
scroll to position [0, 0]
drag, startPoint x: 548, startPoint y: 172, endPoint x: 499, endPoint y: 172, distance: 48.8
click at [499, 172] on div "steps = 2 hero . moveRight ( 2 ) hero . moveDown ( ) hero . moveLeft ( 2 ) step…" at bounding box center [612, 225] width 229 height 250
type textarea "steps=4"
click at [504, 189] on div "steps = 2 hero . moveRight ( 2 ) hero . moveDown ( ) hero . moveLeft ( 2 ) hero…" at bounding box center [612, 225] width 229 height 250
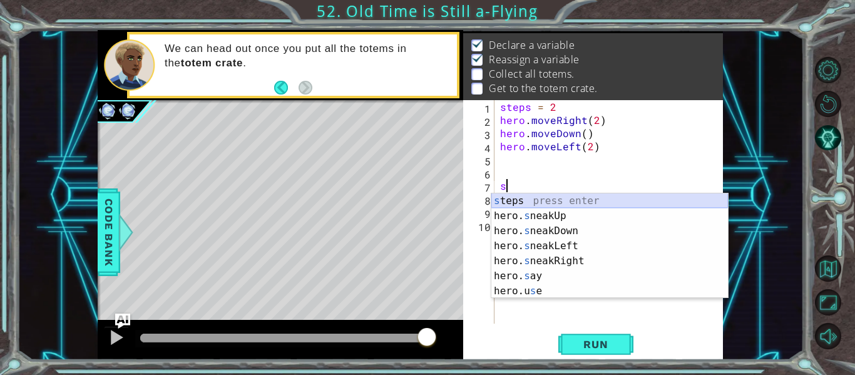
click at [516, 203] on div "s teps press enter hero. s neakUp press enter hero. s neakDown press enter hero…" at bounding box center [609, 260] width 237 height 135
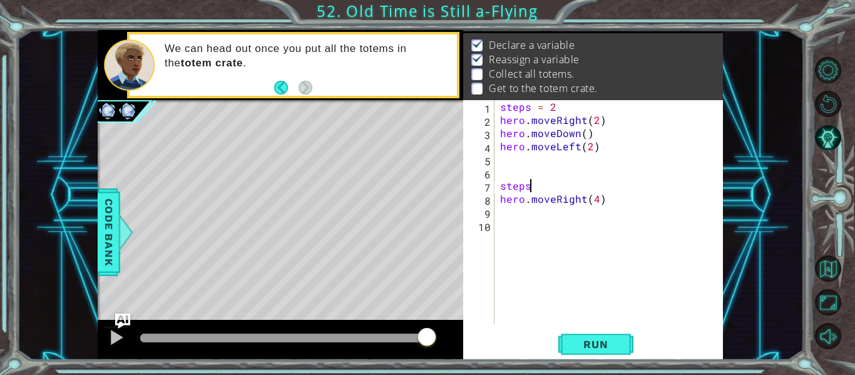
scroll to position [0, 2]
type textarea "steps=4"
click at [598, 341] on span "Run" at bounding box center [595, 344] width 49 height 13
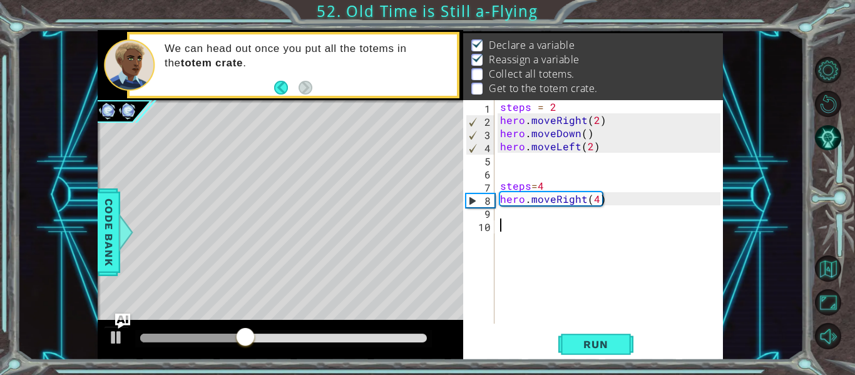
click at [503, 220] on div "steps = 2 hero . moveRight ( 2 ) hero . moveDown ( ) hero . moveLeft ( 2 ) step…" at bounding box center [612, 225] width 229 height 250
click at [501, 215] on div "steps = 2 hero . moveRight ( 2 ) hero . moveDown ( ) hero . moveLeft ( 2 ) step…" at bounding box center [612, 225] width 229 height 250
click at [601, 123] on div "steps = 2 hero . moveRight ( 2 ) hero . moveDown ( ) hero . moveLeft ( 2 ) step…" at bounding box center [612, 225] width 229 height 250
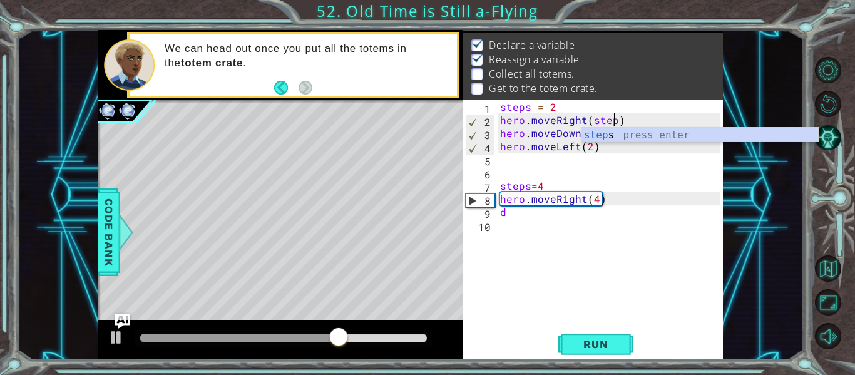
type textarea "hero.moveRight(steps)"
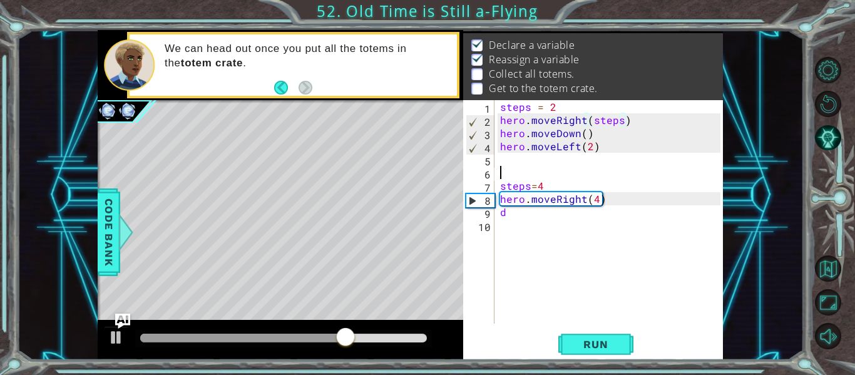
click at [609, 168] on div "steps = 2 hero . moveRight ( steps ) hero . moveDown ( ) hero . moveLeft ( 2 ) …" at bounding box center [612, 225] width 229 height 250
click at [590, 151] on div "steps = 2 hero . moveRight ( steps ) hero . moveDown ( ) hero . moveLeft ( 2 ) …" at bounding box center [612, 225] width 229 height 250
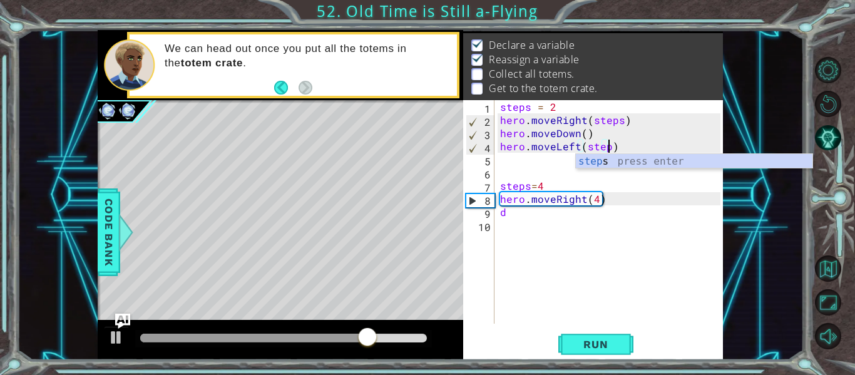
scroll to position [0, 7]
click at [530, 185] on div "steps = 2 hero . moveRight ( steps ) hero . moveDown ( ) hero . moveLeft ( step…" at bounding box center [612, 225] width 229 height 250
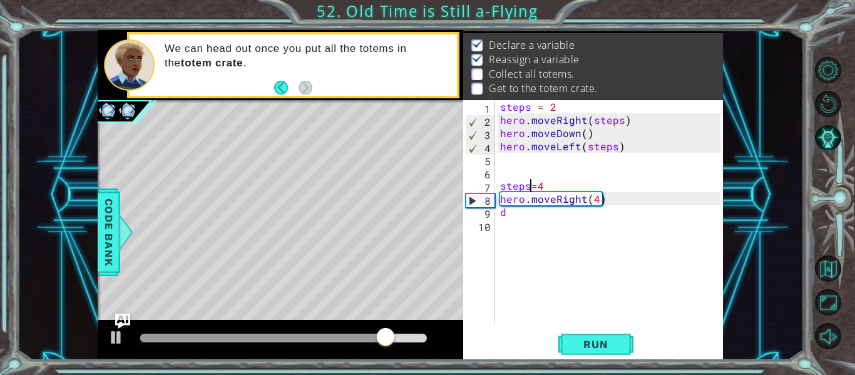
scroll to position [0, 2]
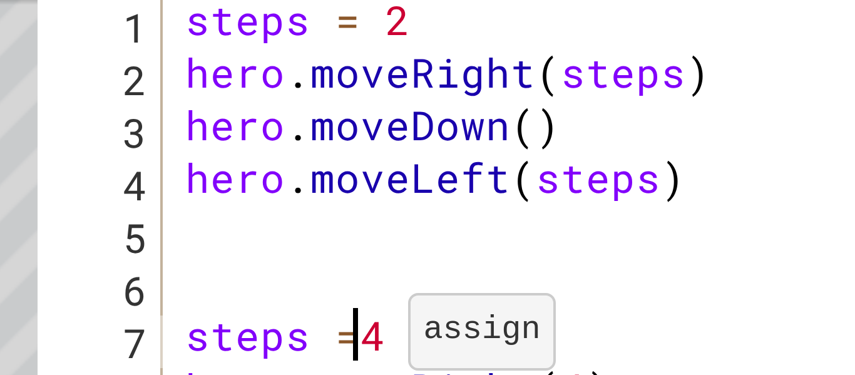
click at [540, 188] on div "steps = 2 hero . moveRight ( steps ) hero . moveDown ( ) hero . moveLeft ( step…" at bounding box center [612, 225] width 229 height 250
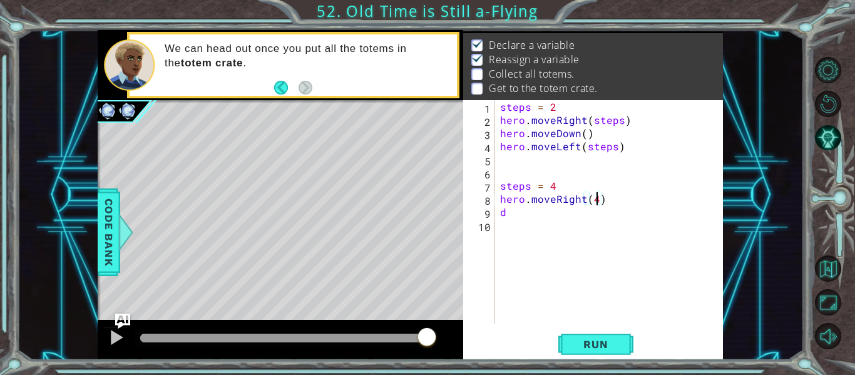
click at [595, 202] on div "steps = 2 hero . moveRight ( steps ) hero . moveDown ( ) hero . moveLeft ( step…" at bounding box center [612, 225] width 229 height 250
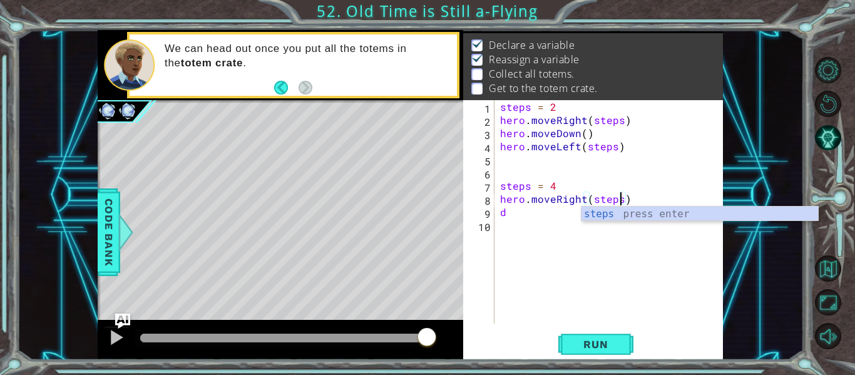
scroll to position [0, 8]
type textarea "hero.moveRight(steps)"
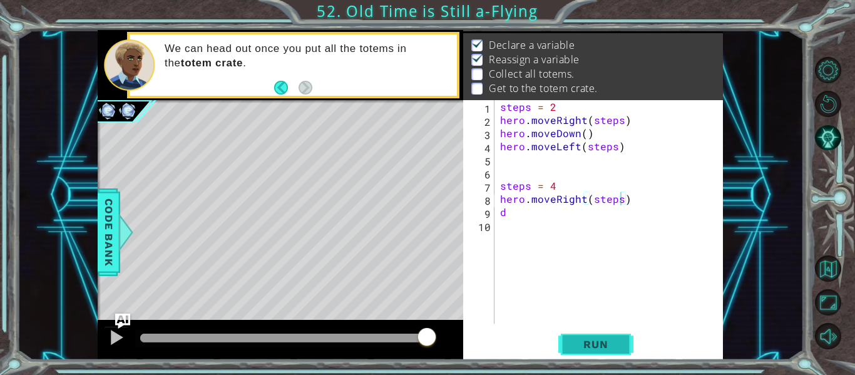
click at [597, 349] on span "Run" at bounding box center [595, 344] width 49 height 13
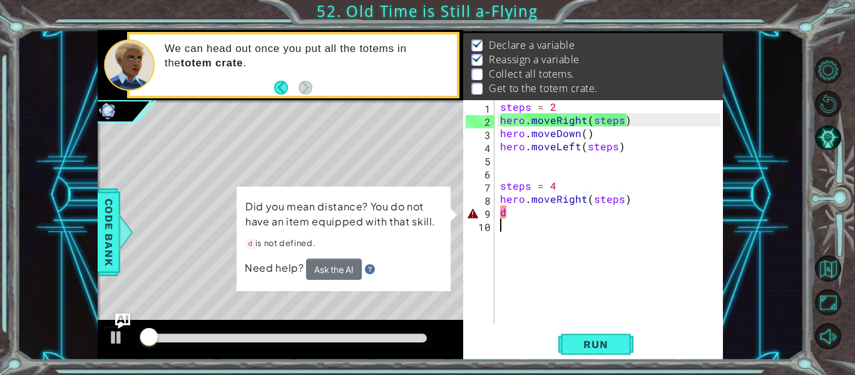
click at [520, 220] on div "steps = 2 hero . moveRight ( steps ) hero . moveDown ( ) hero . moveLeft ( step…" at bounding box center [612, 225] width 229 height 250
type textarea "d"
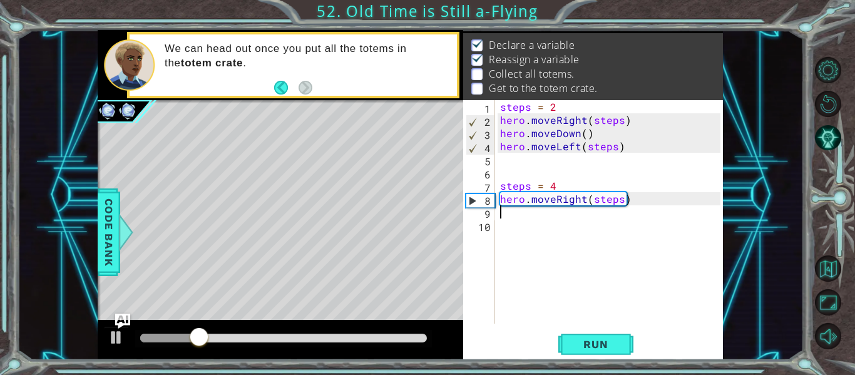
click at [511, 212] on div "steps = 2 hero . moveRight ( steps ) hero . moveDown ( ) hero . moveLeft ( step…" at bounding box center [612, 225] width 229 height 250
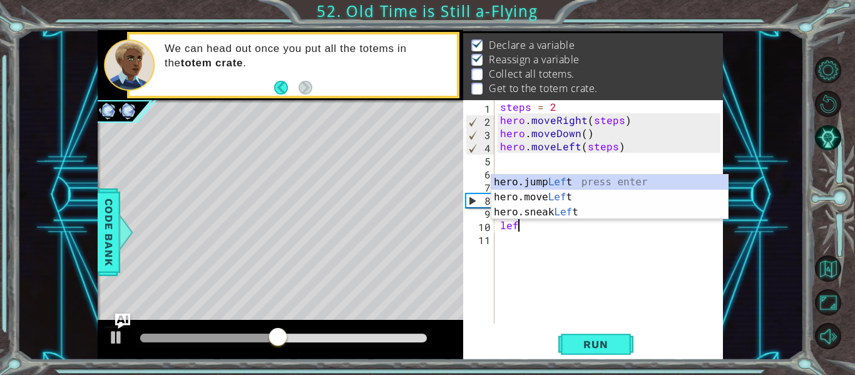
scroll to position [0, 7]
click at [555, 193] on div "hero.jump Left press enter hero.move Left press enter hero.sneak Left press ent…" at bounding box center [609, 212] width 237 height 75
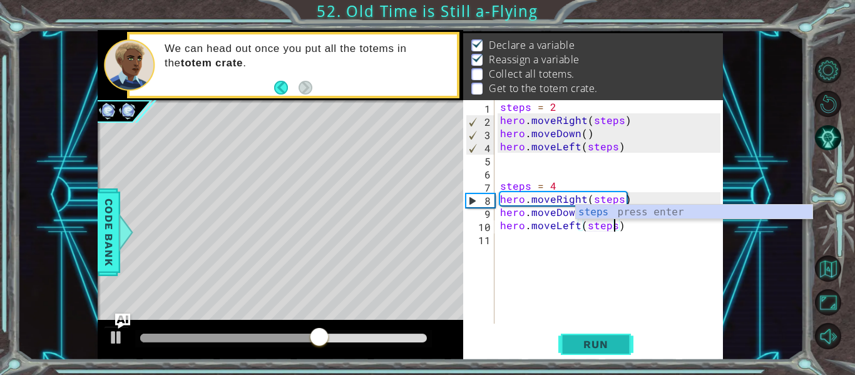
type textarea "hero.moveLeft(steps)"
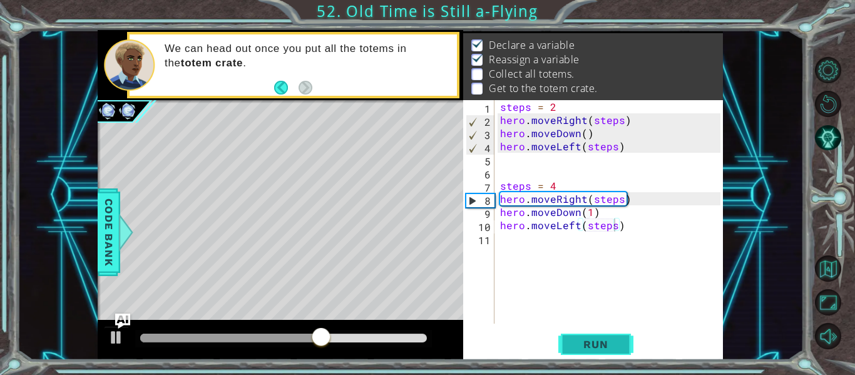
click at [575, 337] on button "Run" at bounding box center [595, 345] width 75 height 26
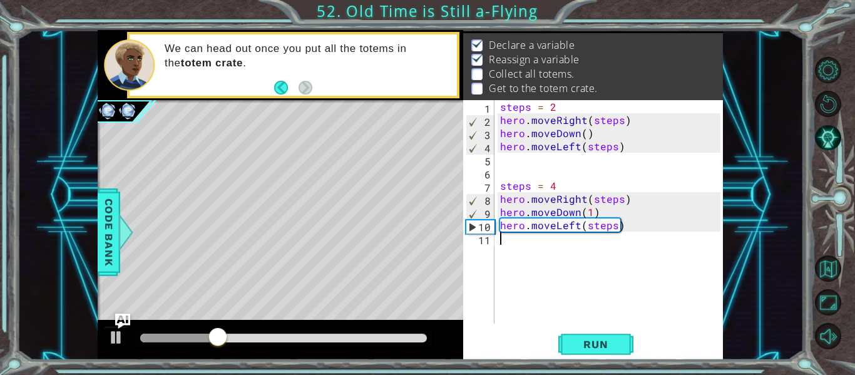
click at [504, 236] on div "steps = 2 hero . moveRight ( steps ) hero . moveDown ( ) hero . moveLeft ( step…" at bounding box center [612, 225] width 229 height 250
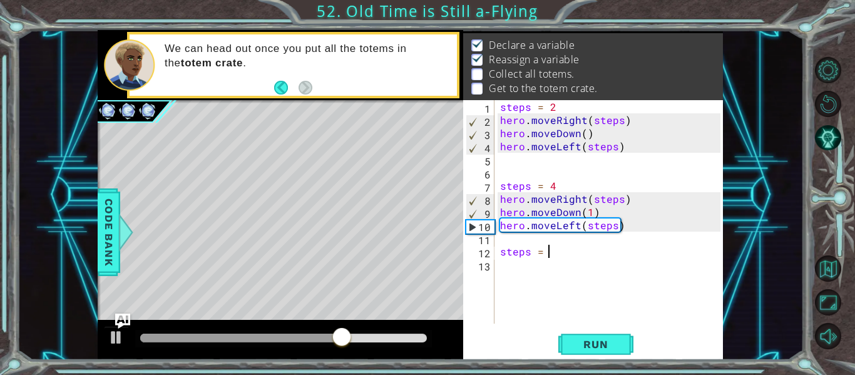
type textarea "steps = 6"
click at [500, 264] on div "steps = 2 hero . moveRight ( steps ) hero . moveDown ( ) hero . moveLeft ( step…" at bounding box center [612, 225] width 229 height 250
click at [619, 344] on span "Run" at bounding box center [595, 344] width 49 height 13
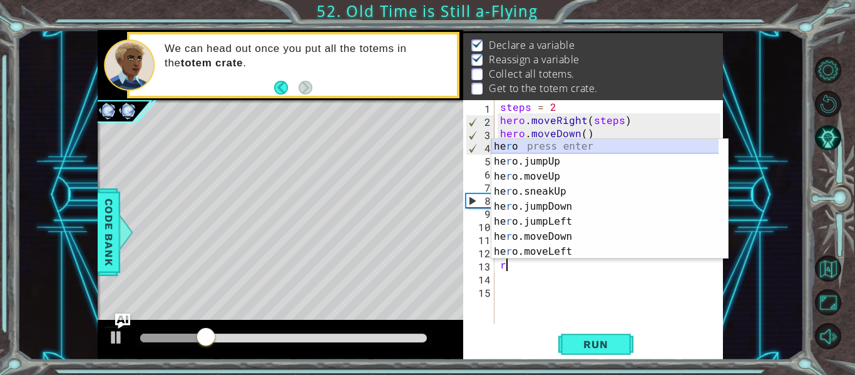
click at [517, 151] on div "he r o press enter he r o.jumpUp press enter he r o.moveUp press enter he r o.s…" at bounding box center [609, 214] width 237 height 150
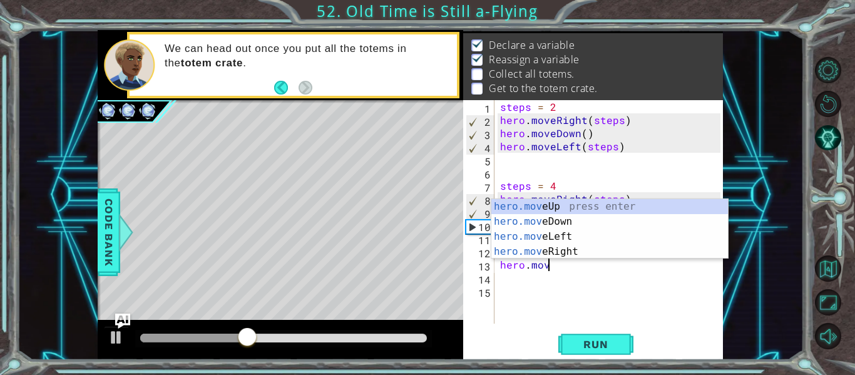
scroll to position [0, 3]
click at [571, 253] on div "hero.move Up press enter hero.move Down press enter hero.move Left press enter …" at bounding box center [609, 244] width 237 height 90
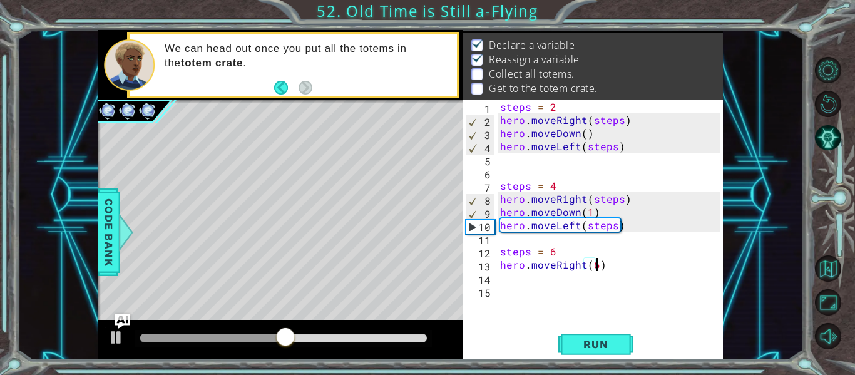
scroll to position [0, 6]
type textarea "hero.moveRight(6)"
click at [588, 342] on span "Run" at bounding box center [595, 344] width 49 height 13
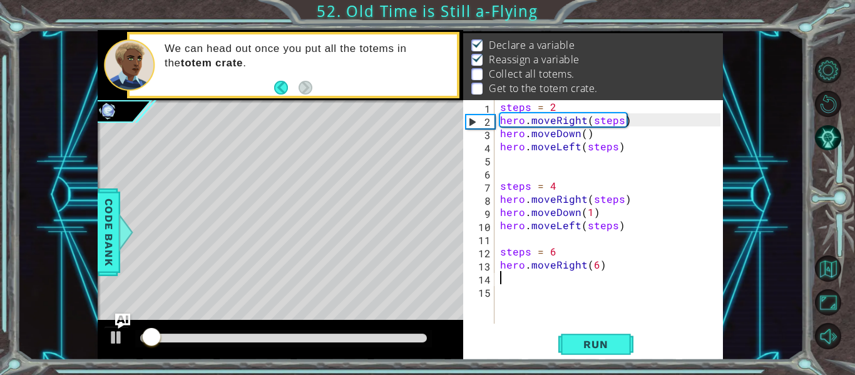
click at [510, 282] on div "steps = 2 hero . moveRight ( steps ) hero . moveDown ( ) hero . moveLeft ( step…" at bounding box center [612, 225] width 229 height 250
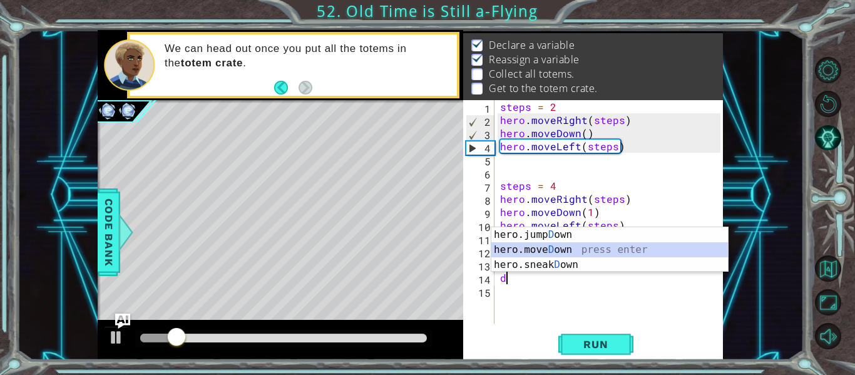
click at [545, 250] on div "hero.jump D own press enter hero.[PERSON_NAME] own press enter hero.sneak D own…" at bounding box center [609, 264] width 237 height 75
type textarea "hero.moveDown(1)"
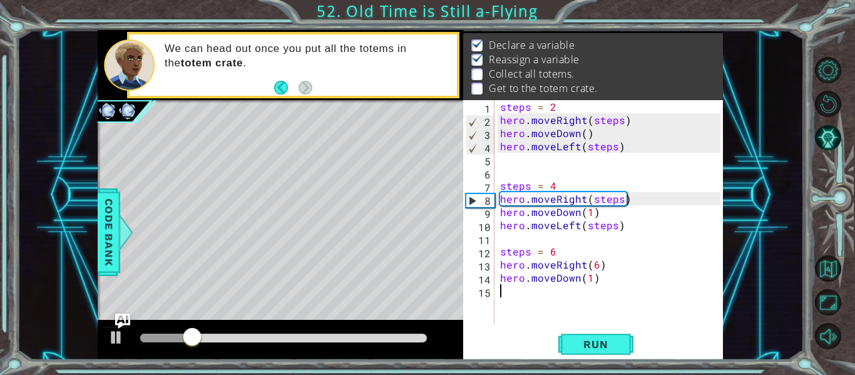
click at [506, 293] on div "steps = 2 hero . moveRight ( steps ) hero . moveDown ( ) hero . moveLeft ( step…" at bounding box center [612, 225] width 229 height 250
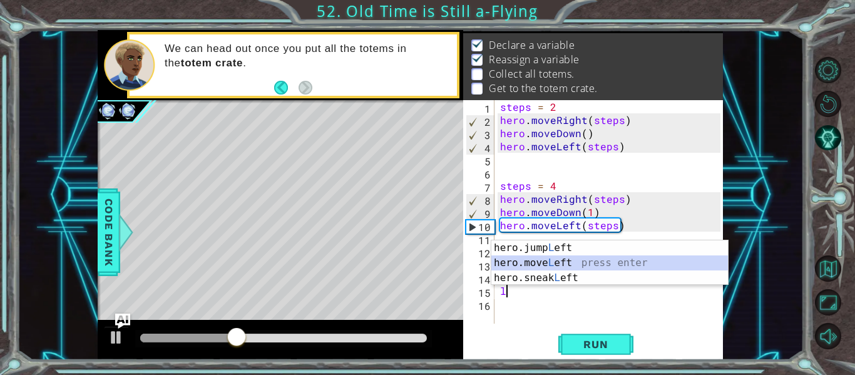
click at [548, 264] on div "hero.jump L eft press enter hero.move L eft press enter hero.sneak L eft press …" at bounding box center [609, 277] width 237 height 75
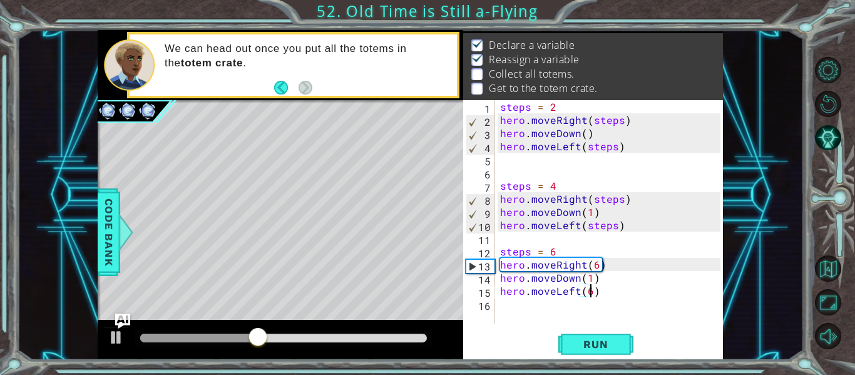
scroll to position [0, 6]
type textarea "hero.moveLeft(6)"
click at [598, 339] on span "Run" at bounding box center [595, 344] width 49 height 13
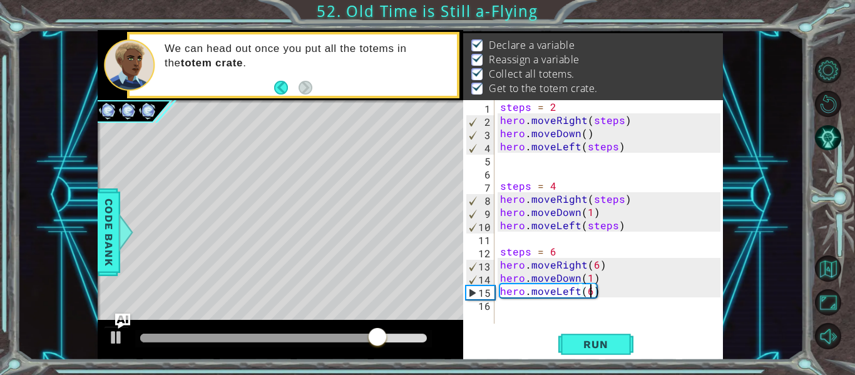
scroll to position [0, 0]
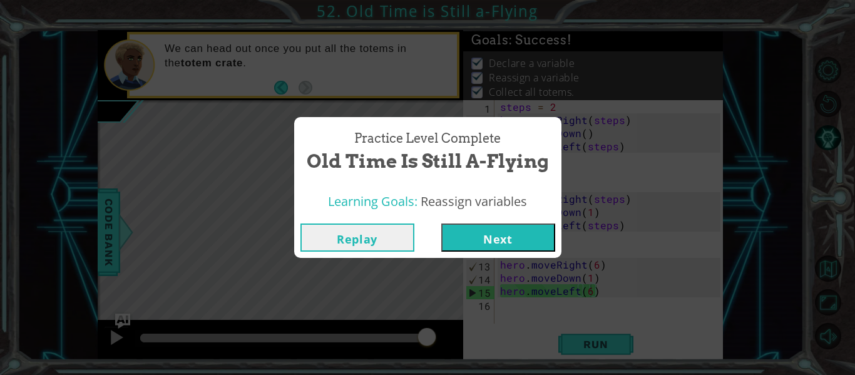
click at [523, 250] on button "Next" at bounding box center [498, 237] width 114 height 28
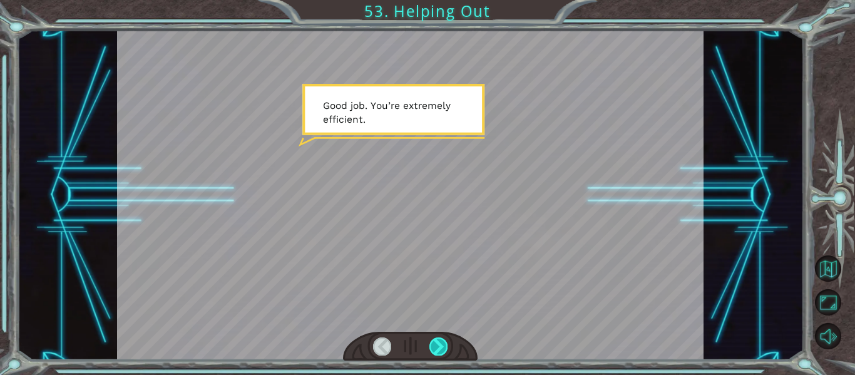
click at [439, 342] on div at bounding box center [438, 346] width 18 height 18
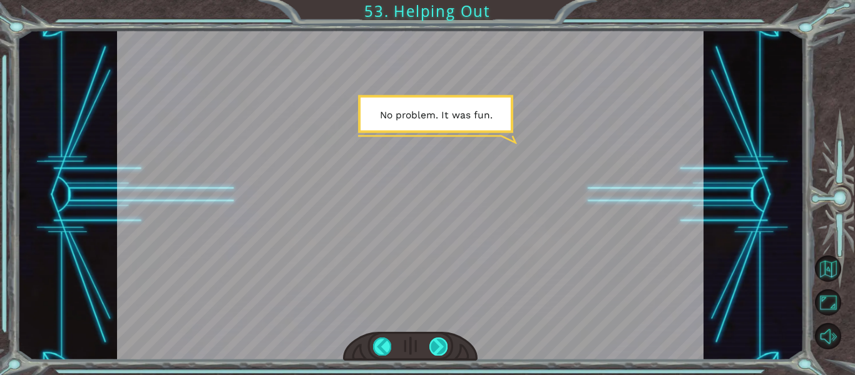
click at [439, 342] on div at bounding box center [438, 346] width 18 height 18
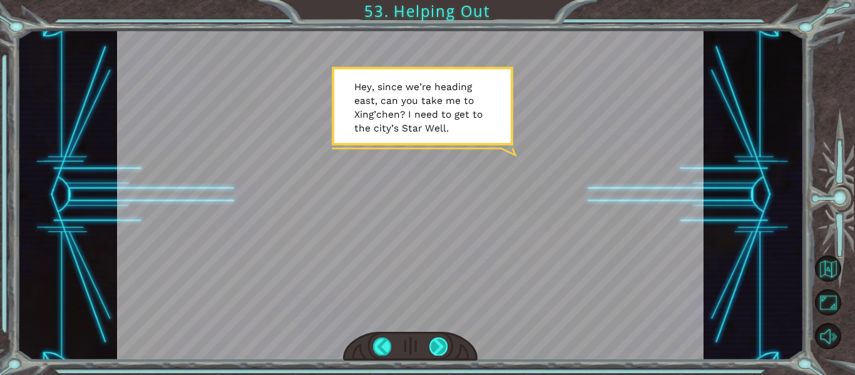
click at [439, 342] on div at bounding box center [438, 346] width 18 height 18
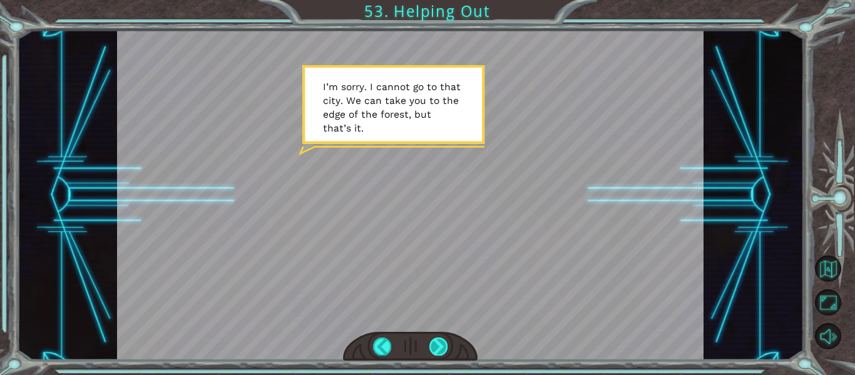
click at [431, 342] on div at bounding box center [438, 346] width 18 height 18
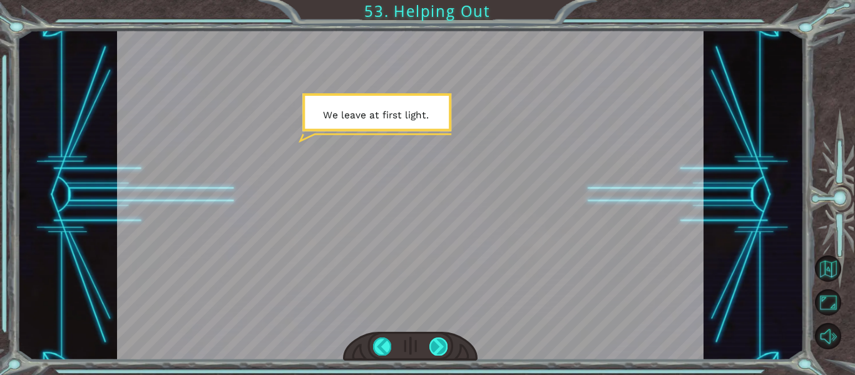
click at [431, 342] on div at bounding box center [438, 346] width 18 height 18
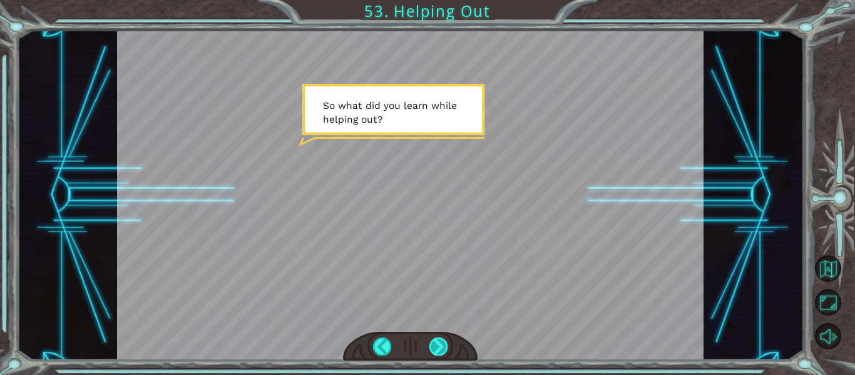
click at [440, 341] on div at bounding box center [438, 346] width 18 height 18
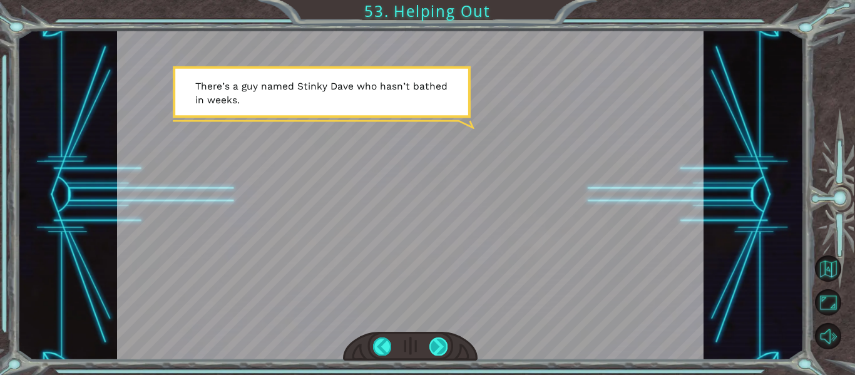
click at [441, 339] on div at bounding box center [438, 346] width 18 height 18
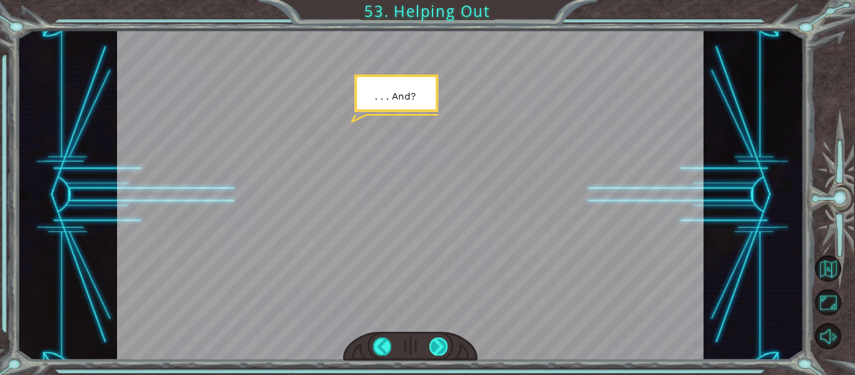
click at [441, 339] on div at bounding box center [438, 346] width 18 height 18
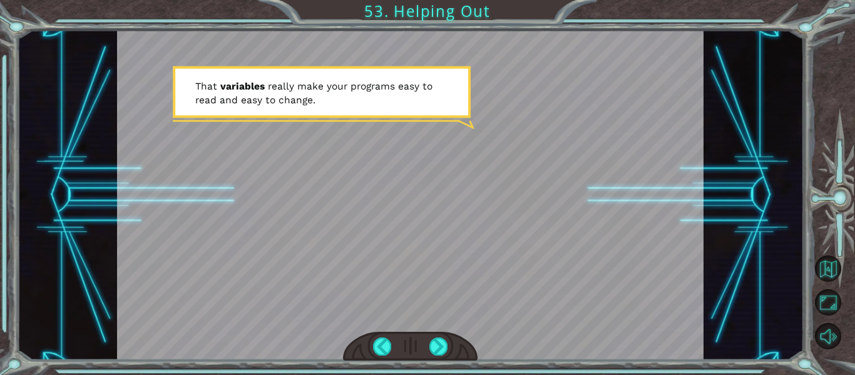
click at [449, 336] on div at bounding box center [410, 346] width 135 height 29
click at [439, 351] on div at bounding box center [438, 346] width 18 height 18
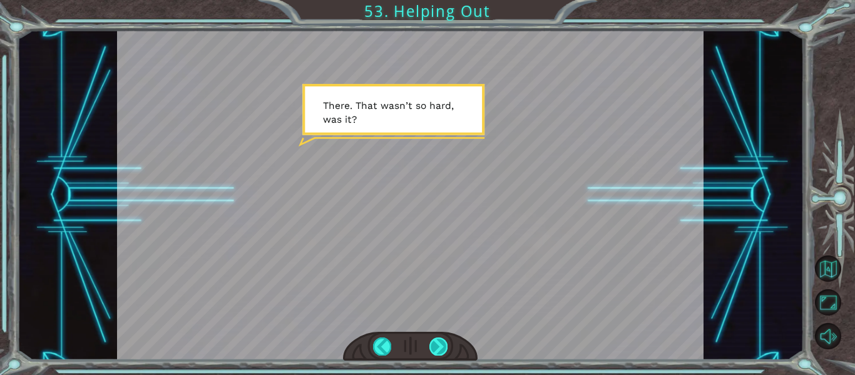
click at [441, 350] on div at bounding box center [438, 346] width 18 height 18
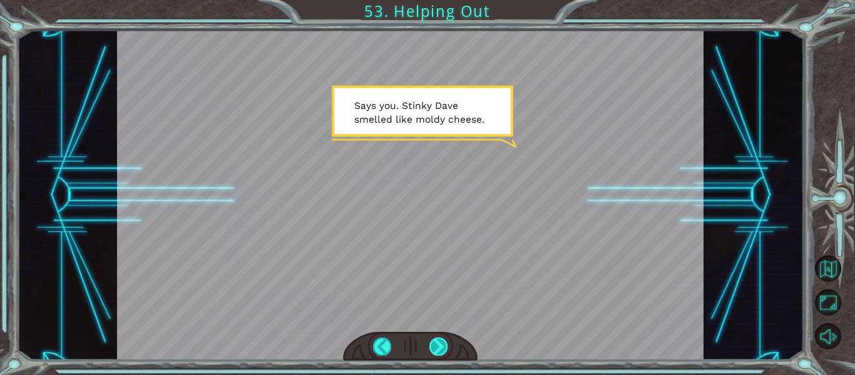
click at [441, 346] on div at bounding box center [438, 346] width 18 height 18
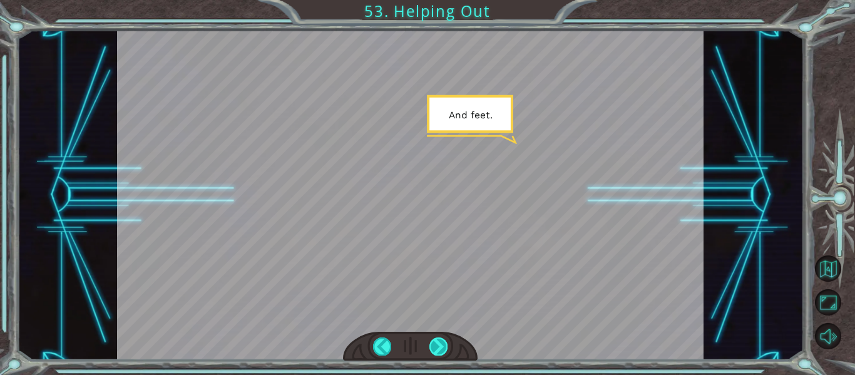
click at [444, 346] on div at bounding box center [438, 346] width 18 height 18
click at [446, 346] on div at bounding box center [438, 346] width 18 height 18
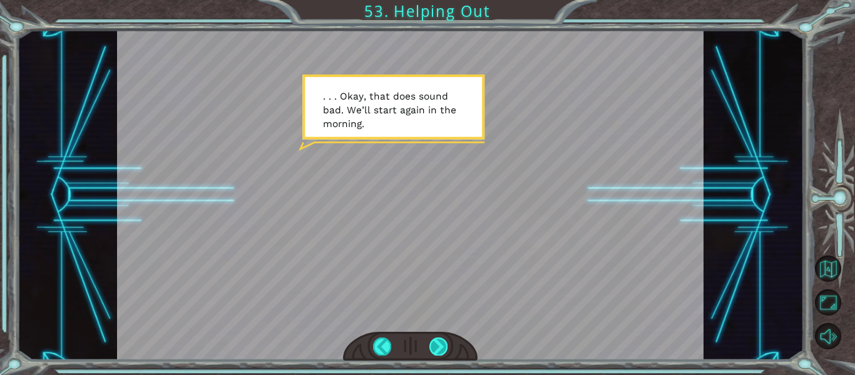
click at [441, 347] on div at bounding box center [438, 346] width 18 height 18
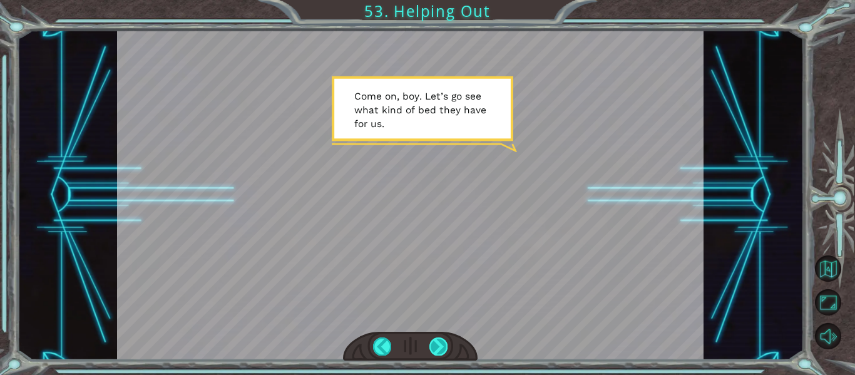
click at [441, 347] on div at bounding box center [438, 346] width 18 height 18
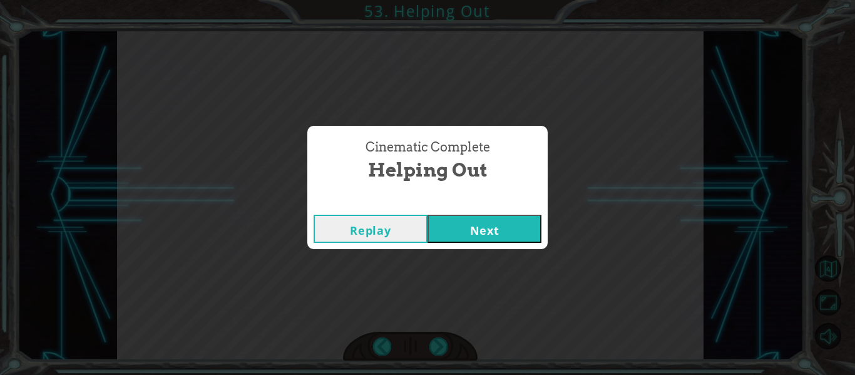
click at [478, 232] on button "Next" at bounding box center [485, 229] width 114 height 28
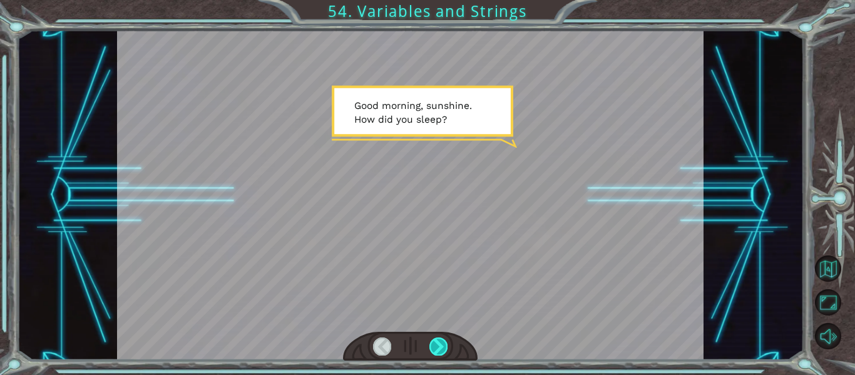
click at [440, 341] on div at bounding box center [438, 346] width 18 height 18
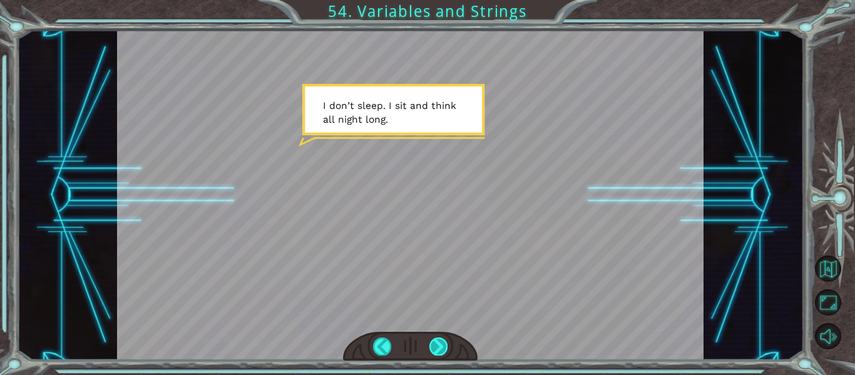
click at [440, 347] on div at bounding box center [438, 346] width 18 height 18
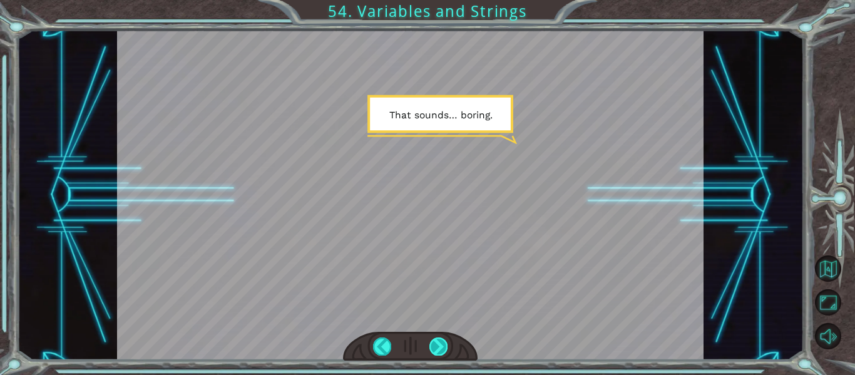
click at [443, 342] on div at bounding box center [438, 346] width 18 height 18
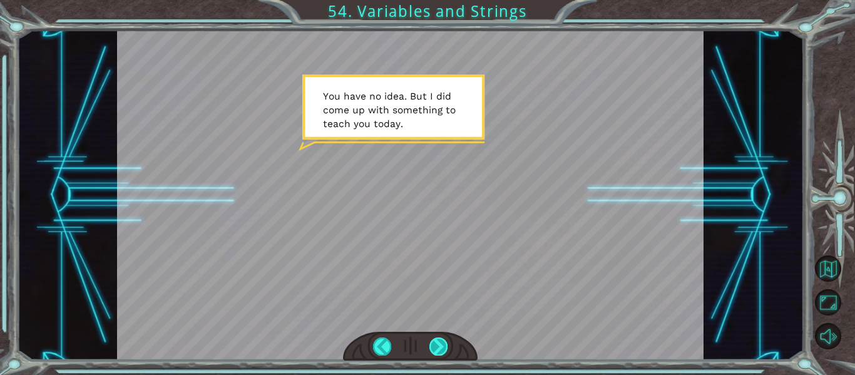
click at [435, 350] on div at bounding box center [438, 346] width 18 height 18
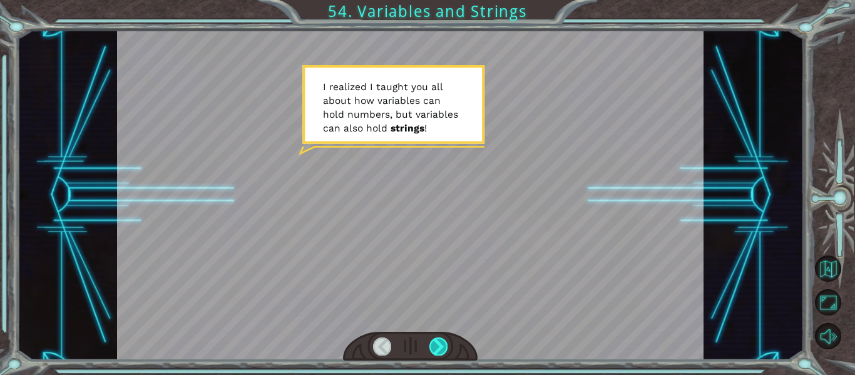
click at [436, 349] on div at bounding box center [438, 346] width 18 height 18
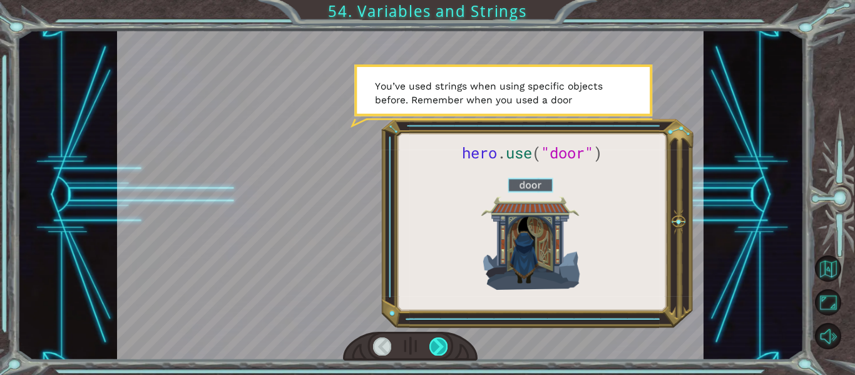
click at [436, 349] on div at bounding box center [438, 346] width 18 height 18
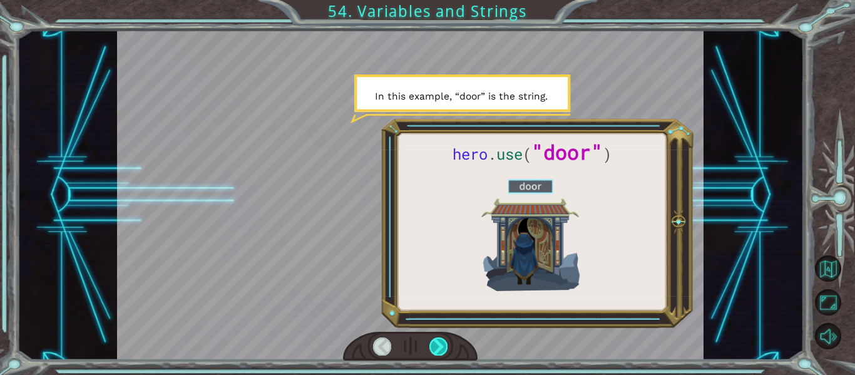
click at [436, 349] on div at bounding box center [438, 346] width 18 height 18
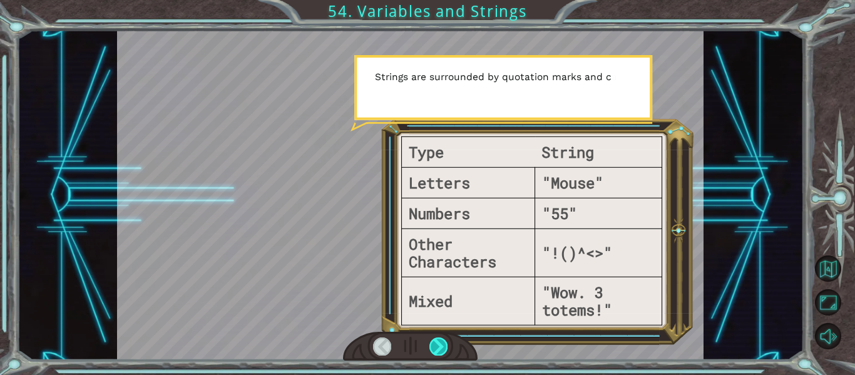
click at [436, 349] on div at bounding box center [438, 346] width 18 height 18
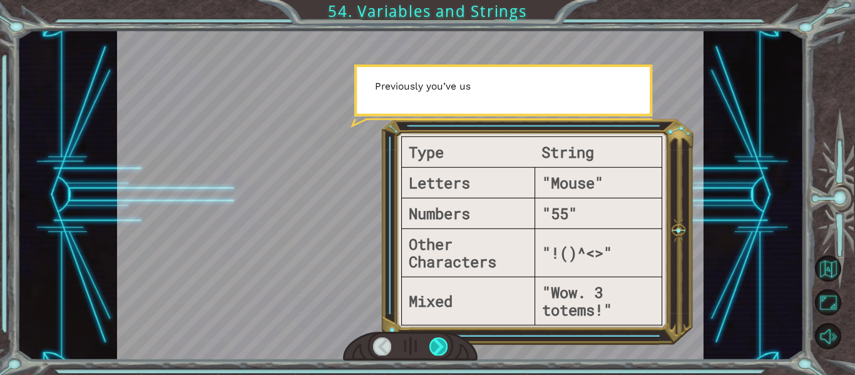
click at [436, 349] on div at bounding box center [438, 346] width 18 height 18
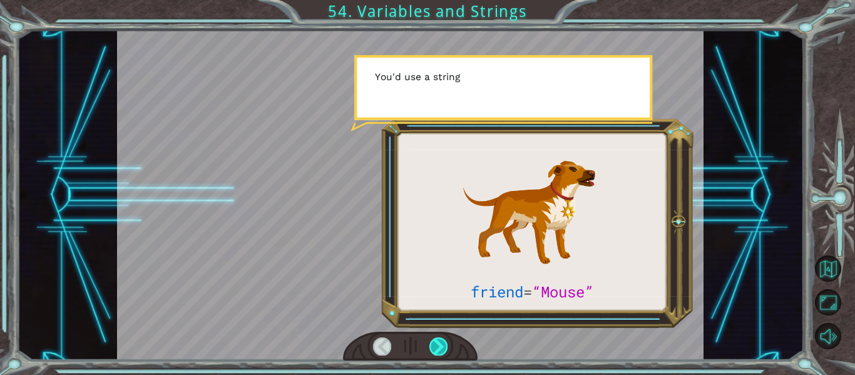
click at [436, 349] on div at bounding box center [438, 346] width 18 height 18
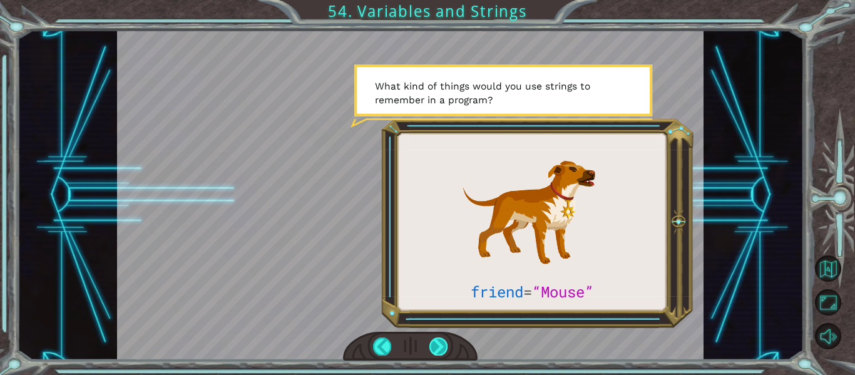
click at [436, 349] on div at bounding box center [438, 346] width 18 height 18
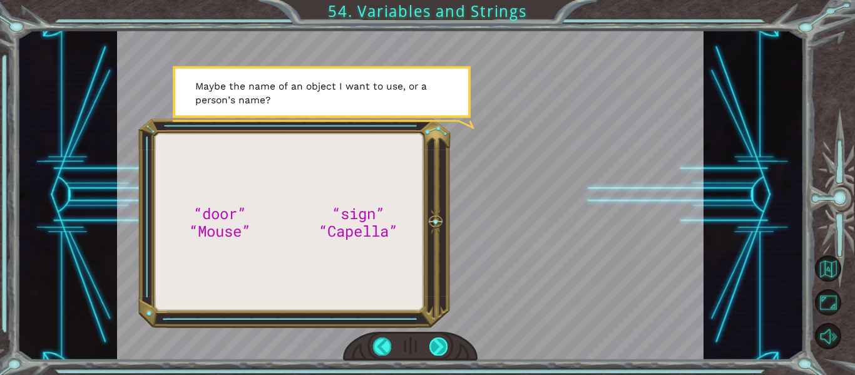
click at [436, 349] on div at bounding box center [438, 346] width 18 height 18
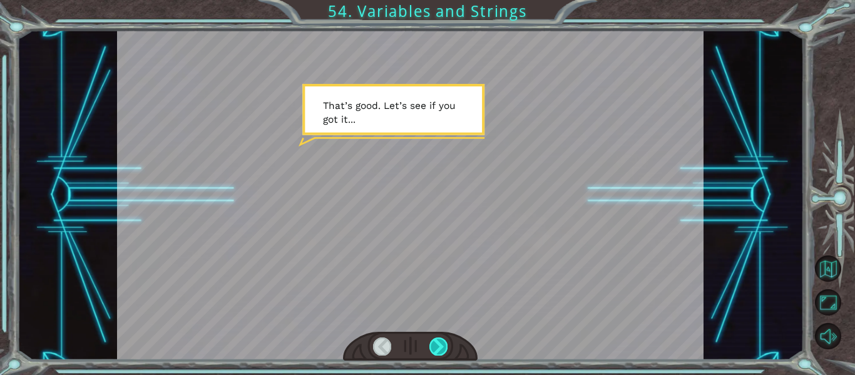
click at [436, 349] on div at bounding box center [438, 346] width 18 height 18
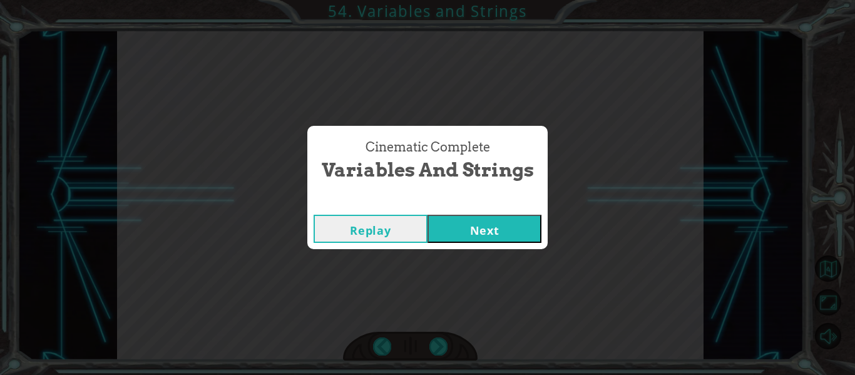
click at [517, 231] on button "Next" at bounding box center [485, 229] width 114 height 28
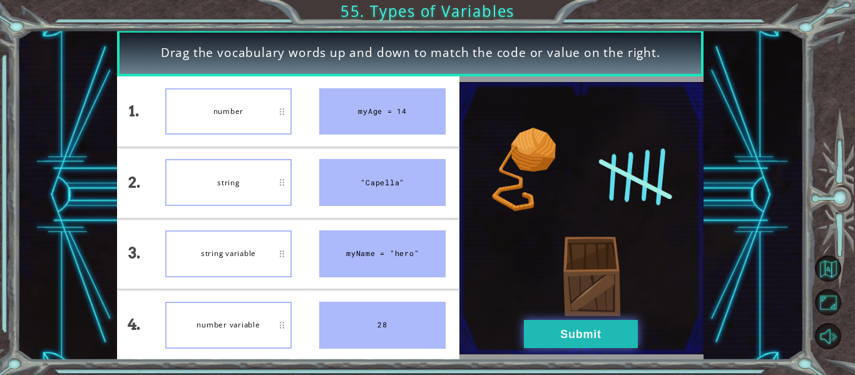
click at [572, 334] on button "Submit" at bounding box center [581, 334] width 114 height 28
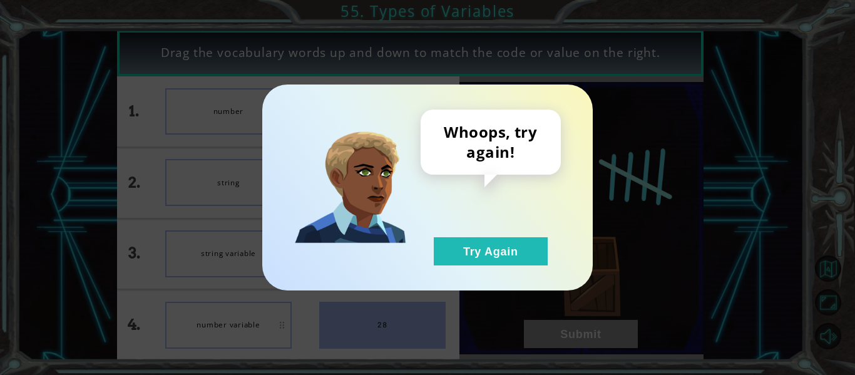
click at [463, 234] on div "Whoops, try again! Try Again" at bounding box center [491, 188] width 140 height 156
click at [464, 249] on button "Try Again" at bounding box center [491, 251] width 114 height 28
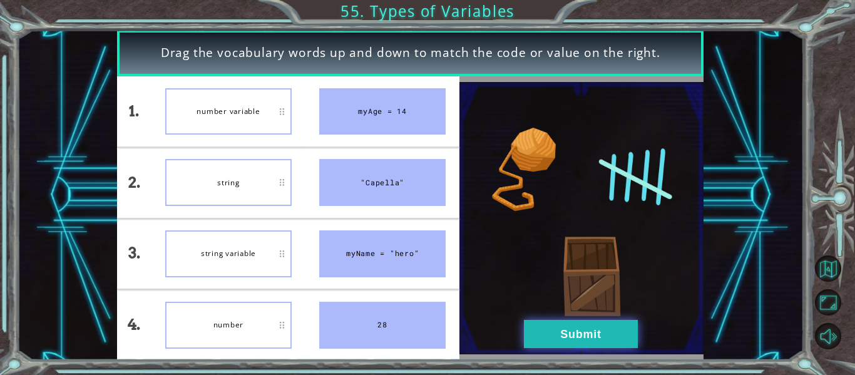
click at [612, 331] on button "Submit" at bounding box center [581, 334] width 114 height 28
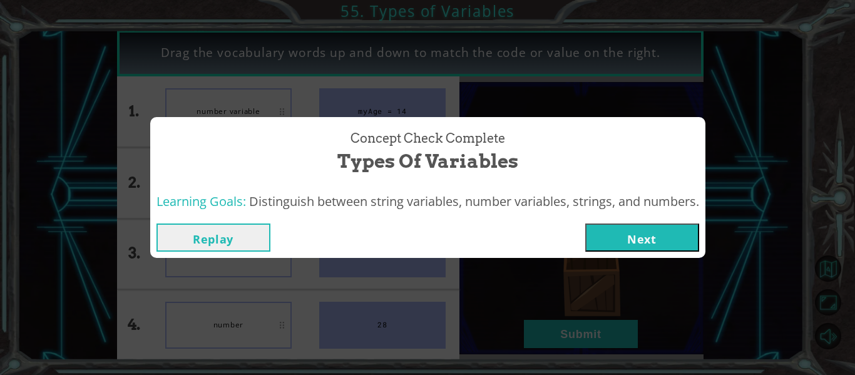
click at [661, 236] on button "Next" at bounding box center [642, 237] width 114 height 28
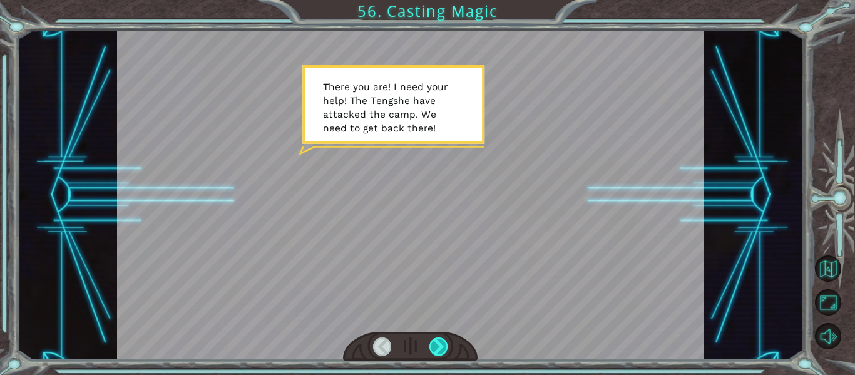
click at [441, 344] on div at bounding box center [438, 346] width 18 height 18
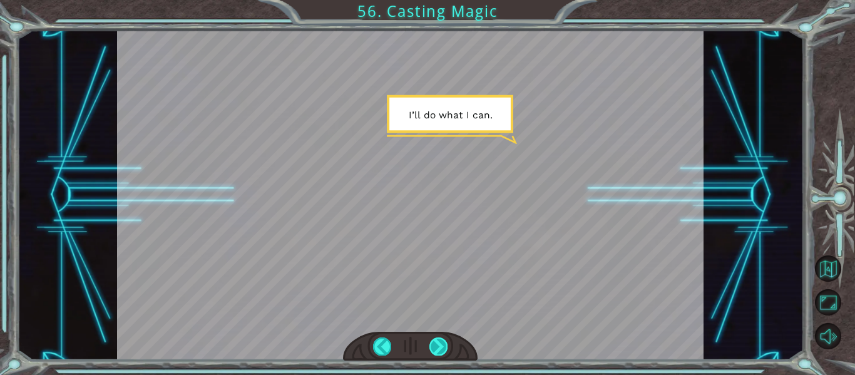
click at [439, 346] on div at bounding box center [438, 346] width 18 height 18
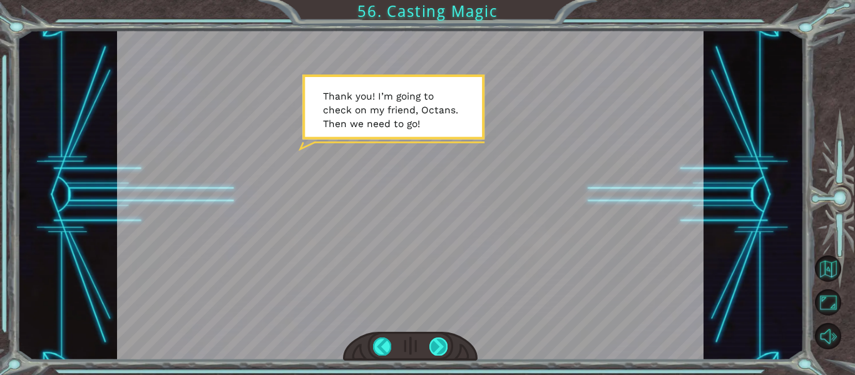
click at [442, 344] on div at bounding box center [438, 346] width 18 height 18
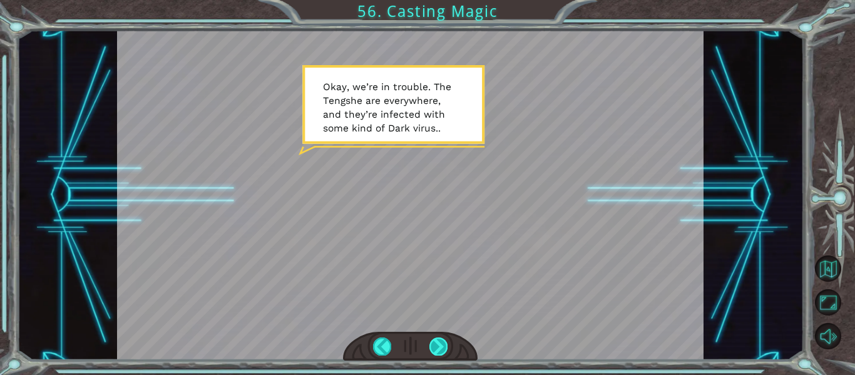
click at [438, 351] on div at bounding box center [438, 346] width 18 height 18
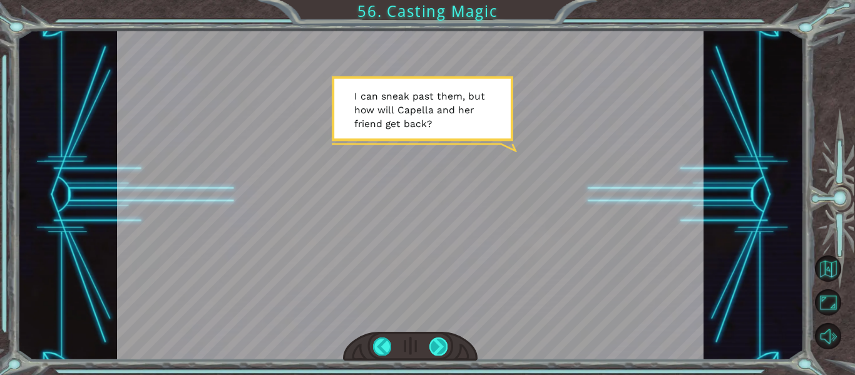
click at [439, 349] on div at bounding box center [438, 346] width 18 height 18
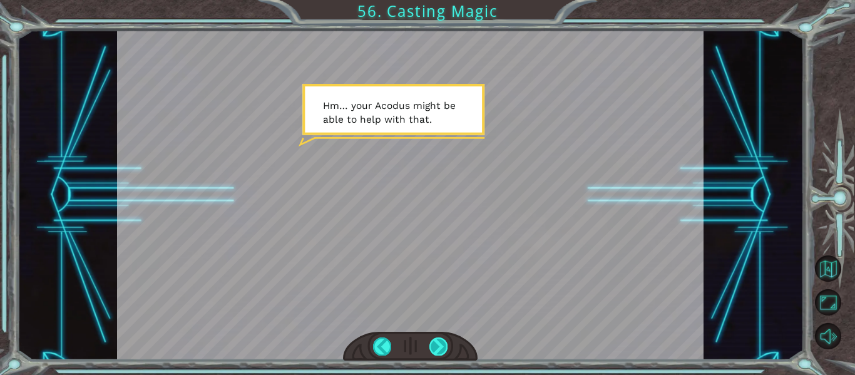
click at [436, 349] on div at bounding box center [438, 346] width 18 height 18
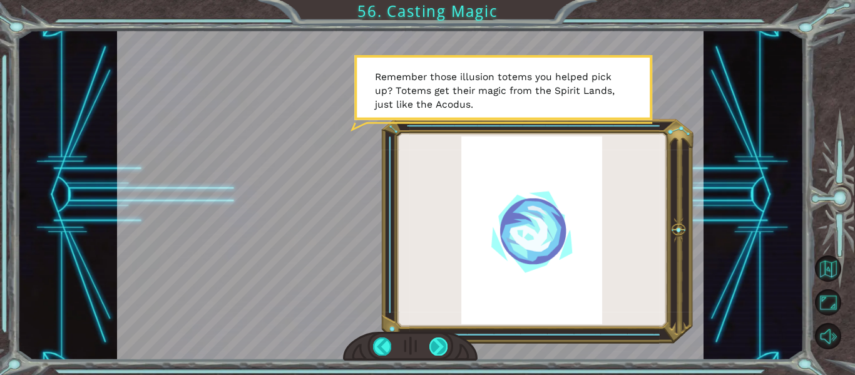
click at [433, 352] on div at bounding box center [438, 346] width 18 height 18
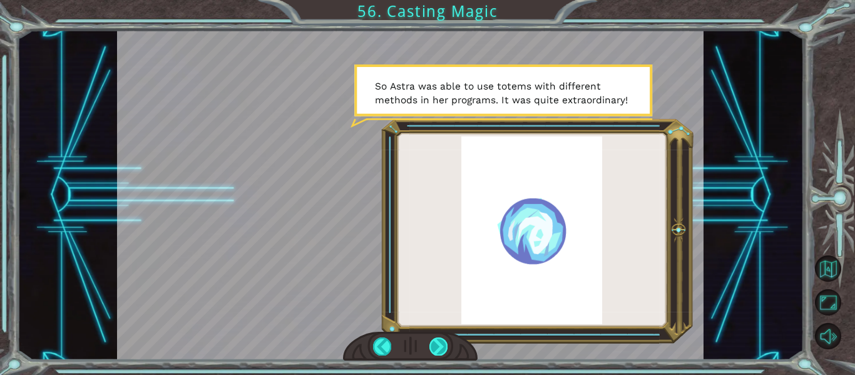
click at [439, 340] on div at bounding box center [438, 346] width 18 height 18
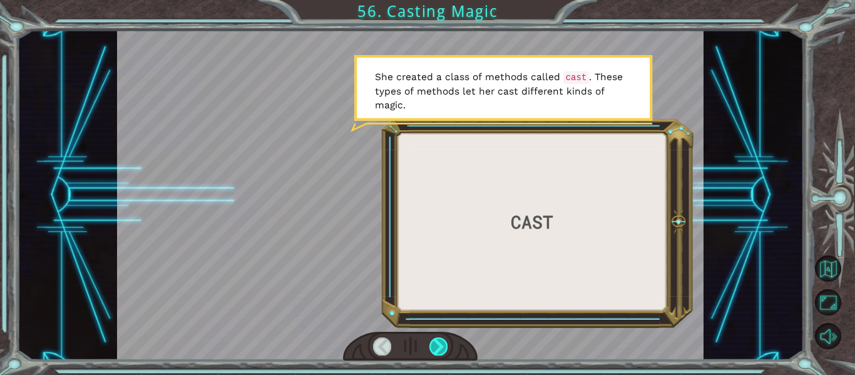
click at [439, 339] on div at bounding box center [438, 346] width 18 height 18
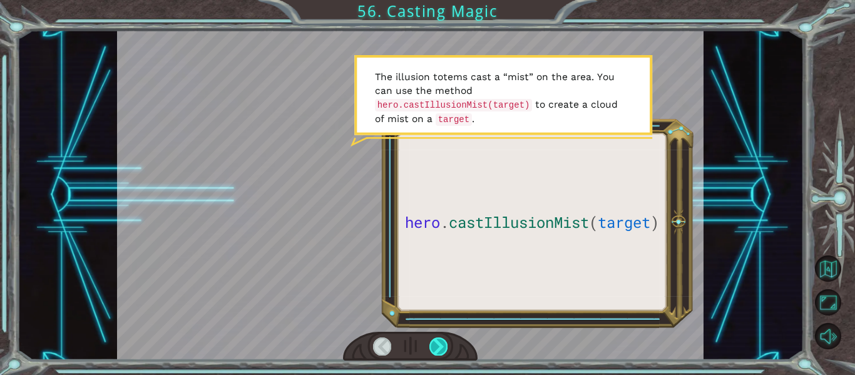
click at [441, 346] on div at bounding box center [438, 346] width 18 height 18
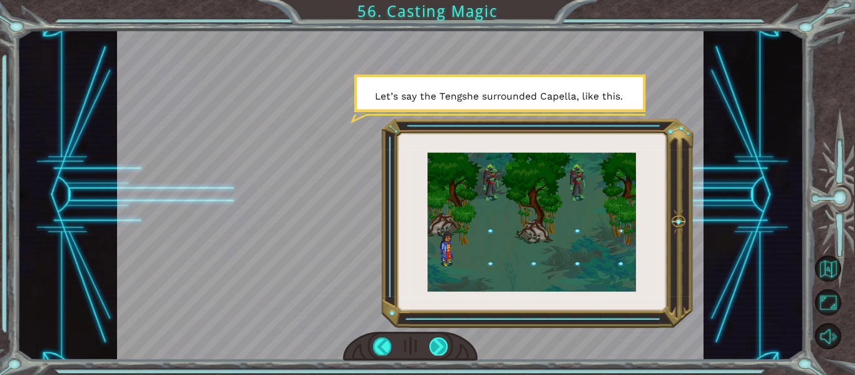
click at [439, 346] on div at bounding box center [438, 346] width 18 height 18
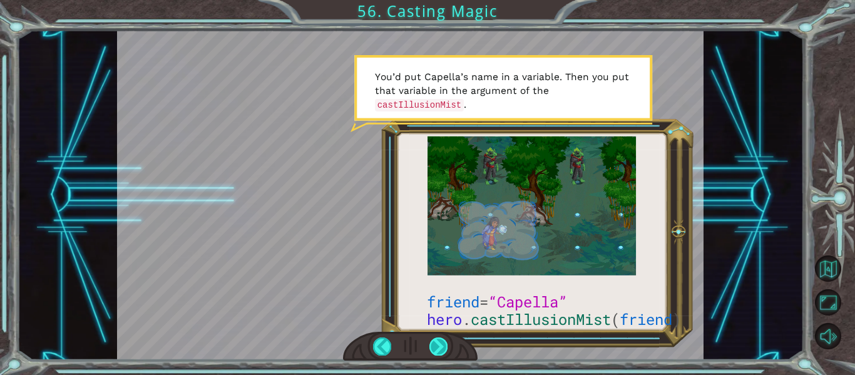
click at [440, 347] on div at bounding box center [438, 346] width 18 height 18
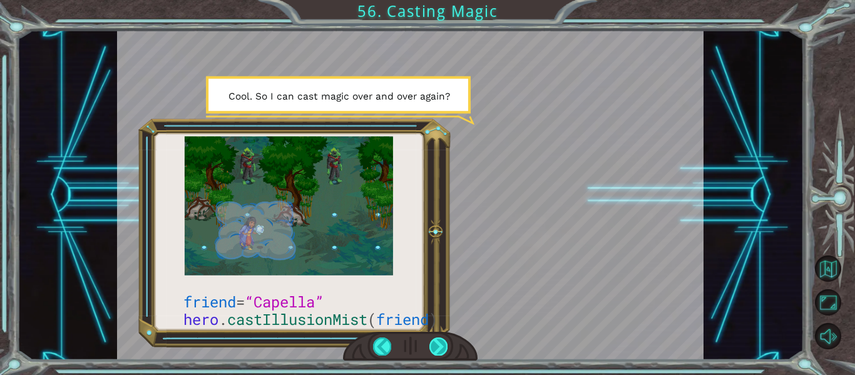
click at [440, 345] on div at bounding box center [438, 346] width 18 height 18
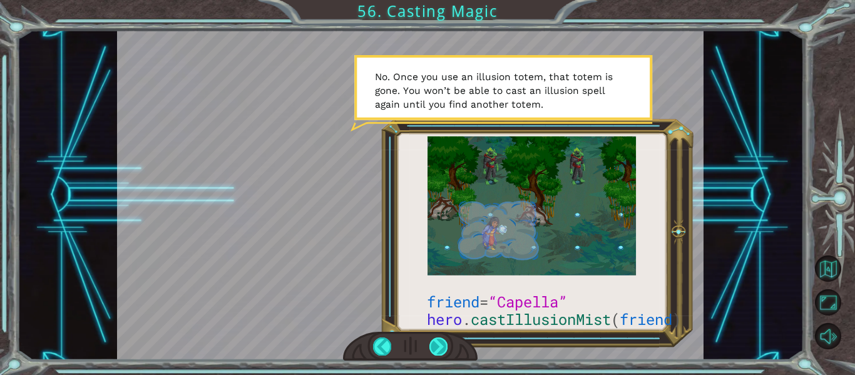
click at [438, 345] on div at bounding box center [438, 346] width 18 height 18
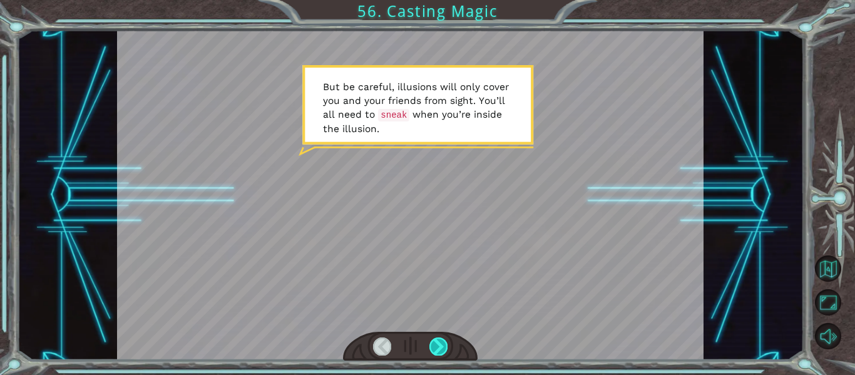
click at [438, 344] on div at bounding box center [438, 346] width 18 height 18
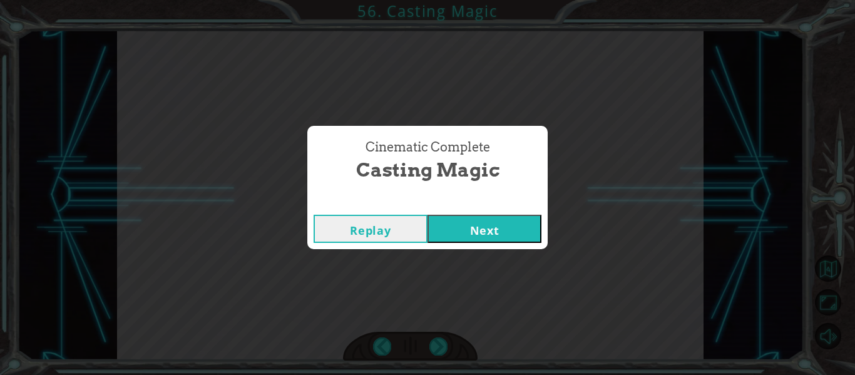
click at [488, 221] on button "Next" at bounding box center [485, 229] width 114 height 28
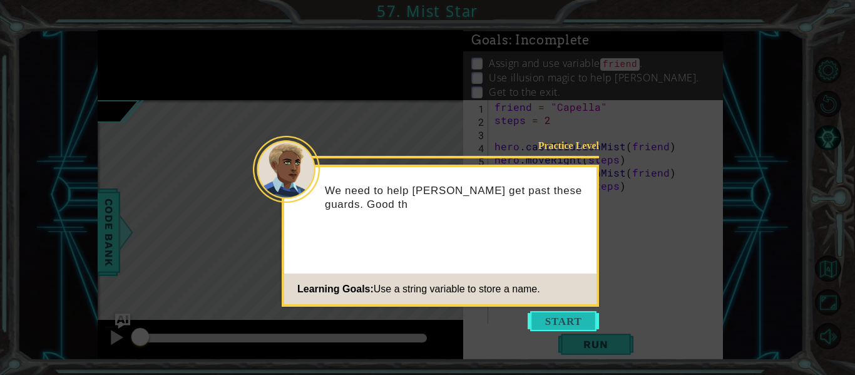
click at [575, 317] on button "Start" at bounding box center [563, 321] width 71 height 20
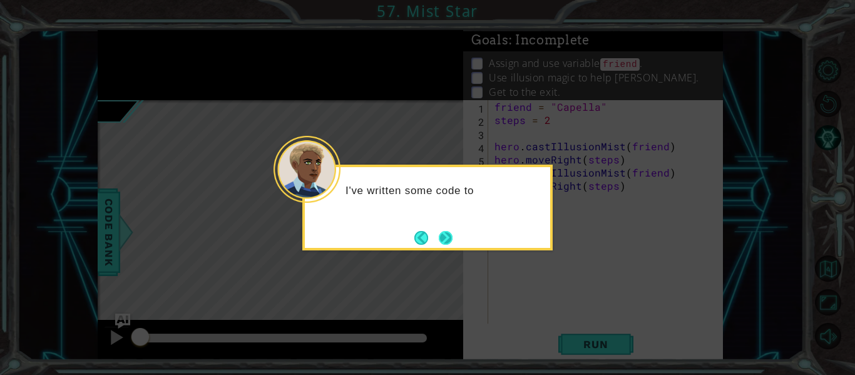
click at [445, 237] on button "Next" at bounding box center [445, 237] width 23 height 23
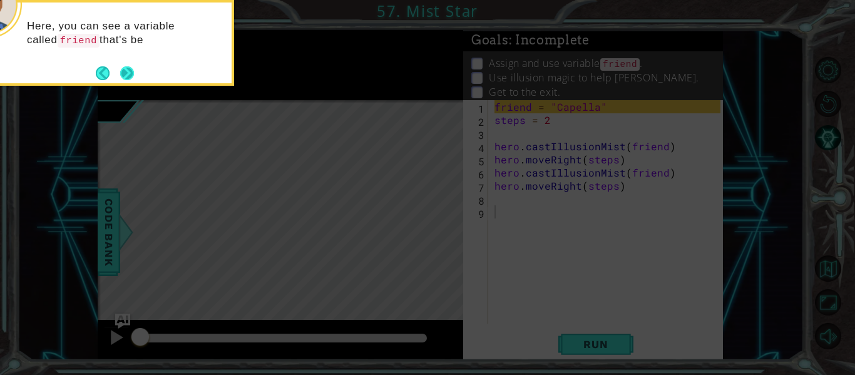
click at [133, 81] on button "Next" at bounding box center [126, 72] width 19 height 19
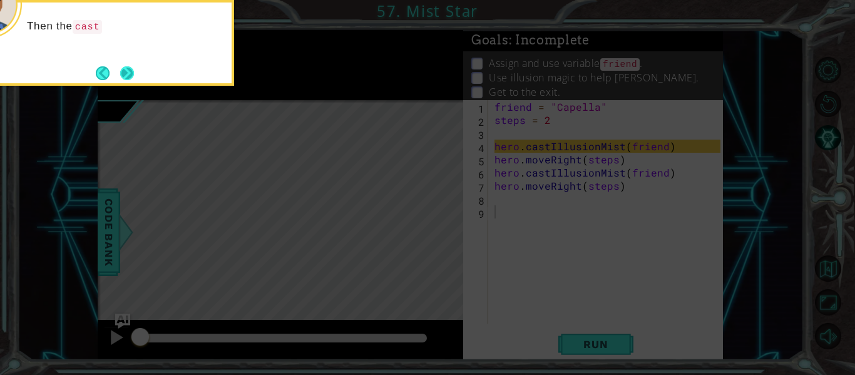
click at [132, 79] on button "Next" at bounding box center [126, 72] width 23 height 23
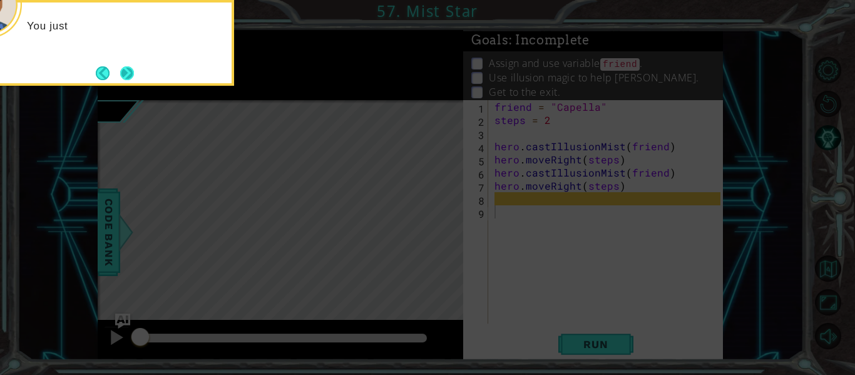
click at [131, 78] on button "Next" at bounding box center [128, 73] width 16 height 16
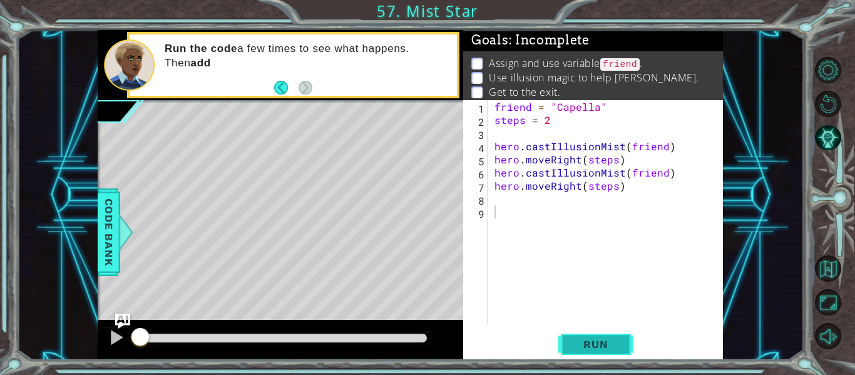
click at [588, 354] on button "Run" at bounding box center [595, 345] width 75 height 26
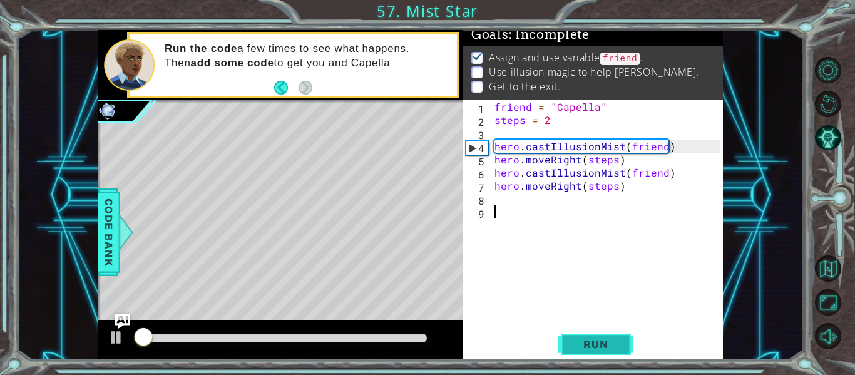
scroll to position [11, 0]
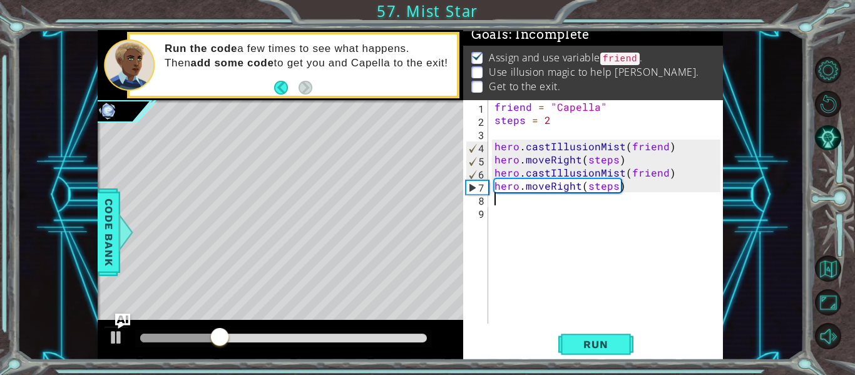
click at [502, 202] on div "friend = "Capella" steps = 2 hero . castIllusionMist ( friend ) hero . moveRigh…" at bounding box center [609, 225] width 235 height 250
click at [509, 205] on div "friend = "Capella" steps = 2 hero . castIllusionMist ( friend ) hero . moveRigh…" at bounding box center [609, 225] width 235 height 250
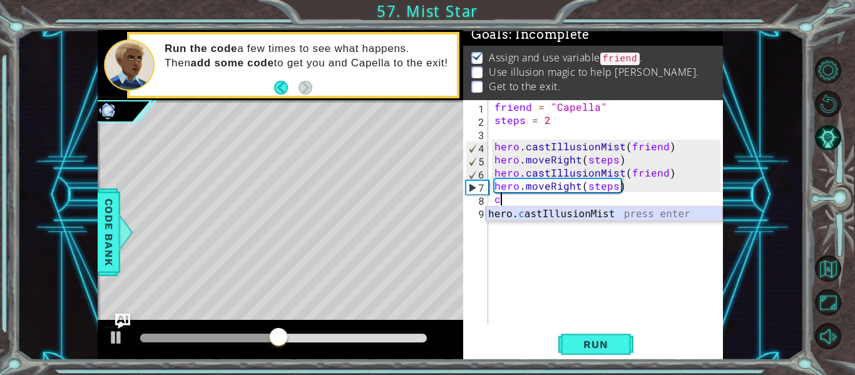
click at [533, 213] on div "hero. c astIllusionMist press enter" at bounding box center [604, 229] width 237 height 45
type textarea "hero.castIllusionMist(friend)"
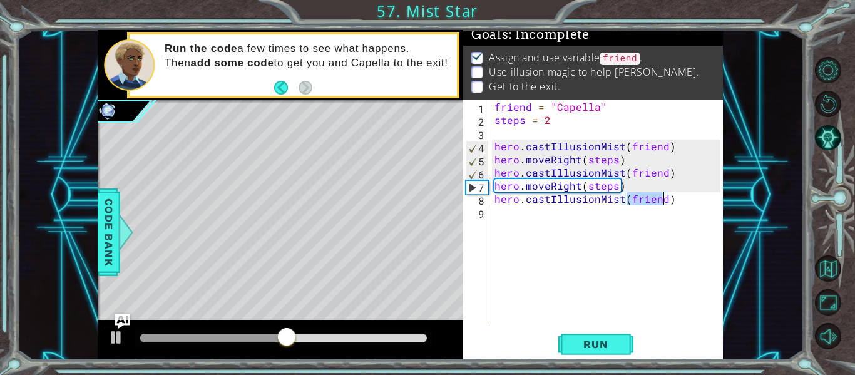
click at [590, 304] on div "friend = "Capella" steps = 2 hero . castIllusionMist ( friend ) hero . moveRigh…" at bounding box center [609, 225] width 235 height 250
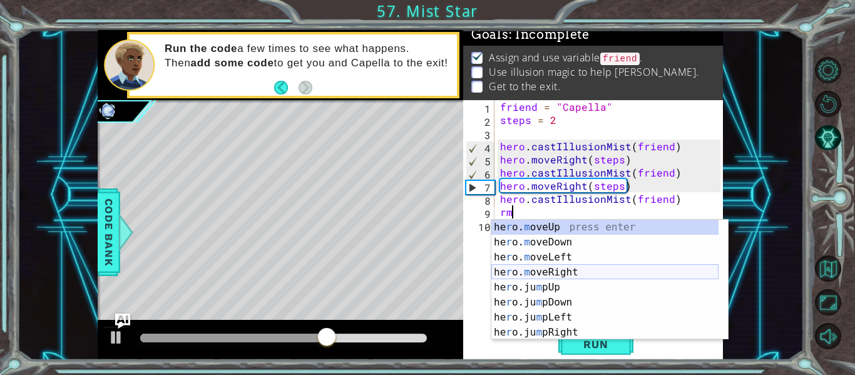
scroll to position [0, 1]
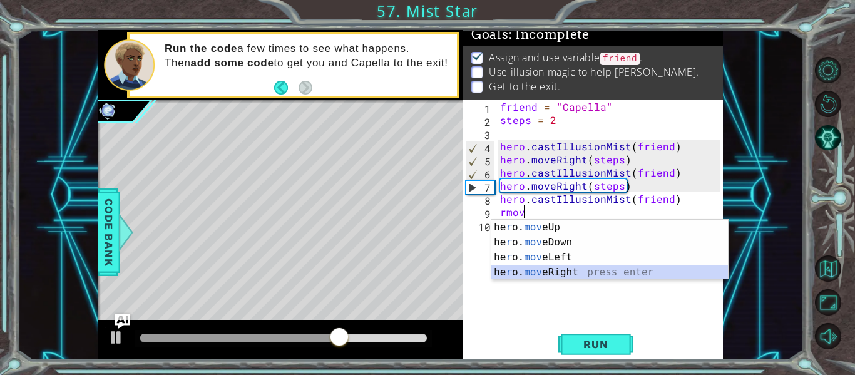
click at [568, 271] on div "he r o. mov eUp press enter he r o. mov eDown press enter he r o. mov eLeft pre…" at bounding box center [609, 265] width 237 height 90
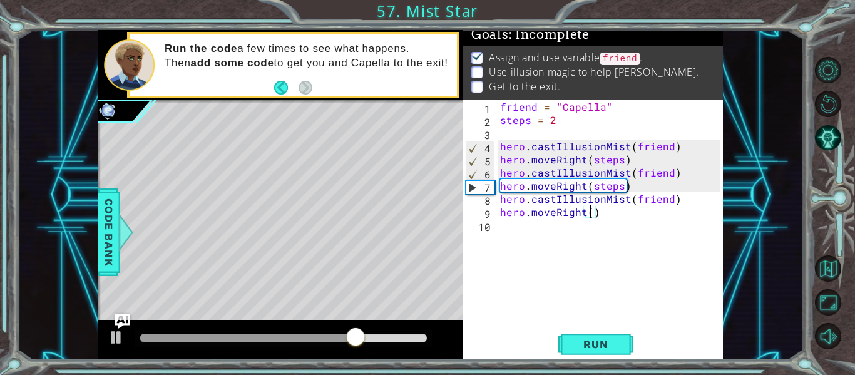
scroll to position [0, 6]
type textarea "hero.moveRight(2)"
click at [617, 340] on span "Run" at bounding box center [595, 344] width 49 height 13
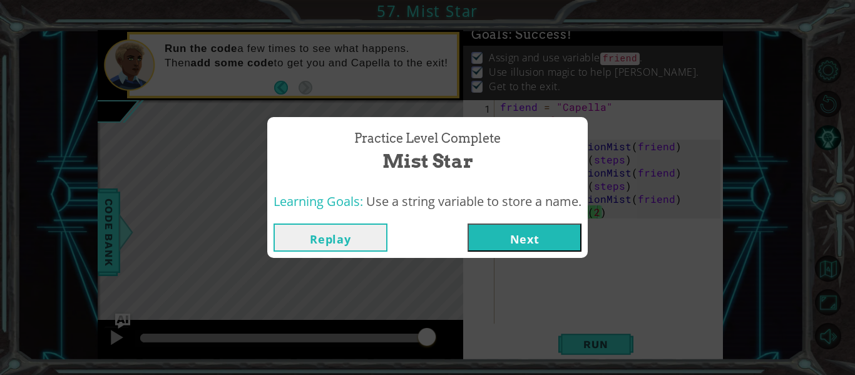
click at [511, 237] on button "Next" at bounding box center [525, 237] width 114 height 28
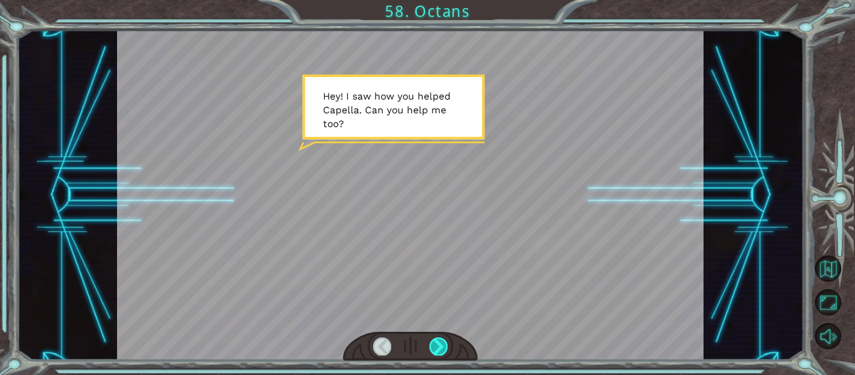
click at [438, 351] on div at bounding box center [438, 346] width 18 height 18
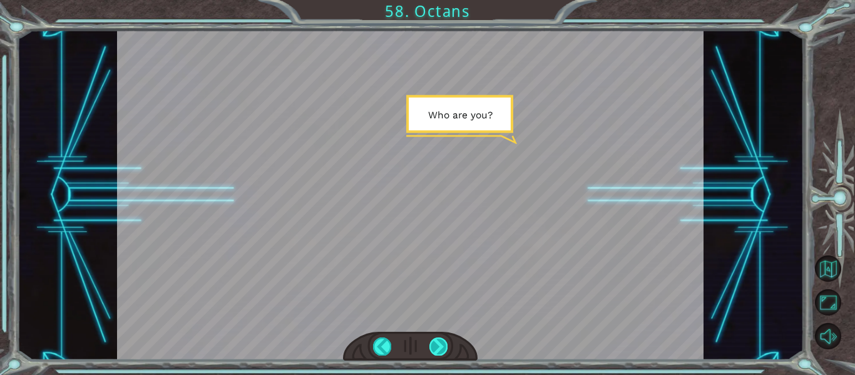
click at [440, 349] on div at bounding box center [438, 346] width 18 height 18
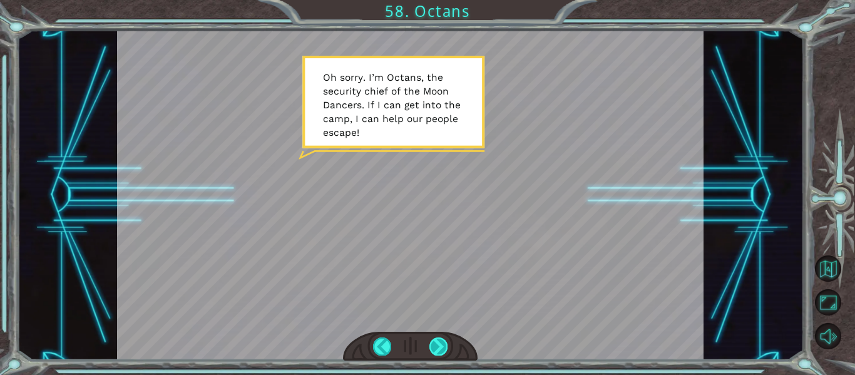
click at [441, 343] on div at bounding box center [438, 346] width 18 height 18
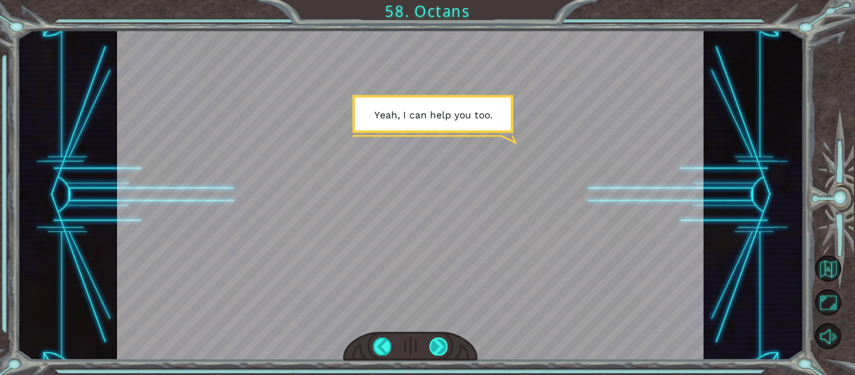
click at [440, 342] on div at bounding box center [438, 346] width 18 height 18
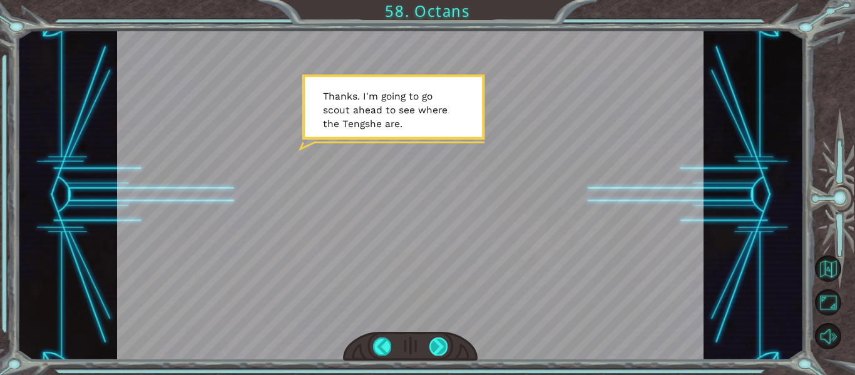
click at [437, 349] on div at bounding box center [438, 346] width 18 height 18
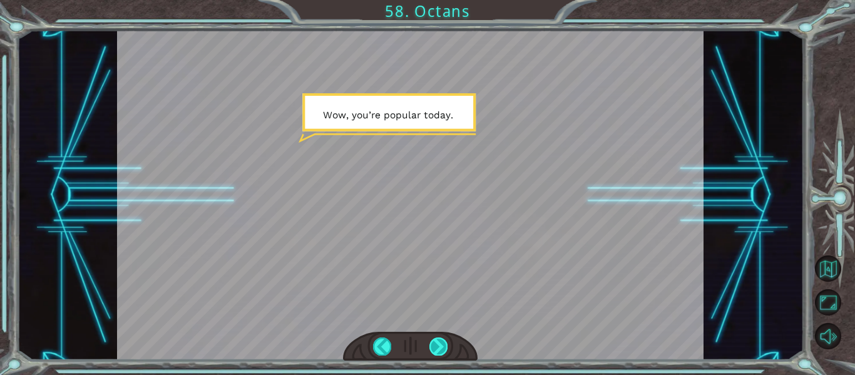
click at [435, 343] on div at bounding box center [438, 346] width 18 height 18
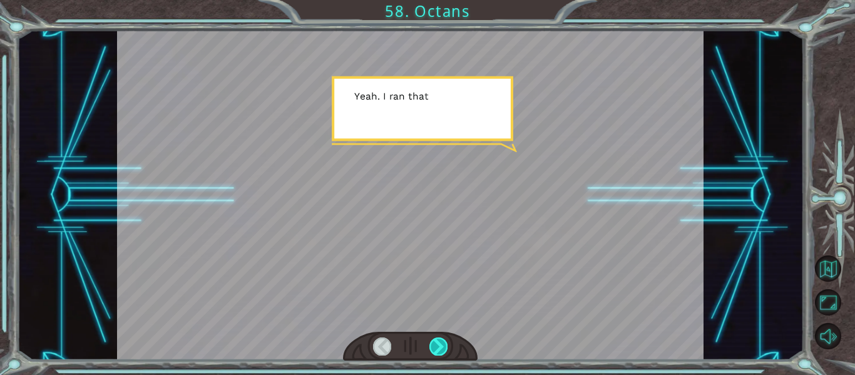
click at [435, 343] on div at bounding box center [438, 346] width 18 height 18
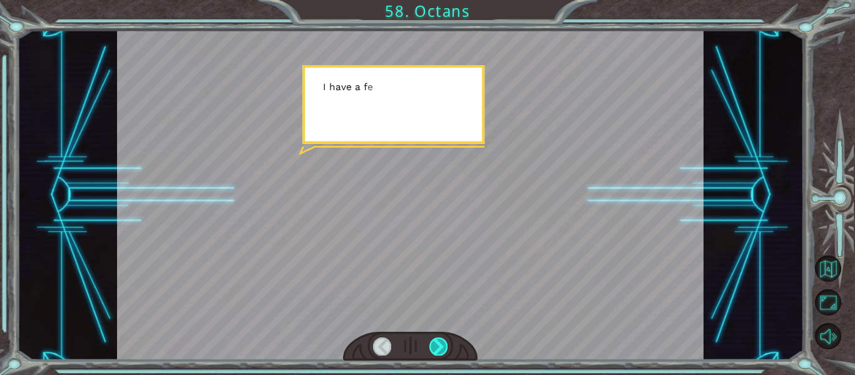
click at [435, 343] on div at bounding box center [438, 346] width 18 height 18
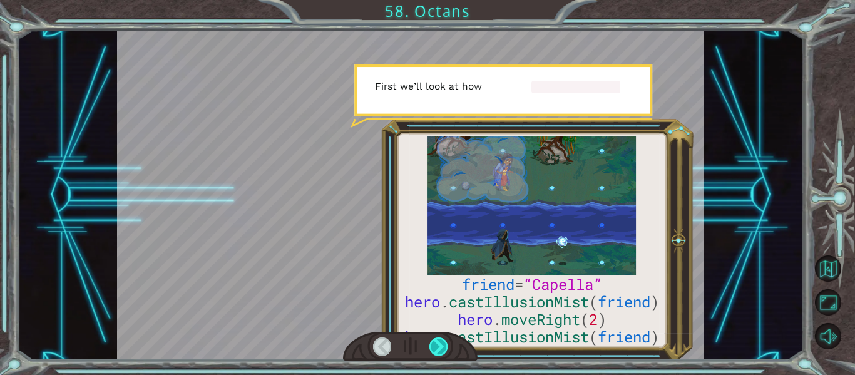
click at [435, 343] on div at bounding box center [438, 346] width 18 height 18
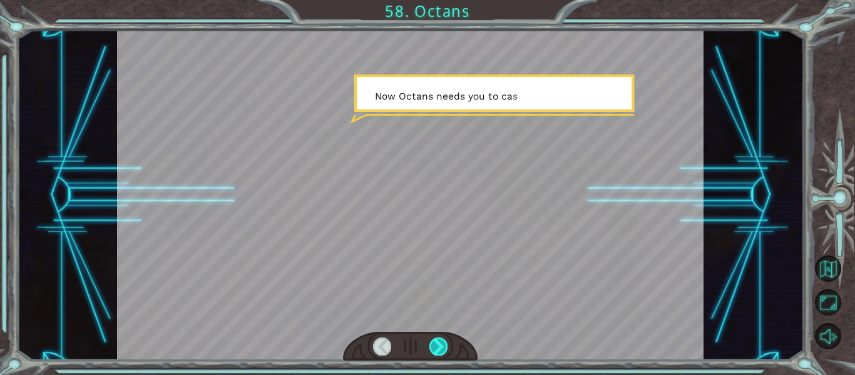
click at [439, 343] on div at bounding box center [438, 346] width 18 height 18
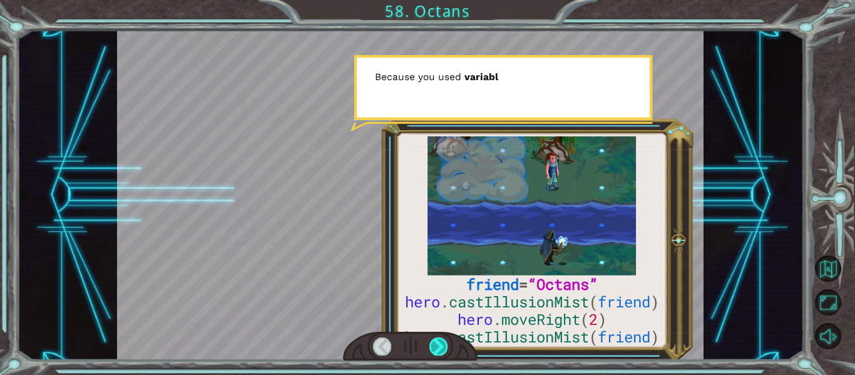
click at [439, 342] on div at bounding box center [438, 346] width 18 height 18
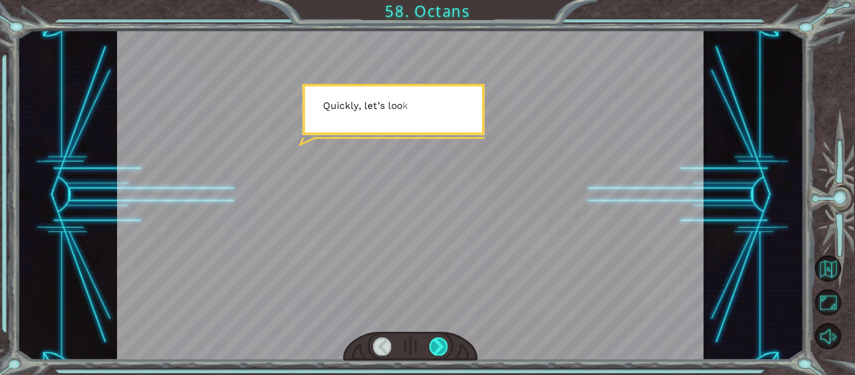
click at [435, 343] on div at bounding box center [438, 346] width 18 height 18
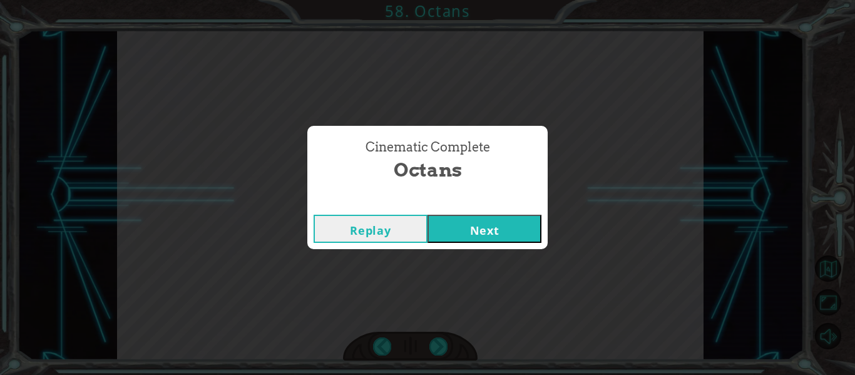
click at [496, 227] on button "Next" at bounding box center [485, 229] width 114 height 28
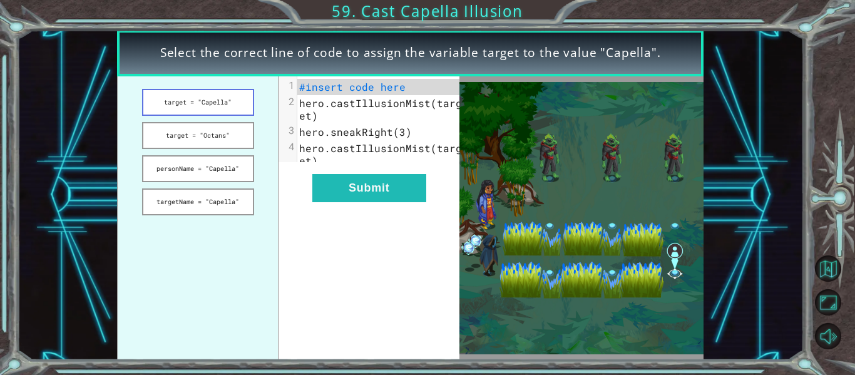
click at [193, 100] on button "target = "Capella"" at bounding box center [198, 102] width 112 height 27
click at [203, 128] on button "target = "Octans"" at bounding box center [198, 135] width 112 height 27
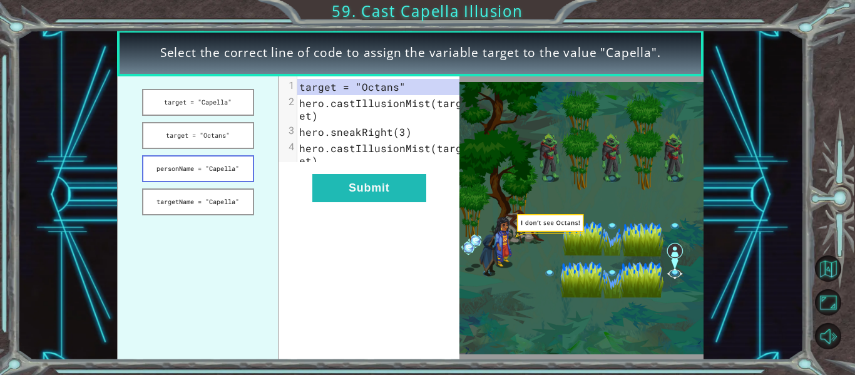
click at [218, 160] on button "personName = "Capella"" at bounding box center [198, 168] width 112 height 27
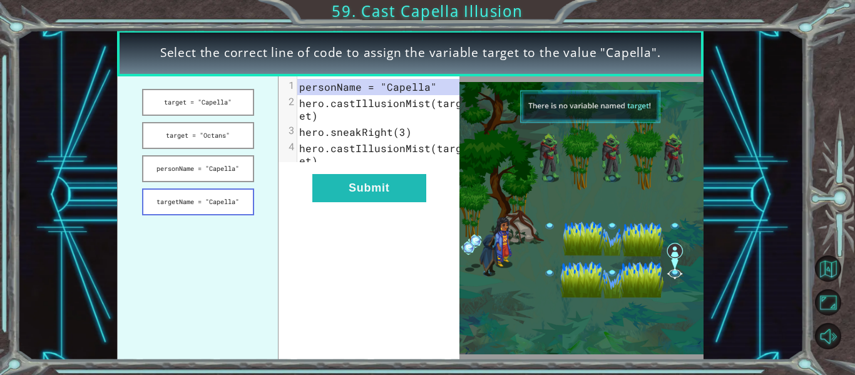
click at [223, 204] on button "targetName = "Capella"" at bounding box center [198, 201] width 112 height 27
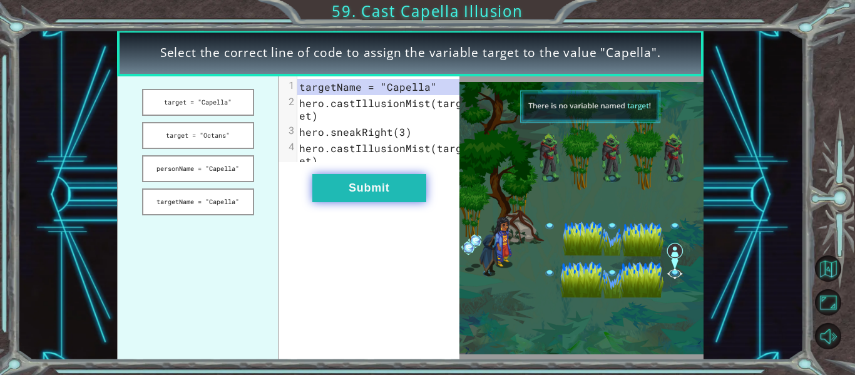
click at [377, 197] on button "Submit" at bounding box center [369, 188] width 114 height 28
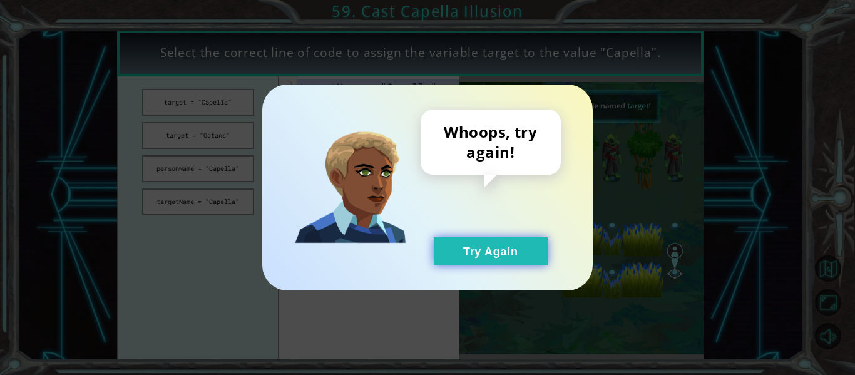
click at [491, 247] on button "Try Again" at bounding box center [491, 251] width 114 height 28
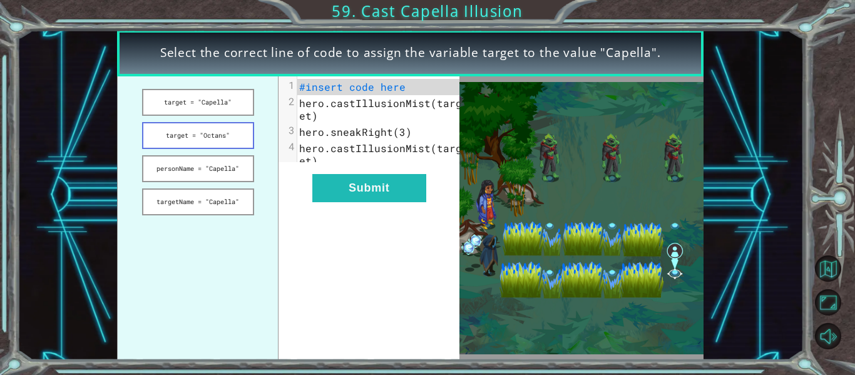
click at [199, 127] on button "target = "Octans"" at bounding box center [198, 135] width 112 height 27
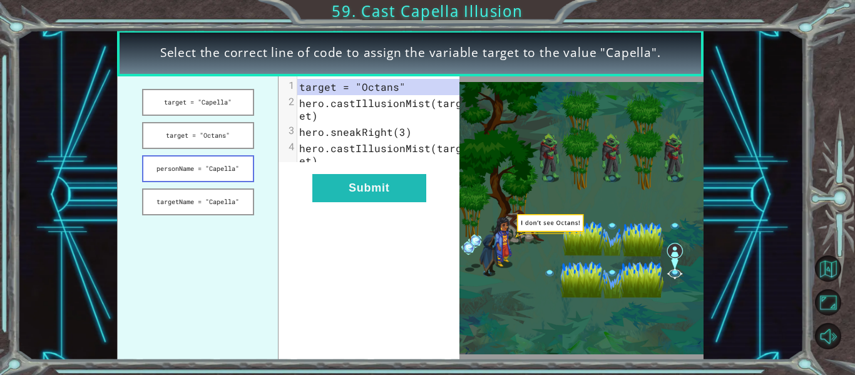
click at [215, 166] on button "personName = "Capella"" at bounding box center [198, 168] width 112 height 27
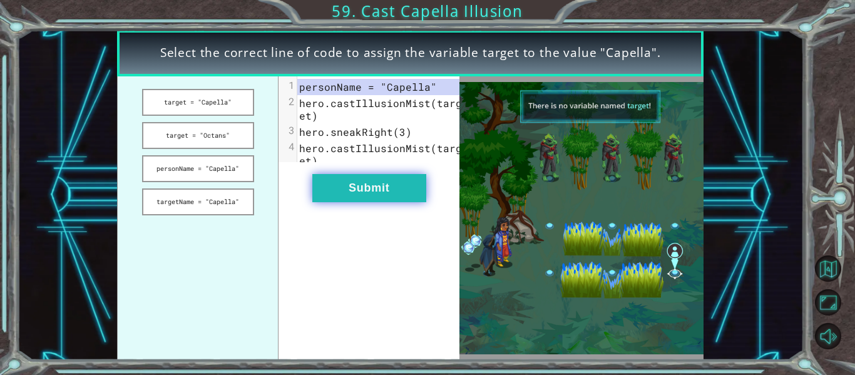
click at [414, 187] on button "Submit" at bounding box center [369, 188] width 114 height 28
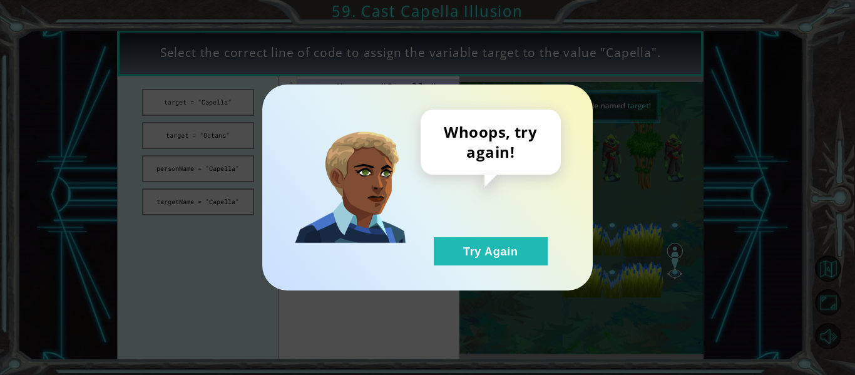
click at [476, 265] on div "Whoops, try again! Try Again" at bounding box center [427, 188] width 331 height 206
click at [478, 260] on button "Try Again" at bounding box center [491, 251] width 114 height 28
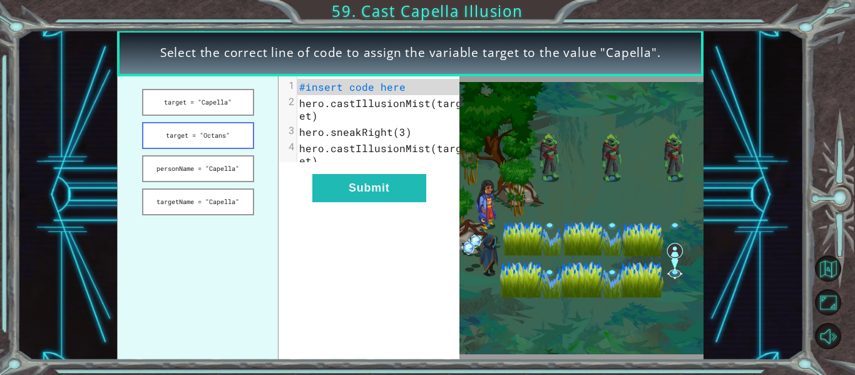
click at [219, 133] on button "target = "Octans"" at bounding box center [198, 135] width 112 height 27
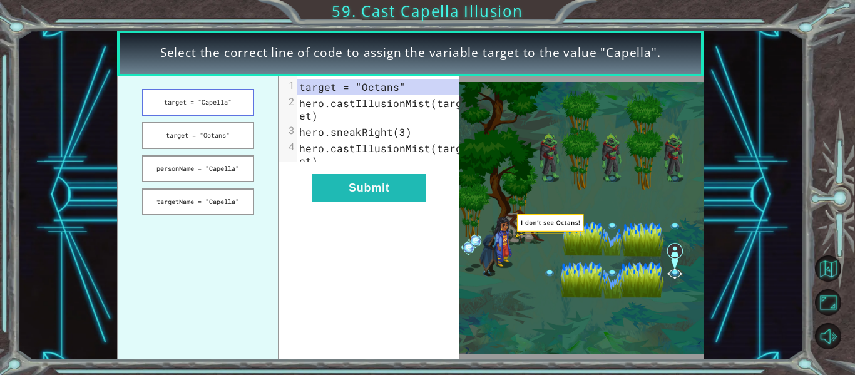
click at [210, 96] on button "target = "Capella"" at bounding box center [198, 102] width 112 height 27
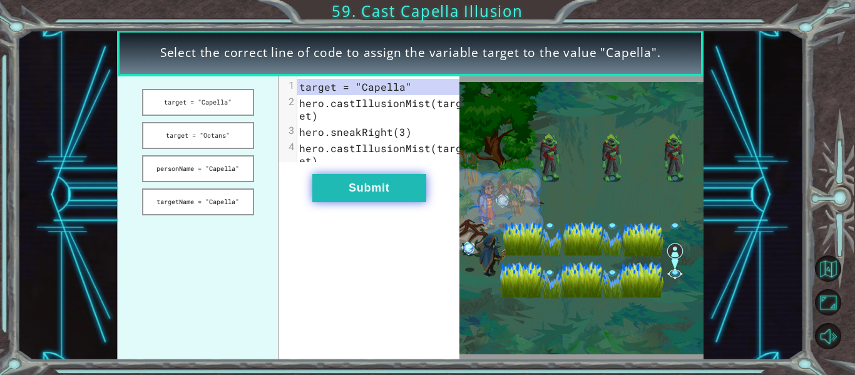
click at [406, 195] on button "Submit" at bounding box center [369, 188] width 114 height 28
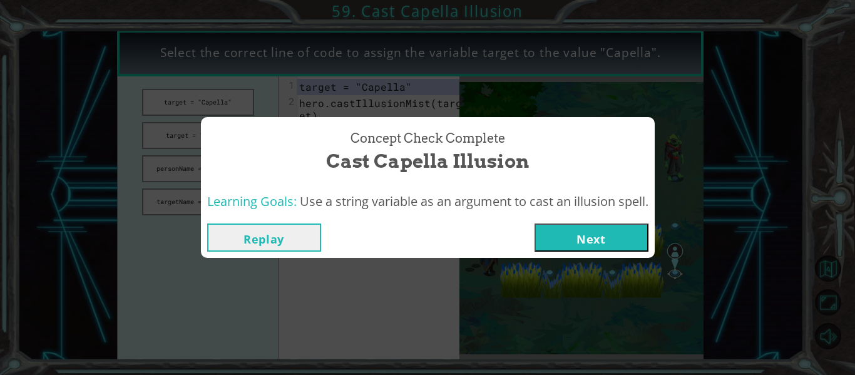
click at [577, 237] on button "Next" at bounding box center [592, 237] width 114 height 28
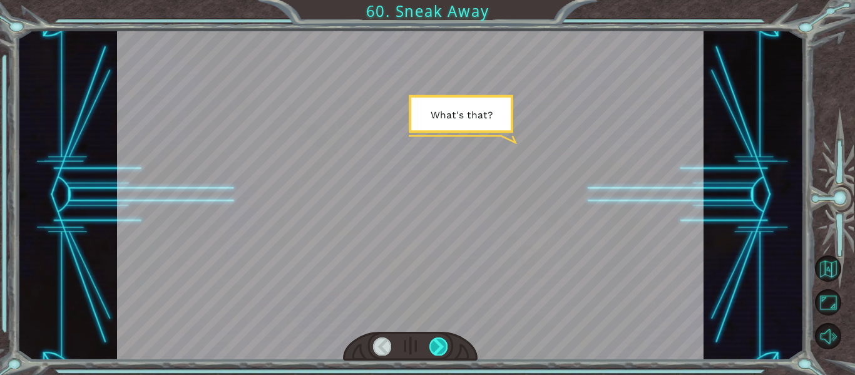
click at [441, 341] on div at bounding box center [438, 346] width 18 height 18
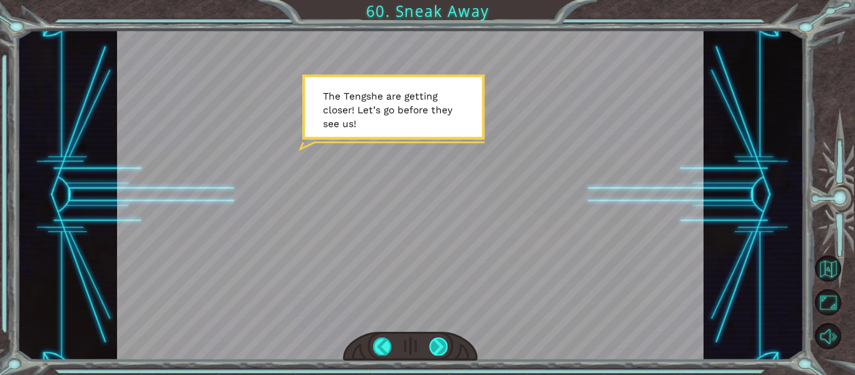
click at [444, 338] on div at bounding box center [438, 346] width 18 height 18
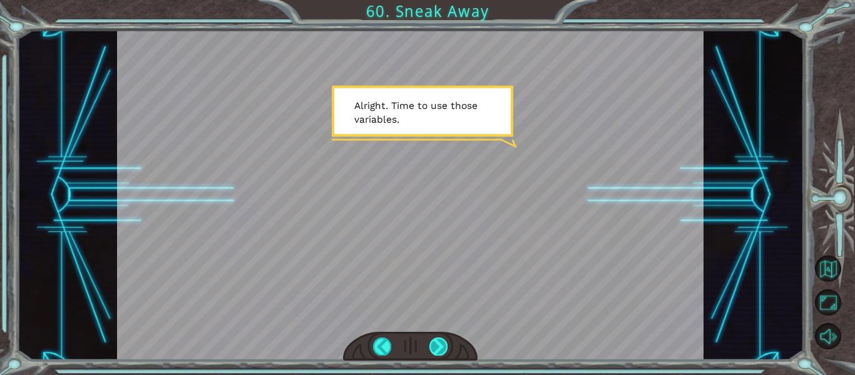
click at [443, 350] on div at bounding box center [438, 346] width 18 height 18
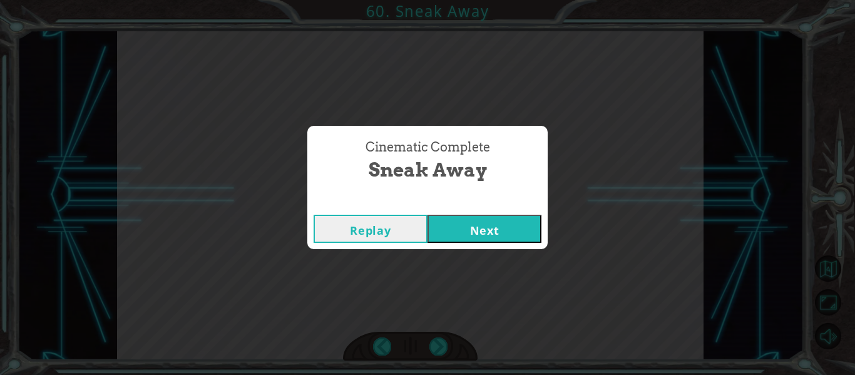
click at [481, 238] on button "Next" at bounding box center [485, 229] width 114 height 28
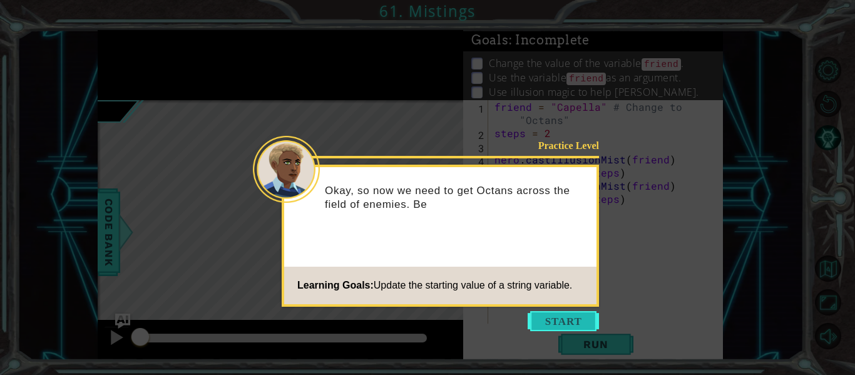
click at [553, 318] on button "Start" at bounding box center [563, 321] width 71 height 20
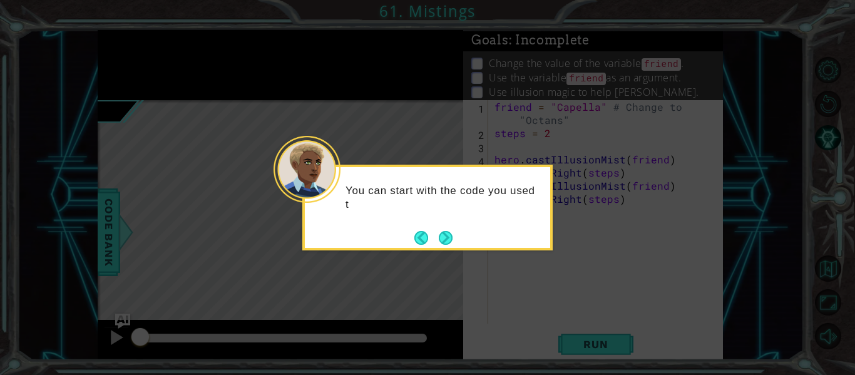
click at [458, 239] on div "You can start with the code you used t" at bounding box center [427, 208] width 250 height 86
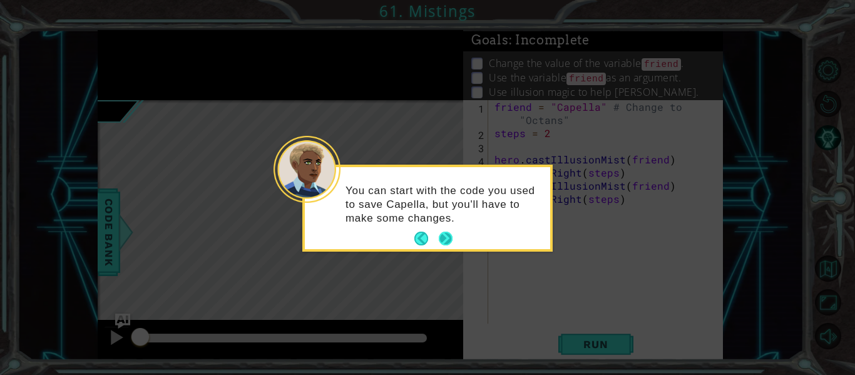
click at [451, 237] on button "Next" at bounding box center [446, 238] width 21 height 21
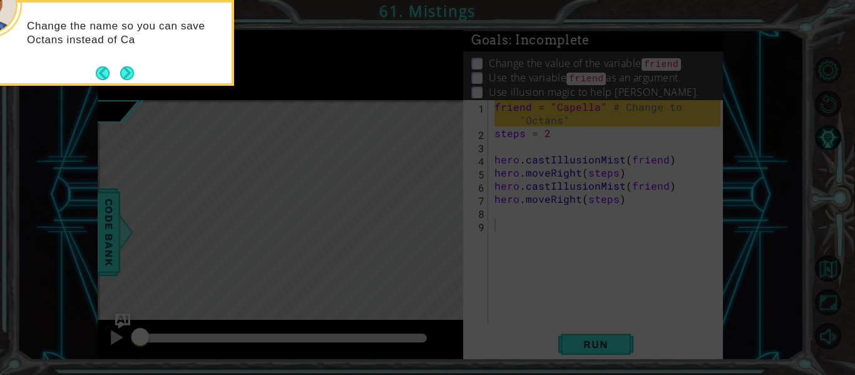
click at [140, 72] on div "Change the name so you can save Octans instead of Ca" at bounding box center [109, 43] width 250 height 86
click at [126, 79] on button "Next" at bounding box center [126, 73] width 21 height 21
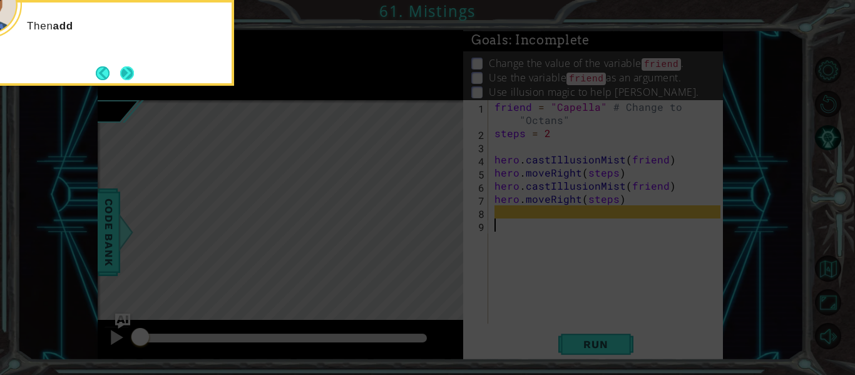
click at [120, 75] on button "Next" at bounding box center [126, 73] width 21 height 21
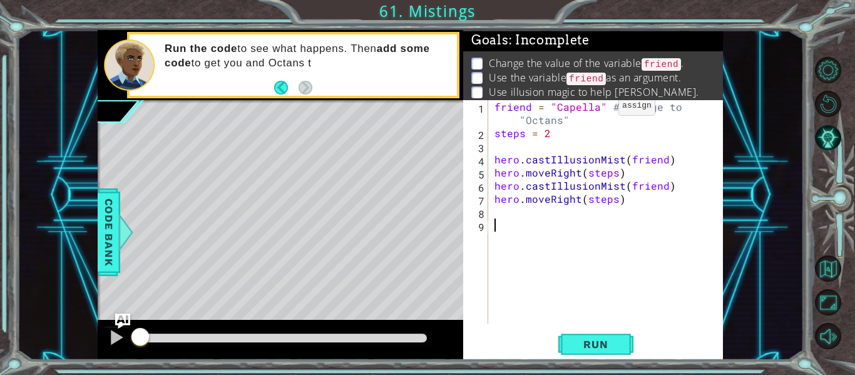
click at [597, 109] on div "friend = "Capella" # Change to "Octans" steps = 2 hero . castIllusionMist ( fri…" at bounding box center [609, 231] width 235 height 263
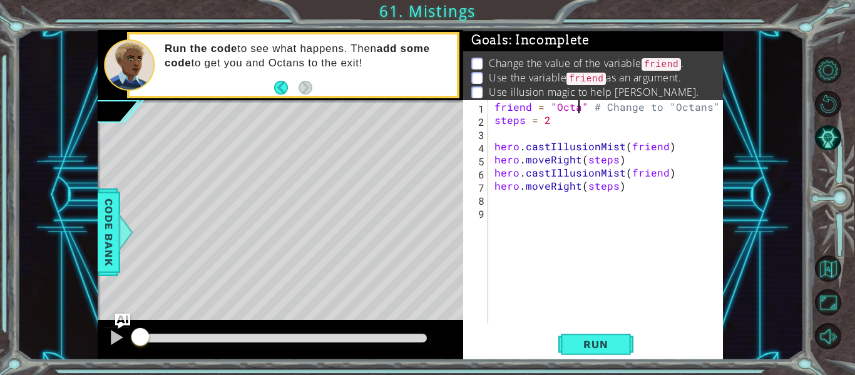
scroll to position [0, 6]
type textarea "friend = "Octans" # Change to "Octans""
click at [612, 337] on button "Run" at bounding box center [595, 345] width 75 height 26
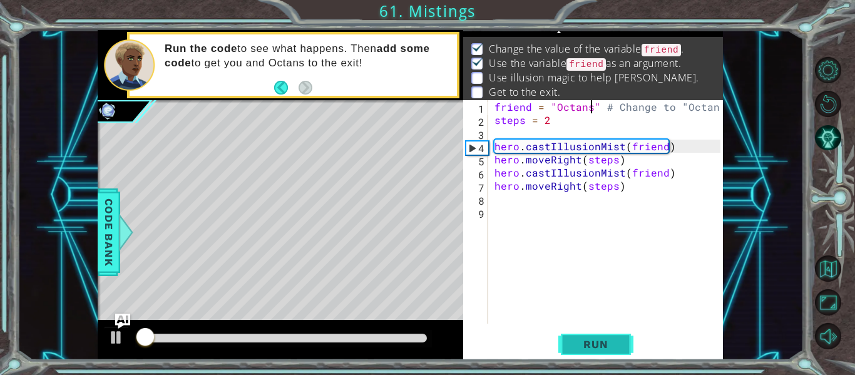
scroll to position [18, 0]
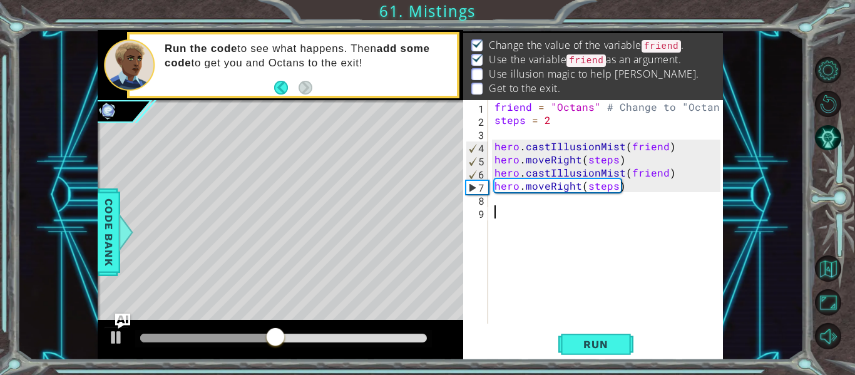
click at [505, 208] on div "friend = "Octans" # Change to "Octans" steps = 2 hero . castIllusionMist ( frie…" at bounding box center [609, 225] width 235 height 250
click at [493, 203] on div "friend = "Octans" # Change to "Octans" steps = 2 hero . castIllusionMist ( frie…" at bounding box center [609, 225] width 235 height 250
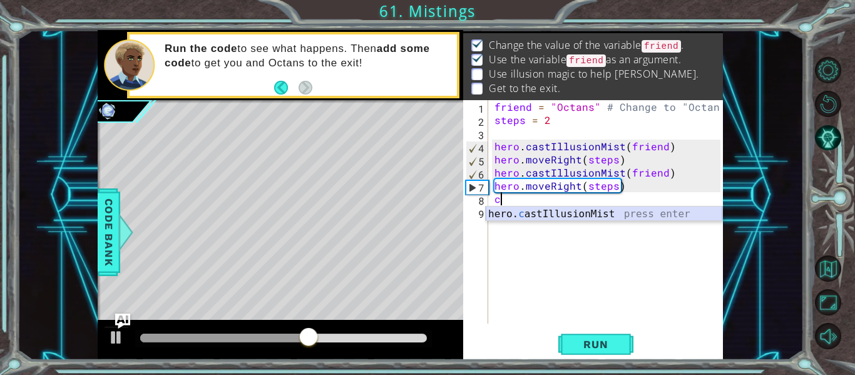
click at [526, 216] on div "hero. c astIllusionMist press enter" at bounding box center [604, 229] width 237 height 45
type textarea "hero.castIllusionMist(friend)"
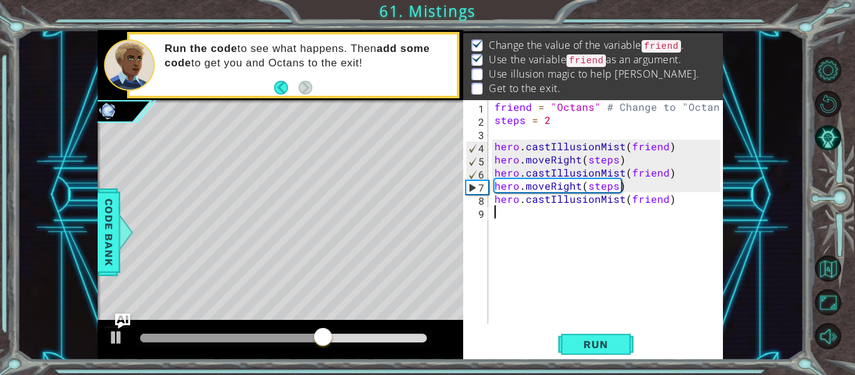
click at [501, 214] on div "friend = "Octans" # Change to "Octans" steps = 2 hero . castIllusionMist ( frie…" at bounding box center [609, 225] width 235 height 250
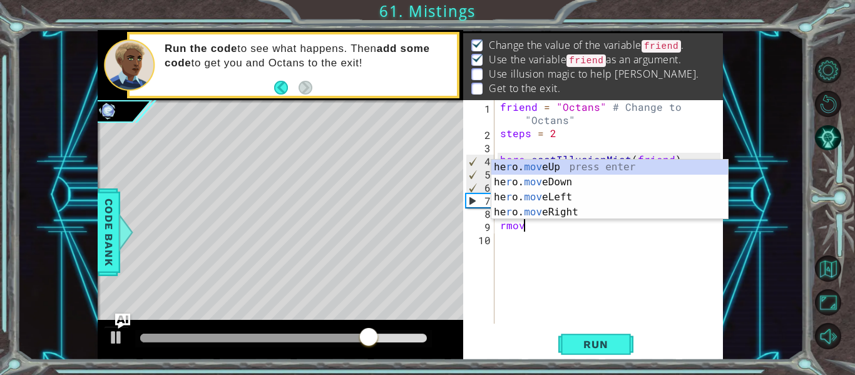
scroll to position [0, 1]
click at [565, 212] on div "he r o. move Up press enter he r o. move Down press enter he r o. move Left pre…" at bounding box center [609, 205] width 237 height 90
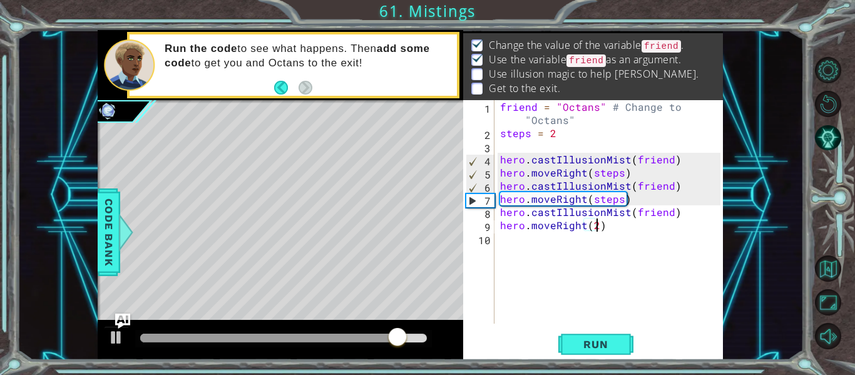
scroll to position [0, 6]
click at [612, 341] on span "Run" at bounding box center [595, 344] width 49 height 13
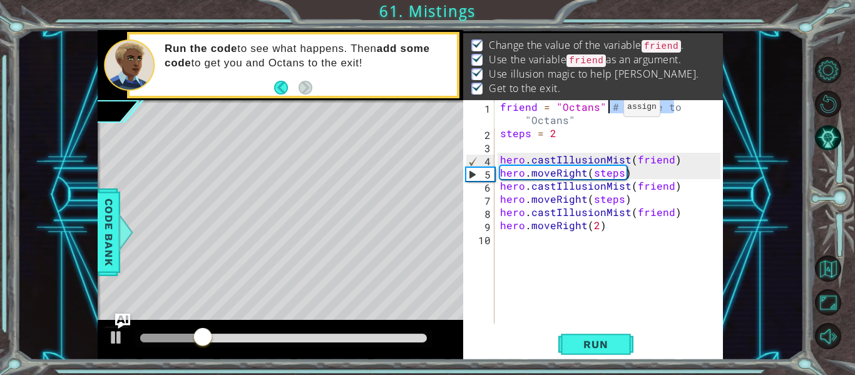
drag, startPoint x: 675, startPoint y: 108, endPoint x: 608, endPoint y: 110, distance: 67.0
click at [608, 110] on div "friend = "Octans" # Change to "Octans" steps = 2 hero . castIllusionMist ( frie…" at bounding box center [612, 231] width 229 height 263
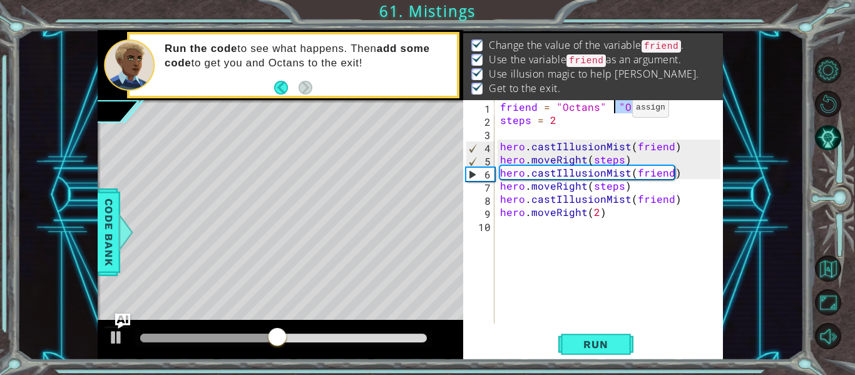
drag, startPoint x: 664, startPoint y: 111, endPoint x: 618, endPoint y: 111, distance: 46.3
click at [618, 111] on div "friend = "Octans" "Octans" steps = 2 hero . castIllusionMist ( friend ) hero . …" at bounding box center [612, 225] width 229 height 250
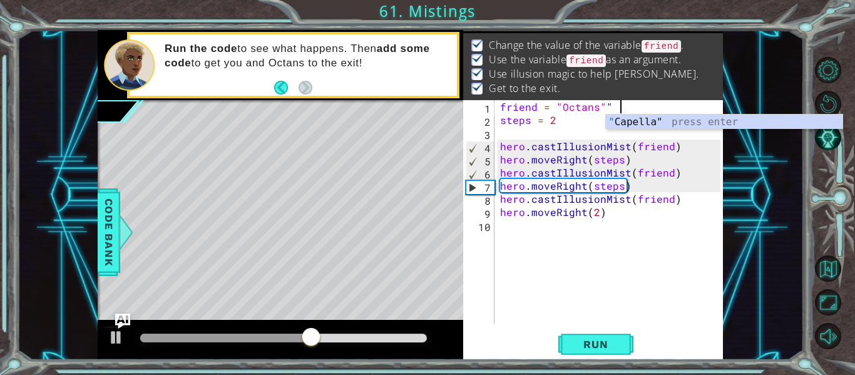
type textarea "friend = "Octans""
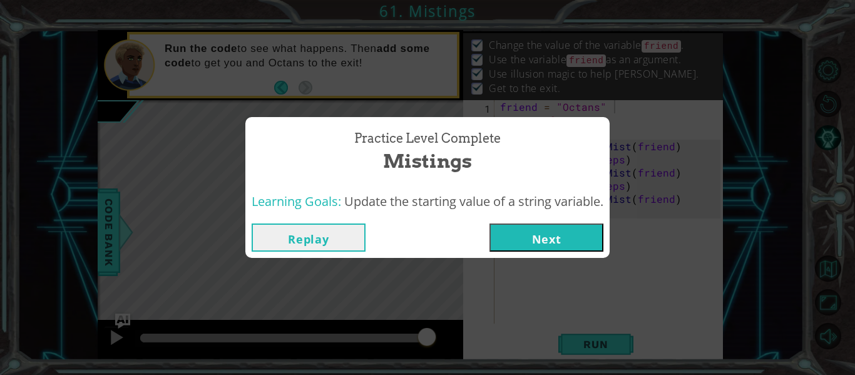
click at [571, 238] on button "Next" at bounding box center [547, 237] width 114 height 28
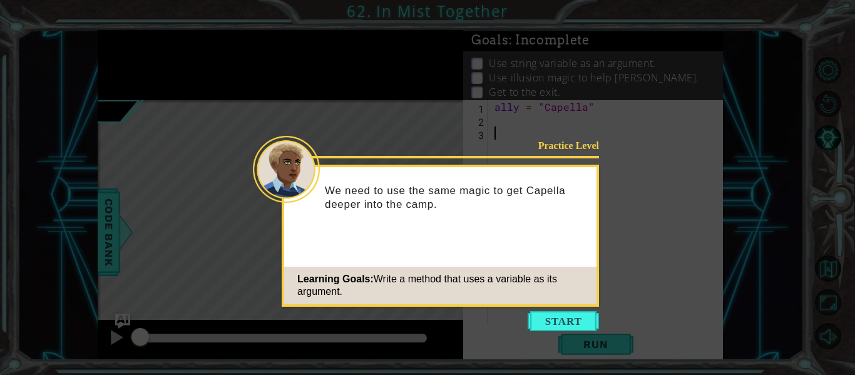
click at [545, 309] on icon at bounding box center [427, 187] width 855 height 375
click at [561, 315] on button "Start" at bounding box center [563, 321] width 71 height 20
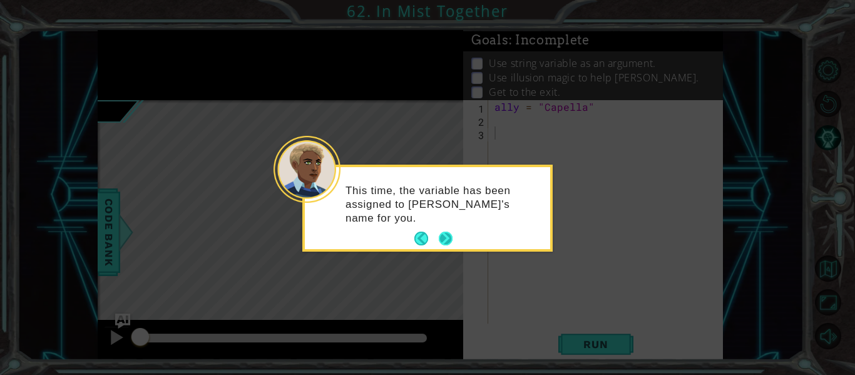
click at [438, 235] on button "Next" at bounding box center [445, 238] width 15 height 15
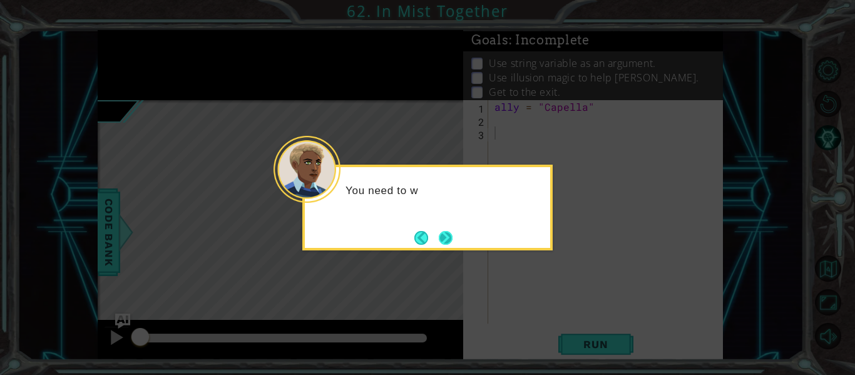
click at [444, 235] on button "Next" at bounding box center [445, 237] width 19 height 19
click at [444, 235] on button "Next" at bounding box center [445, 237] width 15 height 15
